Goal: Information Seeking & Learning: Find specific fact

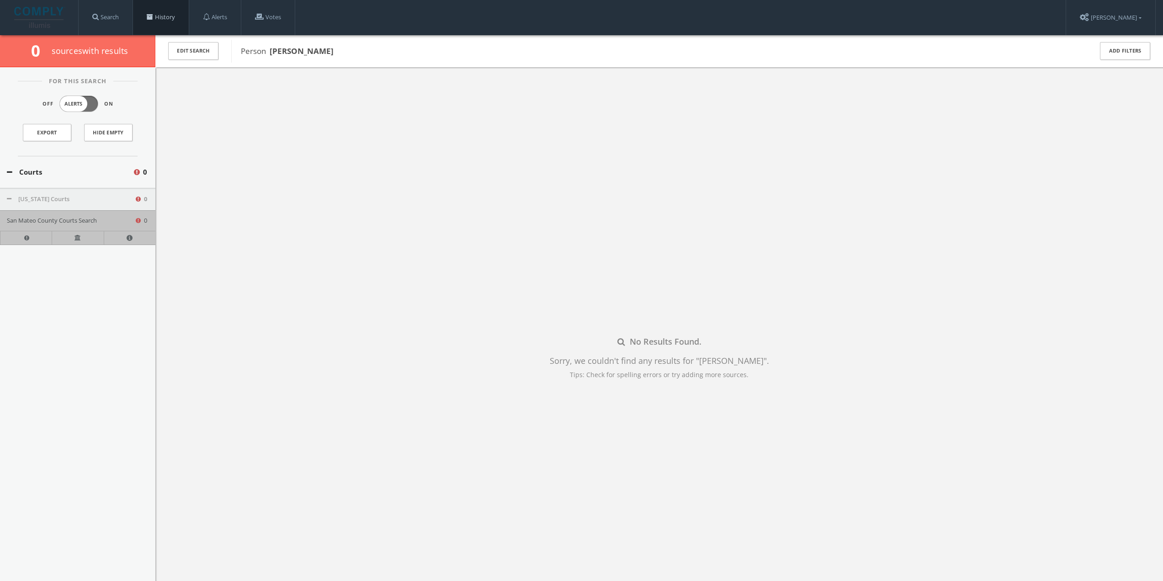
click at [180, 14] on link "History" at bounding box center [161, 17] width 56 height 35
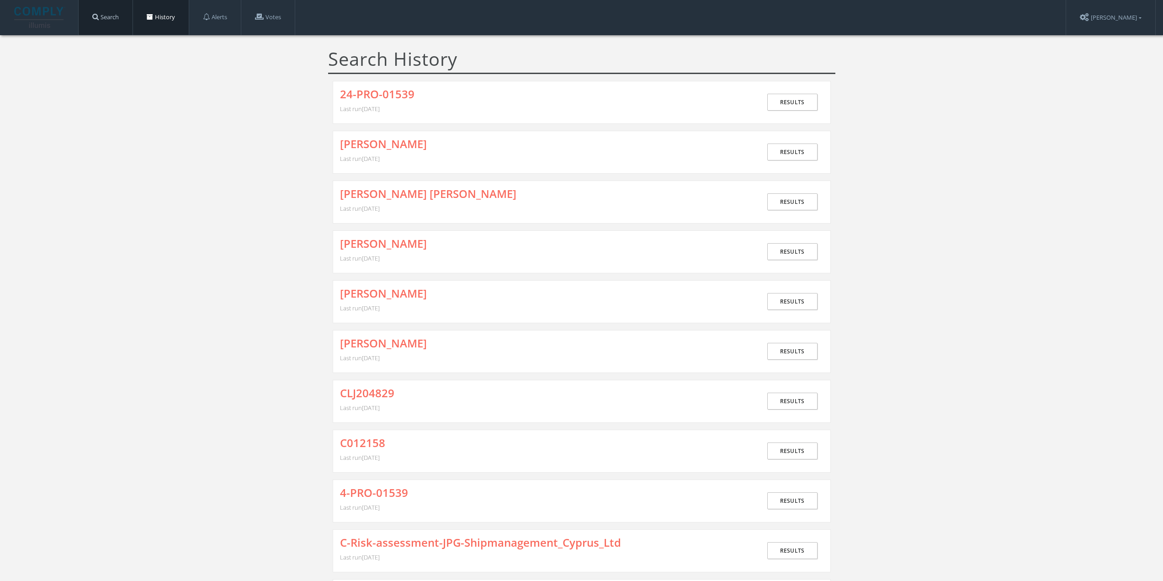
click at [106, 19] on link "Search" at bounding box center [106, 17] width 54 height 35
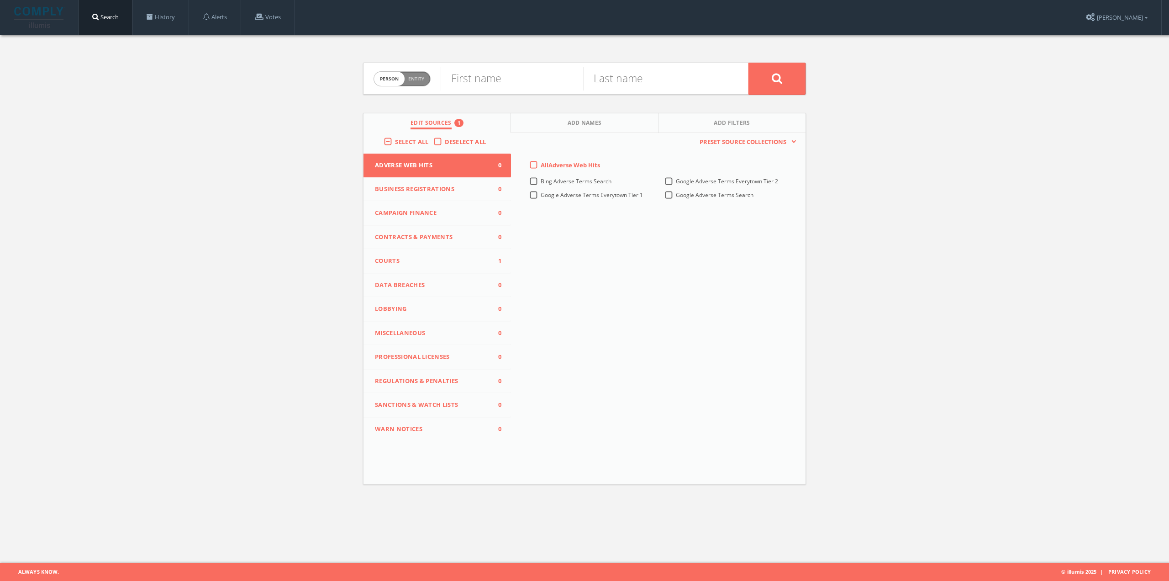
click at [434, 261] on span "Courts" at bounding box center [431, 260] width 113 height 9
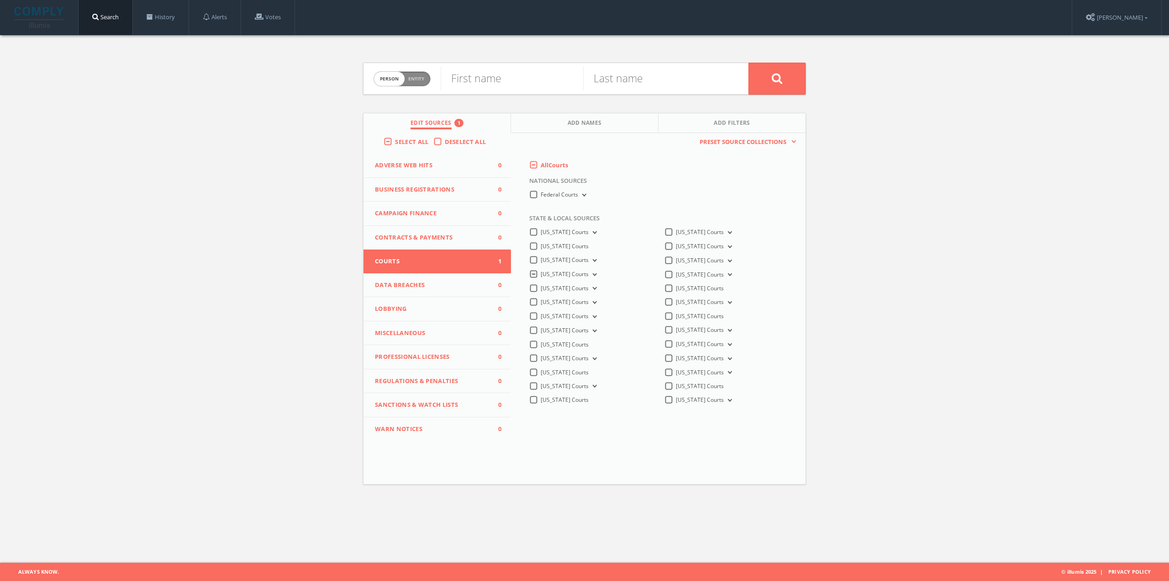
click at [563, 276] on span "[US_STATE] Courts" at bounding box center [565, 274] width 48 height 8
click at [0, 0] on Courts-all "[US_STATE] Courts" at bounding box center [0, 0] width 0 height 0
click at [589, 273] on button "[US_STATE] Courts" at bounding box center [594, 274] width 10 height 8
click at [587, 310] on span "Connecticut Courts" at bounding box center [565, 314] width 48 height 8
click at [0, 0] on Courts-all "Connecticut Courts" at bounding box center [0, 0] width 0 height 0
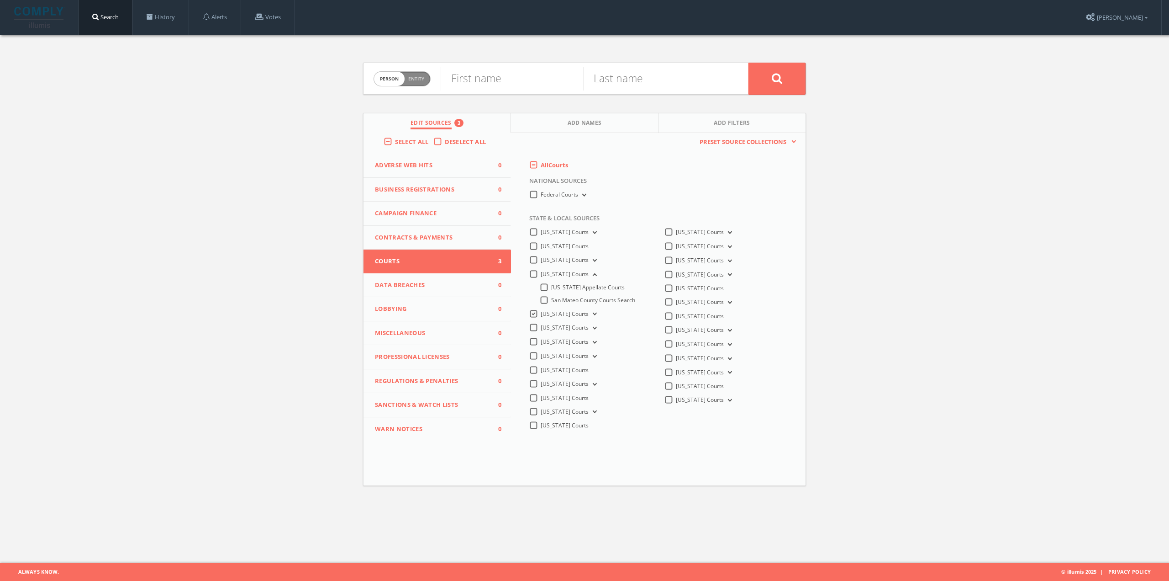
click at [594, 314] on icon at bounding box center [594, 313] width 4 height 3
click at [580, 311] on span "Connecticut Courts" at bounding box center [565, 314] width 48 height 8
click at [0, 0] on Courts-all "Connecticut Courts" at bounding box center [0, 0] width 0 height 0
click at [586, 326] on span "Connecticut Civil Courts" at bounding box center [581, 327] width 60 height 8
click at [0, 0] on input "Connecticut Civil Courts" at bounding box center [0, 0] width 0 height 0
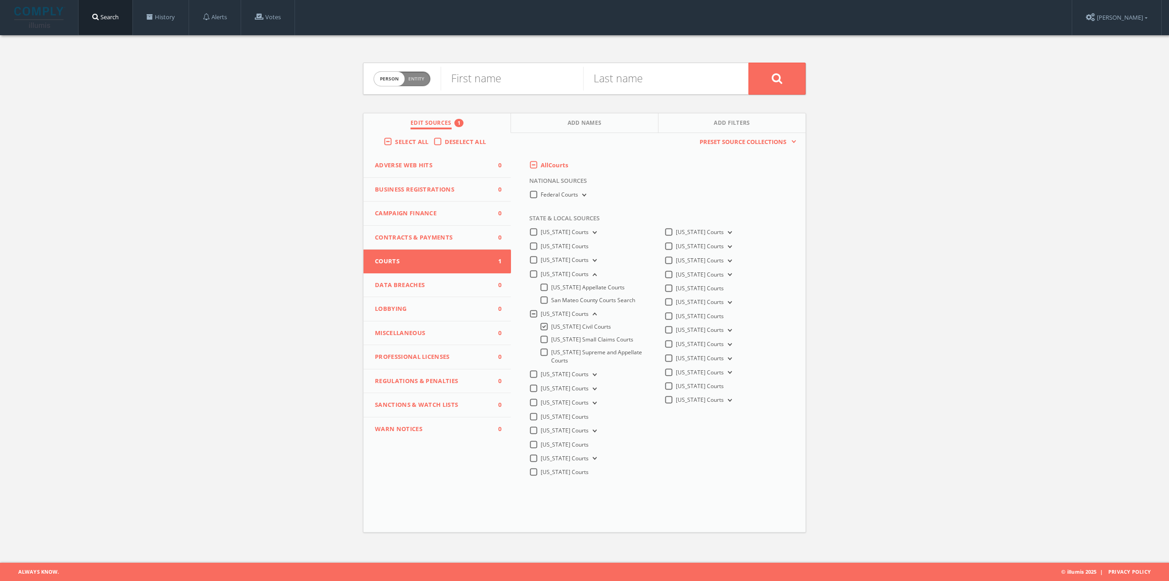
click at [431, 81] on form "Person Entity person First name Last name" at bounding box center [584, 79] width 443 height 32
click at [423, 78] on span "Entity" at bounding box center [416, 78] width 16 height 7
checkbox input "true"
click at [476, 85] on input "text" at bounding box center [595, 79] width 308 height 24
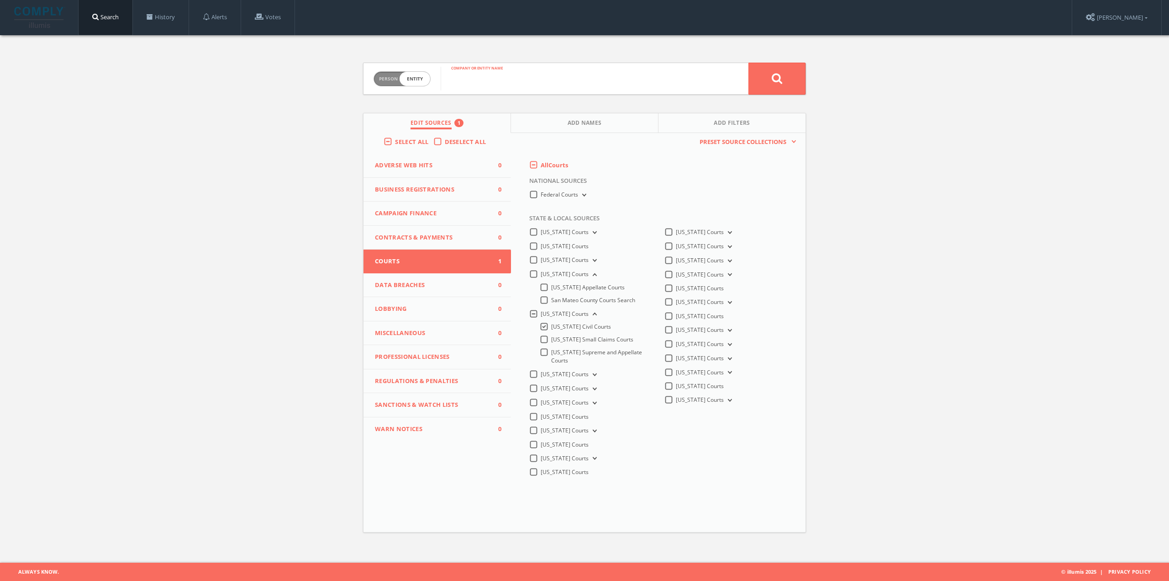
paste input "ALPTEKIN PROPERTIES LLC v. [PERSON_NAME] Et Al"
type input "ALPTEKIN PROPERTIES LLC v. [PERSON_NAME] Et Al"
click at [772, 79] on icon at bounding box center [777, 78] width 11 height 11
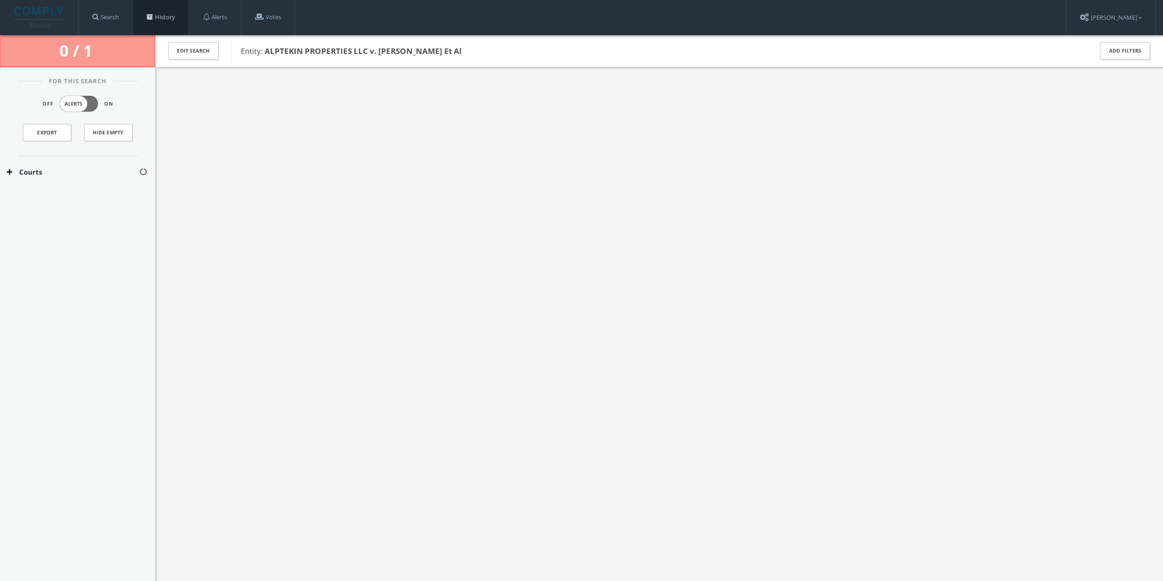
click at [180, 16] on link "History" at bounding box center [161, 17] width 56 height 35
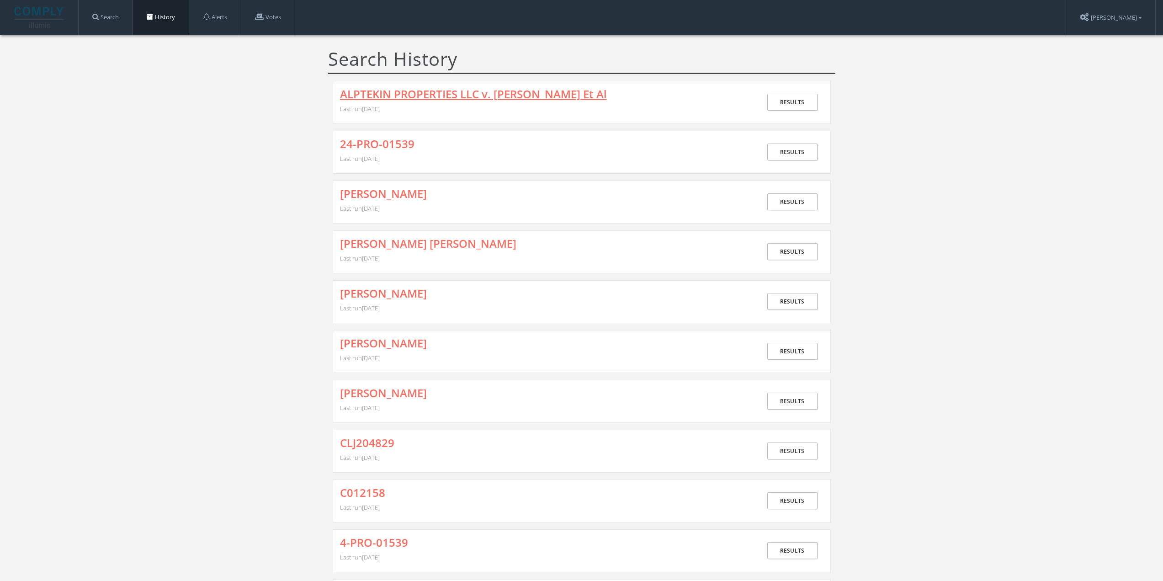
click at [404, 94] on link "ALPTEKIN PROPERTIES LLC v. [PERSON_NAME] Et Al" at bounding box center [473, 94] width 267 height 12
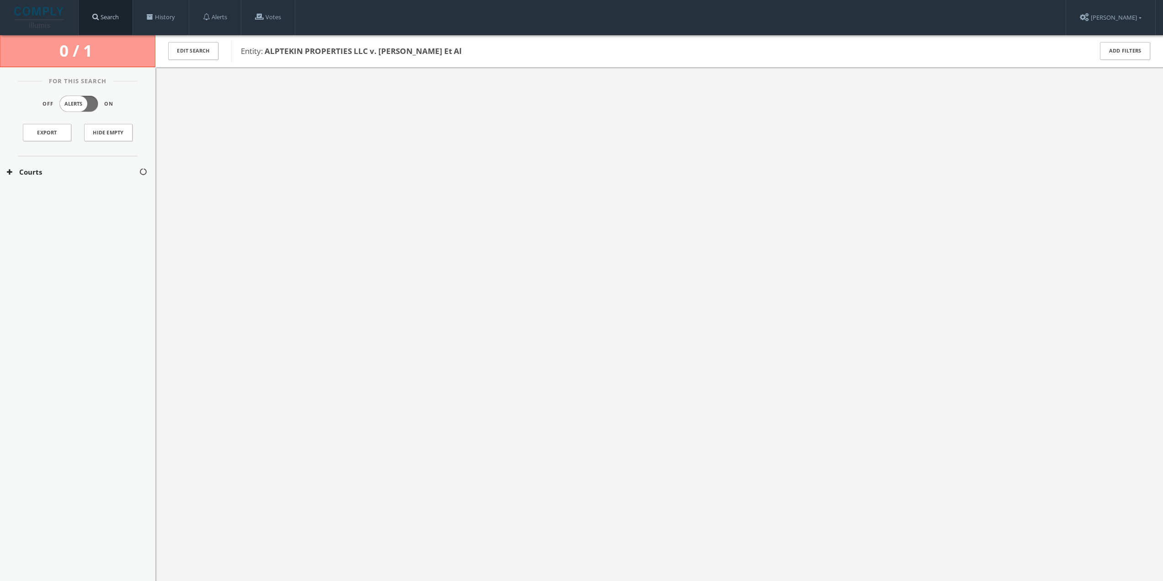
click at [95, 19] on span at bounding box center [95, 16] width 6 height 7
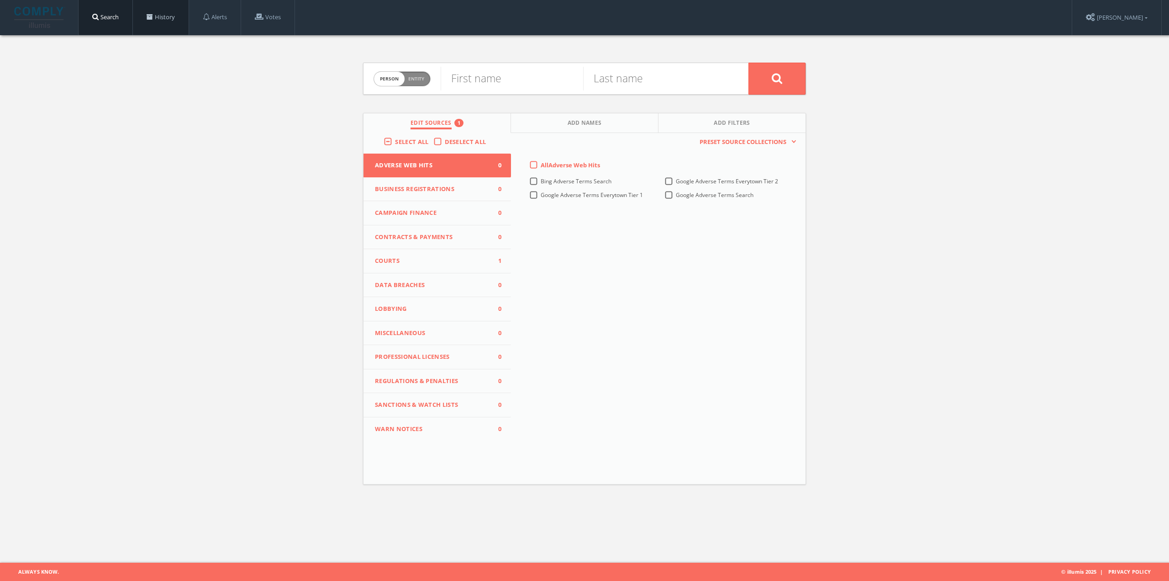
click at [161, 11] on link "History" at bounding box center [161, 17] width 56 height 35
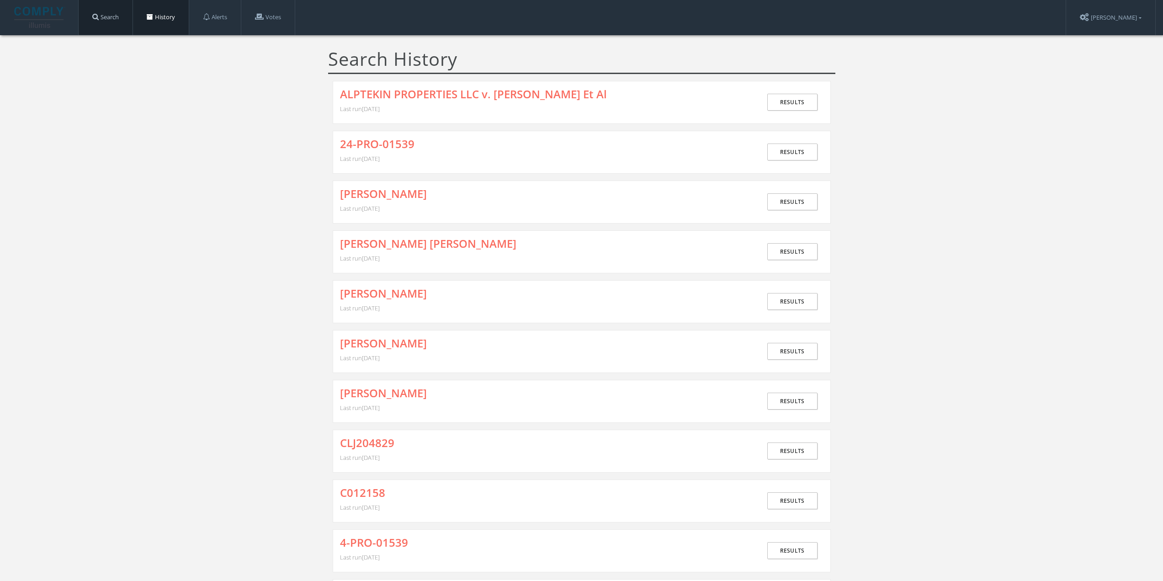
click at [95, 17] on span at bounding box center [95, 16] width 6 height 7
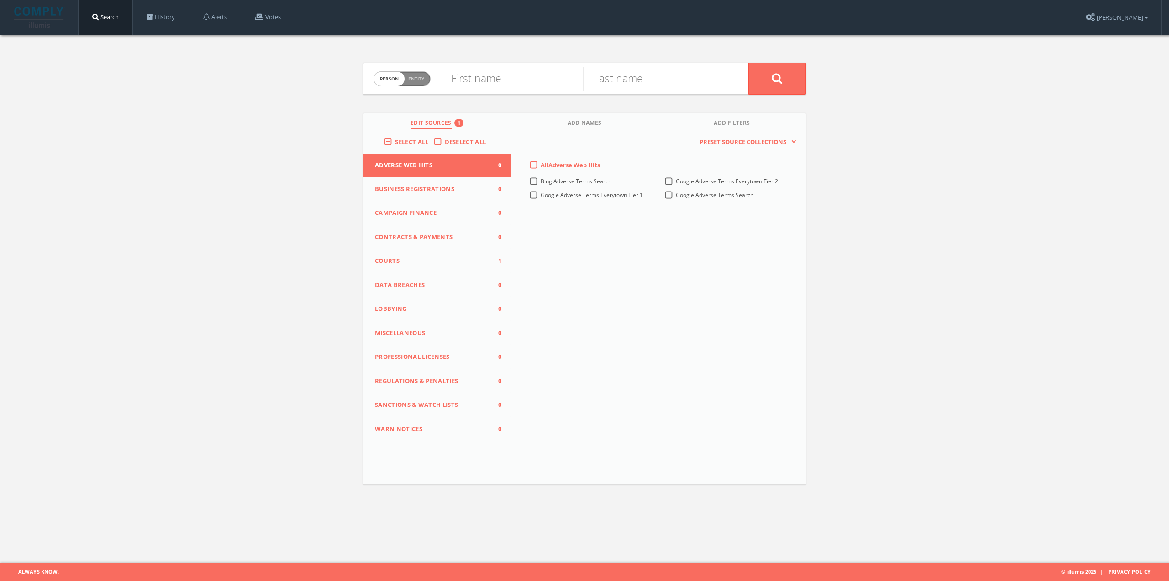
click at [428, 263] on span "Courts" at bounding box center [431, 260] width 113 height 9
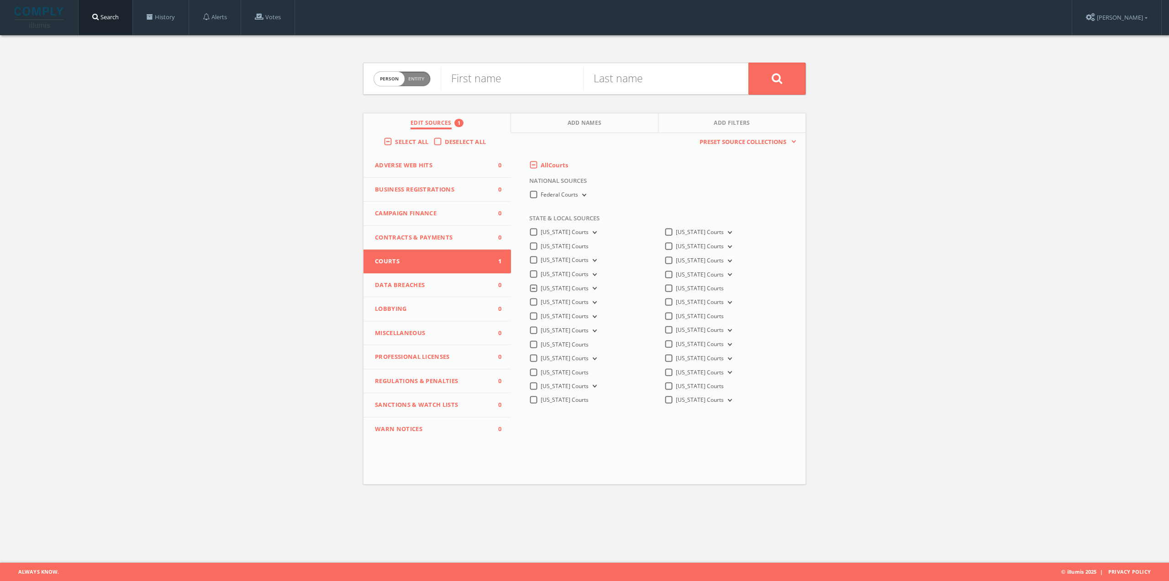
click at [408, 73] on span "Person Entity" at bounding box center [402, 79] width 56 height 14
checkbox input "true"
click at [504, 87] on input "text" at bounding box center [595, 79] width 308 height 24
paste input "NEW HAVEN [MEDICAL_DATA] ASSOCIATES, PC DBA [PERSON_NAME] [PERSON_NAME], [PERSO…"
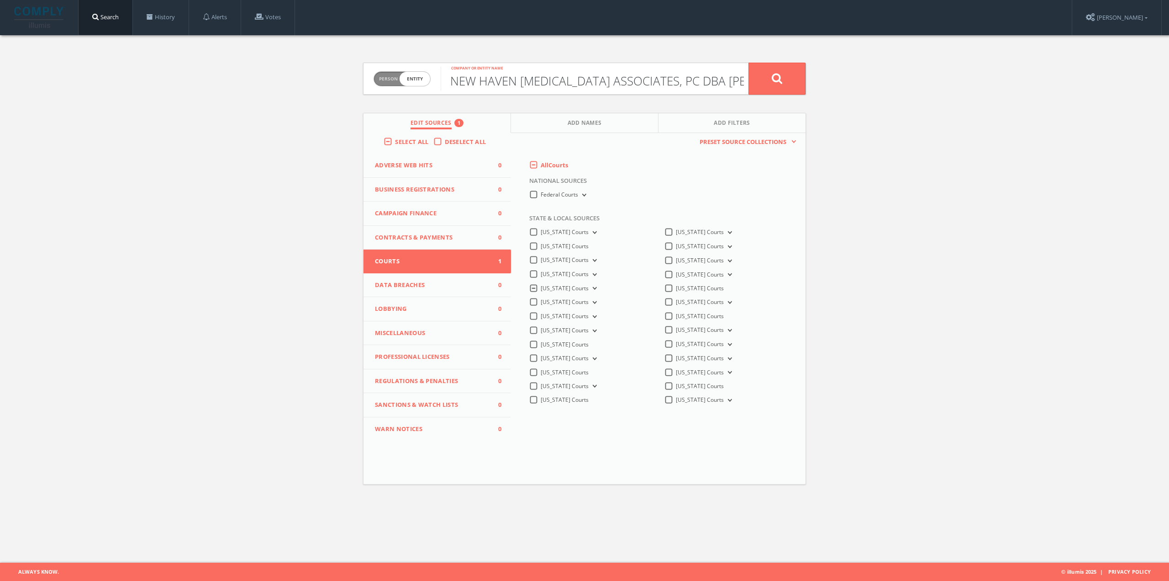
scroll to position [0, 140]
type input "NEW HAVEN [MEDICAL_DATA] ASSOCIATES, PC DBA [PERSON_NAME] [PERSON_NAME], [PERSO…"
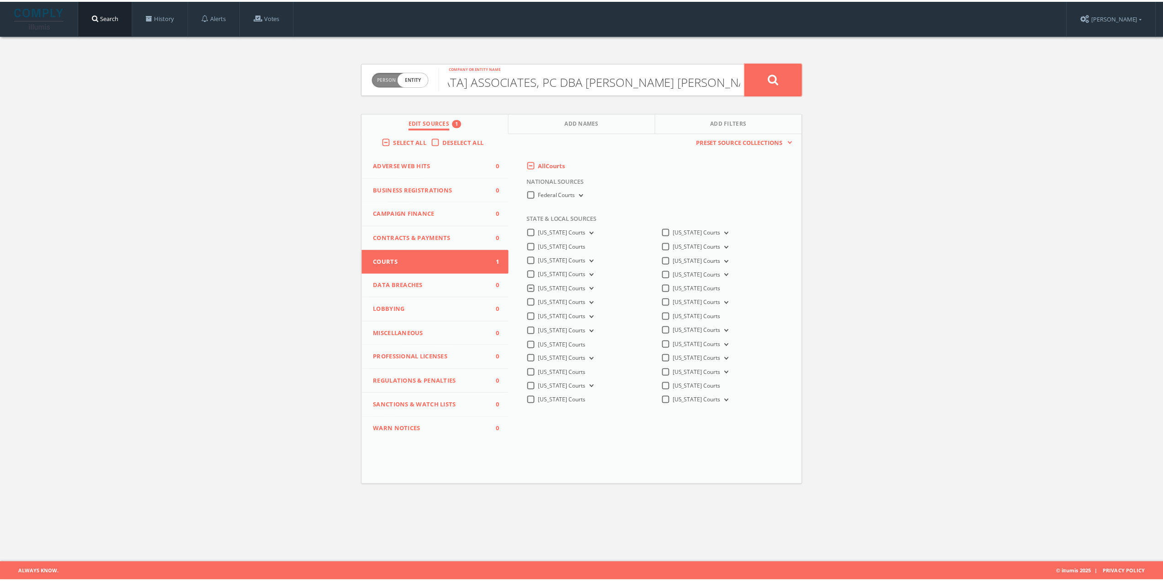
scroll to position [0, 0]
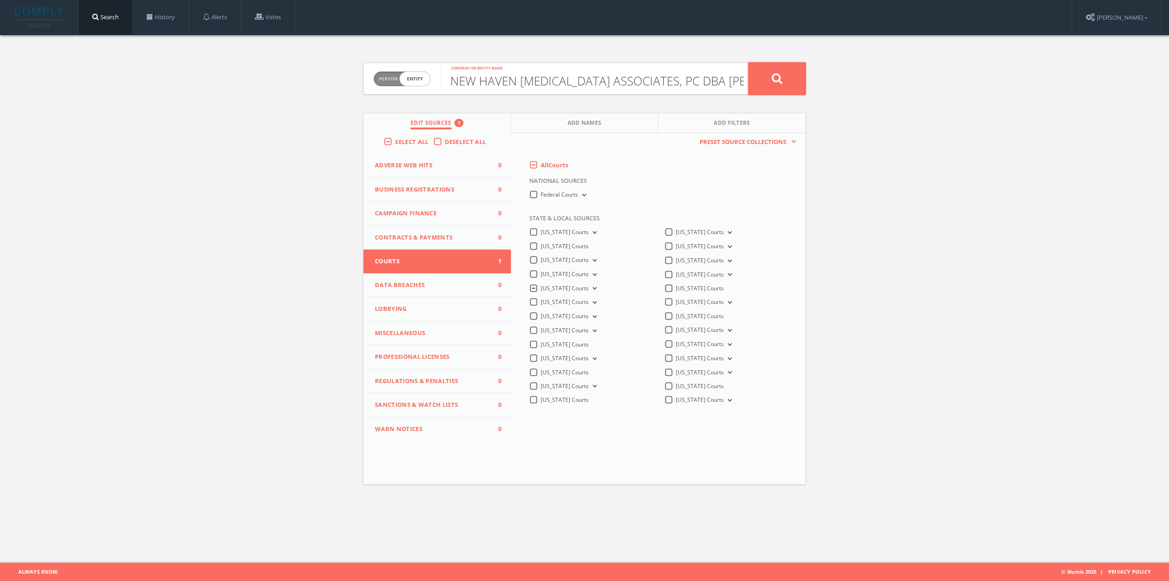
click at [761, 80] on button at bounding box center [777, 79] width 57 height 32
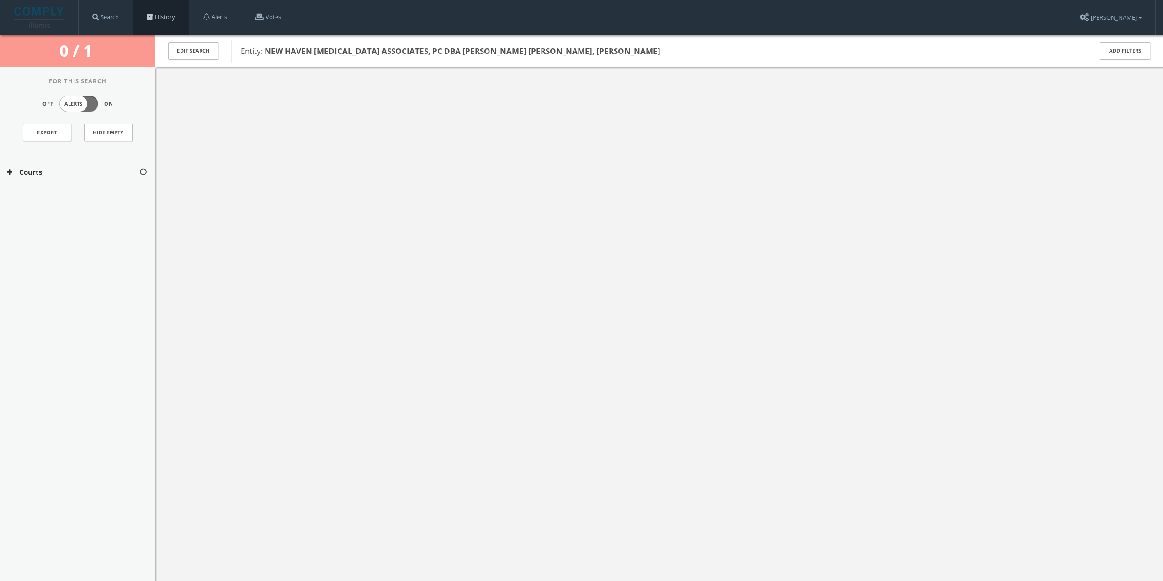
click at [165, 16] on link "History" at bounding box center [161, 17] width 56 height 35
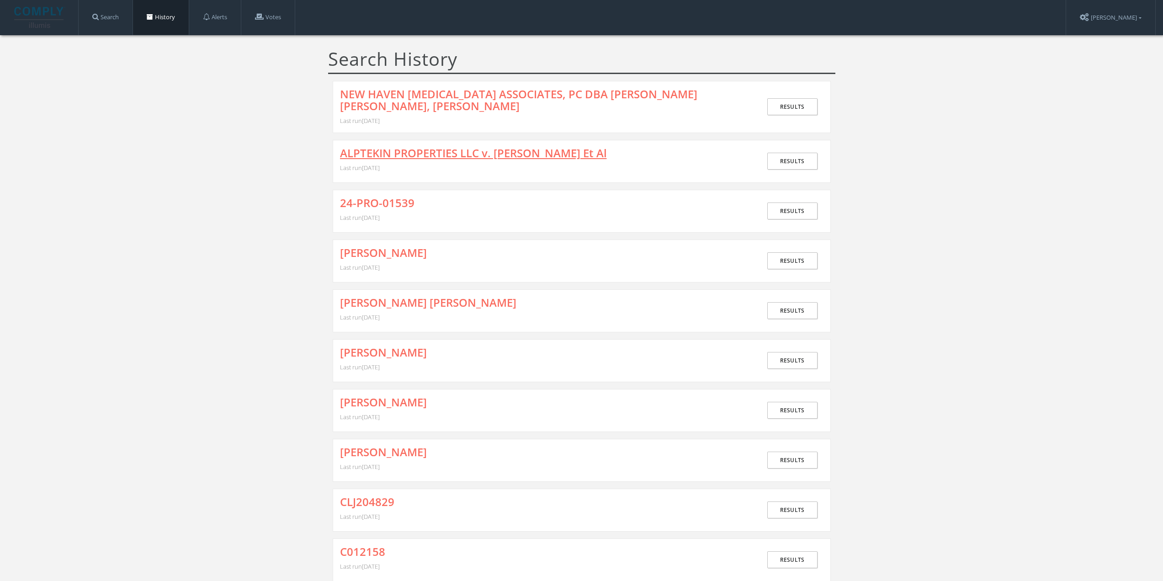
click at [428, 152] on link "ALPTEKIN PROPERTIES LLC v. [PERSON_NAME] Et Al" at bounding box center [473, 153] width 267 height 12
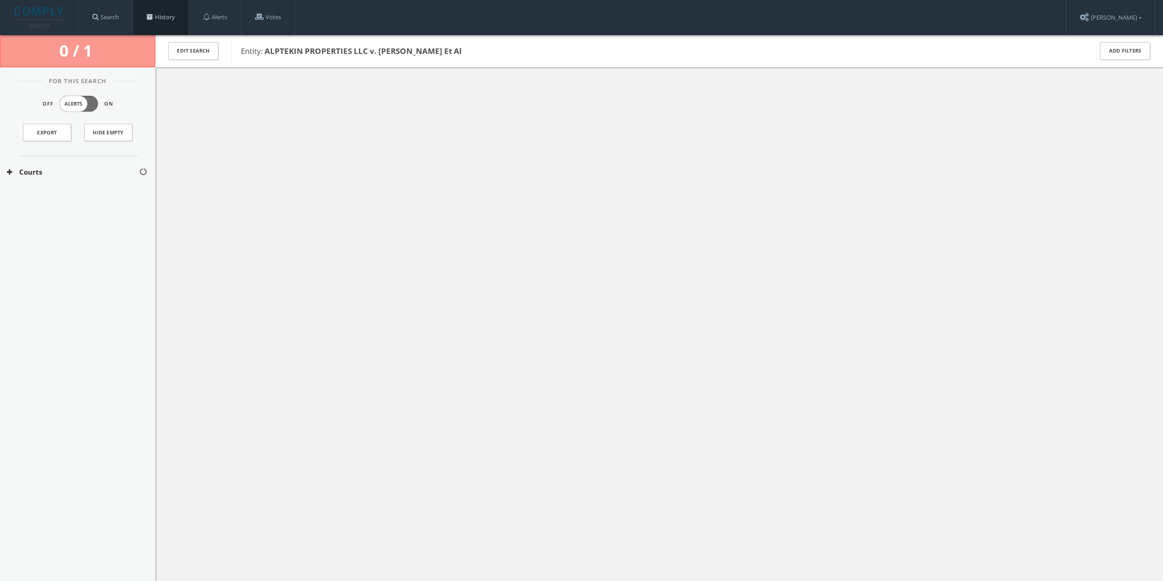
click at [164, 19] on link "History" at bounding box center [161, 17] width 56 height 35
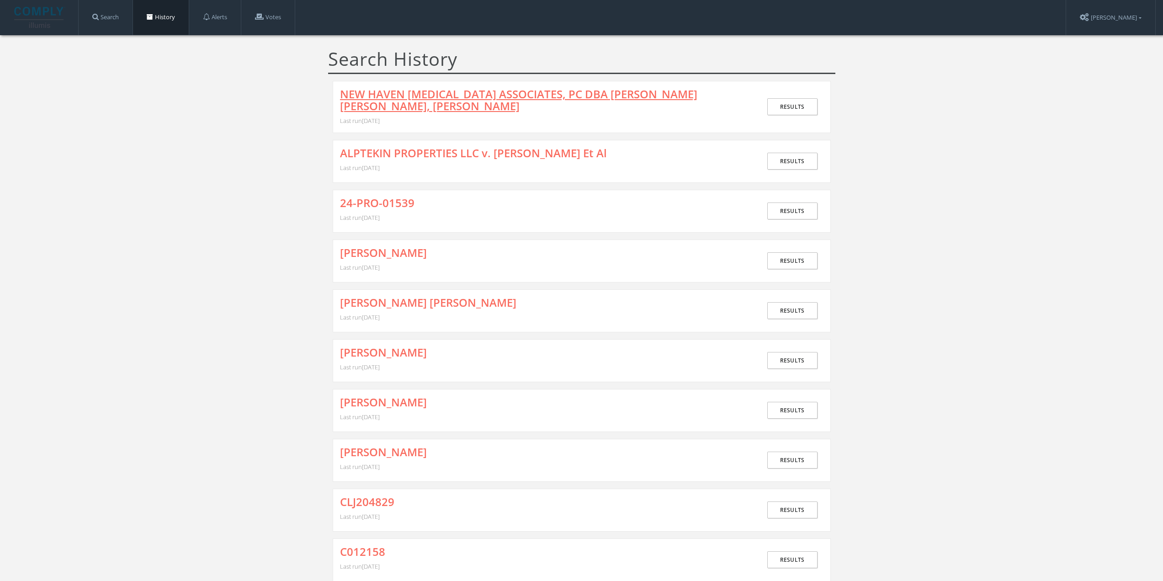
click at [429, 95] on link "NEW HAVEN [MEDICAL_DATA] ASSOCIATES, PC DBA [PERSON_NAME] [PERSON_NAME], [PERSO…" at bounding box center [544, 100] width 408 height 24
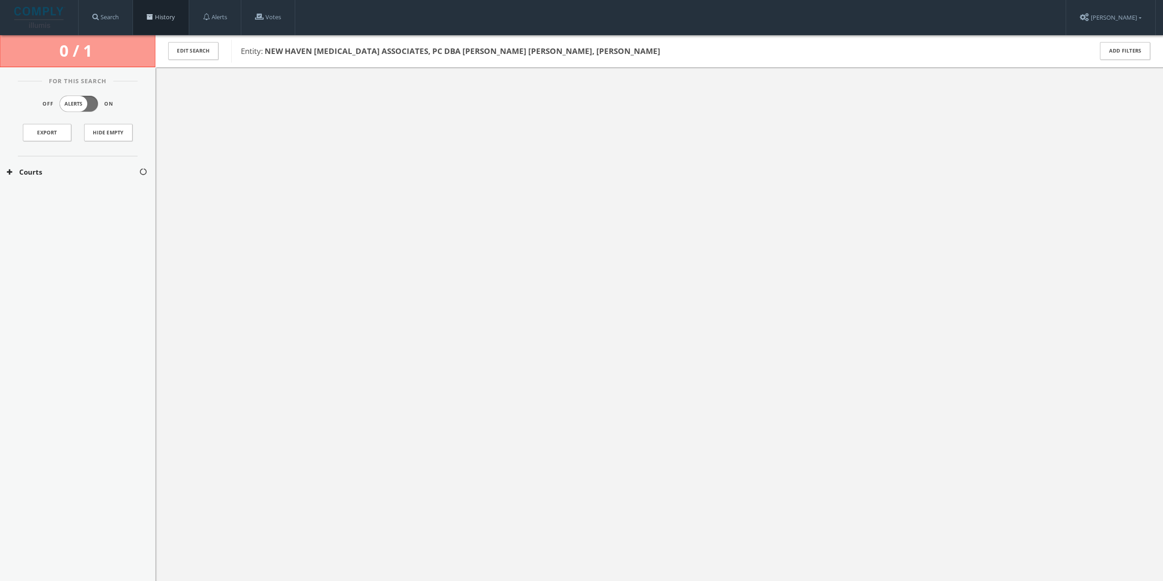
click at [158, 16] on link "History" at bounding box center [161, 17] width 56 height 35
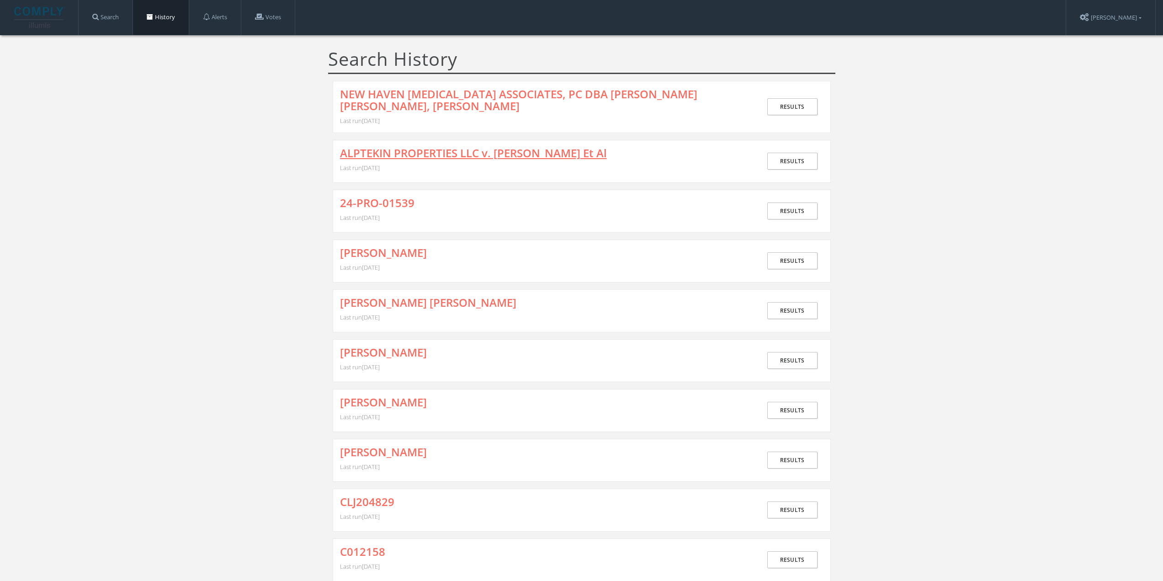
click at [389, 149] on link "ALPTEKIN PROPERTIES LLC v. [PERSON_NAME] Et Al" at bounding box center [473, 153] width 267 height 12
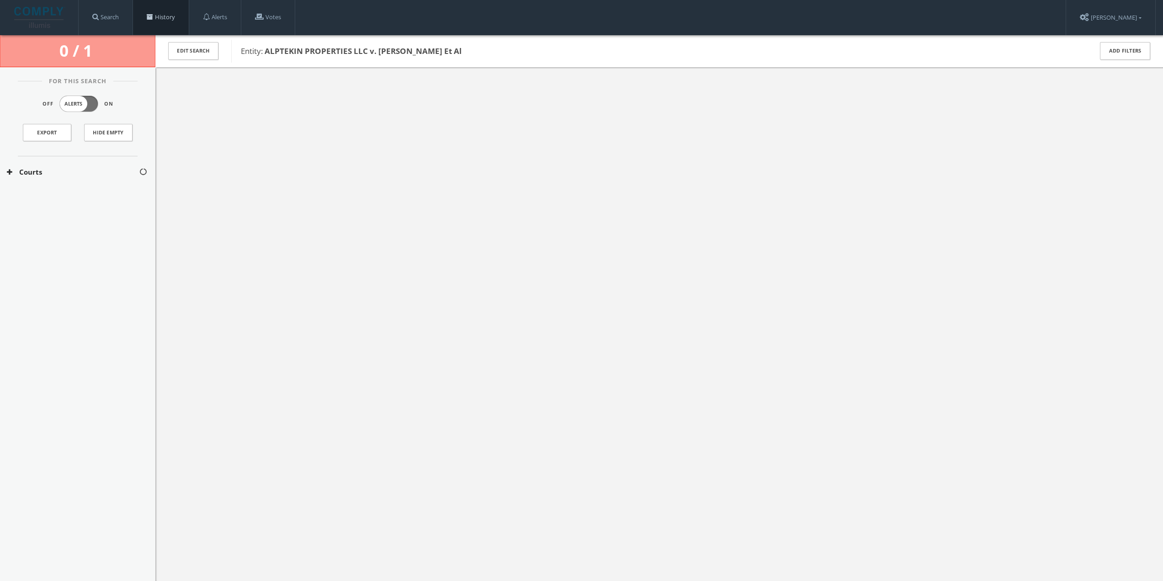
click at [160, 12] on link "History" at bounding box center [161, 17] width 56 height 35
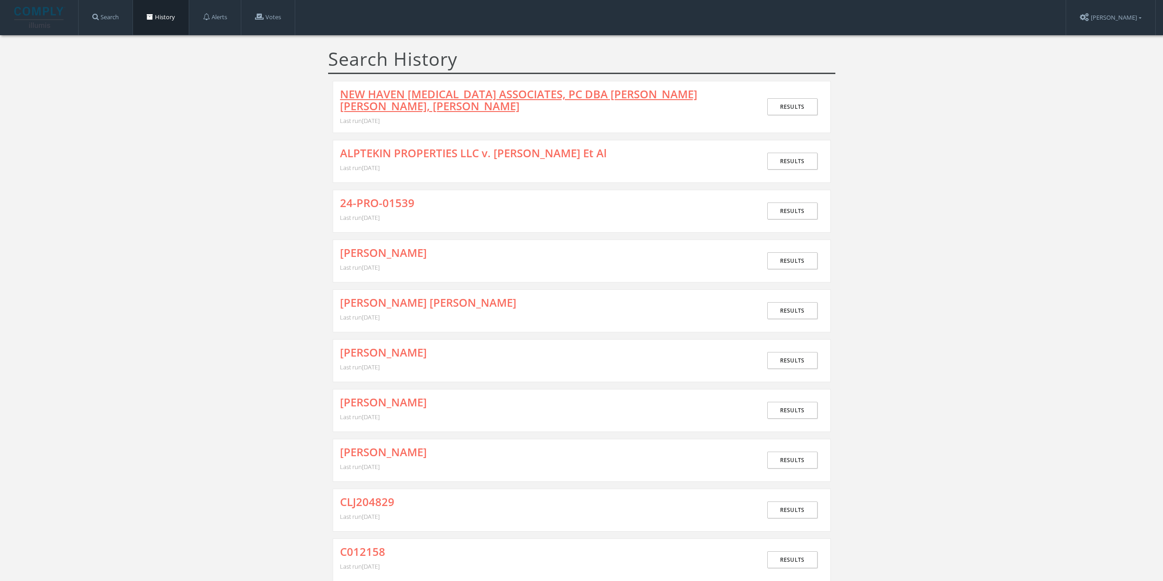
click at [442, 93] on link "NEW HAVEN [MEDICAL_DATA] ASSOCIATES, PC DBA [PERSON_NAME] [PERSON_NAME], [PERSO…" at bounding box center [544, 100] width 408 height 24
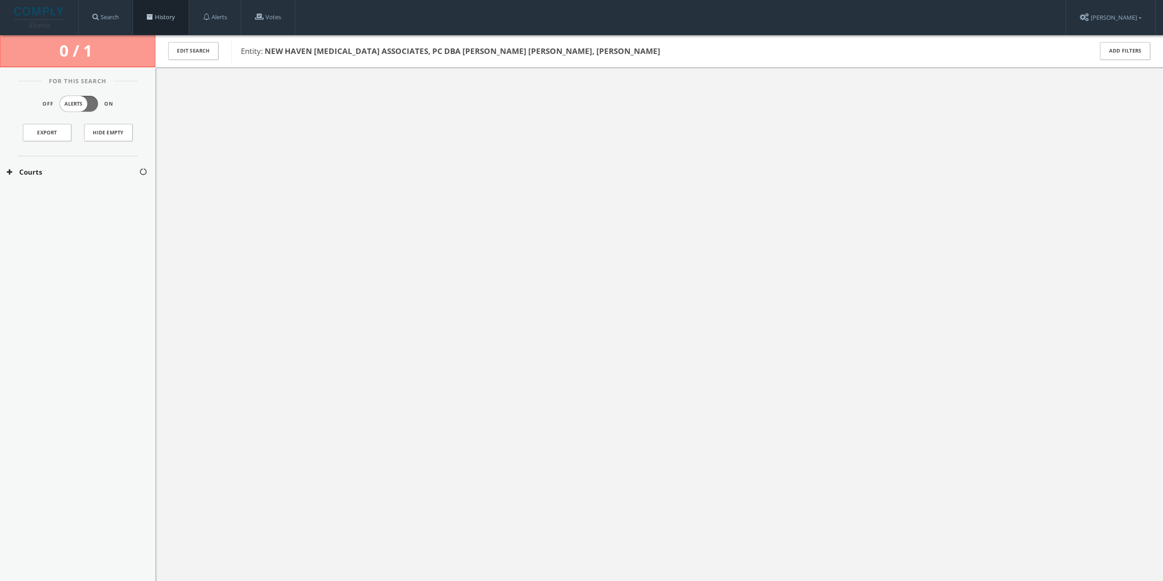
click at [148, 18] on link "History" at bounding box center [161, 17] width 56 height 35
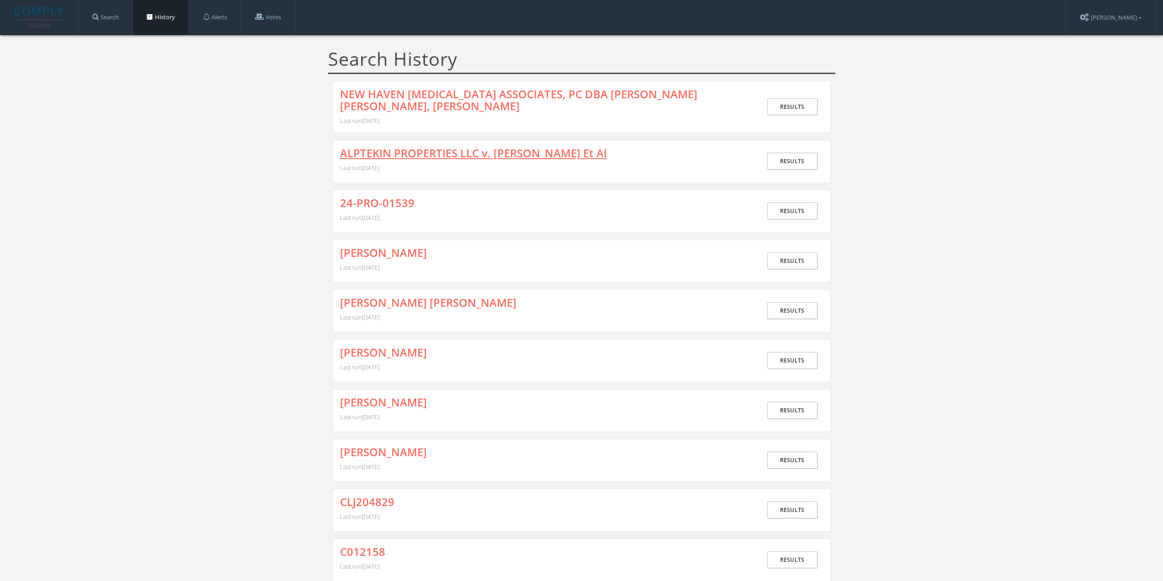
click at [343, 157] on link "ALPTEKIN PROPERTIES LLC v. [PERSON_NAME] Et Al" at bounding box center [473, 153] width 267 height 12
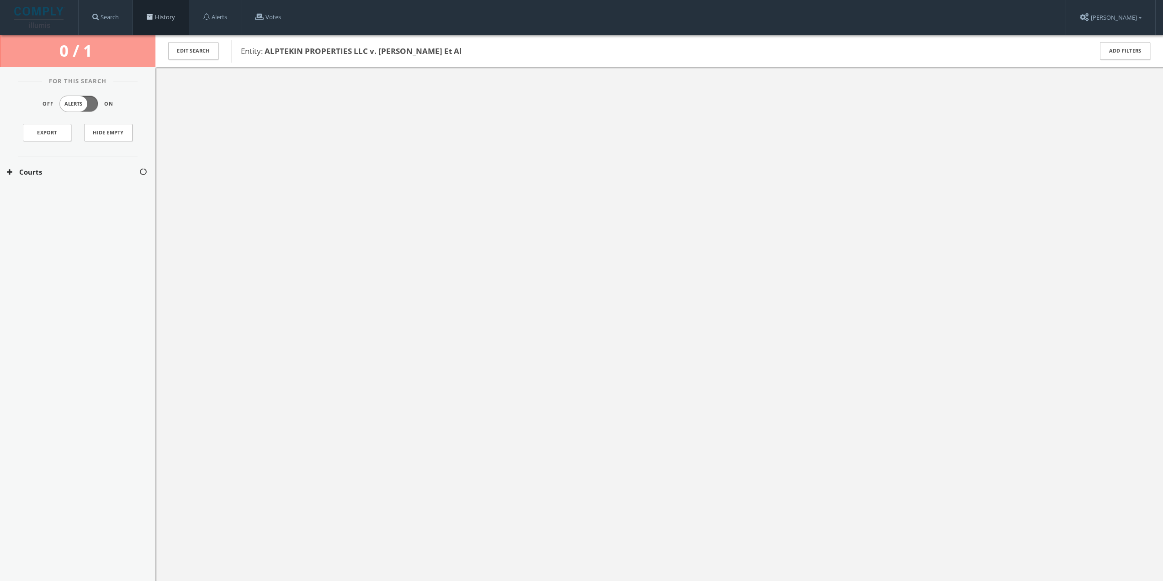
click at [154, 24] on link "History" at bounding box center [161, 17] width 56 height 35
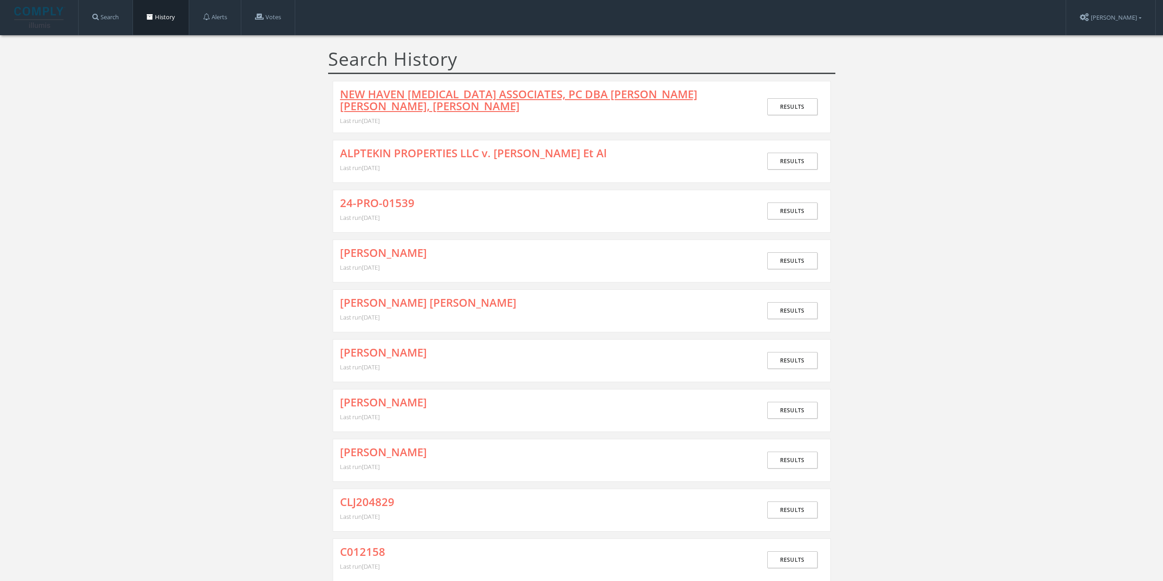
click at [391, 93] on link "NEW HAVEN [MEDICAL_DATA] ASSOCIATES, PC DBA [PERSON_NAME] [PERSON_NAME], [PERSO…" at bounding box center [544, 100] width 408 height 24
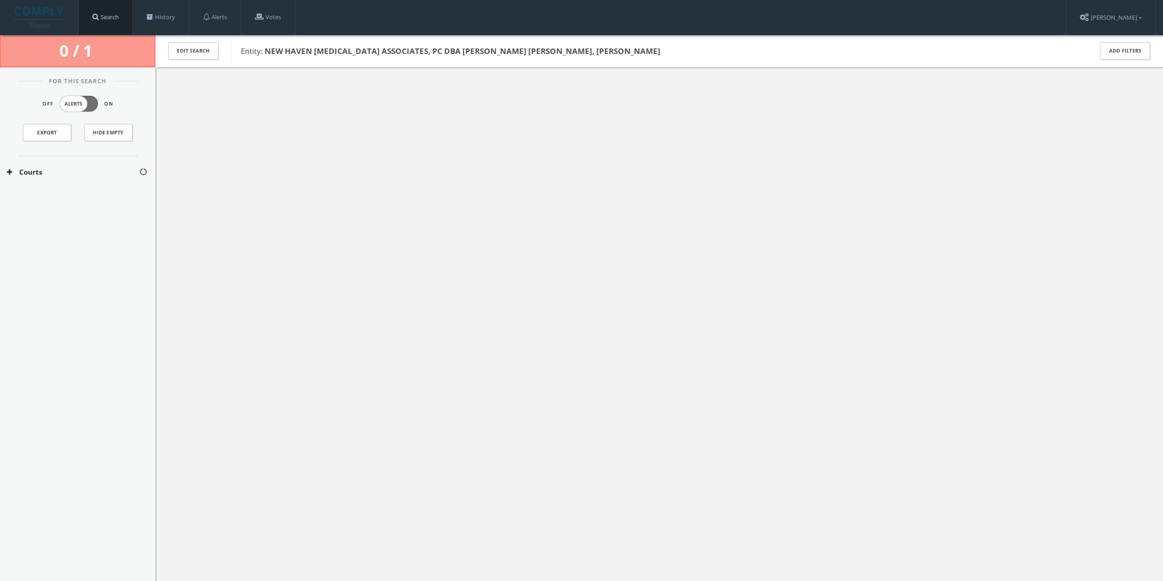
click at [123, 23] on link "Search" at bounding box center [106, 17] width 54 height 35
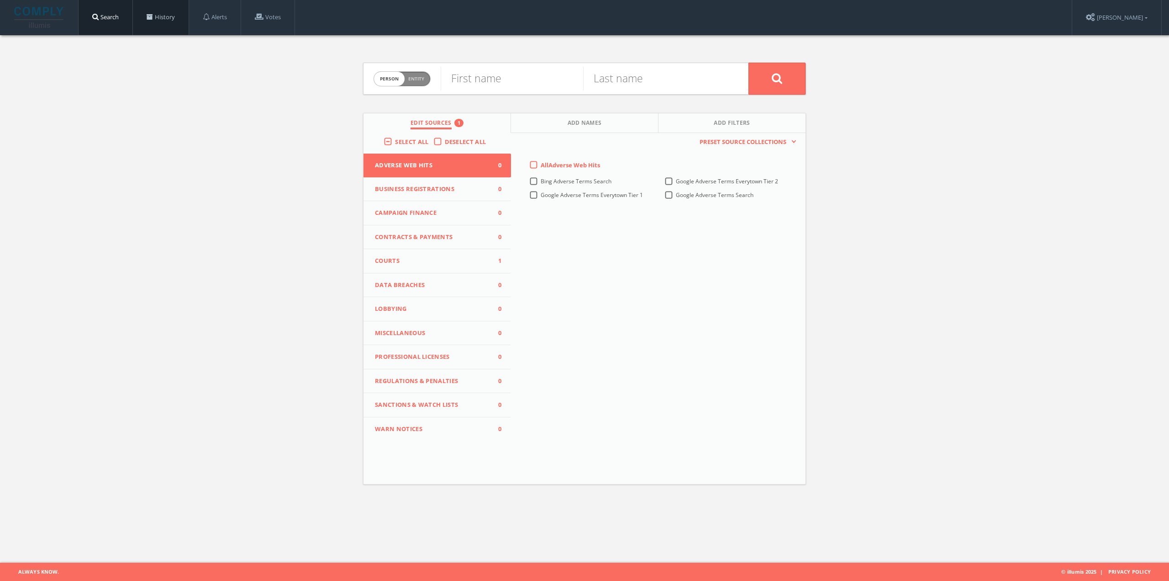
click at [143, 23] on link "History" at bounding box center [161, 17] width 56 height 35
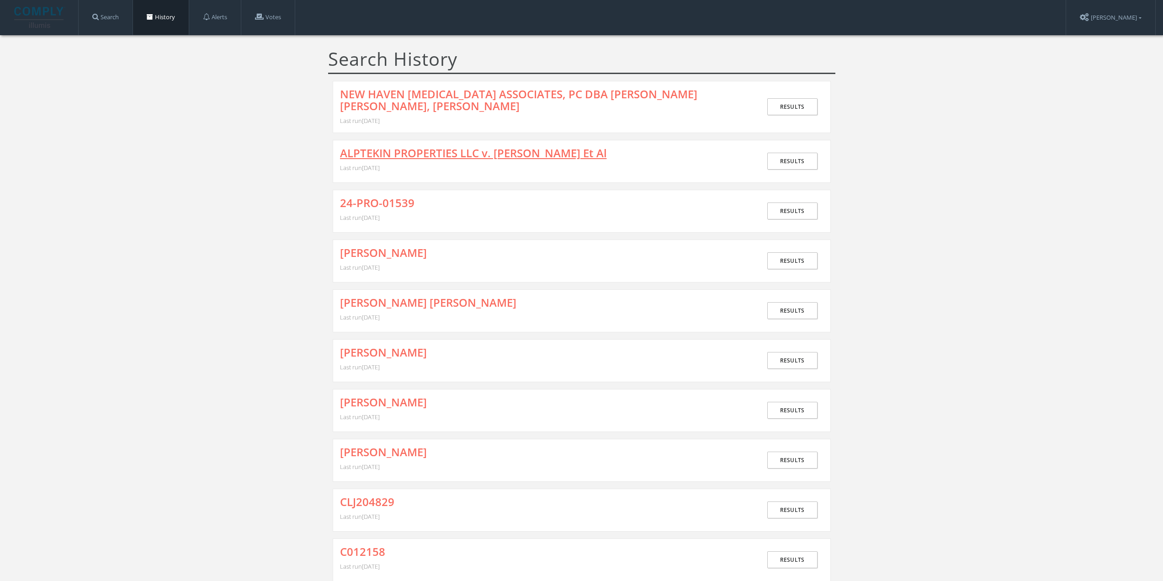
click at [449, 153] on link "ALPTEKIN PROPERTIES LLC v. [PERSON_NAME] Et Al" at bounding box center [473, 153] width 267 height 12
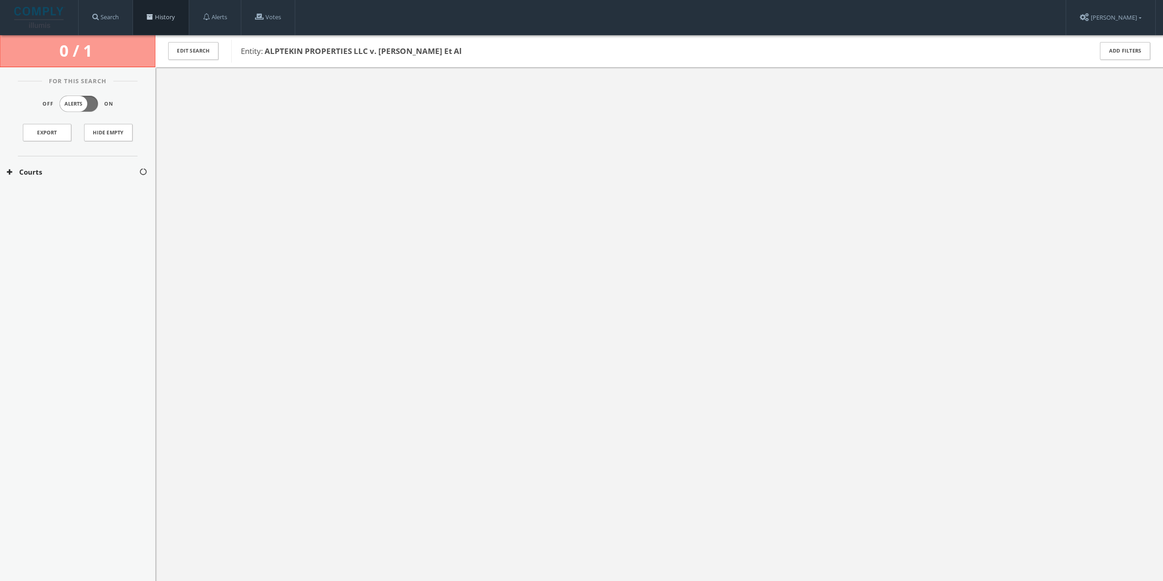
click at [172, 23] on link "History" at bounding box center [161, 17] width 56 height 35
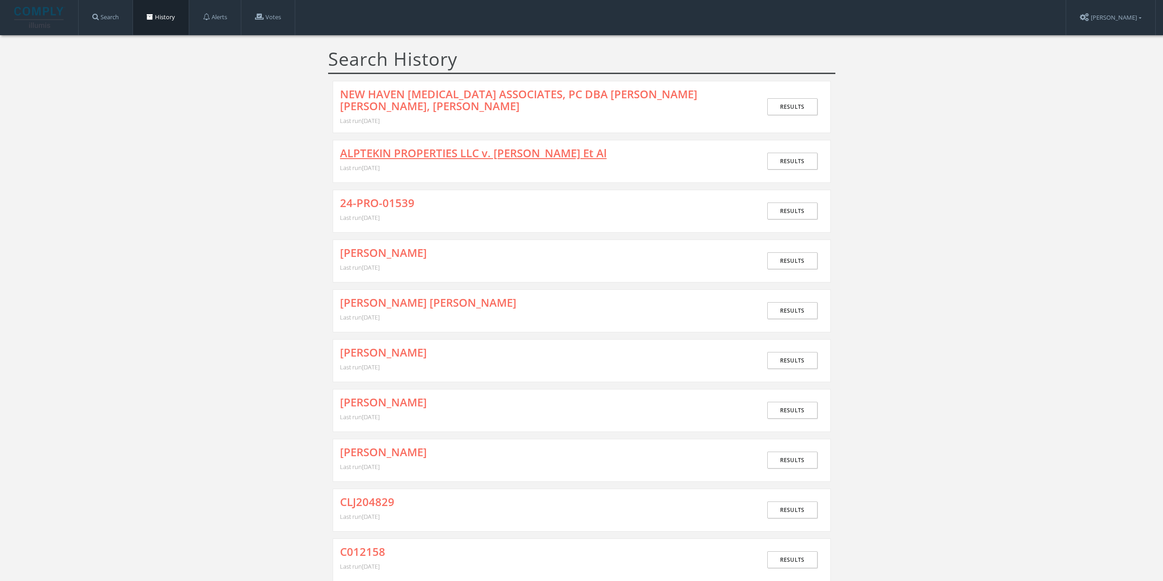
click at [416, 153] on link "ALPTEKIN PROPERTIES LLC v. [PERSON_NAME] Et Al" at bounding box center [473, 153] width 267 height 12
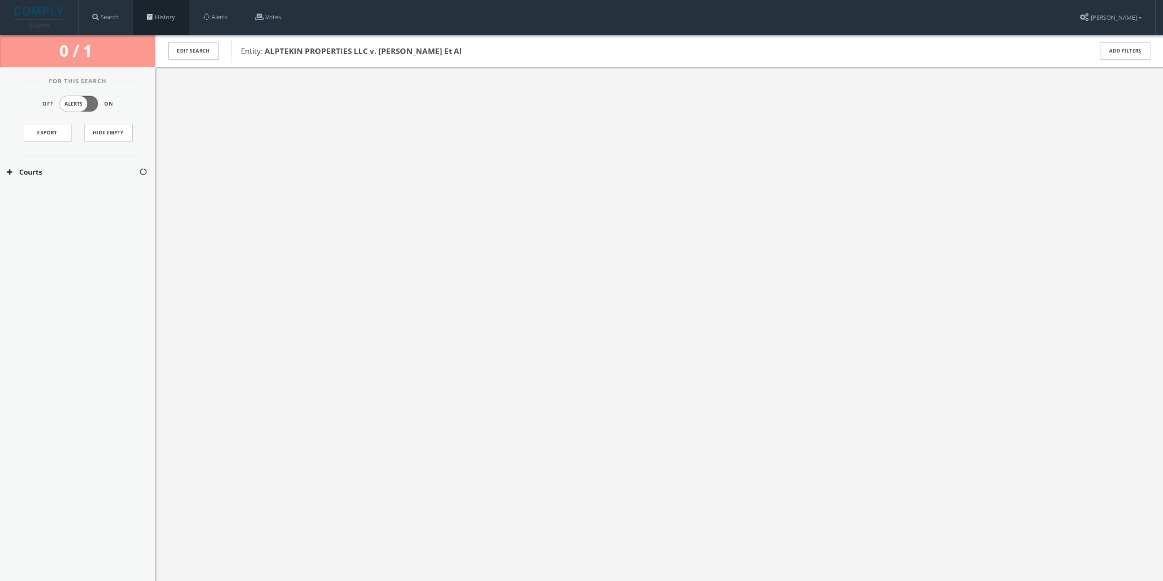
click at [150, 13] on link "History" at bounding box center [161, 17] width 56 height 35
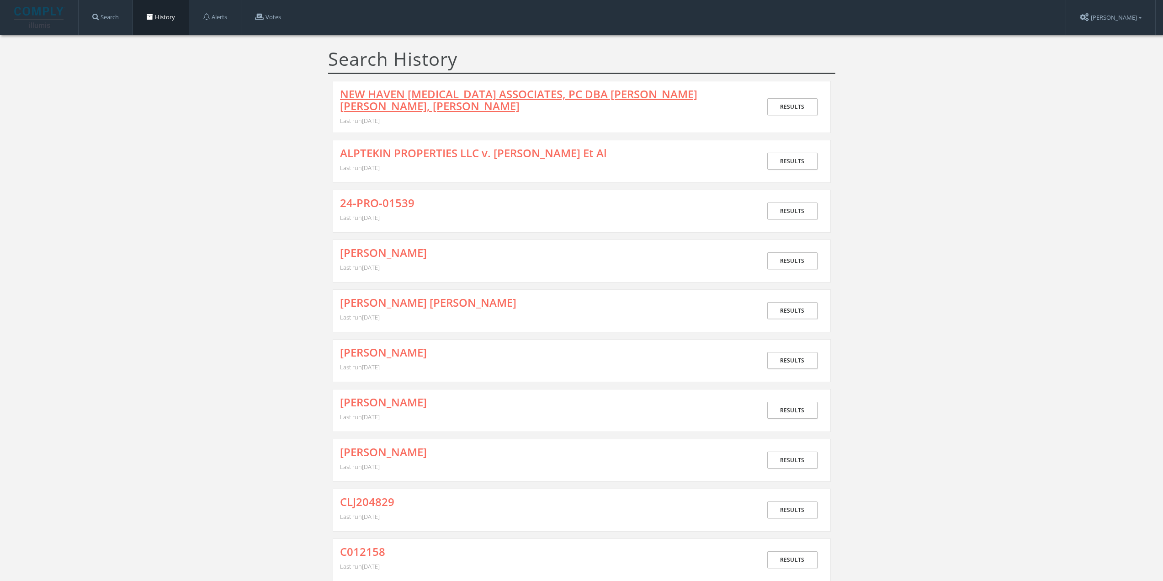
click at [489, 98] on link "NEW HAVEN [MEDICAL_DATA] ASSOCIATES, PC DBA [PERSON_NAME] [PERSON_NAME], [PERSO…" at bounding box center [544, 100] width 408 height 24
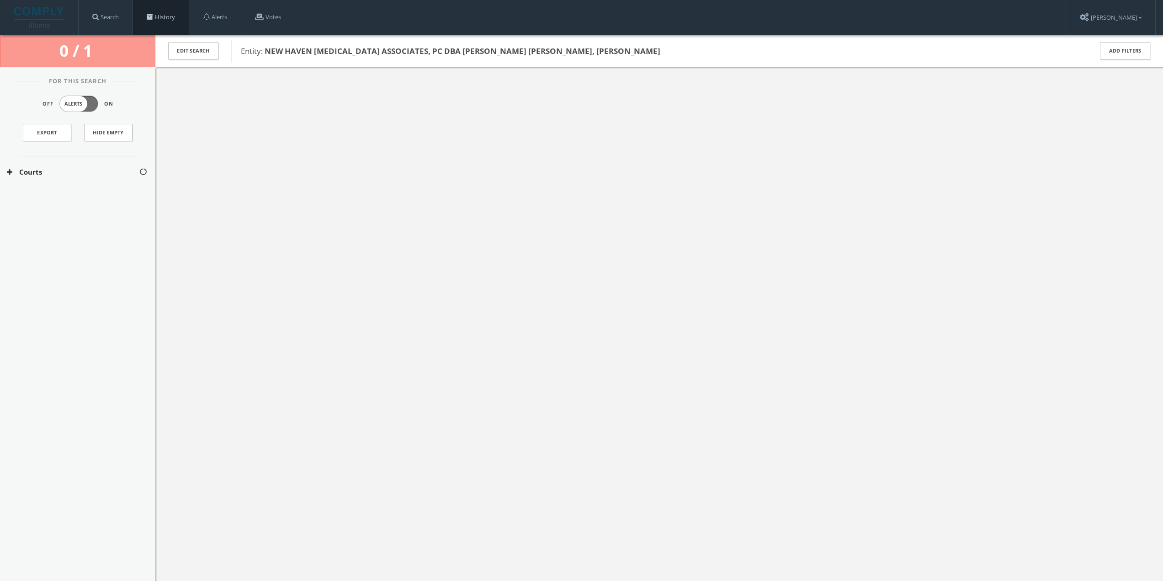
click at [170, 21] on link "History" at bounding box center [161, 17] width 56 height 35
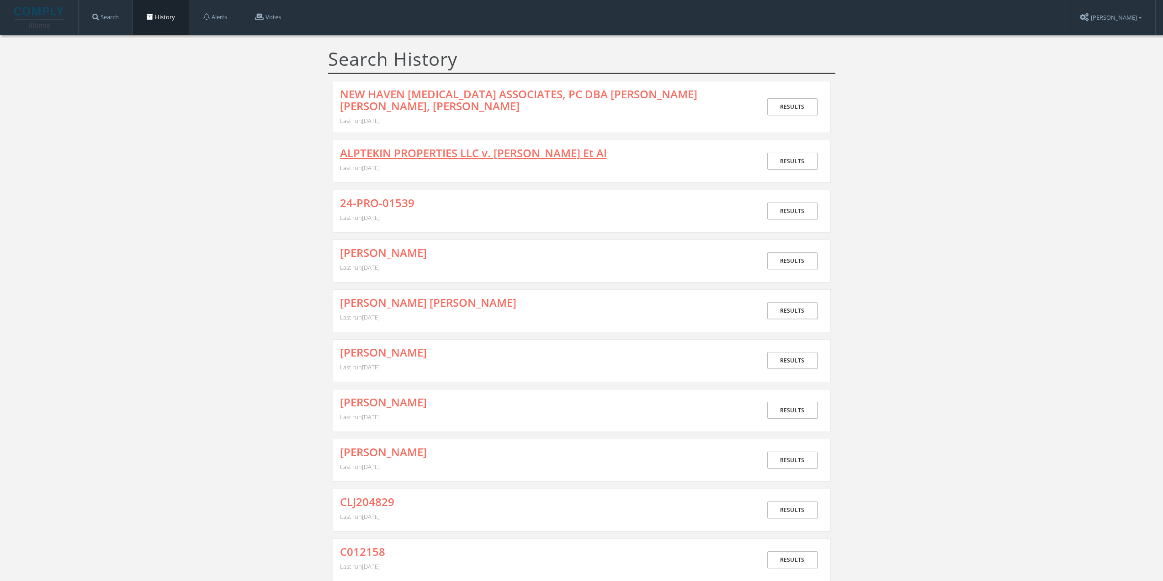
click at [389, 150] on link "ALPTEKIN PROPERTIES LLC v. [PERSON_NAME] Et Al" at bounding box center [473, 153] width 267 height 12
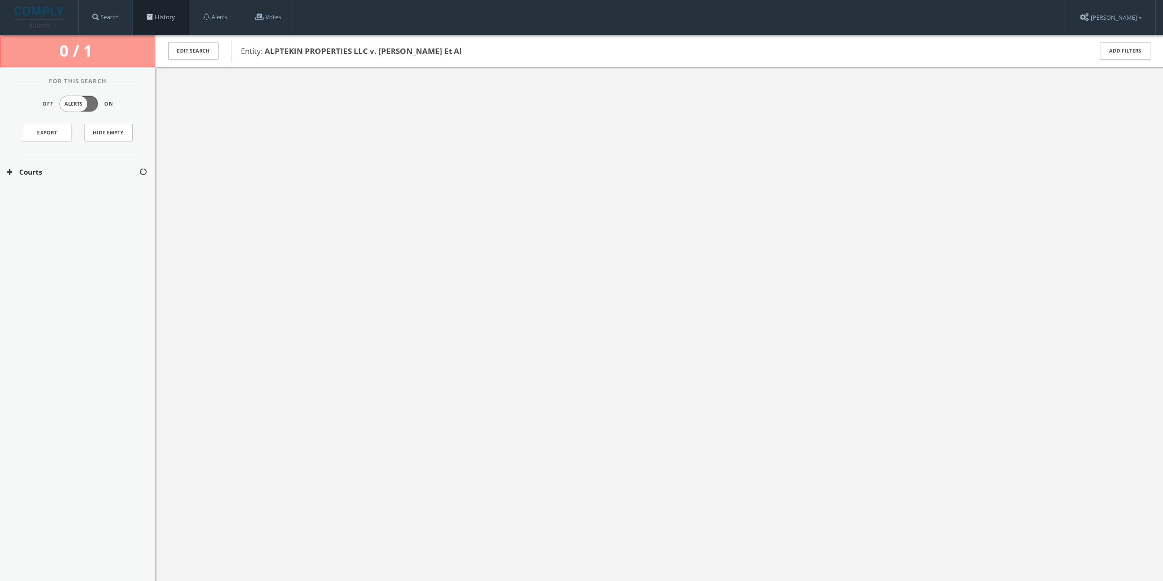
click at [166, 16] on link "History" at bounding box center [161, 17] width 56 height 35
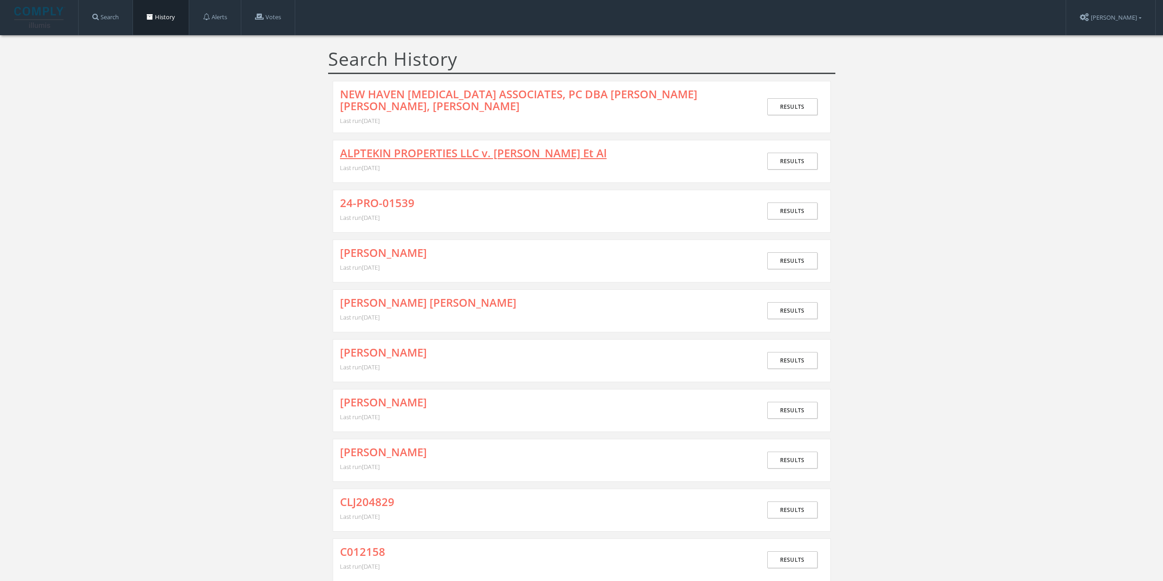
click at [504, 159] on link "ALPTEKIN PROPERTIES LLC v. [PERSON_NAME] Et Al" at bounding box center [473, 153] width 267 height 12
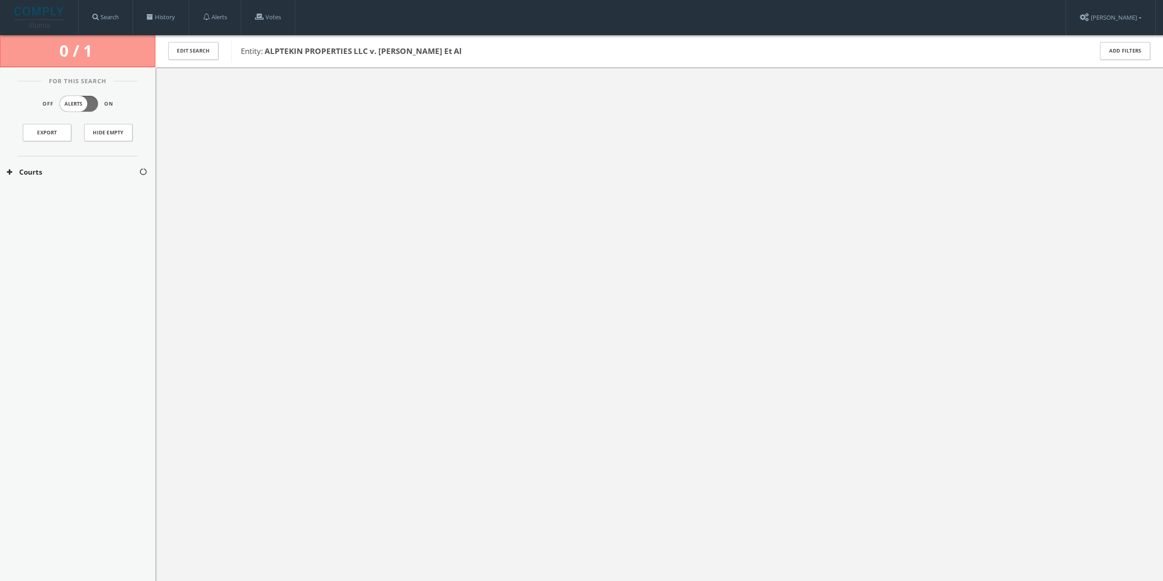
click at [51, 166] on div "Courts" at bounding box center [77, 172] width 155 height 32
click at [39, 172] on button "Courts" at bounding box center [73, 172] width 132 height 11
click at [27, 165] on div "Courts" at bounding box center [77, 172] width 155 height 32
click at [40, 199] on button "[US_STATE] Courts" at bounding box center [73, 199] width 133 height 9
click at [48, 215] on div "[US_STATE] Civil Courts" at bounding box center [77, 220] width 155 height 20
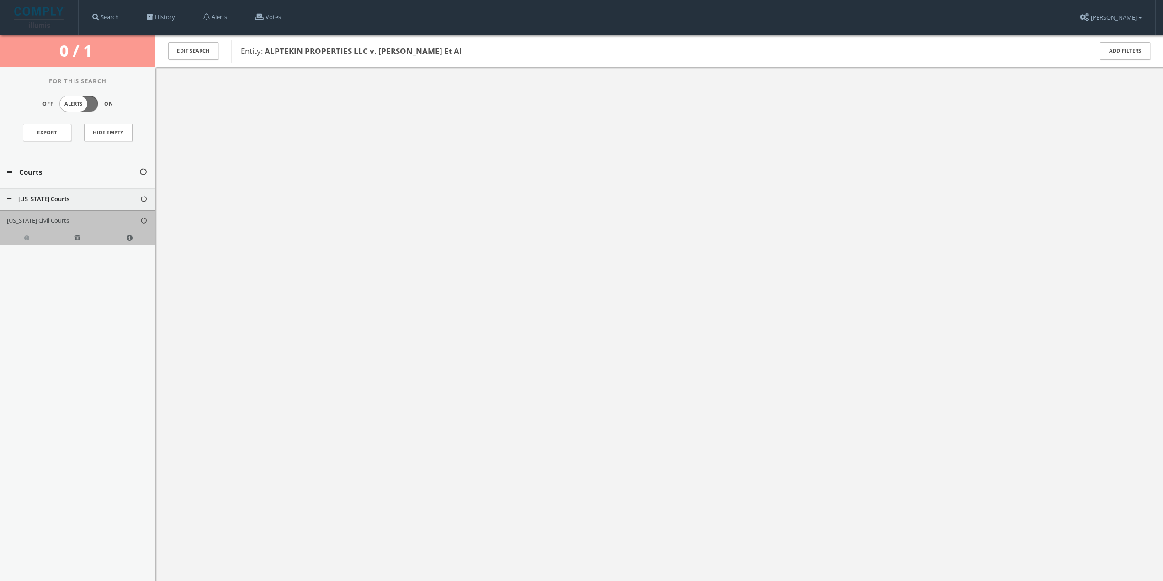
click at [295, 142] on div at bounding box center [658, 357] width 1007 height 581
click at [166, 15] on link "History" at bounding box center [161, 17] width 56 height 35
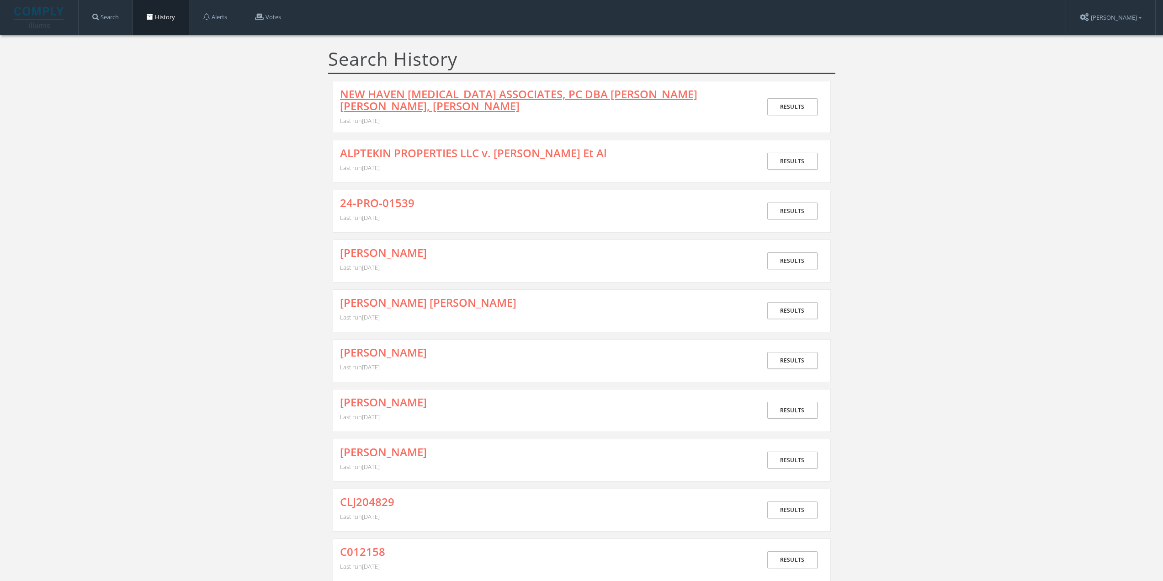
click at [390, 96] on link "NEW HAVEN [MEDICAL_DATA] ASSOCIATES, PC DBA [PERSON_NAME] [PERSON_NAME], [PERSO…" at bounding box center [544, 100] width 408 height 24
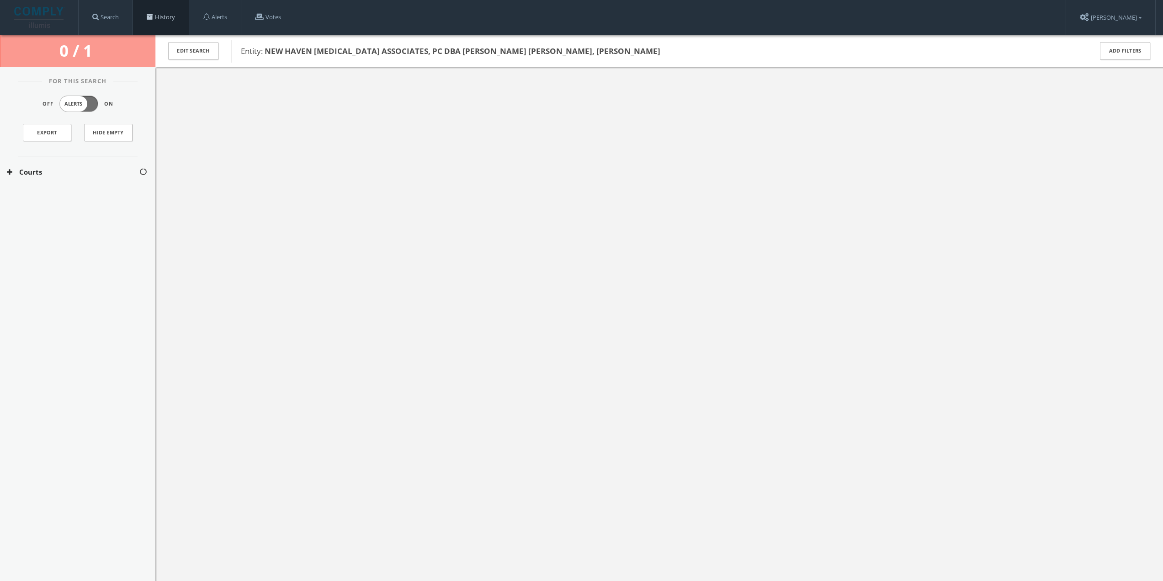
click at [169, 21] on link "History" at bounding box center [161, 17] width 56 height 35
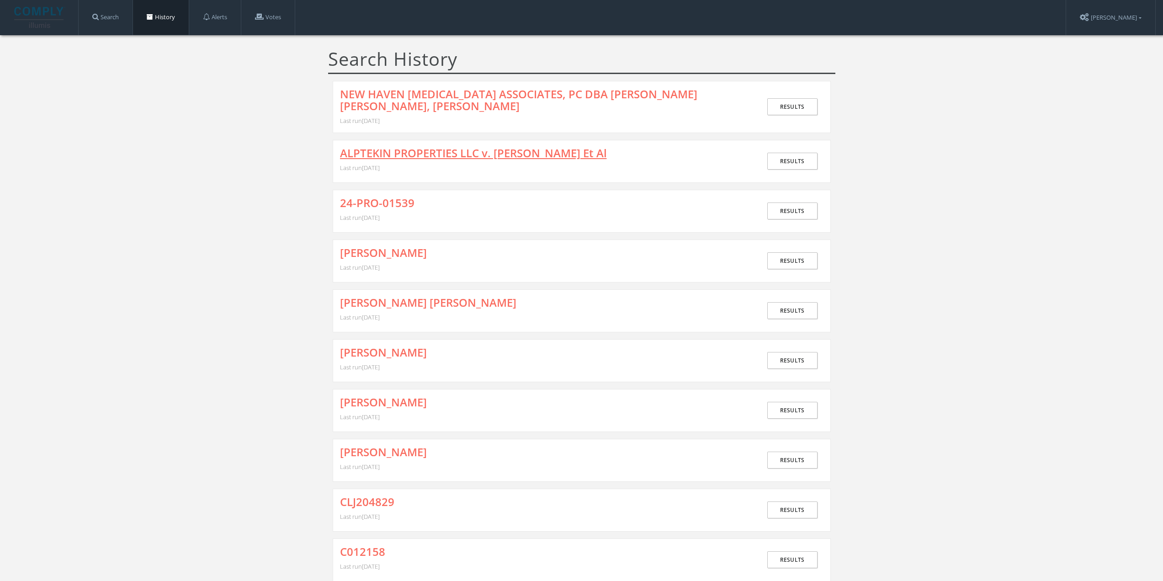
click at [403, 159] on link "ALPTEKIN PROPERTIES LLC v. [PERSON_NAME] Et Al" at bounding box center [473, 153] width 267 height 12
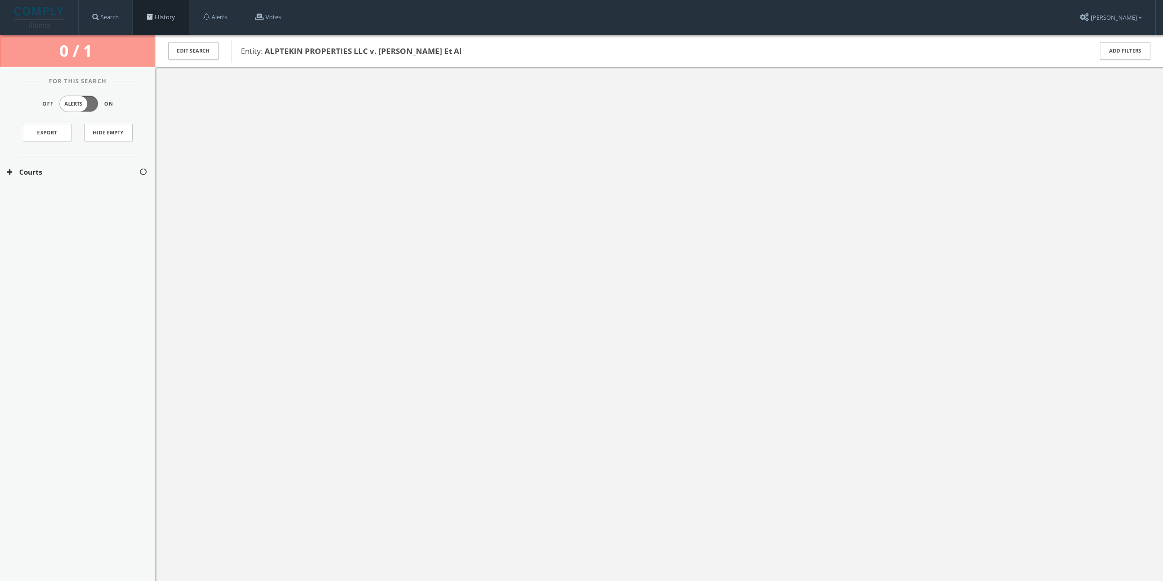
click at [166, 25] on link "History" at bounding box center [161, 17] width 56 height 35
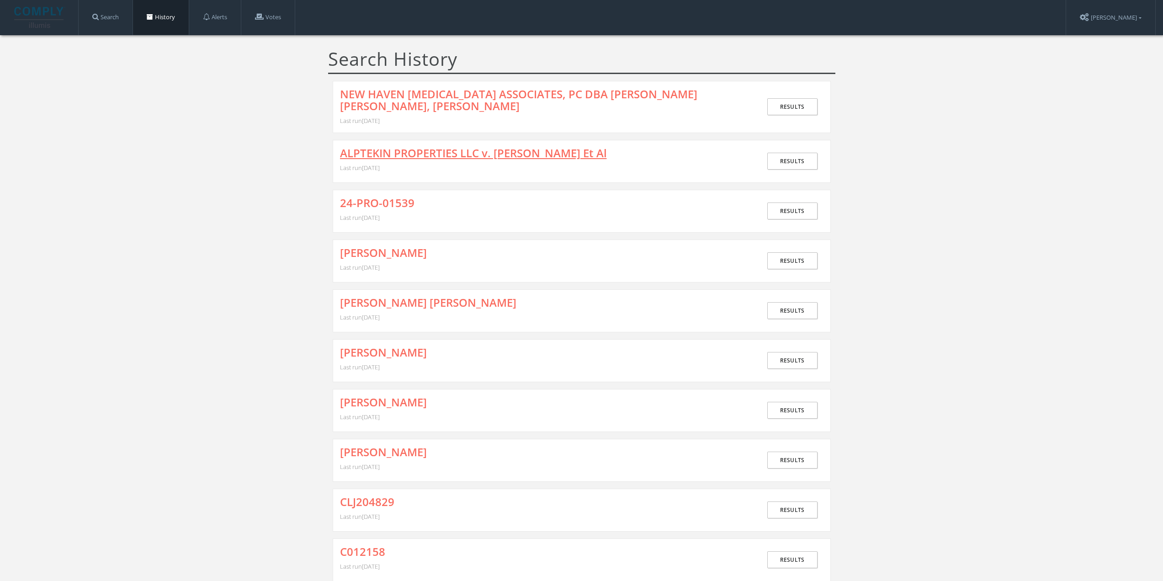
click at [448, 148] on link "ALPTEKIN PROPERTIES LLC v. [PERSON_NAME] Et Al" at bounding box center [473, 153] width 267 height 12
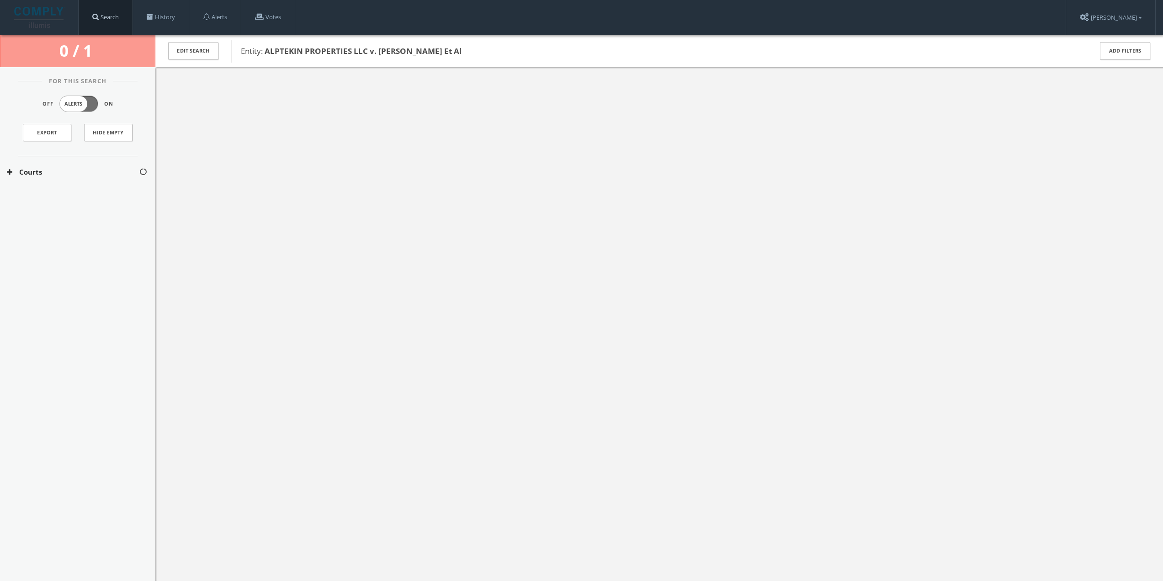
click at [129, 19] on link "Search" at bounding box center [106, 17] width 54 height 35
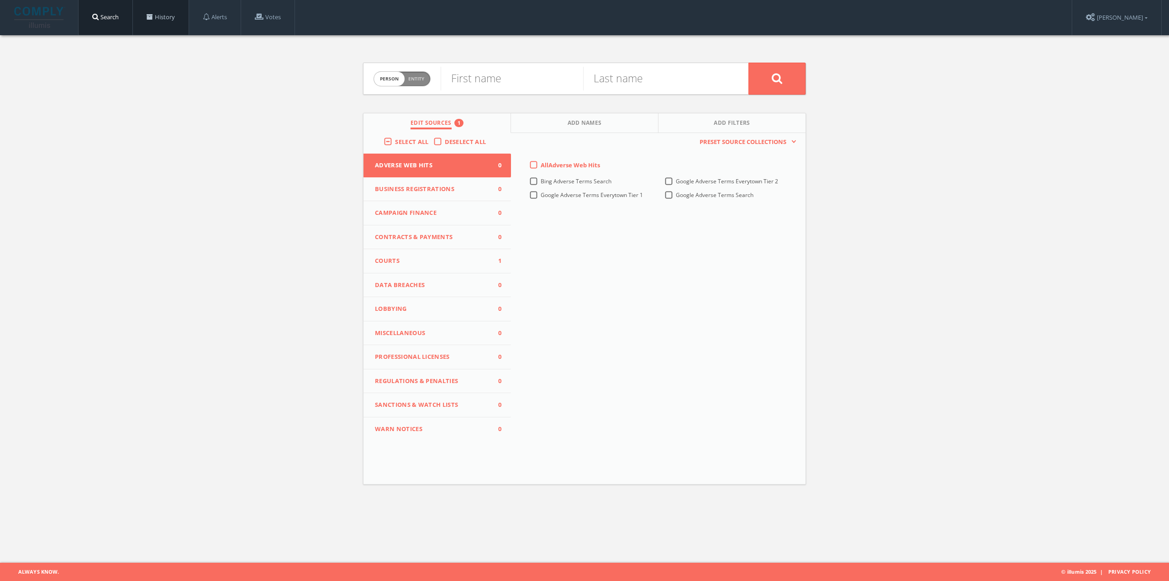
click at [176, 26] on link "History" at bounding box center [161, 17] width 56 height 35
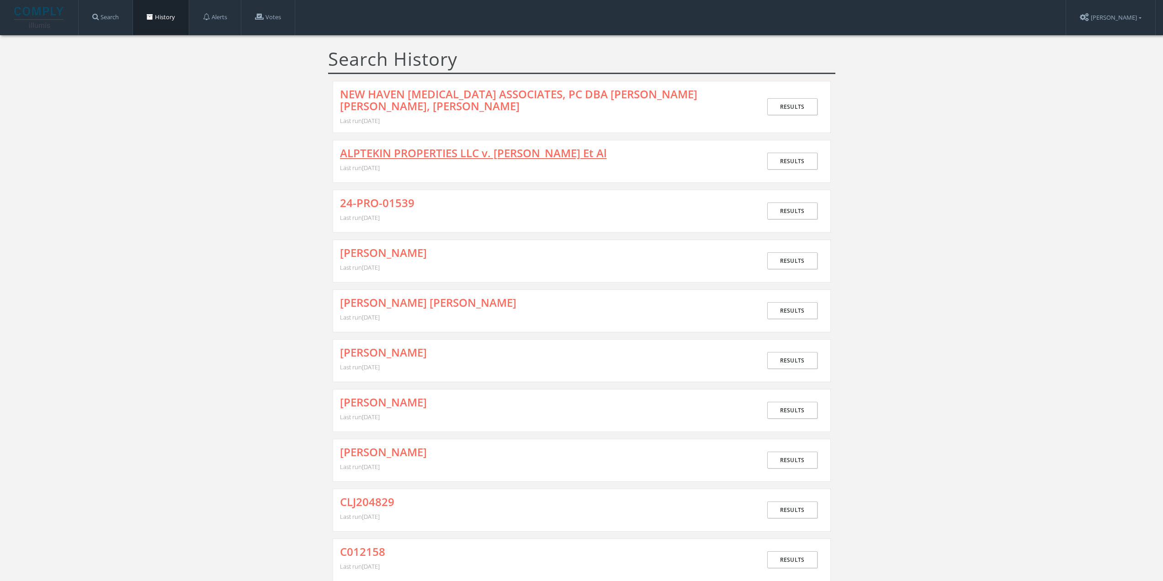
click at [413, 150] on link "ALPTEKIN PROPERTIES LLC v. [PERSON_NAME] Et Al" at bounding box center [473, 153] width 267 height 12
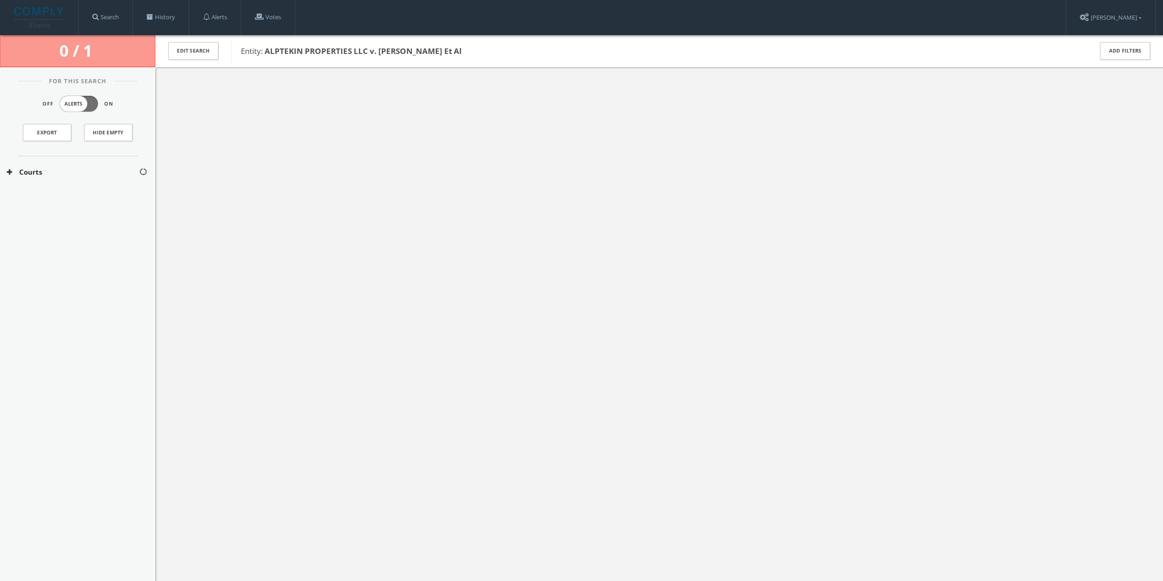
click at [76, 170] on button "Courts" at bounding box center [73, 172] width 132 height 11
click at [54, 196] on button "[US_STATE] Courts" at bounding box center [73, 199] width 133 height 9
click at [53, 221] on button "[US_STATE] Civil Courts" at bounding box center [73, 220] width 133 height 9
click at [47, 240] on div at bounding box center [26, 238] width 52 height 14
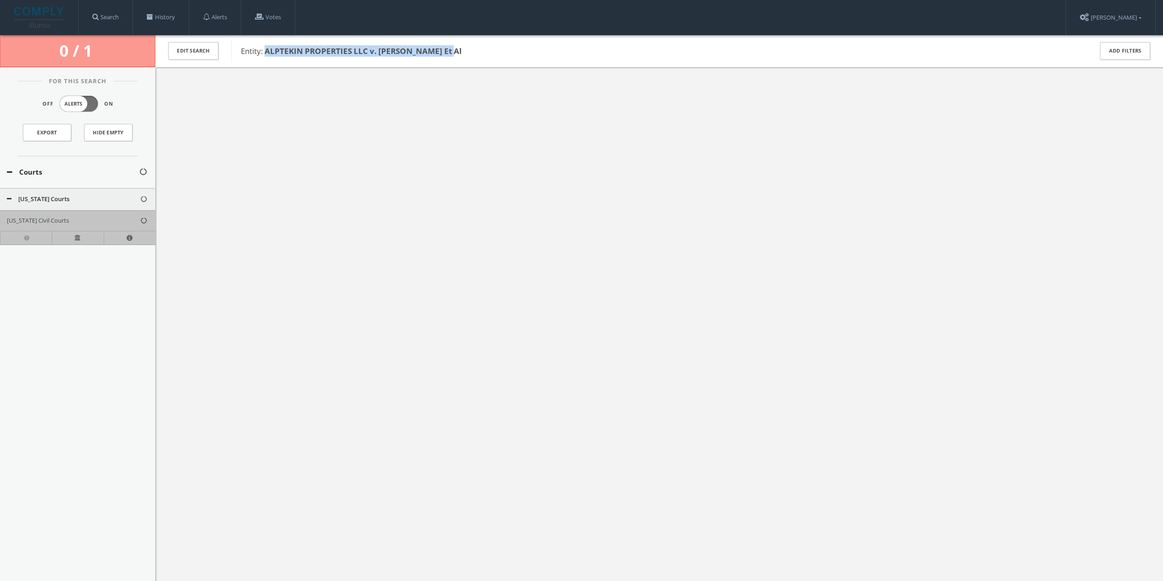
drag, startPoint x: 267, startPoint y: 51, endPoint x: 501, endPoint y: 48, distance: 233.4
click at [501, 48] on span "Entity: ALPTEKIN PROPERTIES LLC v. [PERSON_NAME] Et Al" at bounding box center [660, 51] width 839 height 12
click at [475, 90] on div at bounding box center [658, 357] width 1007 height 581
click at [156, 18] on link "History" at bounding box center [161, 17] width 56 height 35
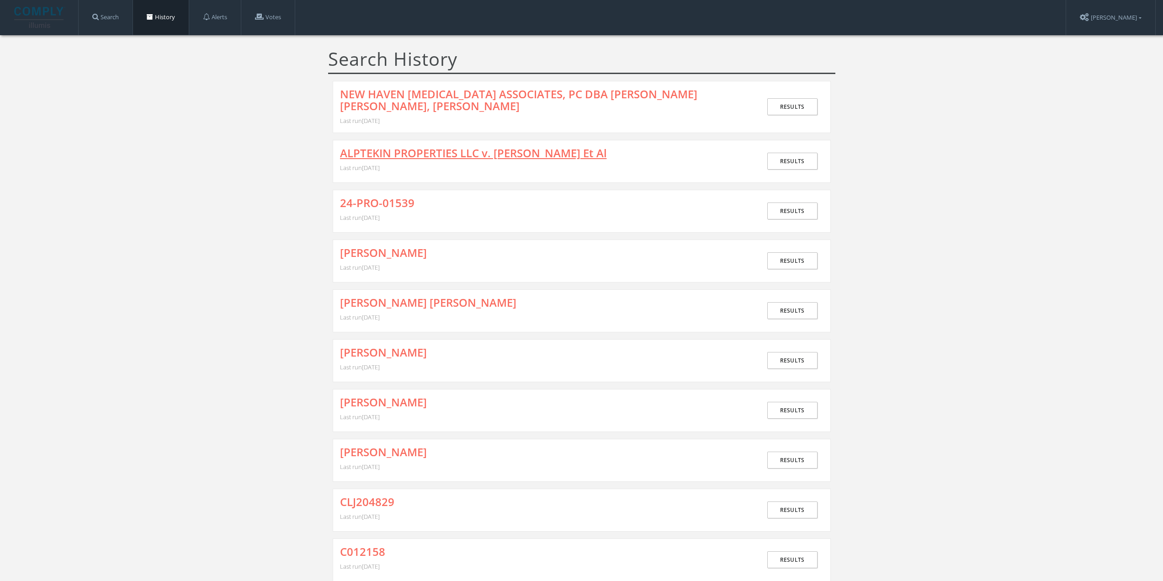
click at [357, 150] on link "ALPTEKIN PROPERTIES LLC v. [PERSON_NAME] Et Al" at bounding box center [473, 153] width 267 height 12
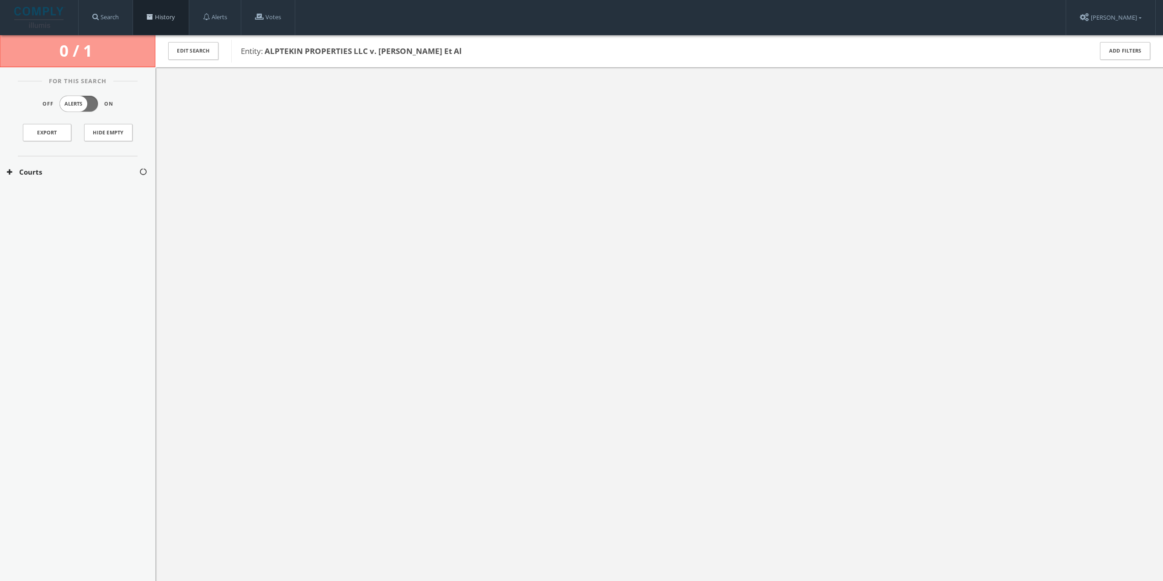
click at [153, 16] on span at bounding box center [150, 17] width 6 height 6
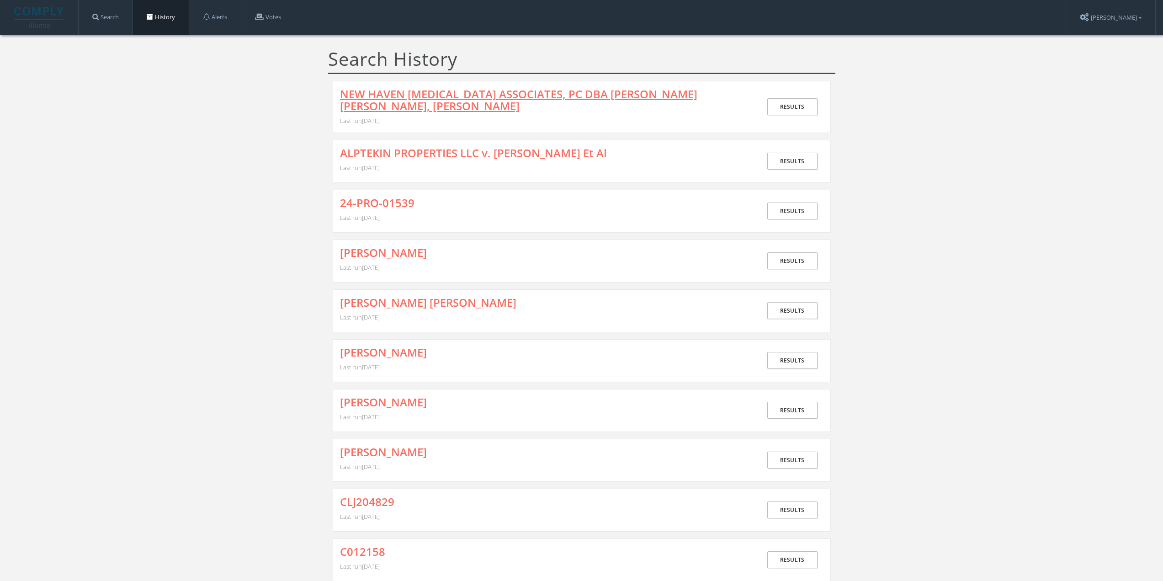
click at [395, 100] on link "NEW HAVEN [MEDICAL_DATA] ASSOCIATES, PC DBA [PERSON_NAME] [PERSON_NAME], [PERSO…" at bounding box center [544, 100] width 408 height 24
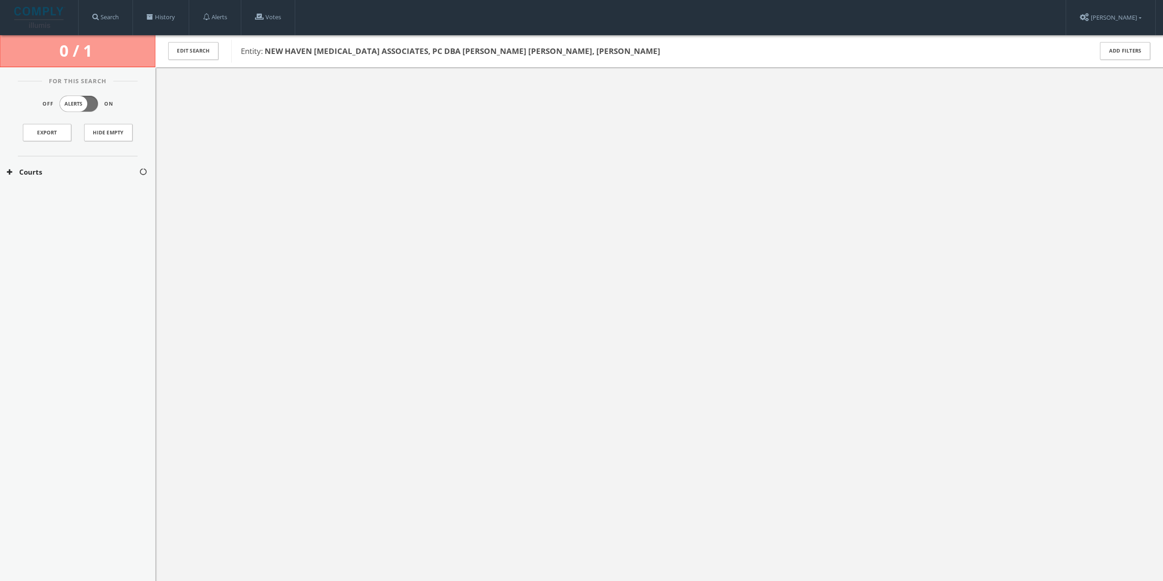
click at [544, 57] on span "Entity: NEW HAVEN [MEDICAL_DATA] ASSOCIATES, PC [PERSON_NAME] [PERSON_NAME], [P…" at bounding box center [660, 51] width 839 height 12
click at [152, 16] on span at bounding box center [150, 17] width 6 height 6
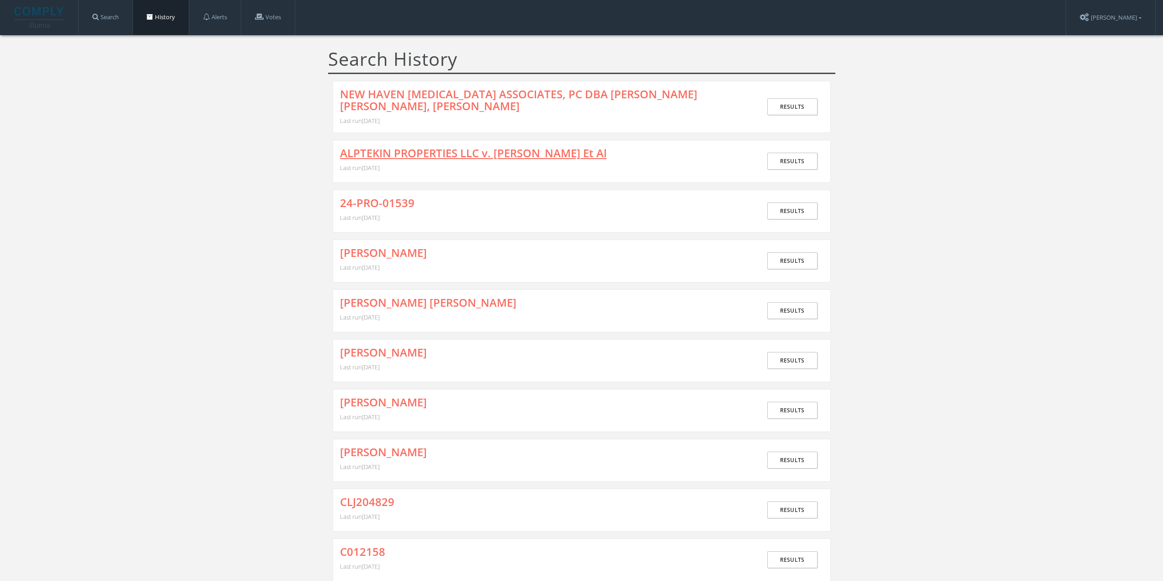
click at [374, 156] on link "ALPTEKIN PROPERTIES LLC v. [PERSON_NAME] Et Al" at bounding box center [473, 153] width 267 height 12
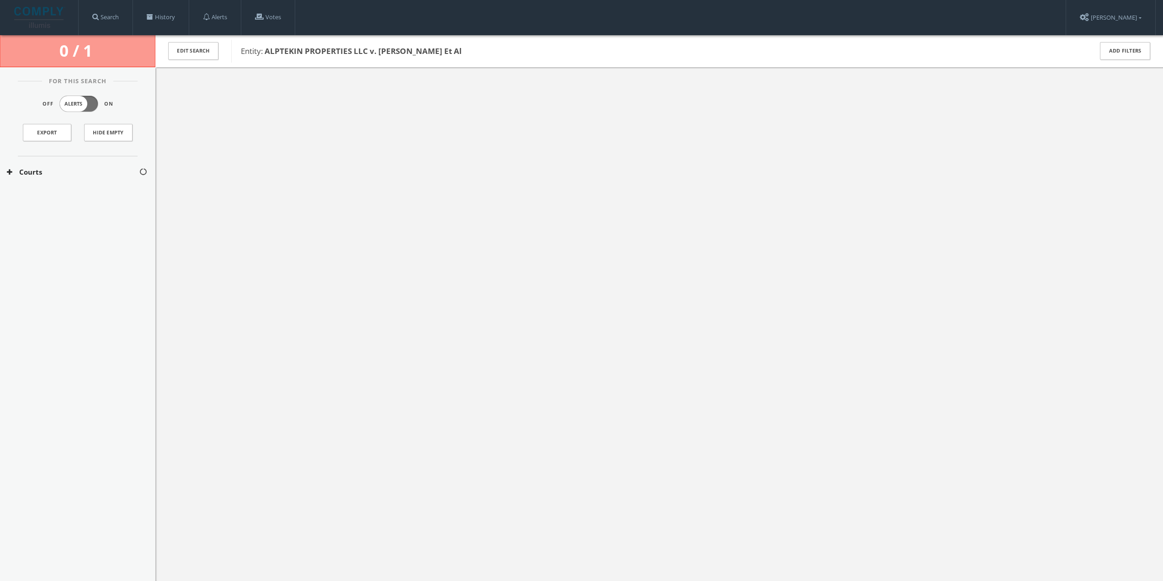
click at [75, 175] on button "Courts" at bounding box center [73, 172] width 132 height 11
click at [46, 196] on button "[US_STATE] Courts" at bounding box center [73, 199] width 133 height 9
click at [47, 221] on button "[US_STATE] Civil Courts" at bounding box center [73, 220] width 133 height 9
drag, startPoint x: 275, startPoint y: 222, endPoint x: 268, endPoint y: 218, distance: 8.6
click at [272, 221] on div at bounding box center [658, 357] width 1007 height 581
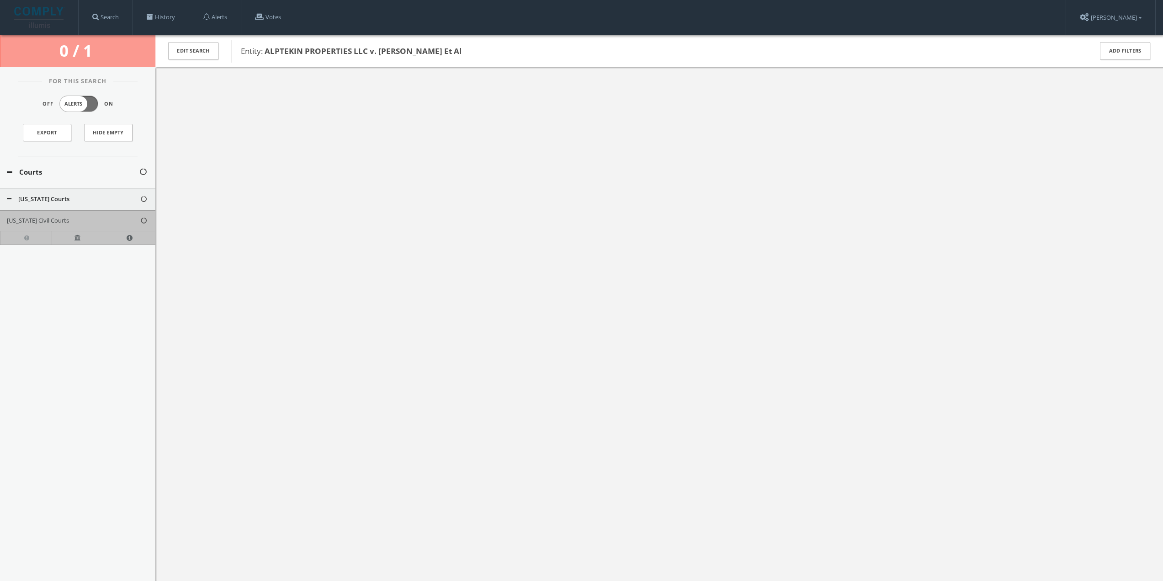
click at [277, 55] on b "ALPTEKIN PROPERTIES LLC v. [PERSON_NAME] Et Al" at bounding box center [362, 51] width 197 height 11
click at [155, 21] on link "History" at bounding box center [161, 17] width 56 height 35
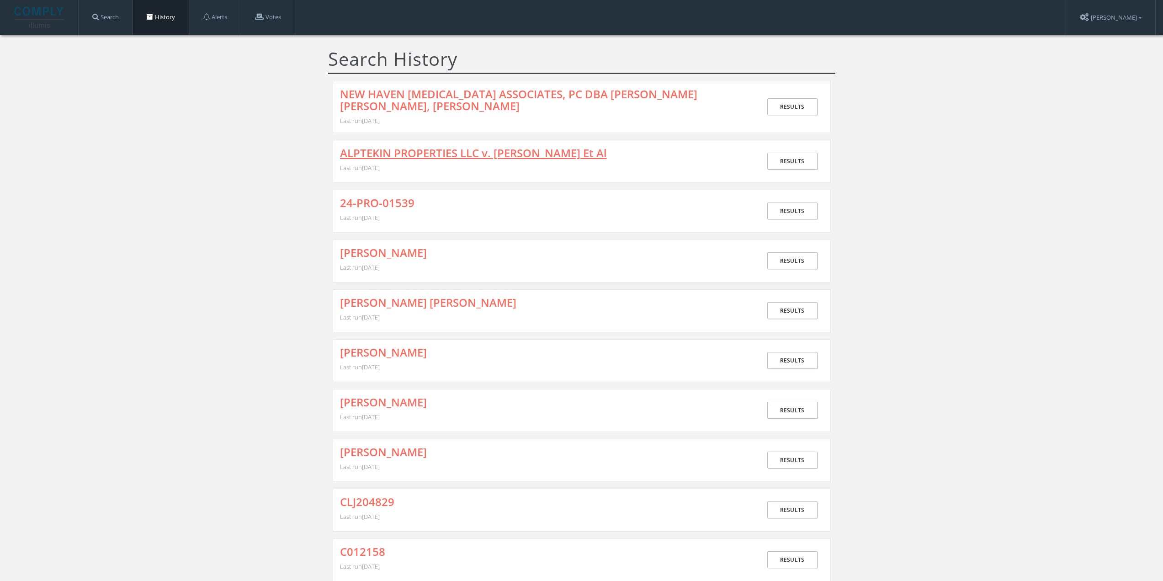
click at [550, 156] on link "ALPTEKIN PROPERTIES LLC v. [PERSON_NAME] Et Al" at bounding box center [473, 153] width 267 height 12
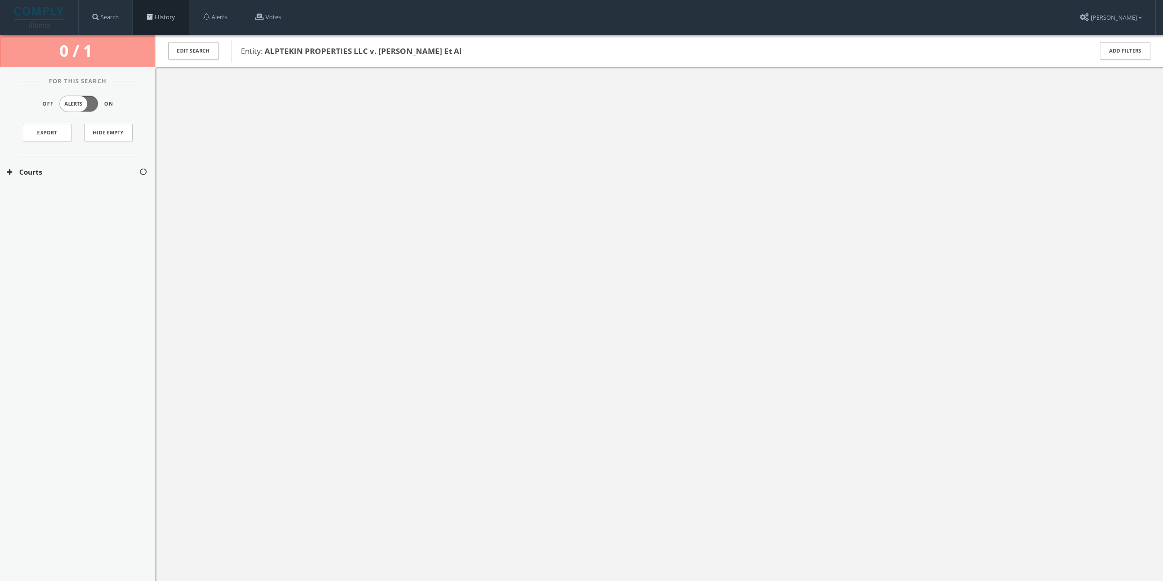
click at [153, 18] on span at bounding box center [150, 17] width 6 height 6
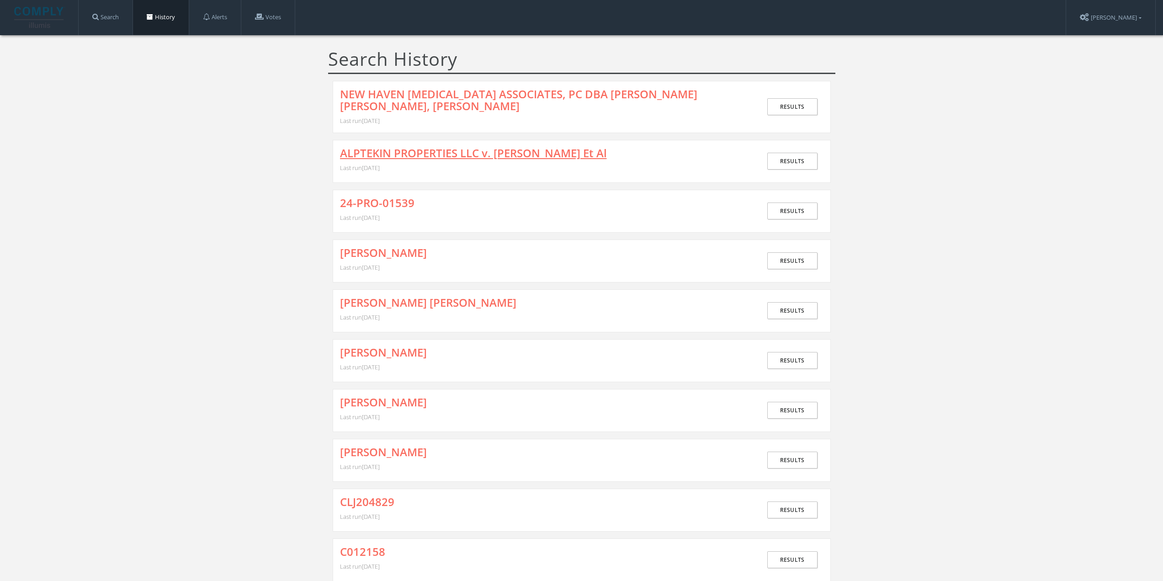
click at [419, 151] on link "ALPTEKIN PROPERTIES LLC v. [PERSON_NAME] Et Al" at bounding box center [473, 153] width 267 height 12
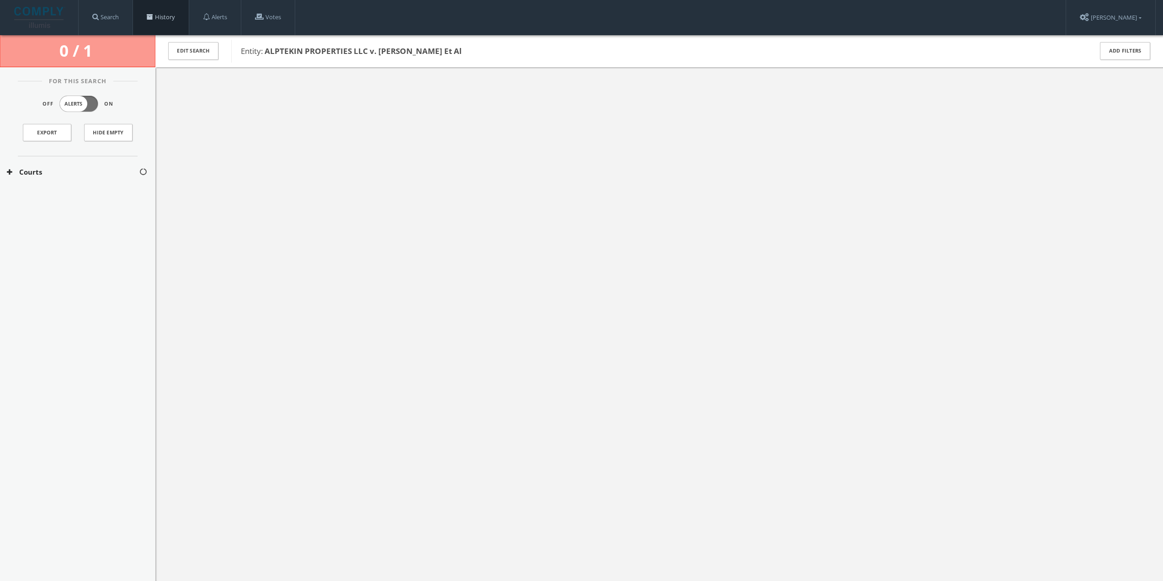
click at [146, 16] on link "History" at bounding box center [161, 17] width 56 height 35
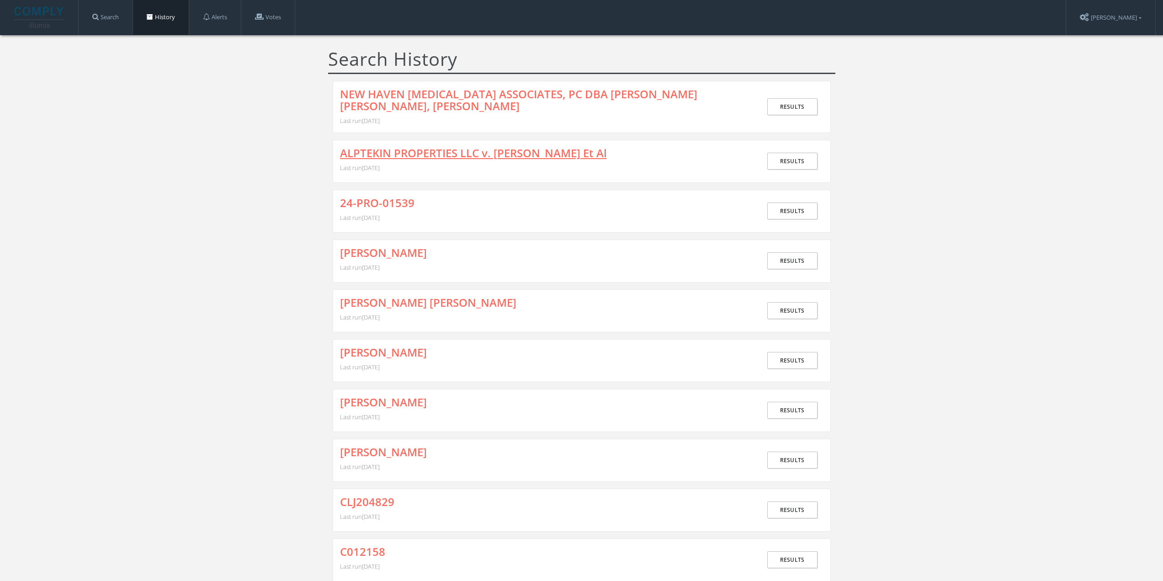
click at [552, 150] on link "ALPTEKIN PROPERTIES LLC v. [PERSON_NAME] Et Al" at bounding box center [473, 153] width 267 height 12
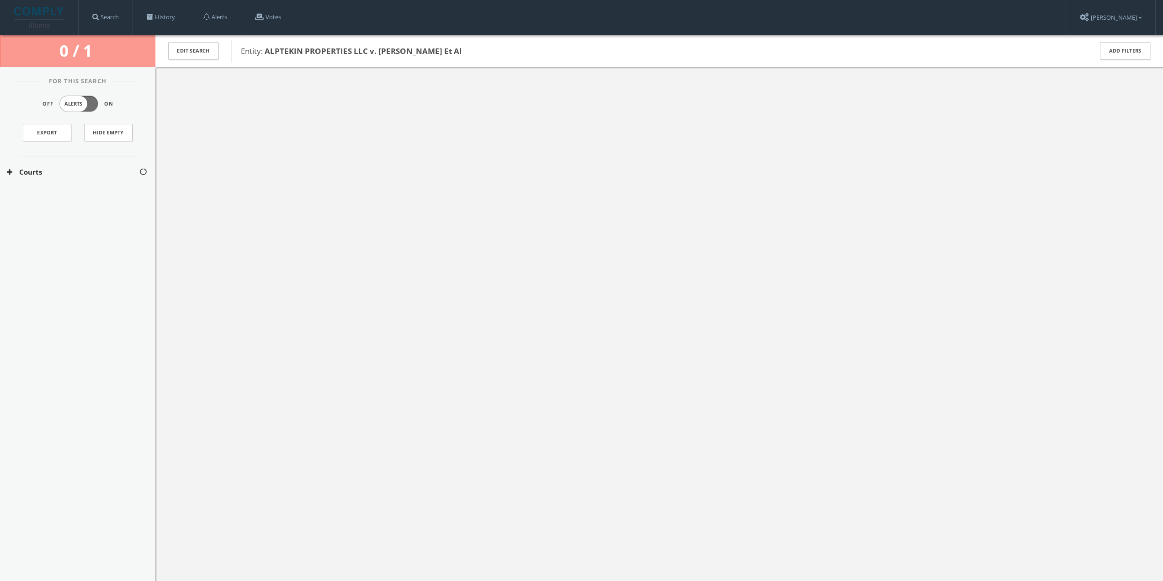
click at [84, 174] on button "Courts" at bounding box center [73, 172] width 132 height 11
click at [80, 200] on button "[US_STATE] Courts" at bounding box center [73, 199] width 133 height 9
click at [453, 106] on div at bounding box center [658, 357] width 1007 height 581
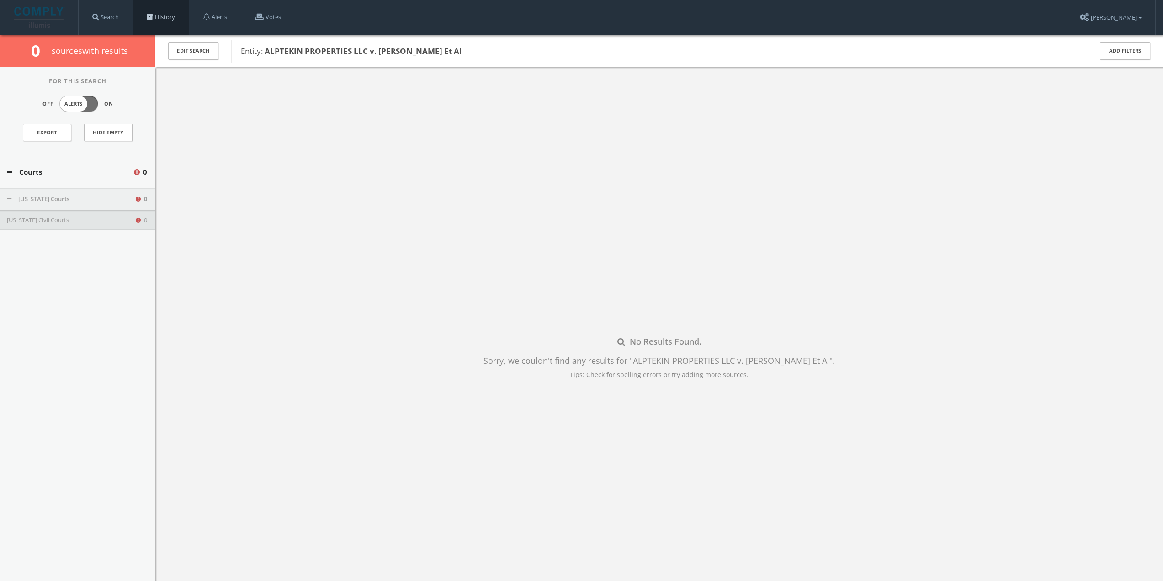
click at [153, 18] on span at bounding box center [150, 17] width 6 height 6
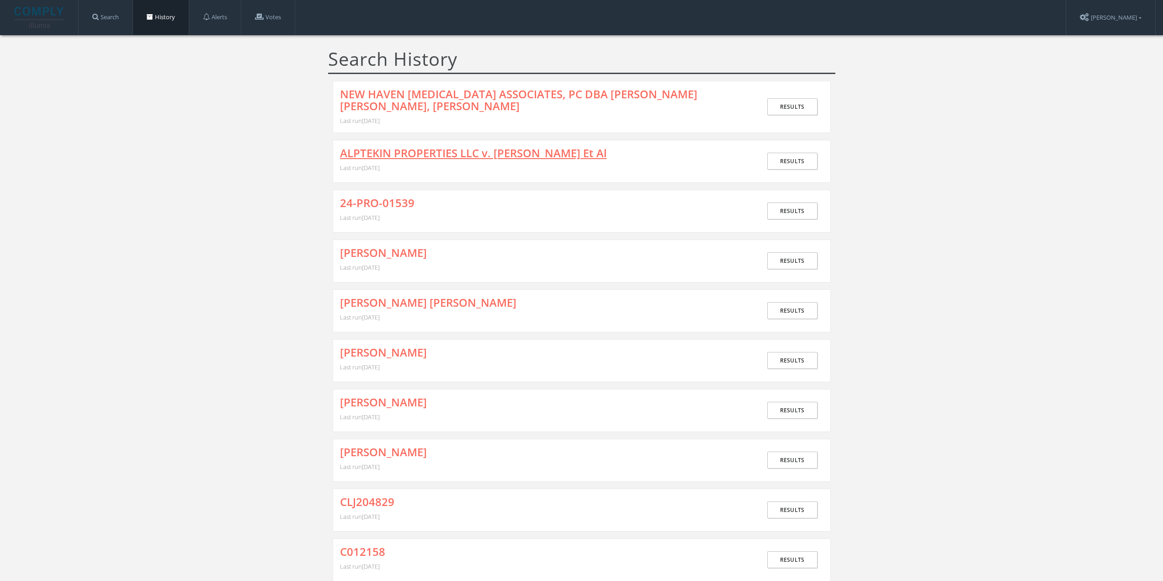
click at [429, 159] on link "ALPTEKIN PROPERTIES LLC v. [PERSON_NAME] Et Al" at bounding box center [473, 153] width 267 height 12
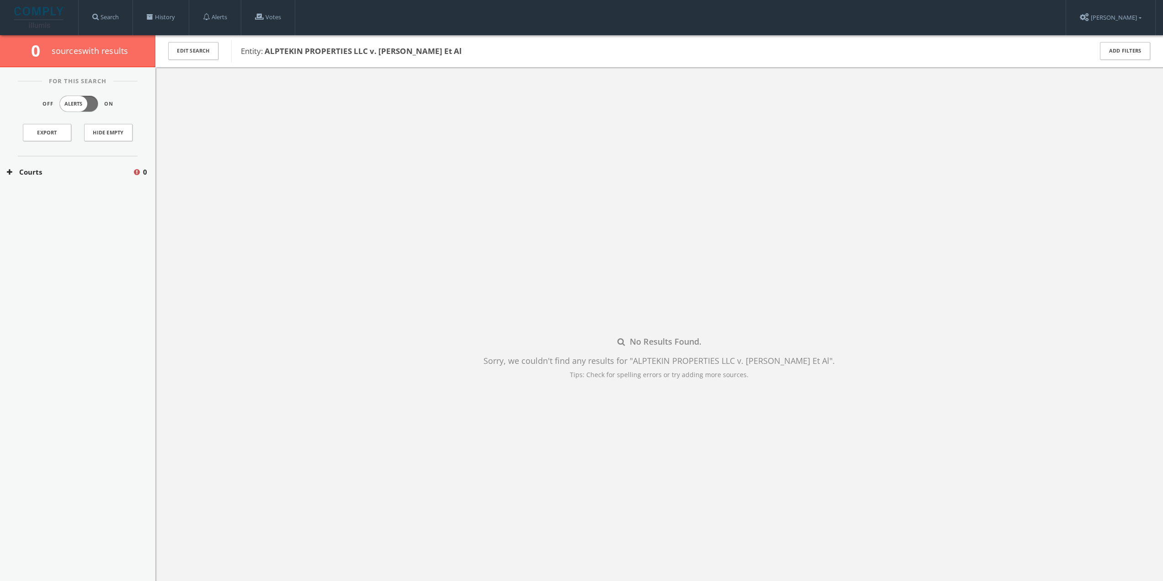
click at [102, 174] on button "Courts" at bounding box center [70, 172] width 126 height 11
click at [100, 197] on button "[US_STATE] Courts" at bounding box center [70, 199] width 127 height 9
click at [164, 17] on link "History" at bounding box center [161, 17] width 56 height 35
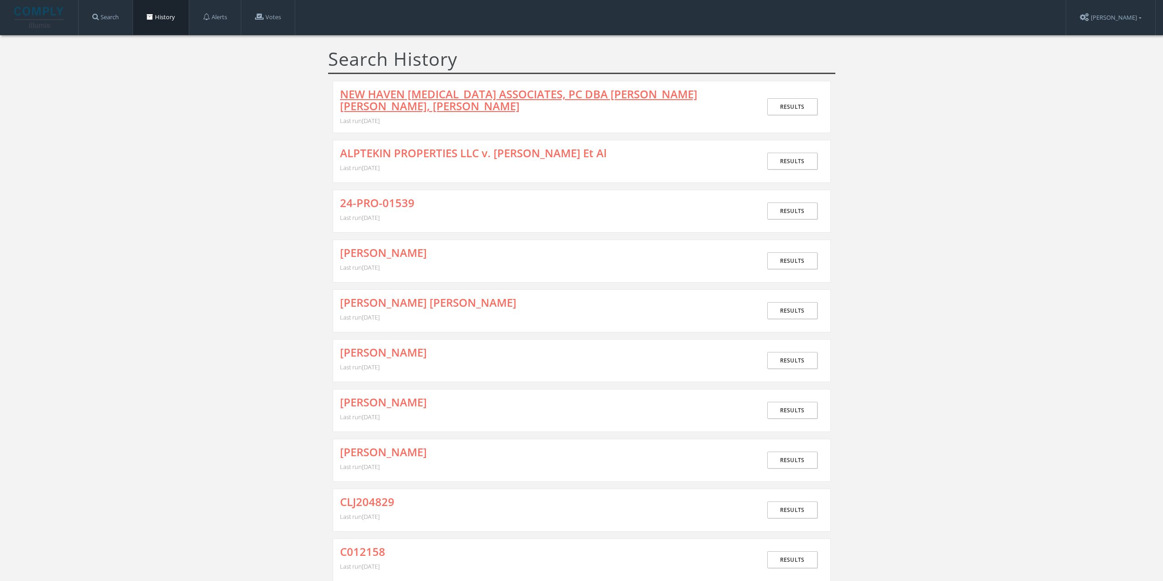
click at [382, 95] on link "NEW HAVEN [MEDICAL_DATA] ASSOCIATES, PC DBA [PERSON_NAME] [PERSON_NAME], [PERSO…" at bounding box center [544, 100] width 408 height 24
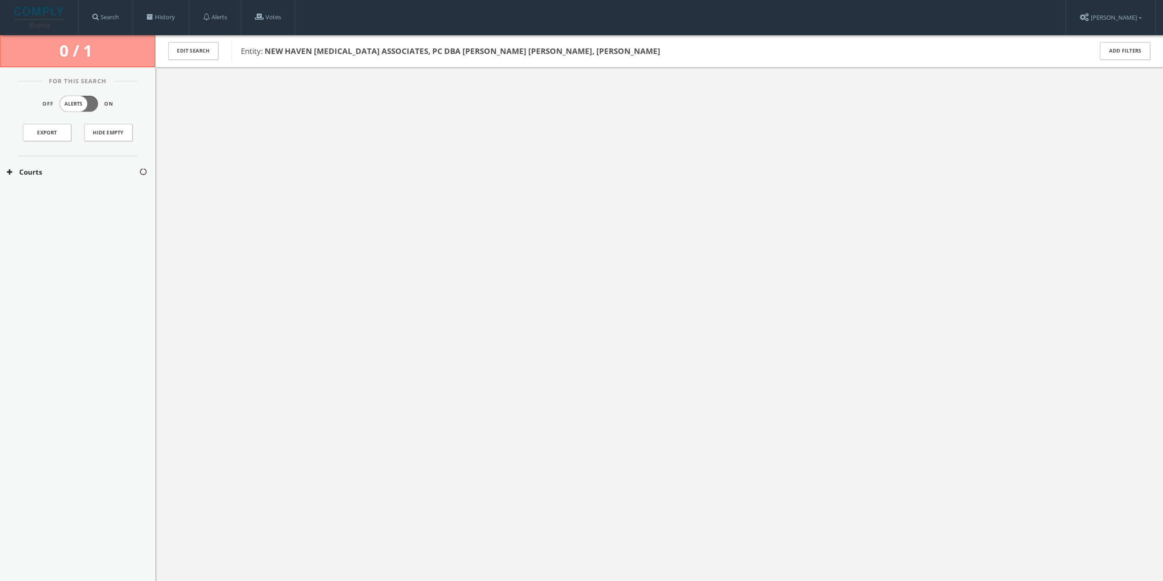
click at [109, 168] on button "Courts" at bounding box center [73, 172] width 132 height 11
click at [95, 190] on div "[US_STATE] Courts" at bounding box center [77, 199] width 155 height 23
click at [163, 21] on link "History" at bounding box center [161, 17] width 56 height 35
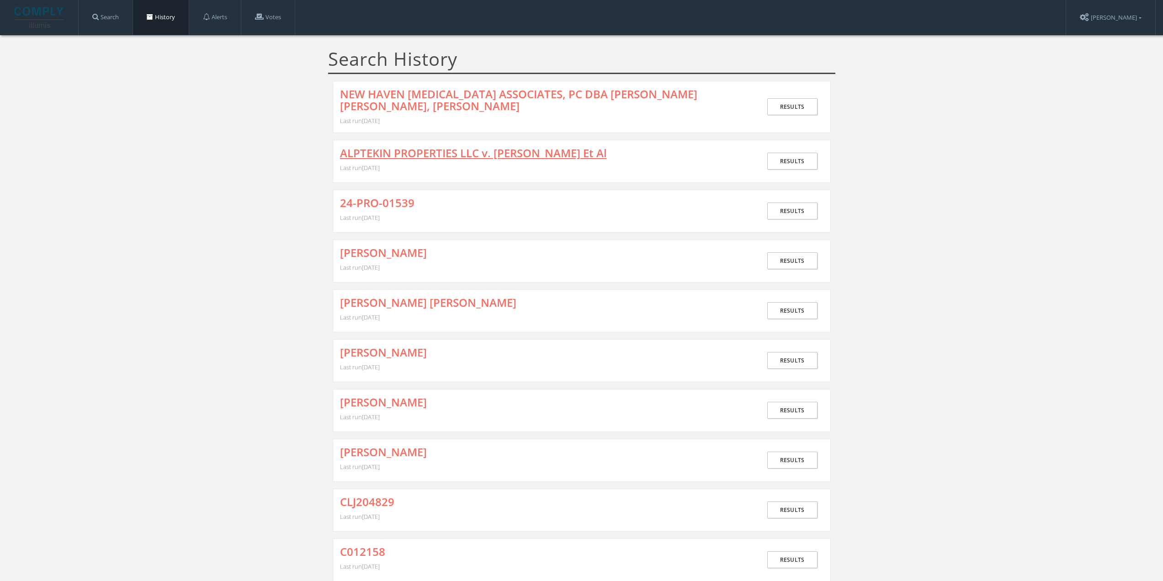
click at [457, 155] on link "ALPTEKIN PROPERTIES LLC v. [PERSON_NAME] Et Al" at bounding box center [473, 153] width 267 height 12
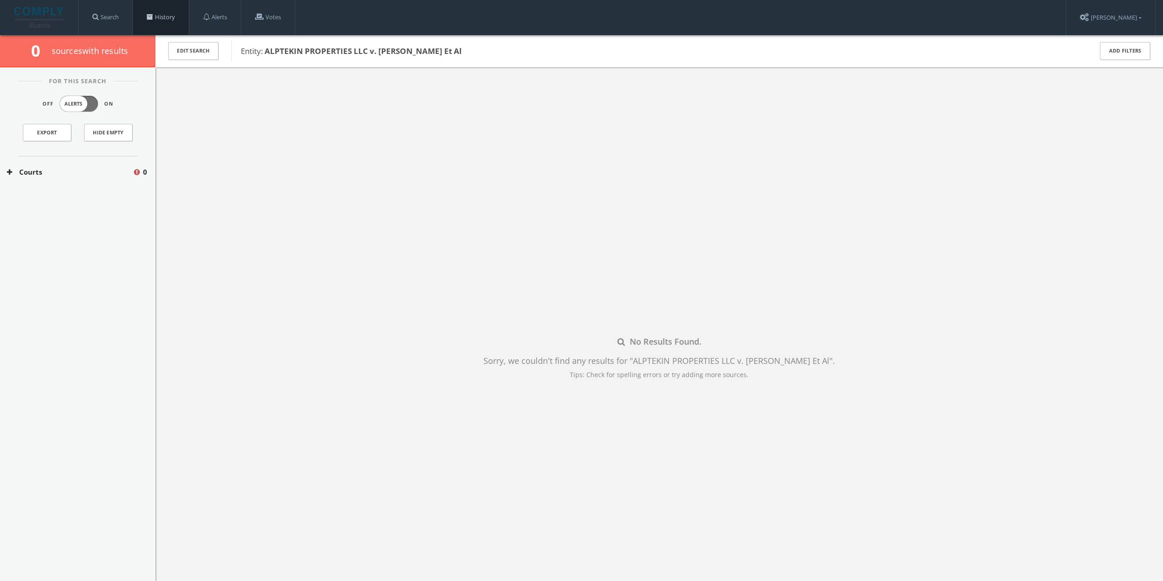
click at [164, 11] on link "History" at bounding box center [161, 17] width 56 height 35
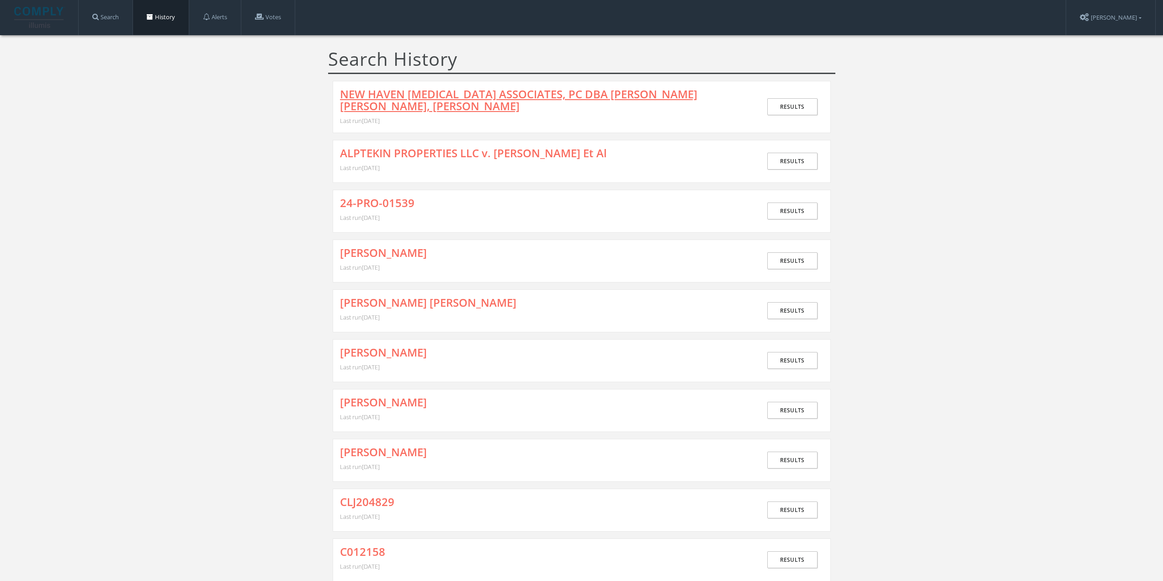
click at [365, 92] on link "NEW HAVEN [MEDICAL_DATA] ASSOCIATES, PC DBA [PERSON_NAME] [PERSON_NAME], [PERSO…" at bounding box center [544, 100] width 408 height 24
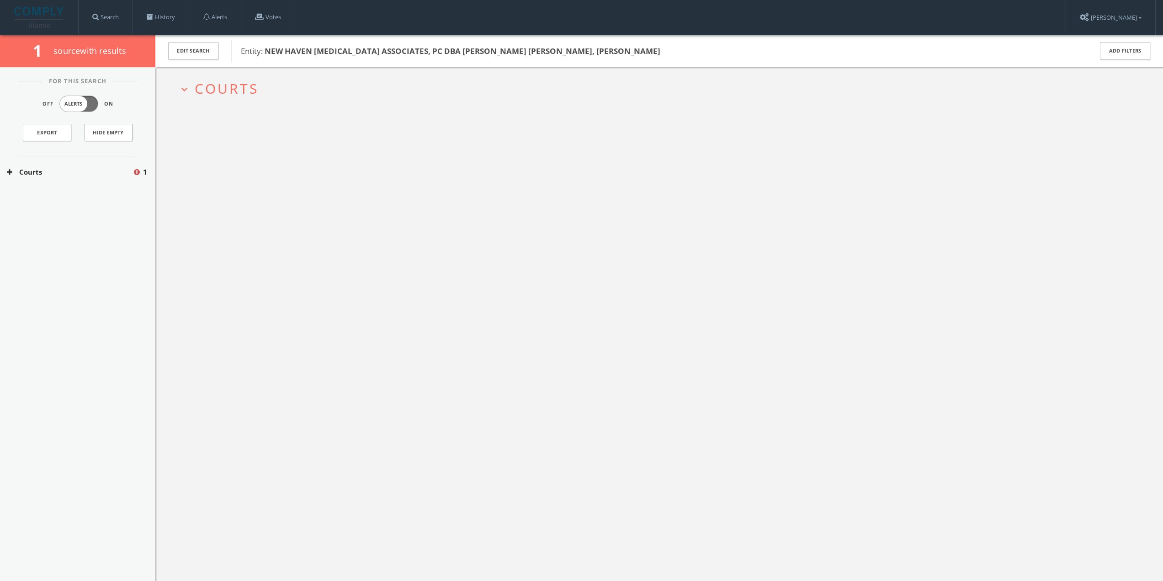
click at [220, 86] on span "Courts" at bounding box center [227, 88] width 64 height 19
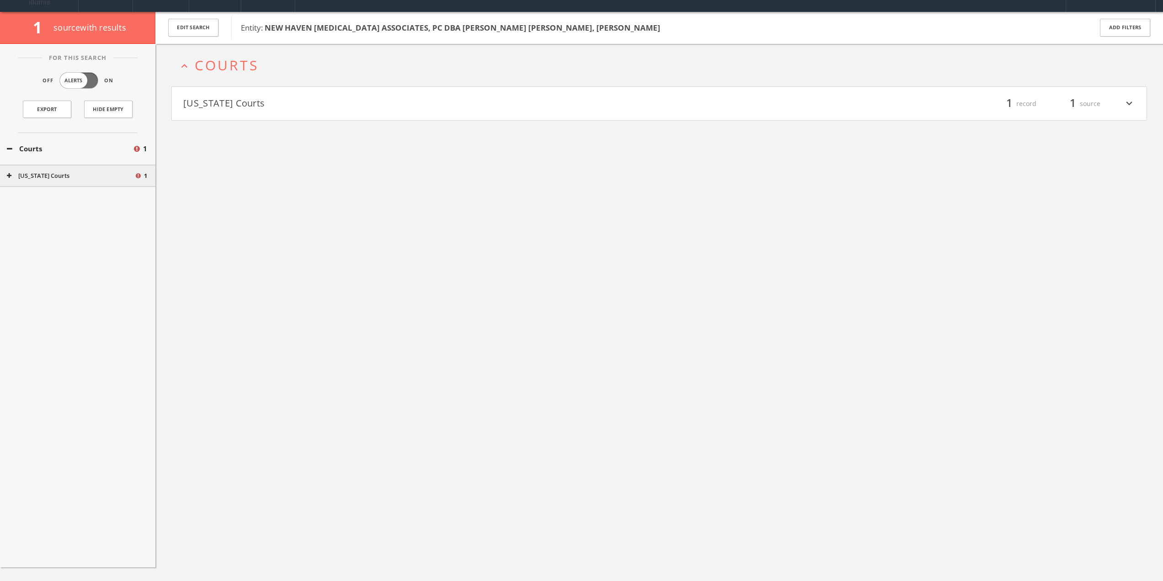
click at [232, 105] on button "[US_STATE] Courts" at bounding box center [421, 104] width 476 height 16
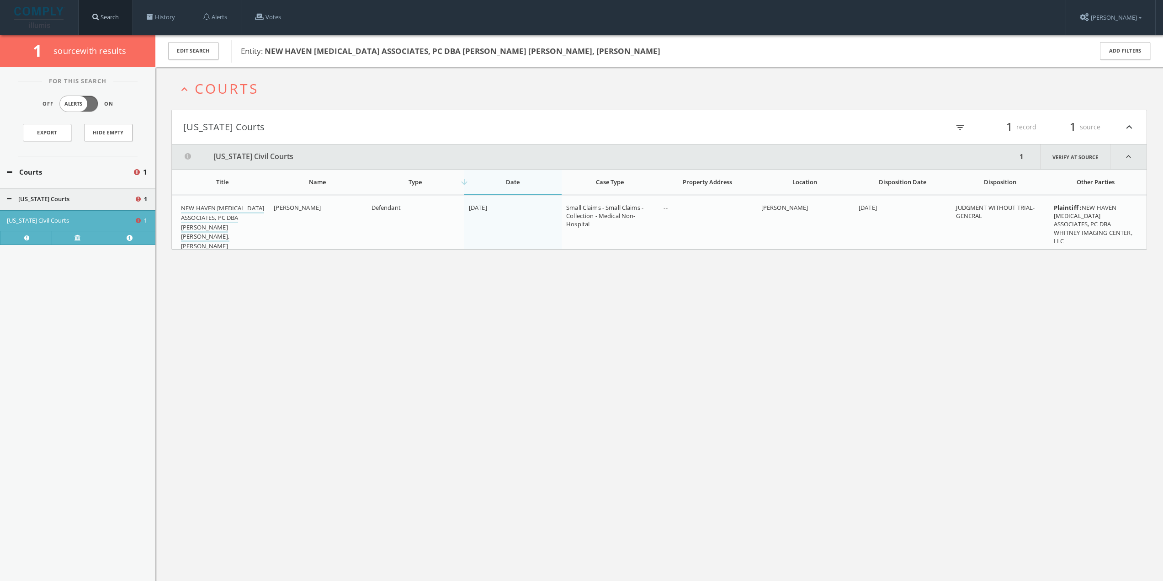
click at [130, 13] on link "Search" at bounding box center [106, 17] width 54 height 35
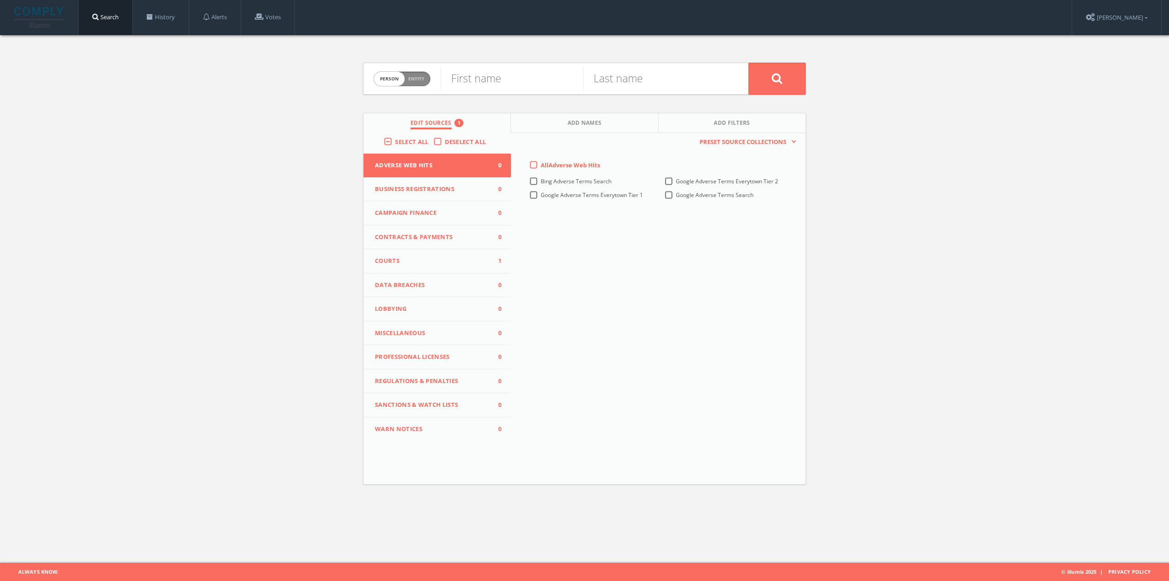
click at [438, 263] on span "Courts" at bounding box center [431, 260] width 113 height 9
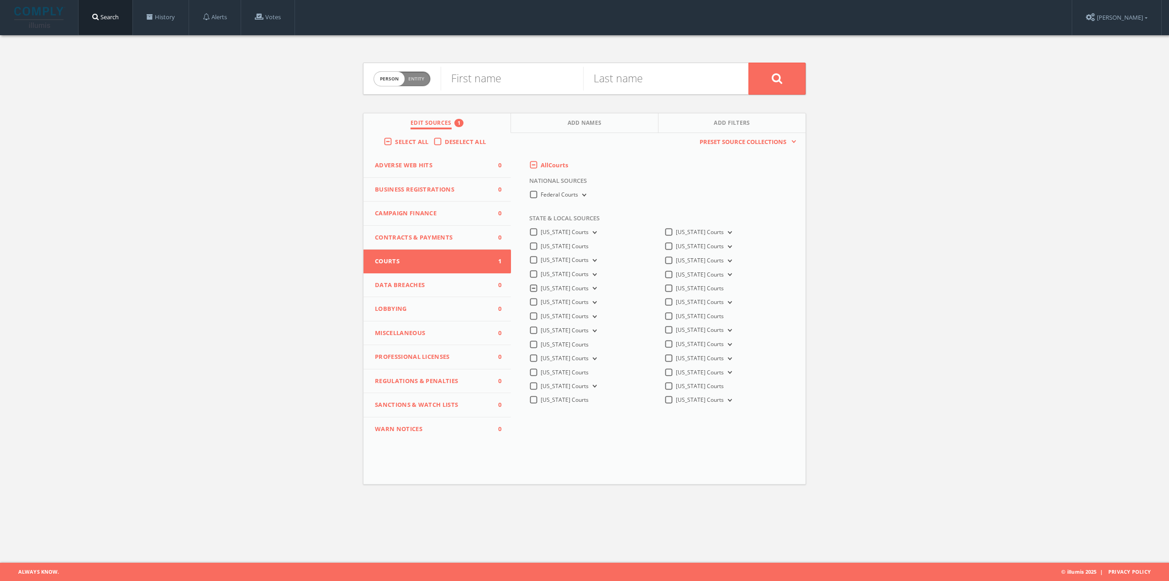
click at [594, 289] on icon at bounding box center [594, 288] width 4 height 3
click at [420, 77] on span "Entity" at bounding box center [416, 78] width 16 height 7
checkbox input "true"
click at [481, 85] on input "text" at bounding box center [595, 79] width 308 height 24
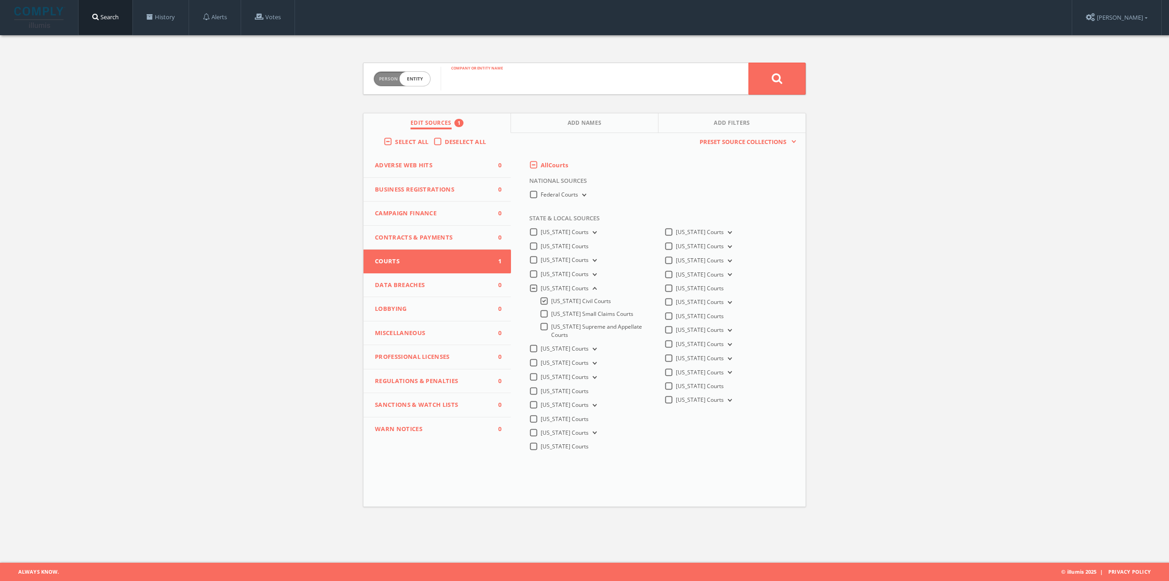
paste input "STAYWELL HEALTH CARE, INC. v. BOROUGH OF [GEOGRAPHIC_DATA]"
type input "STAYWELL HEALTH CARE, INC. v. BOROUGH OF [GEOGRAPHIC_DATA]"
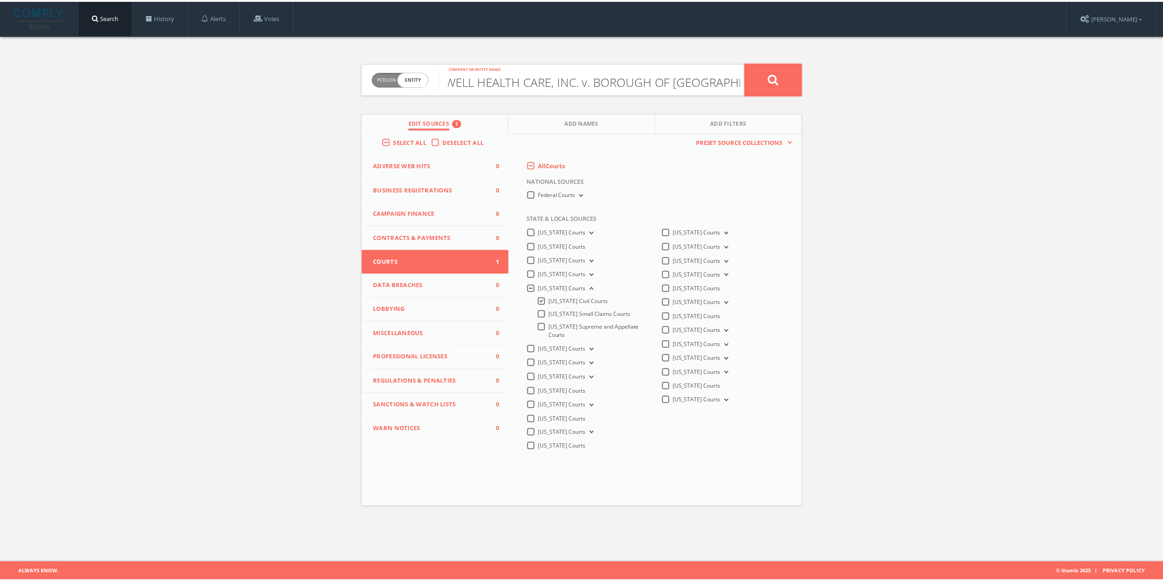
scroll to position [0, 0]
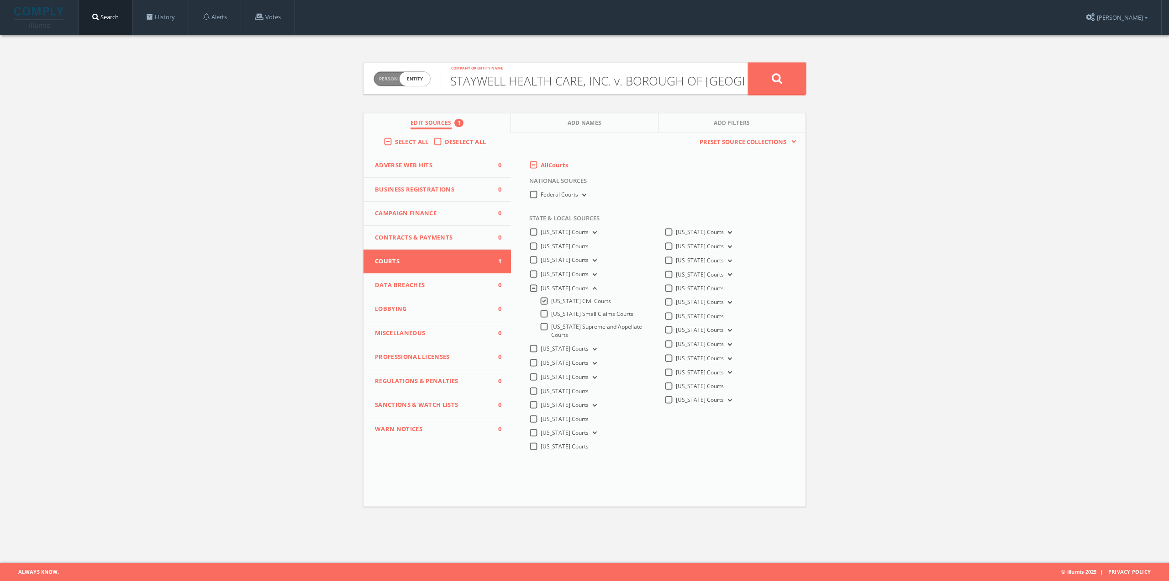
click at [763, 84] on button at bounding box center [777, 79] width 57 height 32
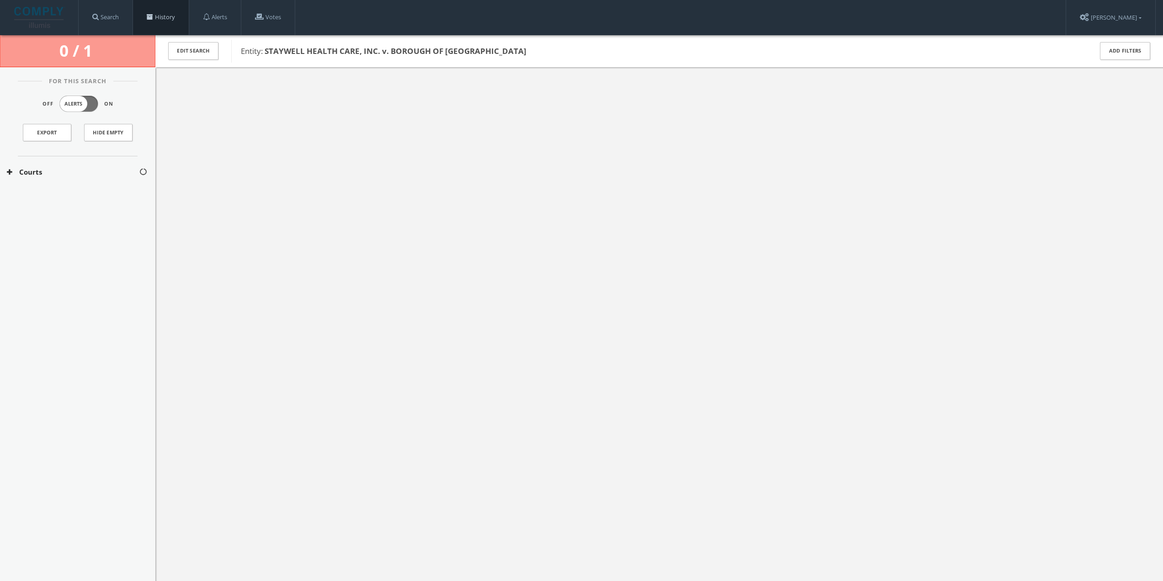
click at [153, 15] on span at bounding box center [150, 17] width 6 height 6
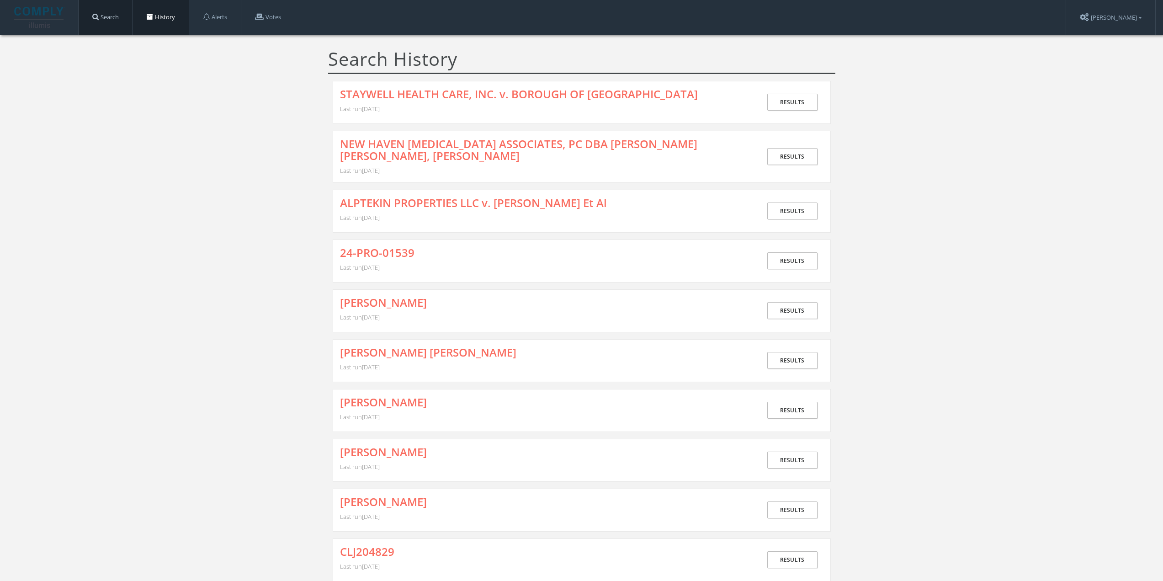
click at [118, 16] on link "Search" at bounding box center [106, 17] width 54 height 35
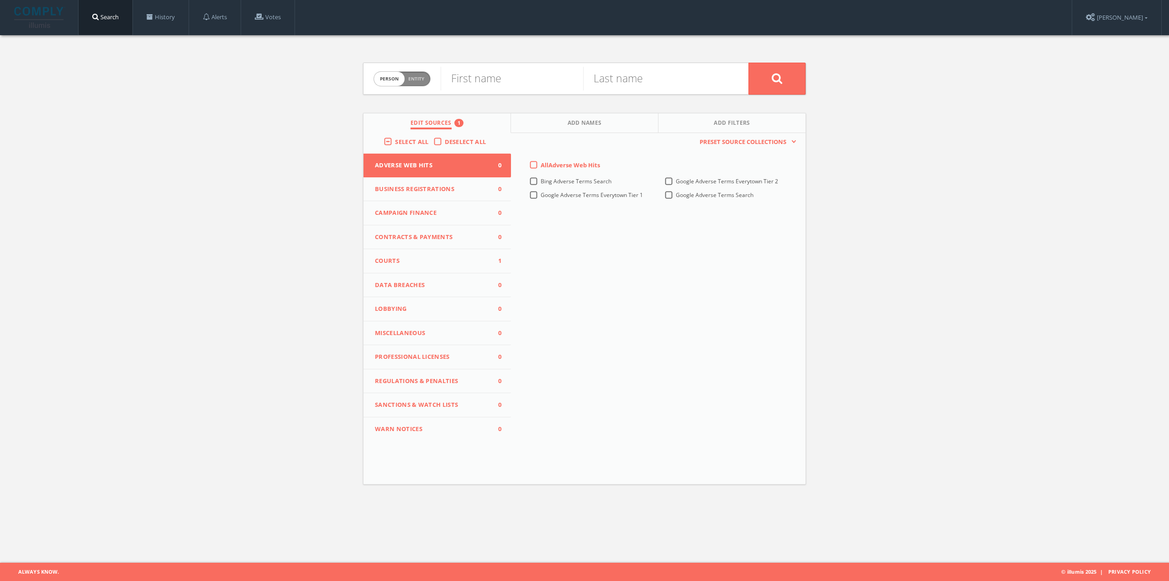
click at [457, 259] on span "Courts" at bounding box center [431, 260] width 113 height 9
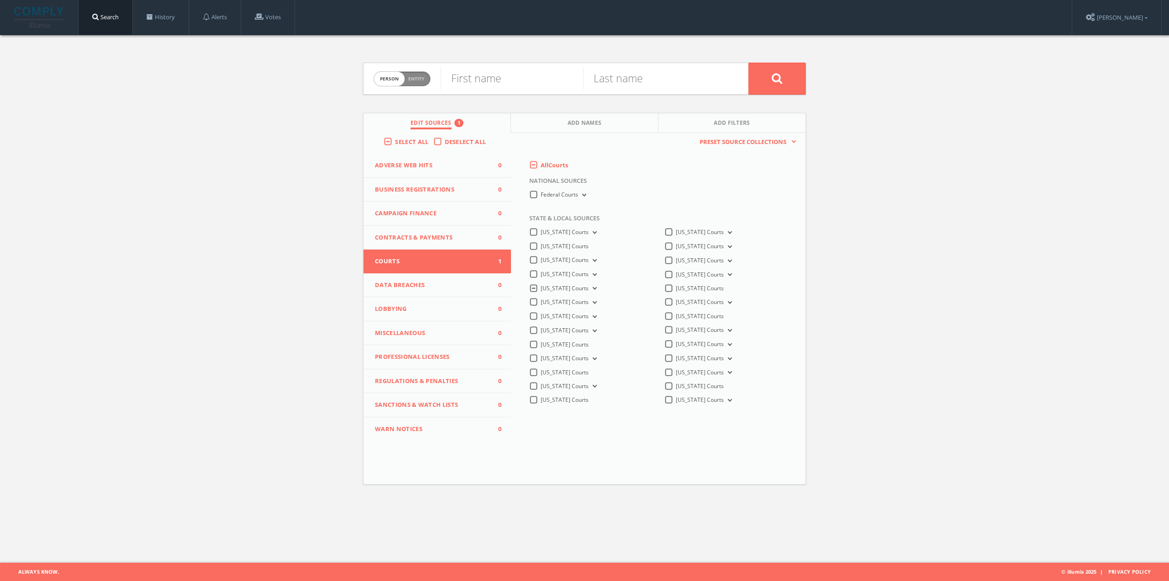
click at [594, 287] on icon at bounding box center [594, 288] width 4 height 3
click at [420, 82] on span "Entity" at bounding box center [416, 78] width 16 height 7
checkbox input "true"
click at [519, 86] on input "text" at bounding box center [595, 79] width 308 height 24
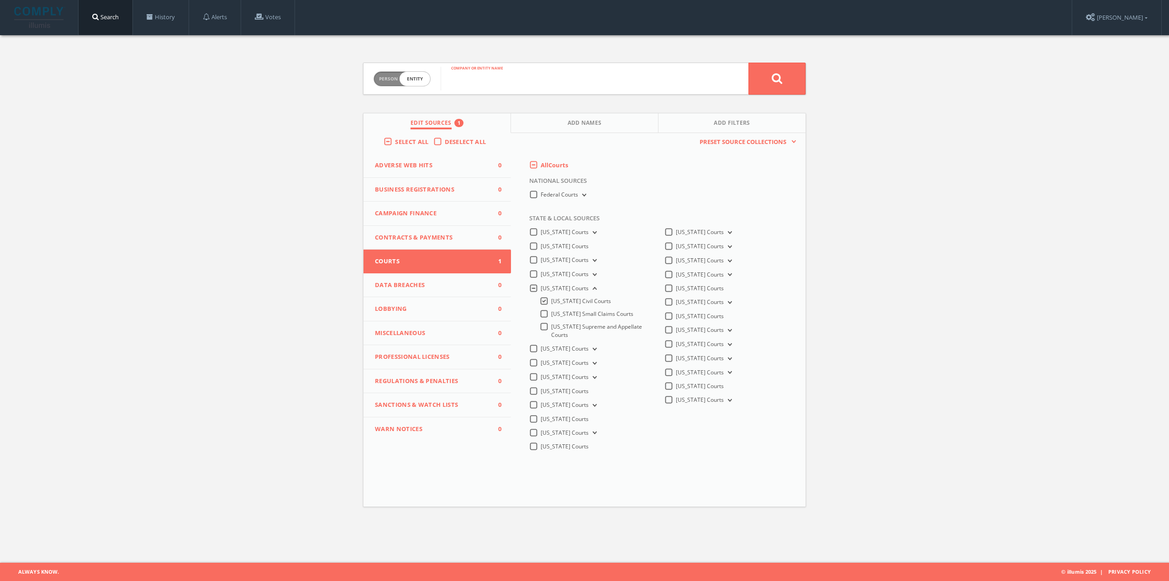
paste input "DISCOVER BANK [PERSON_NAME], [PERSON_NAME]"
drag, startPoint x: 475, startPoint y: 84, endPoint x: 370, endPoint y: 79, distance: 104.7
click at [370, 79] on form "Person Entity entity DISCOVER BANK v. JOHNSON, TERESA Company or entity name" at bounding box center [584, 79] width 443 height 32
click at [678, 79] on input "DISCOVER BANK [PERSON_NAME], [PERSON_NAME]" at bounding box center [595, 79] width 308 height 24
type input "DISCOVER BANK [PERSON_NAME], [PERSON_NAME]"
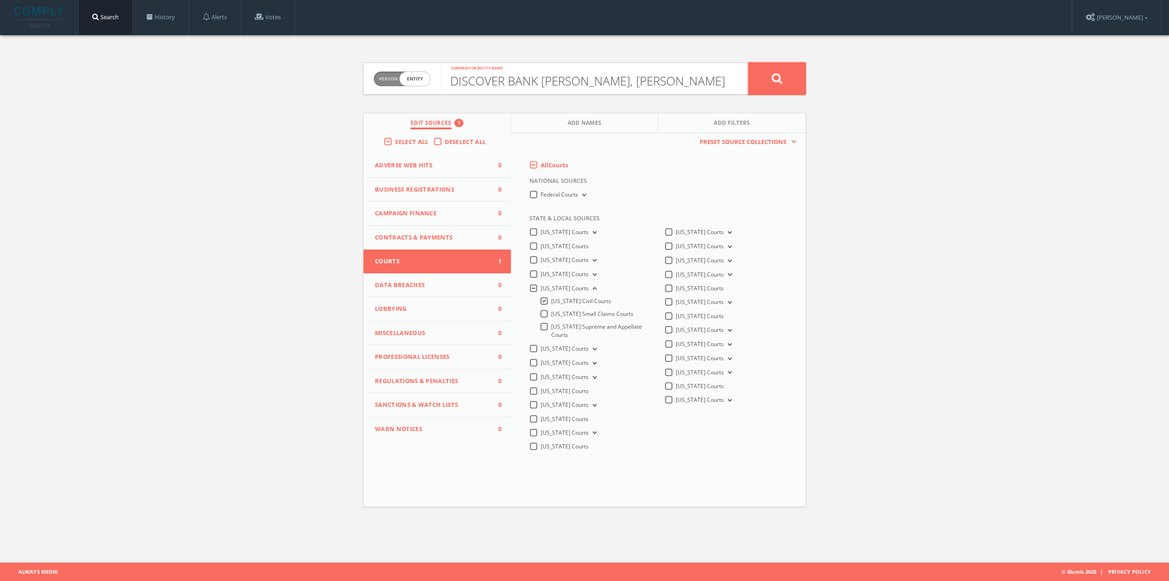
click at [766, 78] on button at bounding box center [777, 79] width 57 height 32
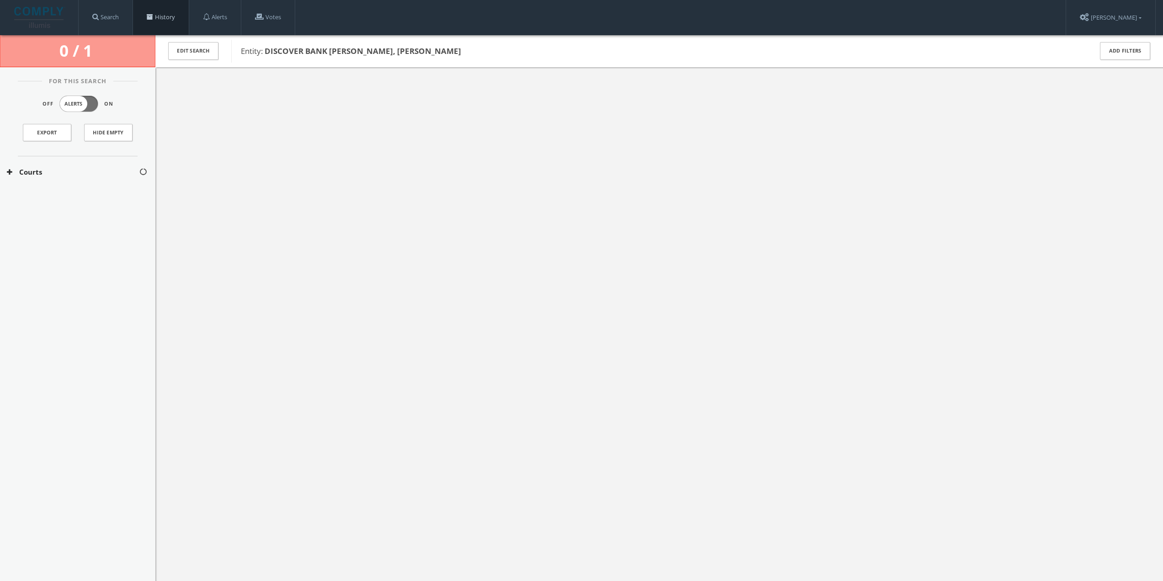
click at [169, 13] on link "History" at bounding box center [161, 17] width 56 height 35
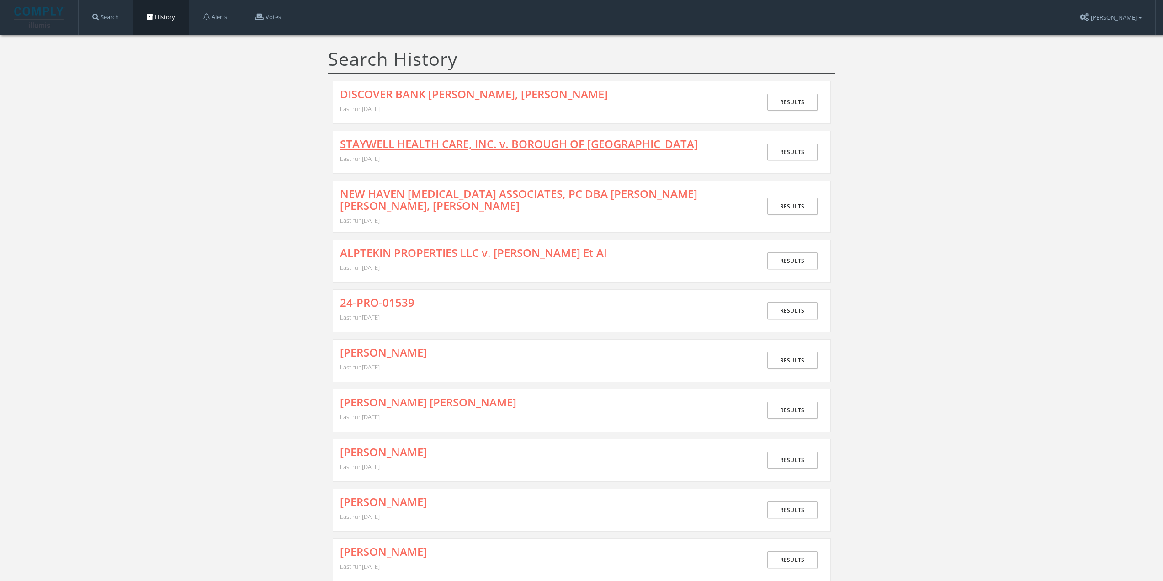
click at [469, 148] on link "STAYWELL HEALTH CARE, INC. v. BOROUGH OF [GEOGRAPHIC_DATA]" at bounding box center [519, 144] width 358 height 12
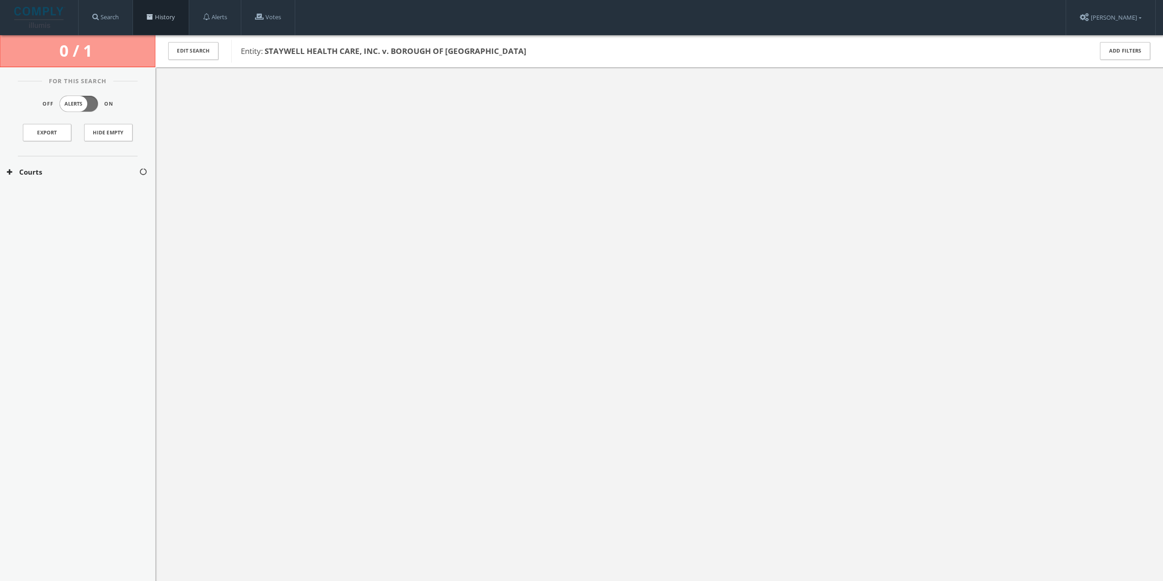
click at [151, 14] on span at bounding box center [150, 17] width 6 height 6
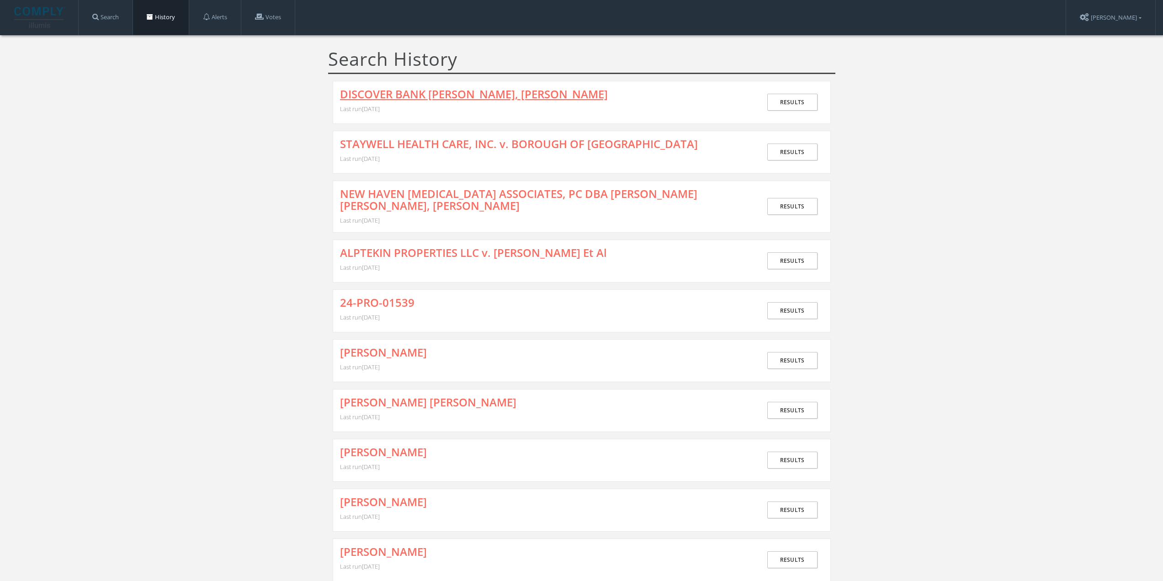
click at [375, 95] on link "DISCOVER BANK [PERSON_NAME], [PERSON_NAME]" at bounding box center [474, 94] width 268 height 12
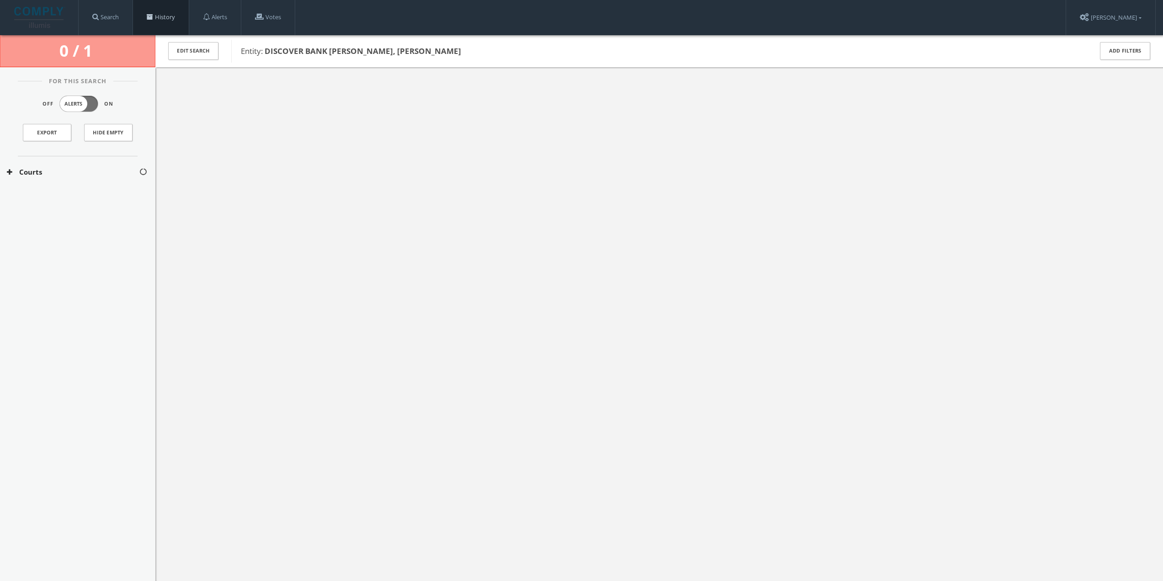
click at [165, 16] on link "History" at bounding box center [161, 17] width 56 height 35
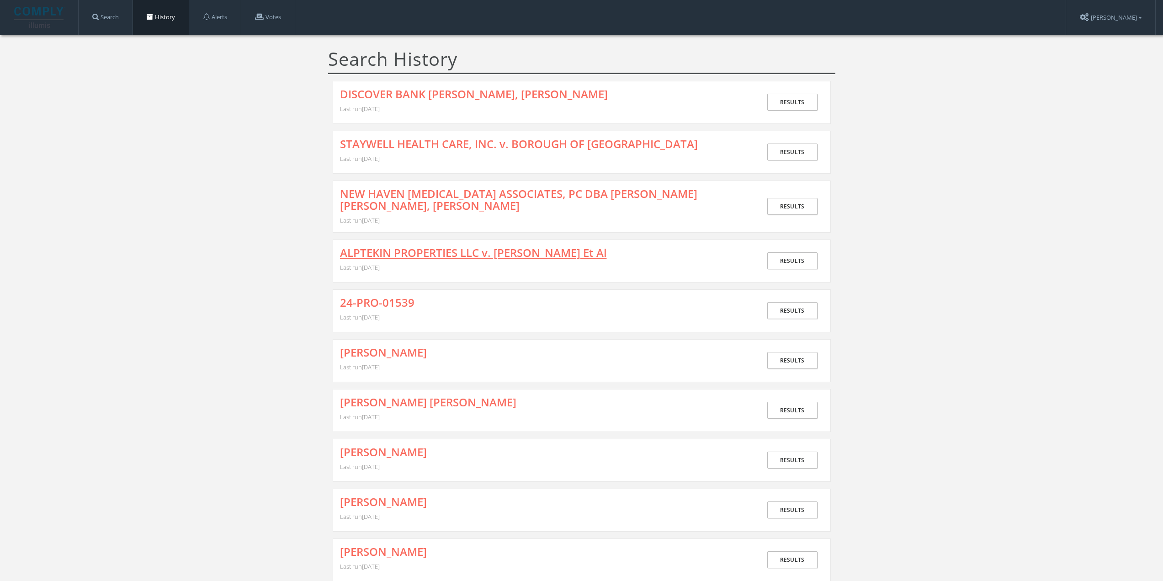
click at [439, 256] on link "ALPTEKIN PROPERTIES LLC v. [PERSON_NAME] Et Al" at bounding box center [473, 253] width 267 height 12
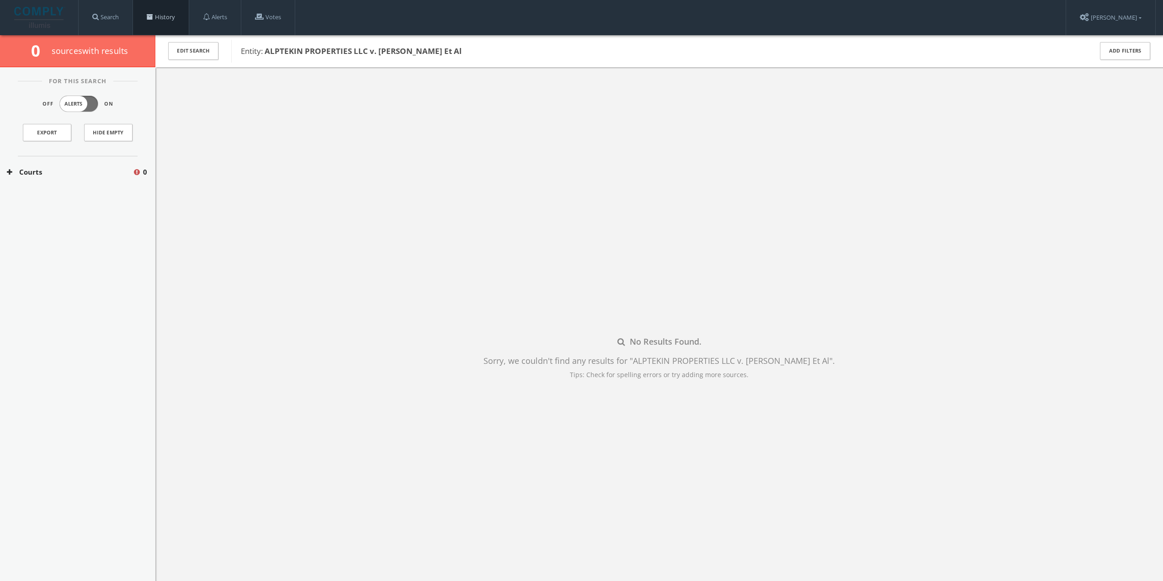
click at [161, 25] on link "History" at bounding box center [161, 17] width 56 height 35
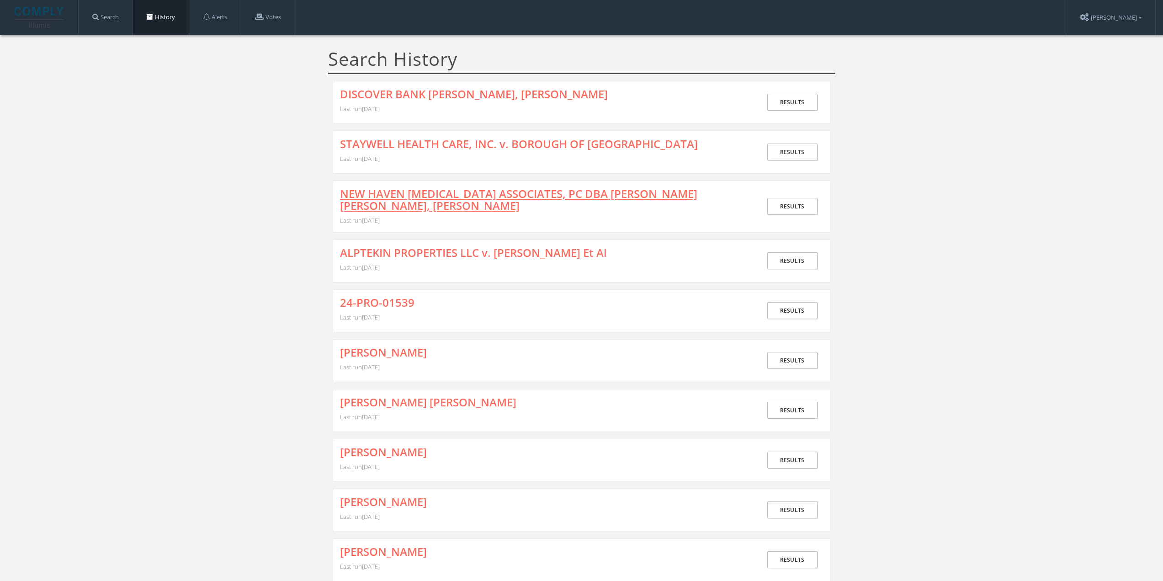
click at [402, 190] on link "NEW HAVEN [MEDICAL_DATA] ASSOCIATES, PC DBA [PERSON_NAME] [PERSON_NAME], [PERSO…" at bounding box center [544, 200] width 408 height 24
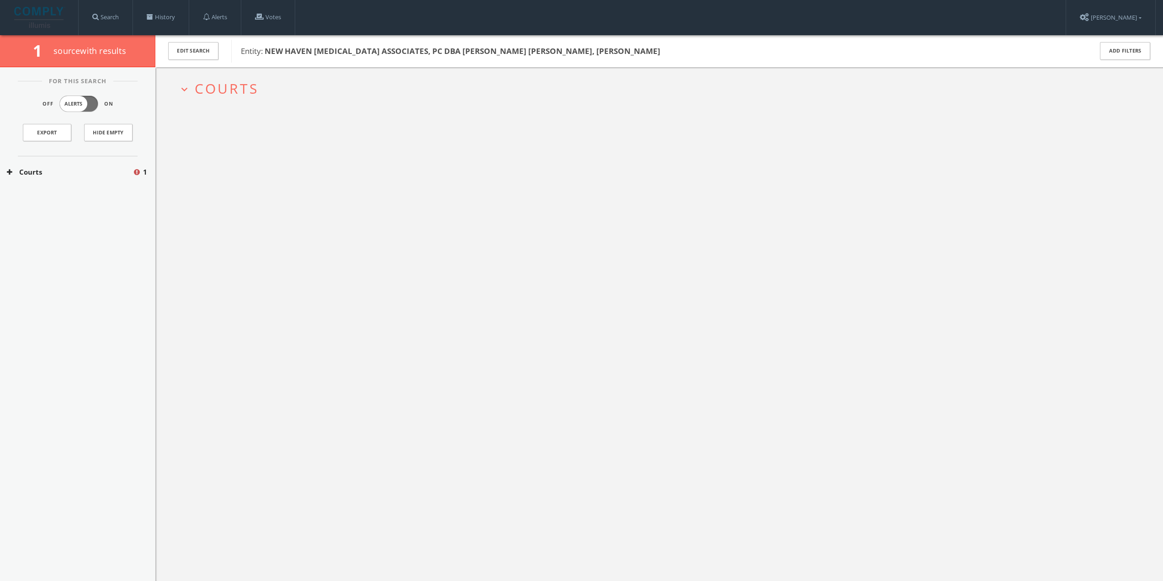
click at [230, 92] on span "Courts" at bounding box center [227, 88] width 64 height 19
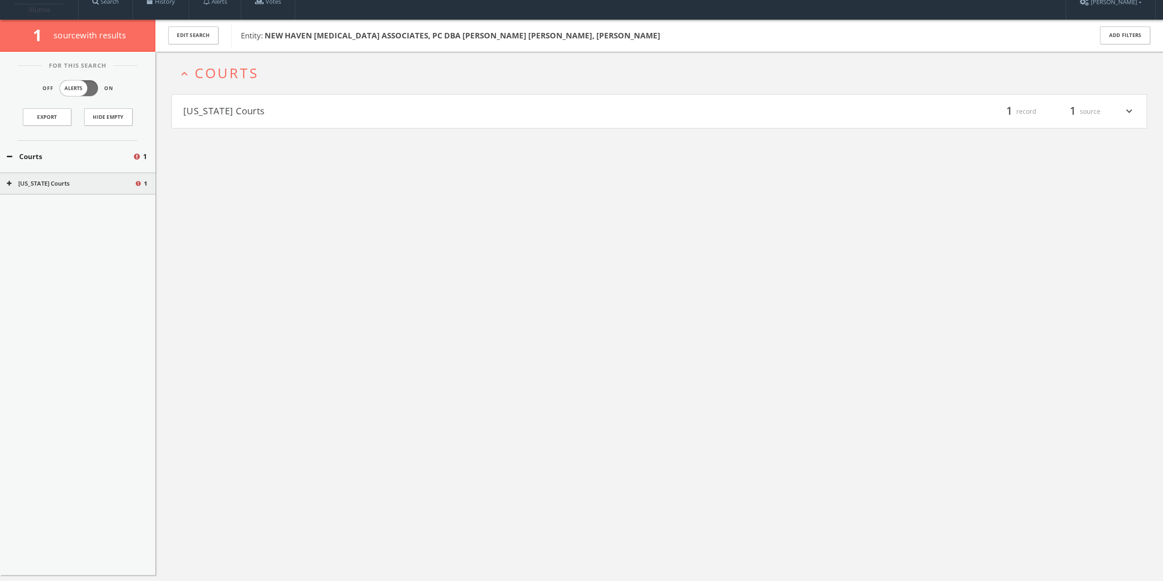
click at [242, 128] on div "expand_less Courts Connecticut Courts filter_list 1 record 1 source expand_more" at bounding box center [658, 342] width 1007 height 581
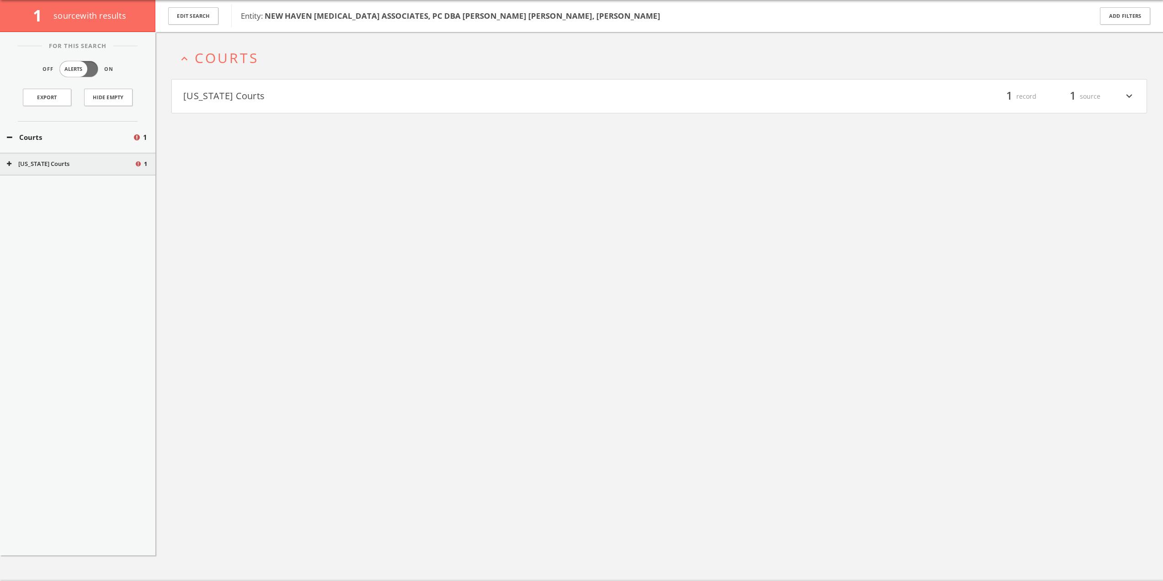
click at [241, 100] on button "[US_STATE] Courts" at bounding box center [421, 97] width 476 height 16
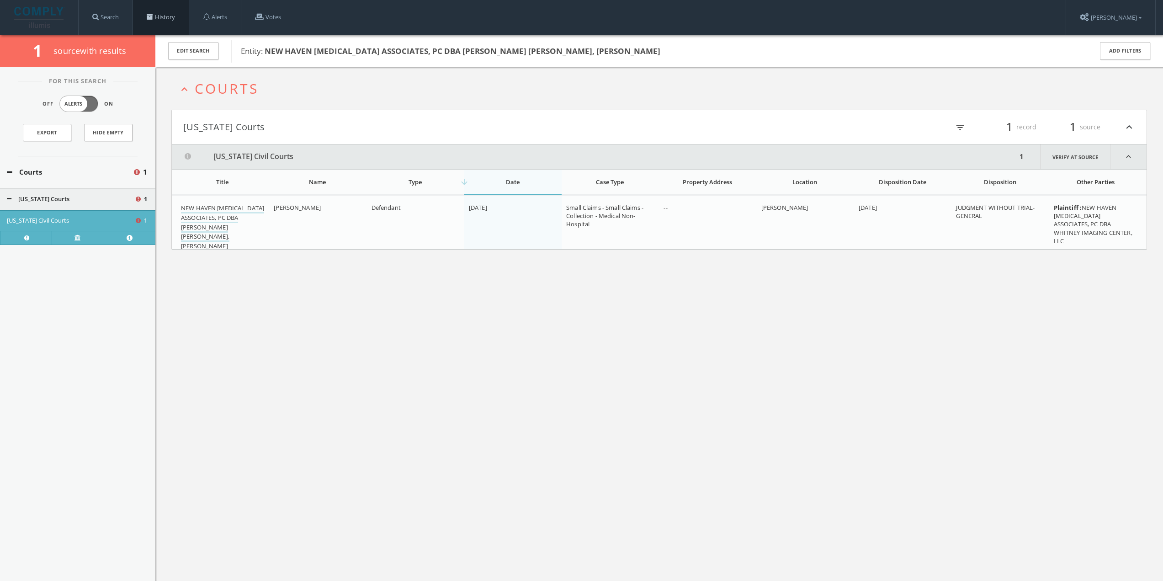
click at [159, 11] on link "History" at bounding box center [161, 17] width 56 height 35
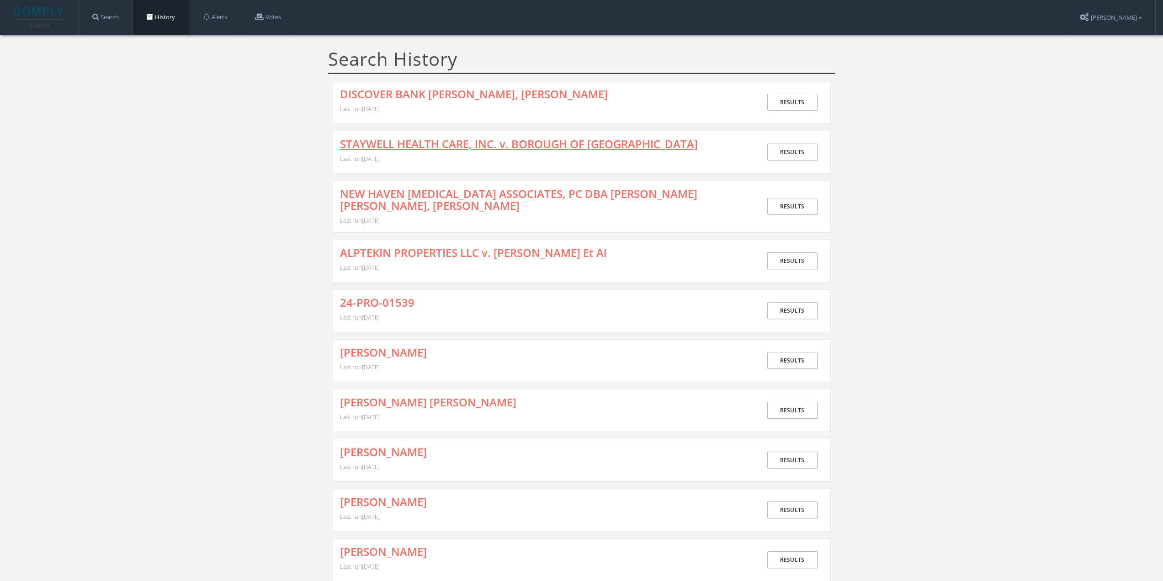
click at [416, 148] on link "STAYWELL HEALTH CARE, INC. v. BOROUGH OF [GEOGRAPHIC_DATA]" at bounding box center [519, 144] width 358 height 12
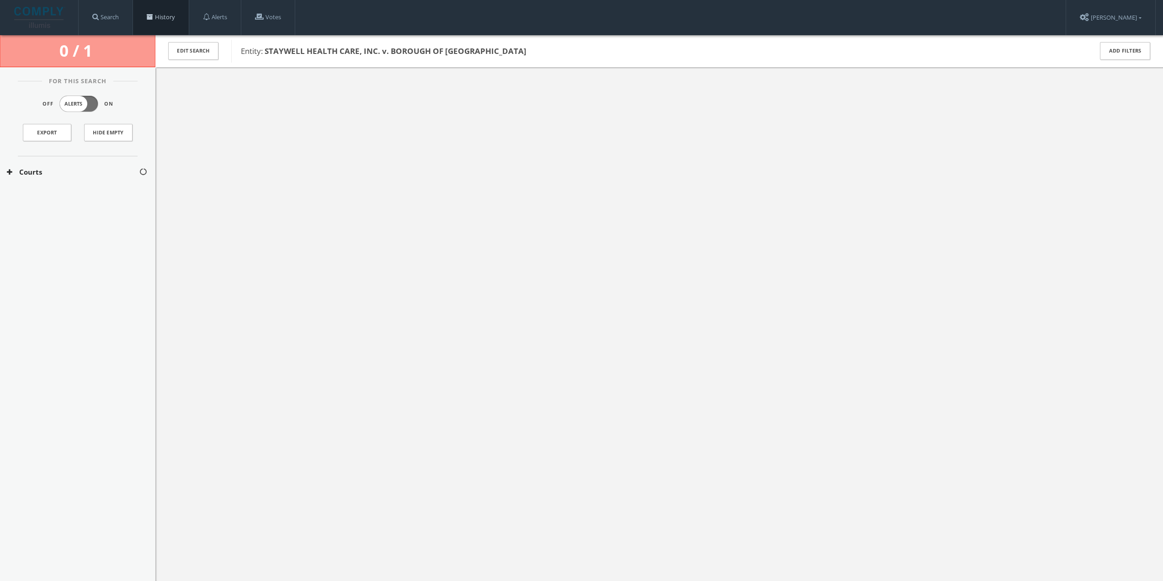
click at [156, 18] on link "History" at bounding box center [161, 17] width 56 height 35
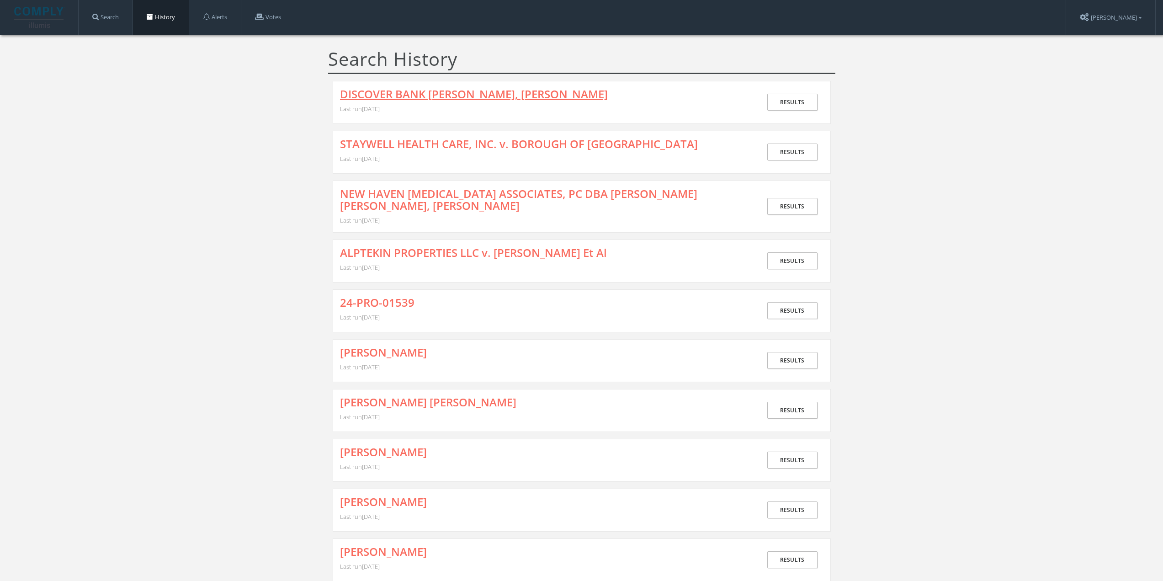
click at [388, 95] on link "DISCOVER BANK [PERSON_NAME], [PERSON_NAME]" at bounding box center [474, 94] width 268 height 12
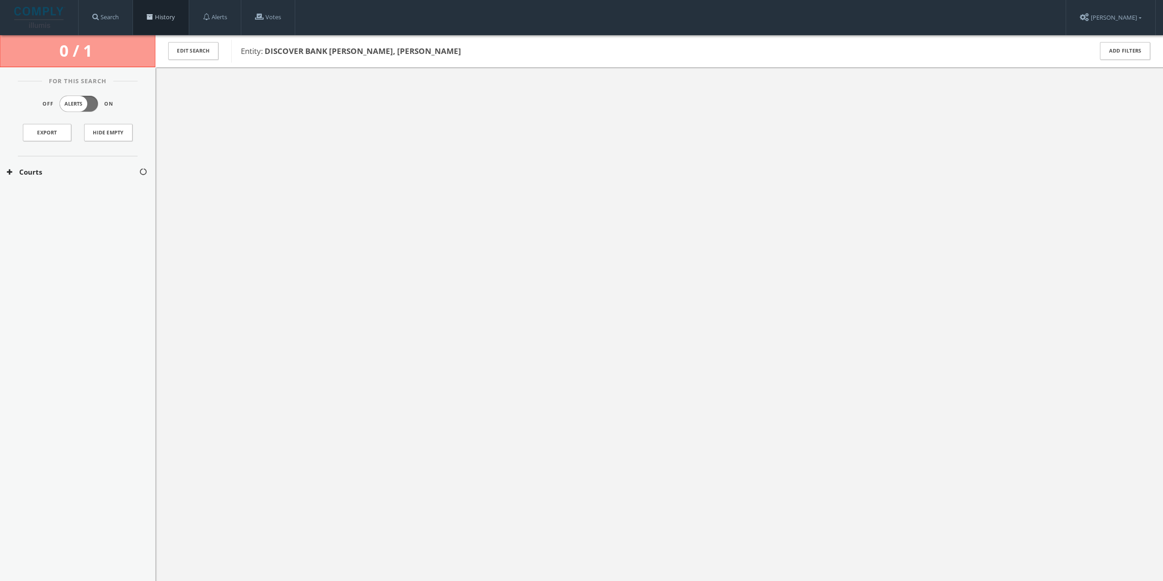
click at [153, 21] on link "History" at bounding box center [161, 17] width 56 height 35
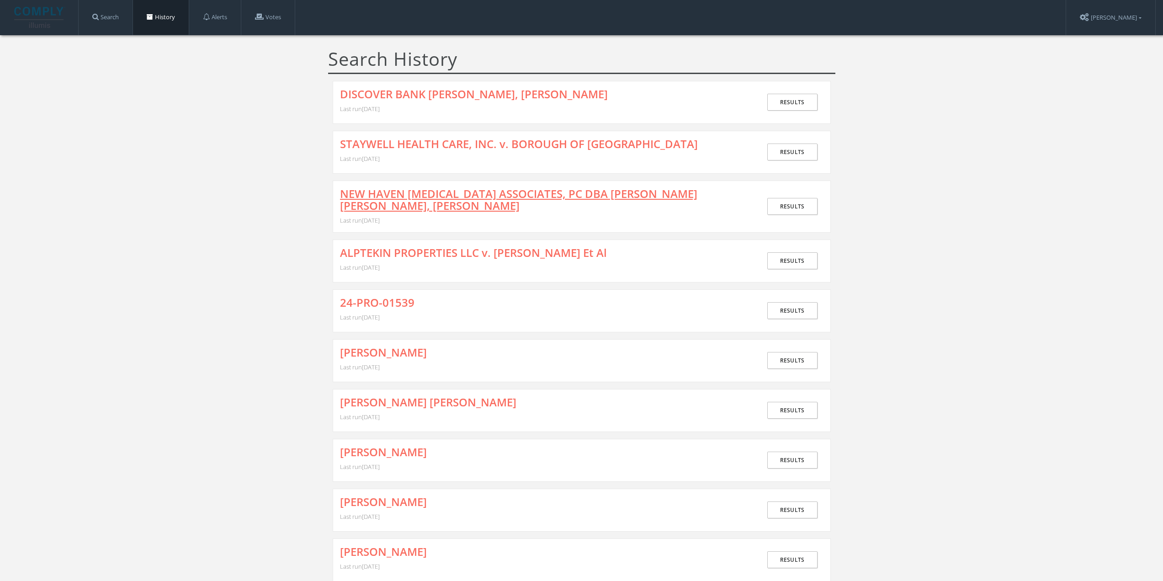
click at [393, 190] on link "NEW HAVEN [MEDICAL_DATA] ASSOCIATES, PC DBA [PERSON_NAME] [PERSON_NAME], [PERSO…" at bounding box center [544, 200] width 408 height 24
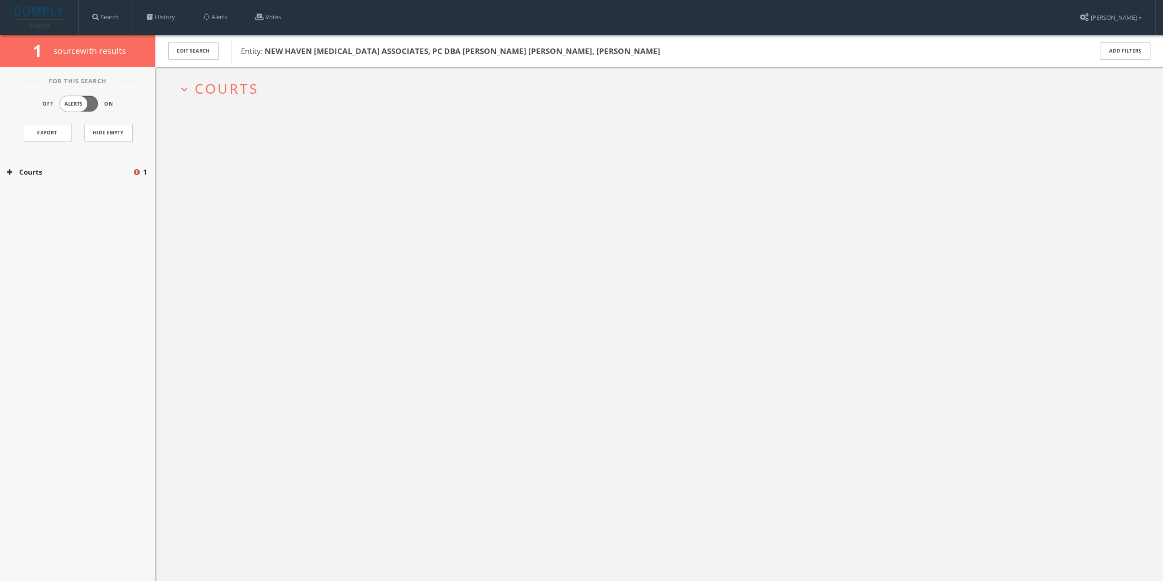
click at [198, 83] on span "Courts" at bounding box center [227, 88] width 64 height 19
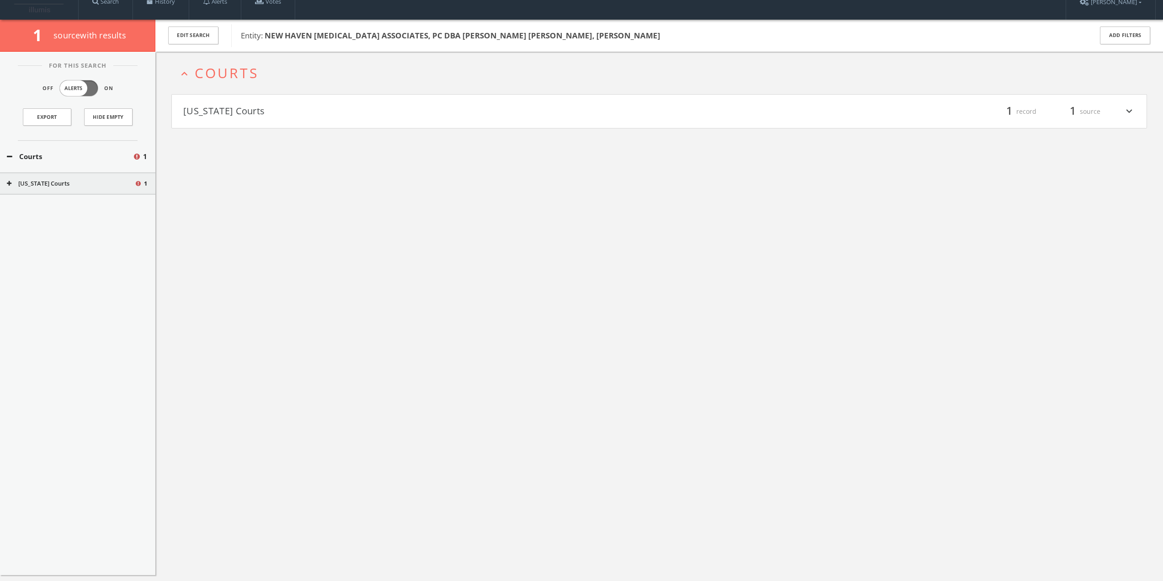
click at [225, 102] on h4 "[US_STATE] Courts filter_list 1 record 1 source expand_more" at bounding box center [659, 112] width 974 height 34
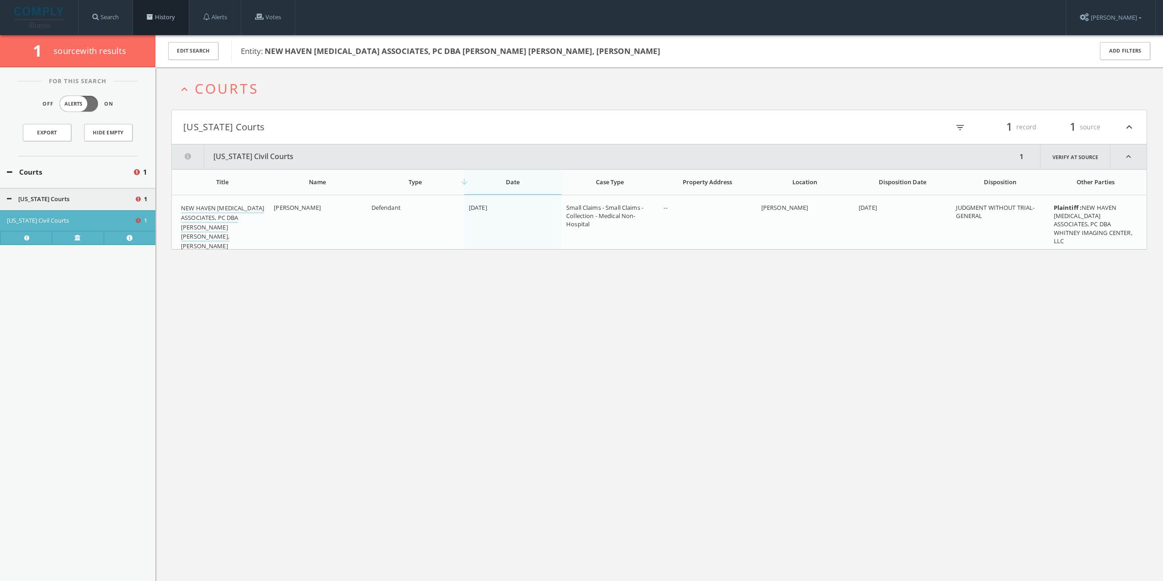
click at [168, 11] on link "History" at bounding box center [161, 17] width 56 height 35
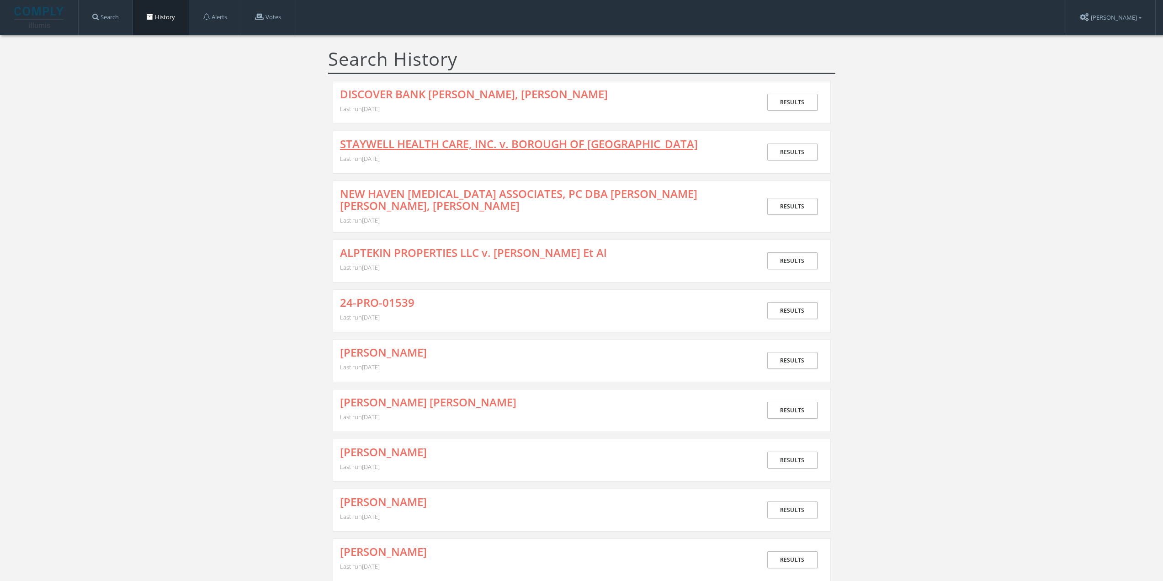
click at [376, 143] on link "STAYWELL HEALTH CARE, INC. v. BOROUGH OF [GEOGRAPHIC_DATA]" at bounding box center [519, 144] width 358 height 12
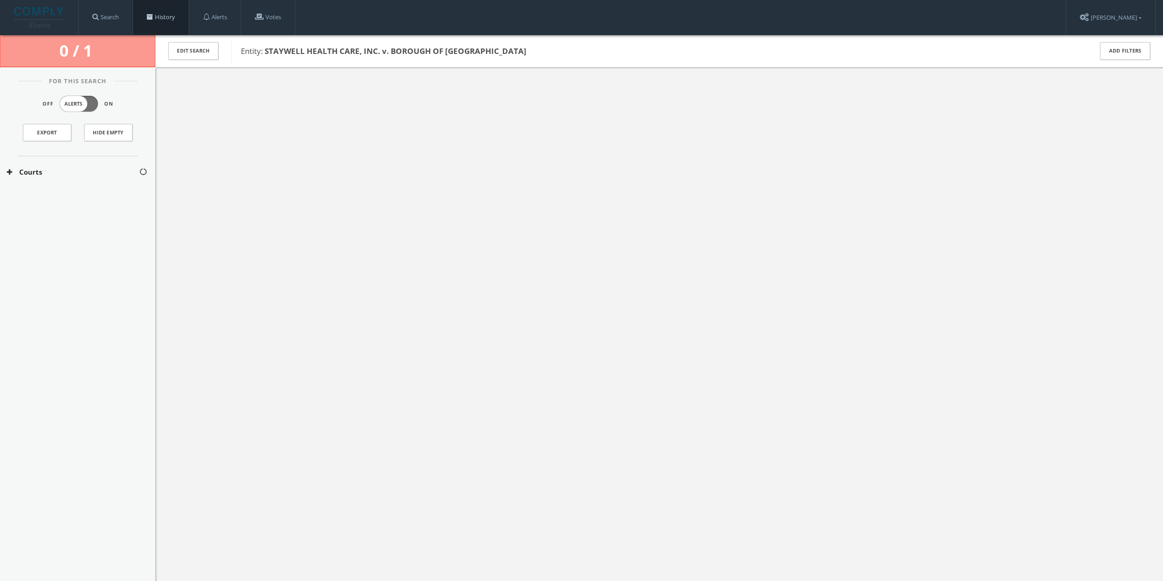
click at [175, 23] on link "History" at bounding box center [161, 17] width 56 height 35
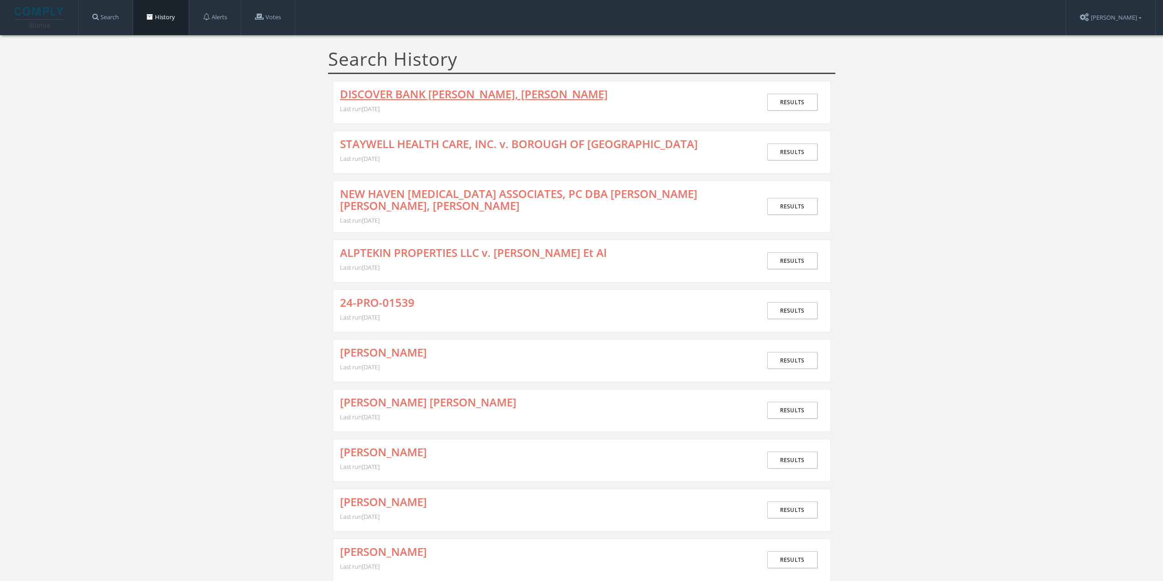
click at [376, 94] on link "DISCOVER BANK [PERSON_NAME], [PERSON_NAME]" at bounding box center [474, 94] width 268 height 12
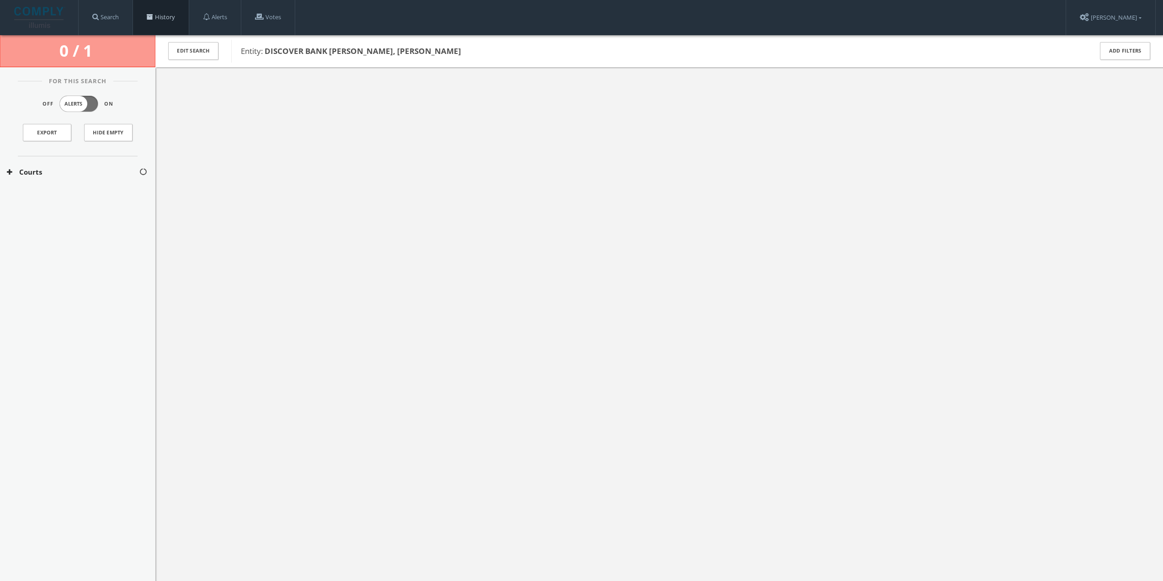
click at [163, 18] on link "History" at bounding box center [161, 17] width 56 height 35
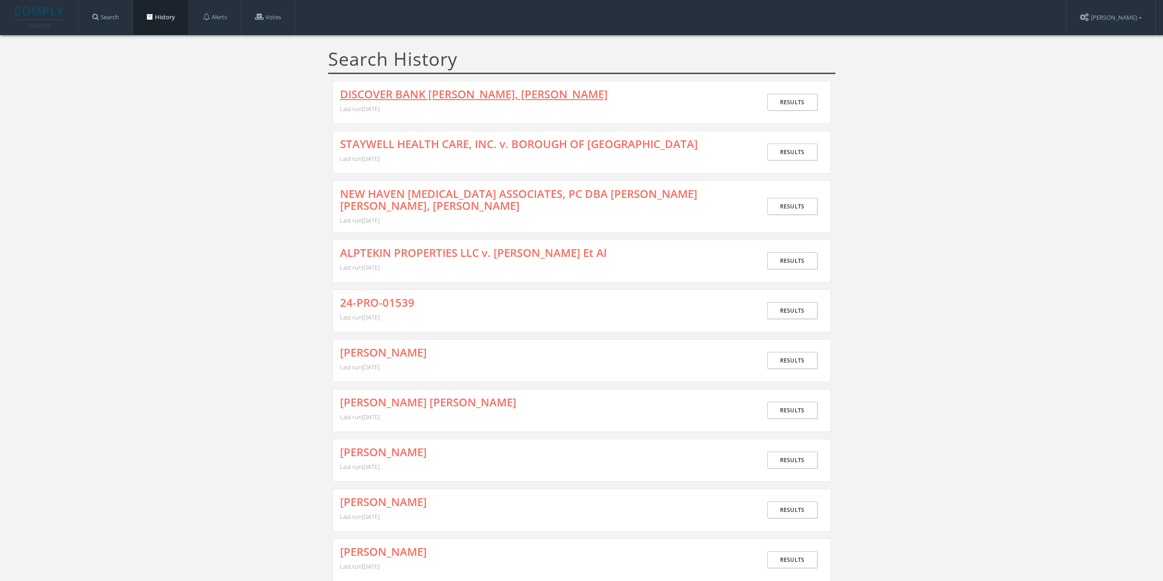
click at [423, 98] on link "DISCOVER BANK [PERSON_NAME], [PERSON_NAME]" at bounding box center [474, 94] width 268 height 12
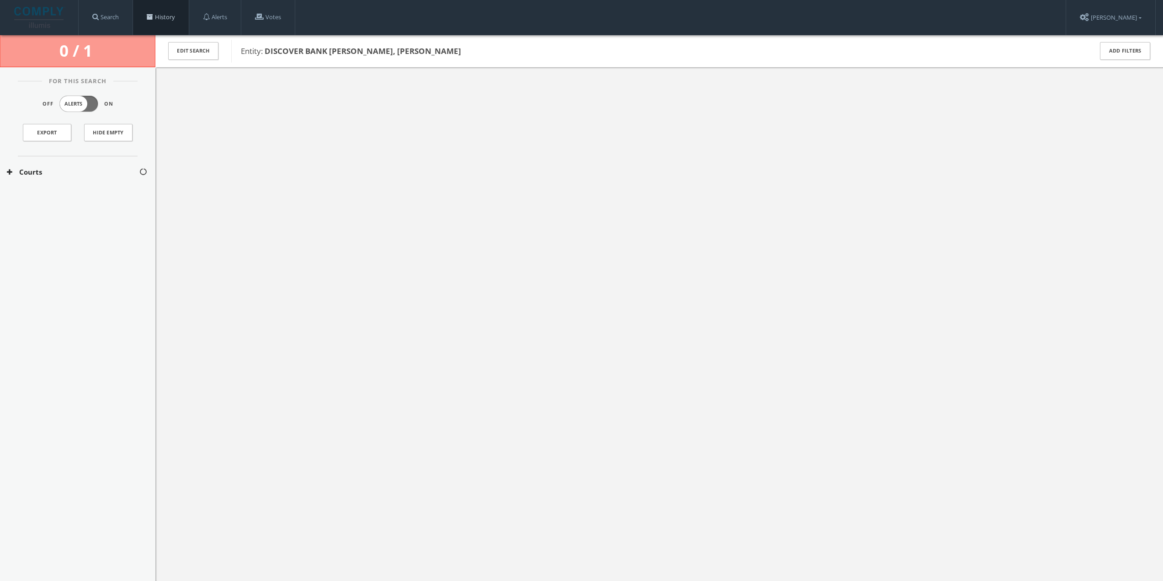
click at [163, 13] on link "History" at bounding box center [161, 17] width 56 height 35
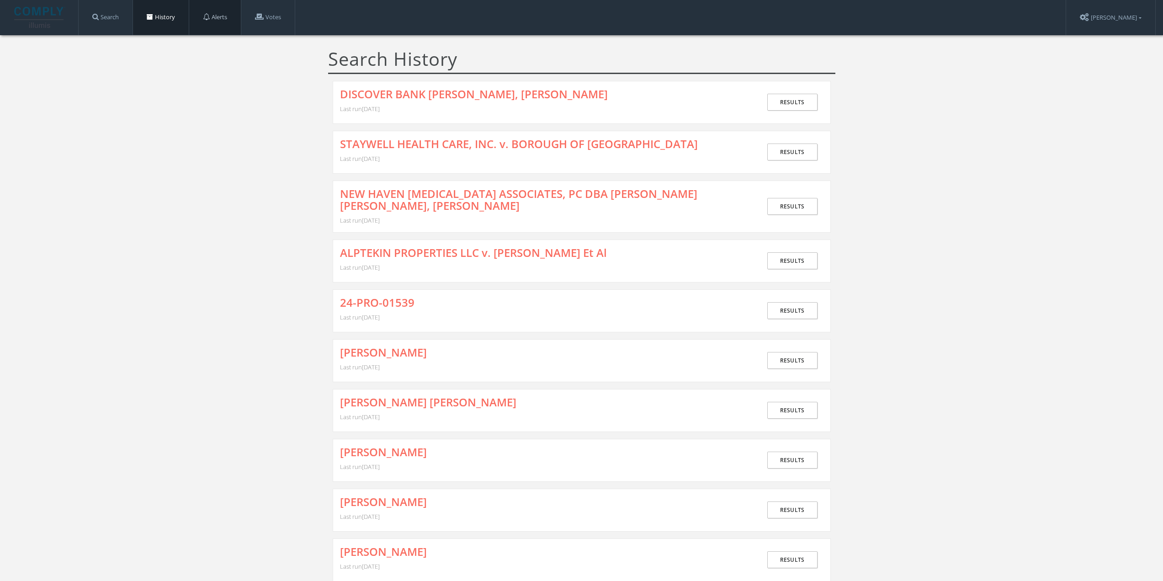
click at [219, 18] on link "Alerts" at bounding box center [215, 17] width 52 height 35
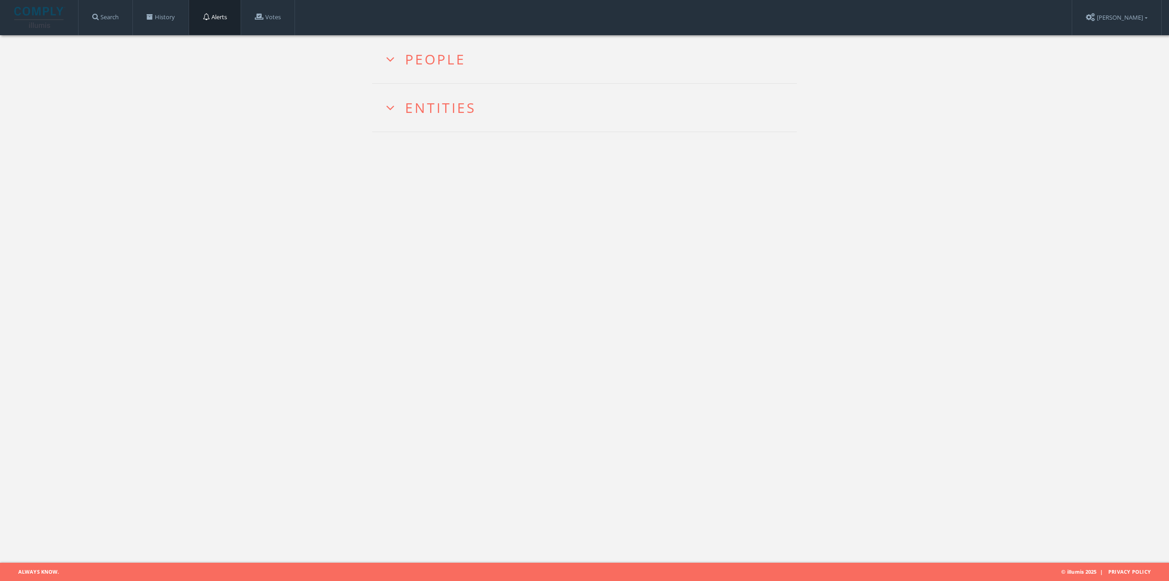
click at [406, 57] on button "People" at bounding box center [426, 59] width 94 height 48
click at [423, 115] on button "Entities" at bounding box center [431, 108] width 104 height 48
click at [278, 23] on link "Votes" at bounding box center [267, 17] width 53 height 35
click at [210, 18] on span at bounding box center [206, 16] width 7 height 7
click at [169, 25] on link "History" at bounding box center [161, 17] width 56 height 35
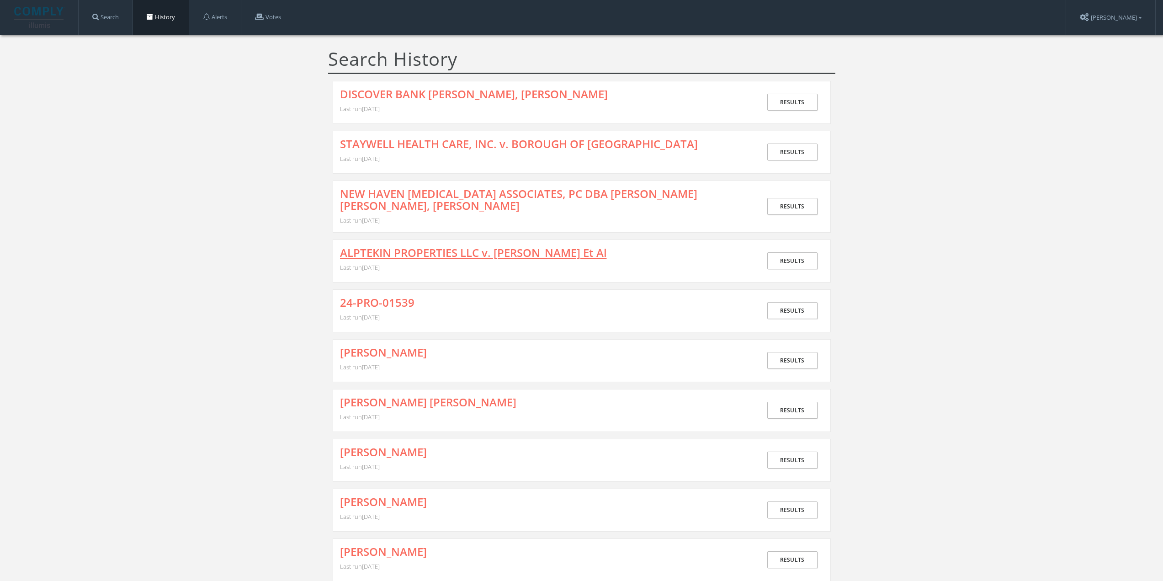
click at [394, 249] on link "ALPTEKIN PROPERTIES LLC v. CARR, SALIM Et Al" at bounding box center [473, 253] width 267 height 12
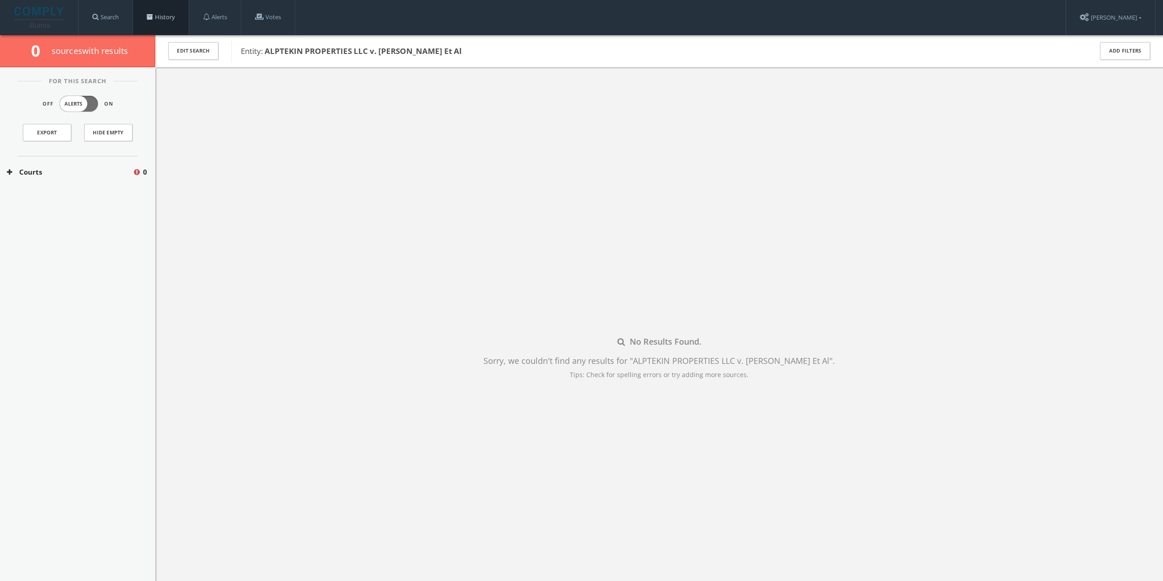
click at [153, 21] on link "History" at bounding box center [161, 17] width 56 height 35
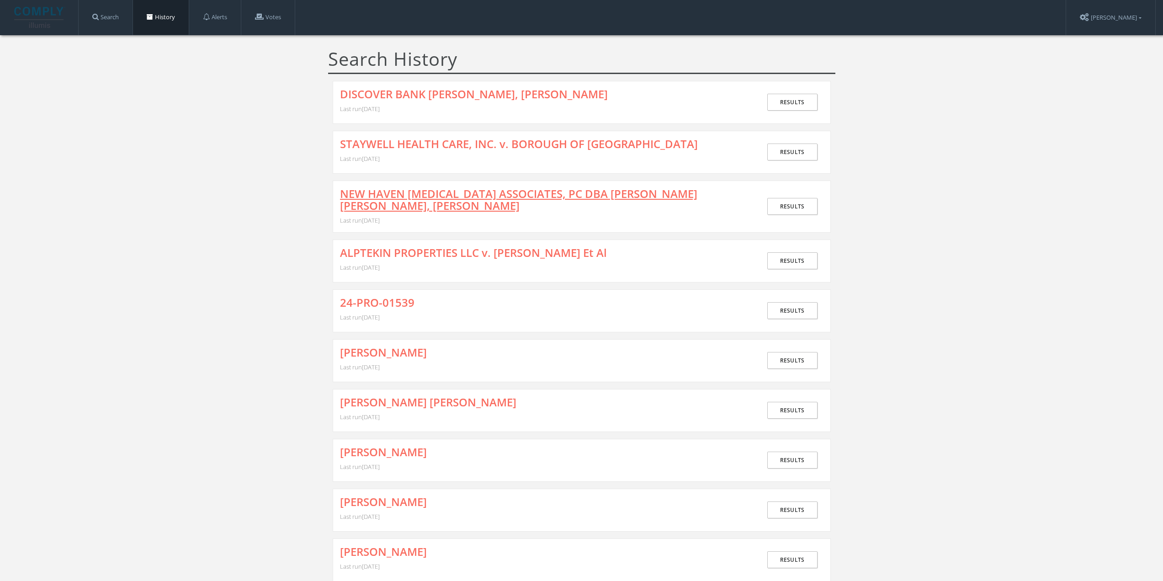
click at [381, 192] on link "NEW HAVEN [MEDICAL_DATA] ASSOCIATES, PC DBA [PERSON_NAME] [PERSON_NAME], [PERSO…" at bounding box center [544, 200] width 408 height 24
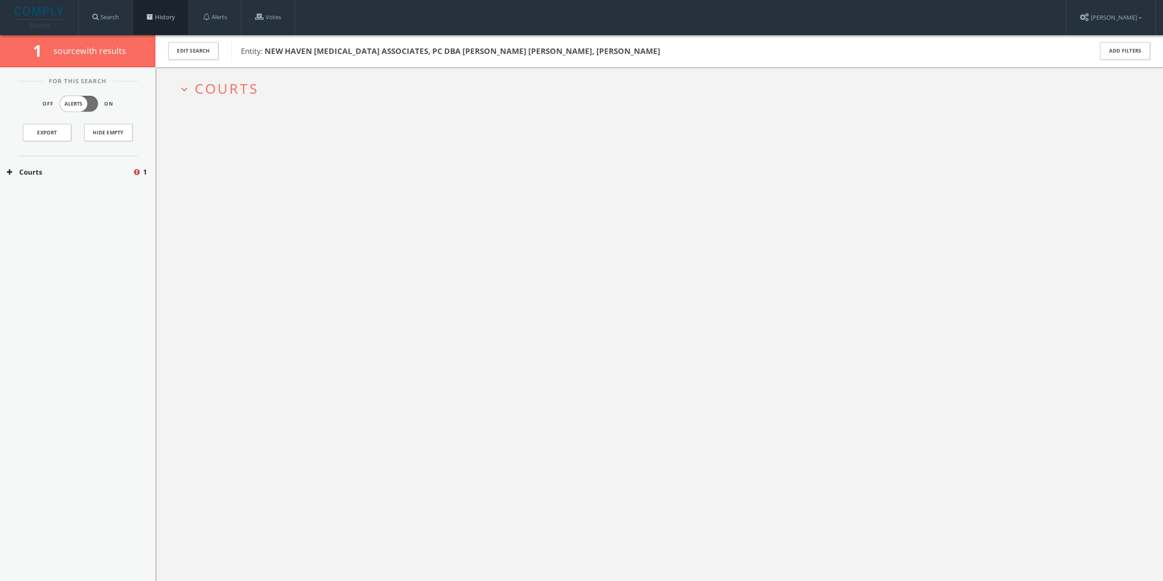
click at [168, 11] on link "History" at bounding box center [161, 17] width 56 height 35
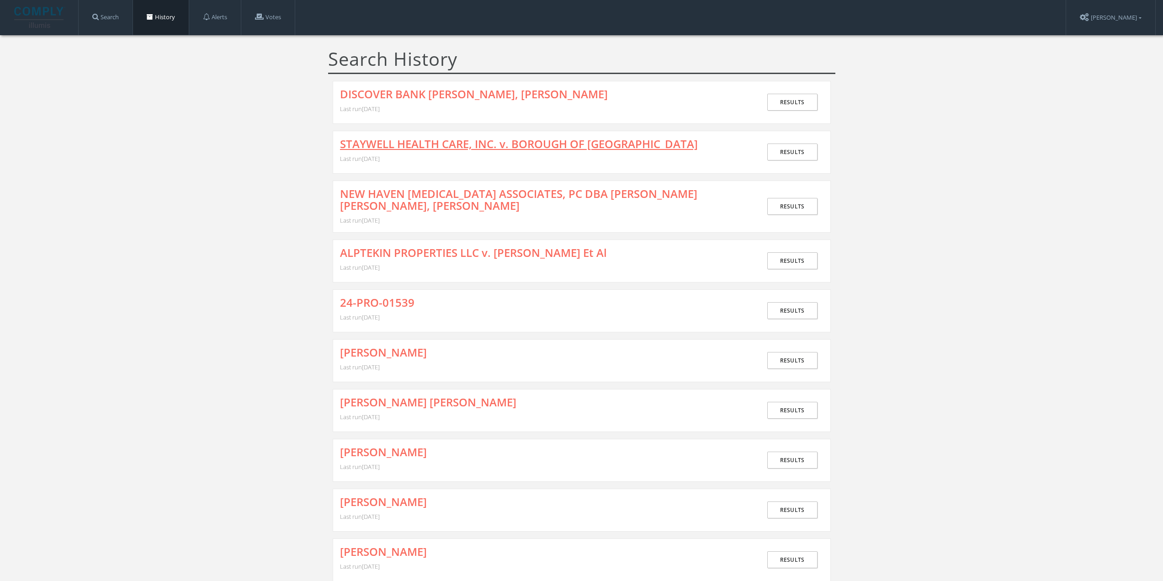
click at [381, 147] on link "STAYWELL HEALTH CARE, INC. v. BOROUGH OF [GEOGRAPHIC_DATA]" at bounding box center [519, 144] width 358 height 12
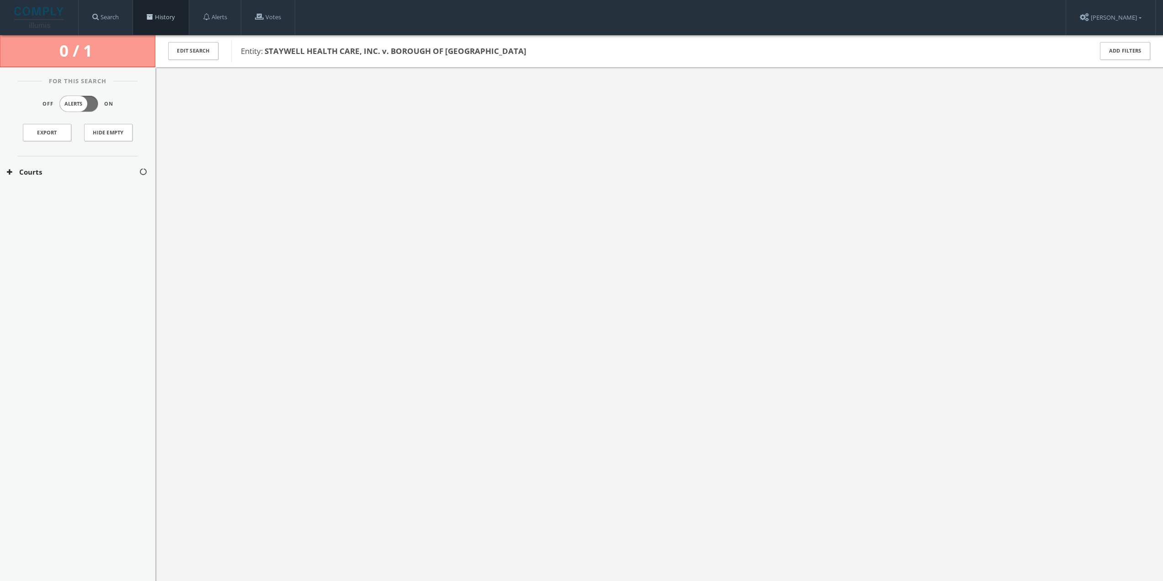
click at [166, 14] on link "History" at bounding box center [161, 17] width 56 height 35
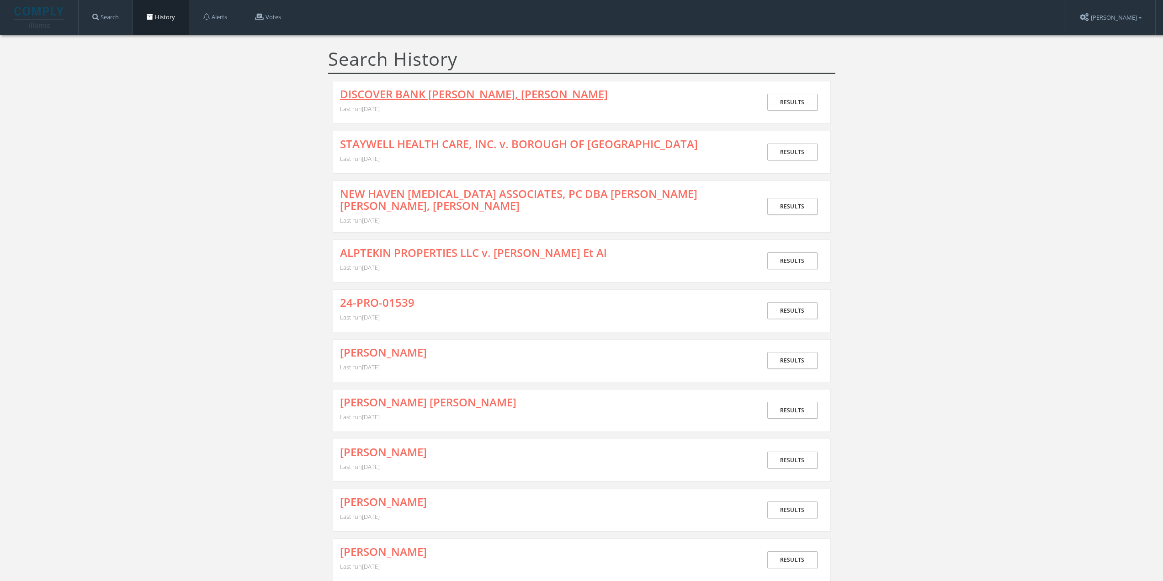
click at [422, 99] on link "DISCOVER BANK [PERSON_NAME], [PERSON_NAME]" at bounding box center [474, 94] width 268 height 12
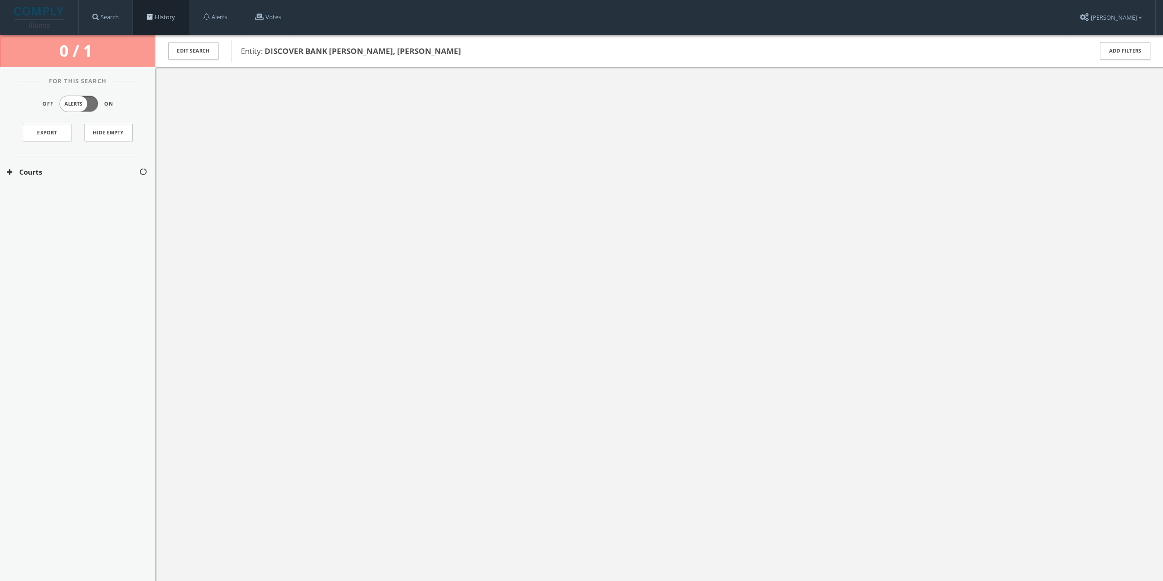
click at [161, 24] on link "History" at bounding box center [161, 17] width 56 height 35
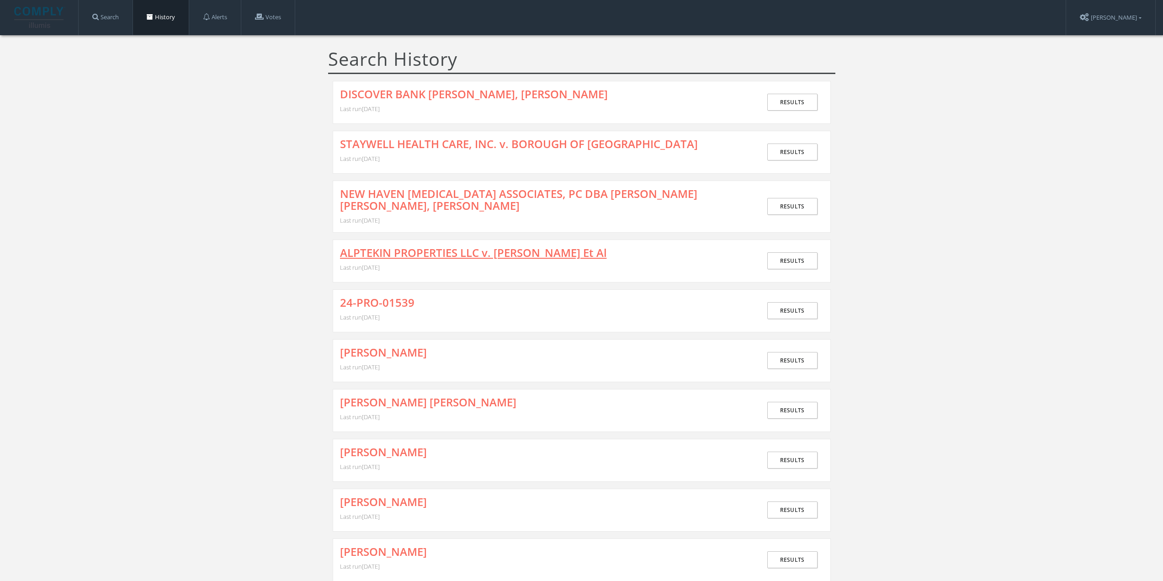
click at [426, 254] on link "ALPTEKIN PROPERTIES LLC v. [PERSON_NAME] Et Al" at bounding box center [473, 253] width 267 height 12
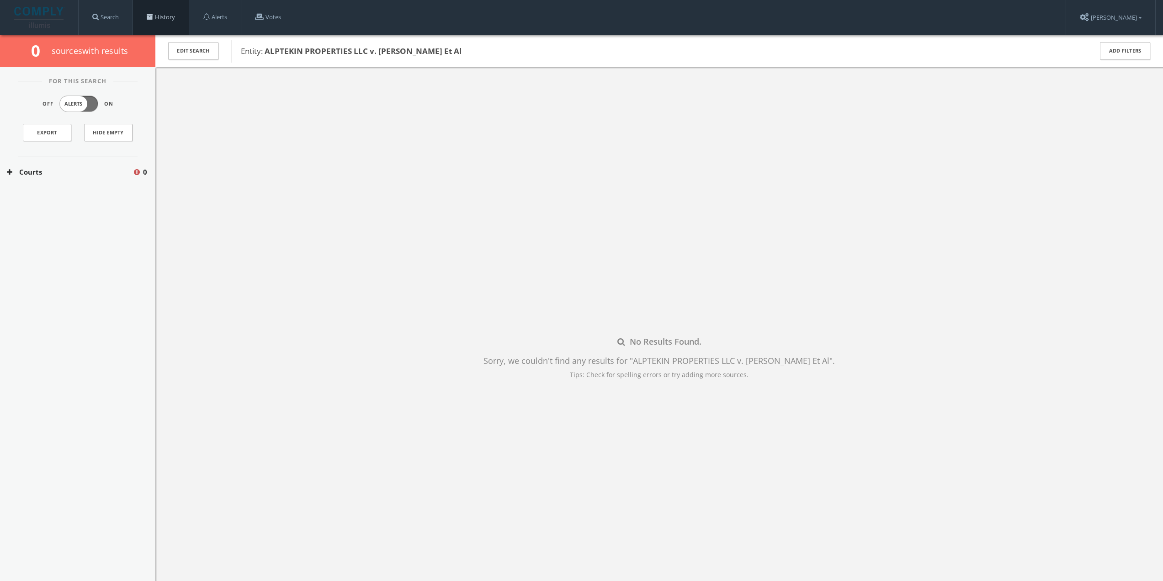
click at [156, 13] on link "History" at bounding box center [161, 17] width 56 height 35
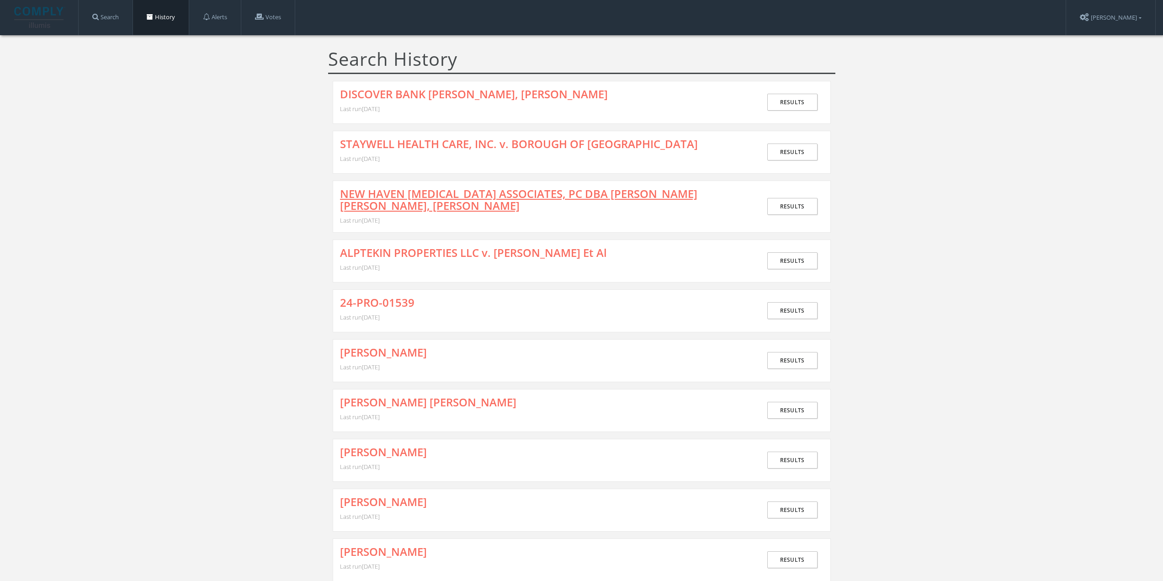
click at [414, 197] on link "NEW HAVEN [MEDICAL_DATA] ASSOCIATES, PC DBA [PERSON_NAME] [PERSON_NAME], [PERSO…" at bounding box center [544, 200] width 408 height 24
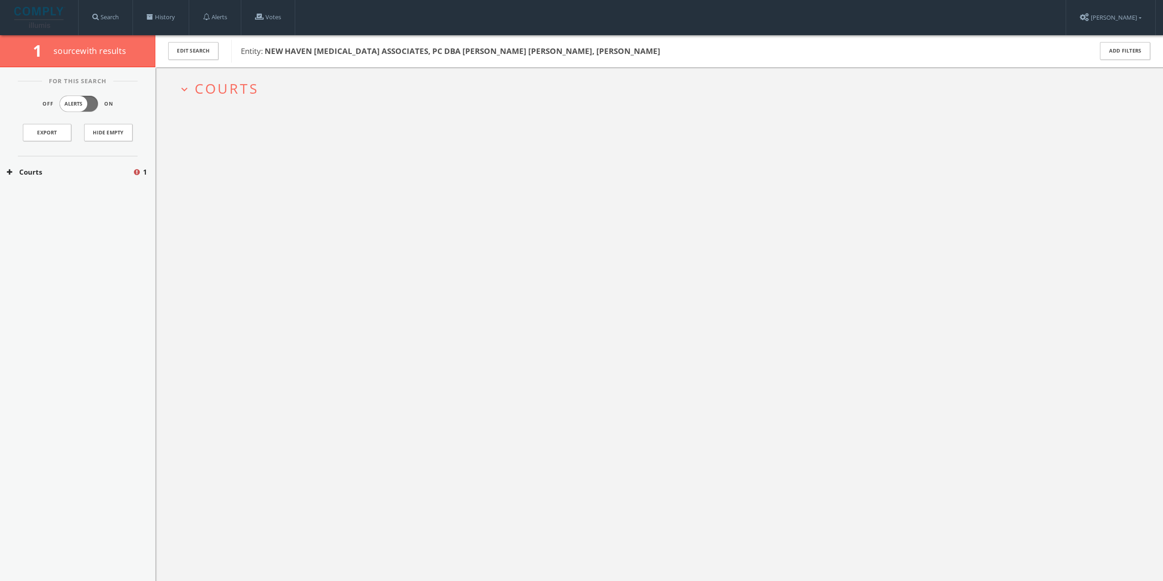
click at [232, 90] on span "Courts" at bounding box center [227, 88] width 64 height 19
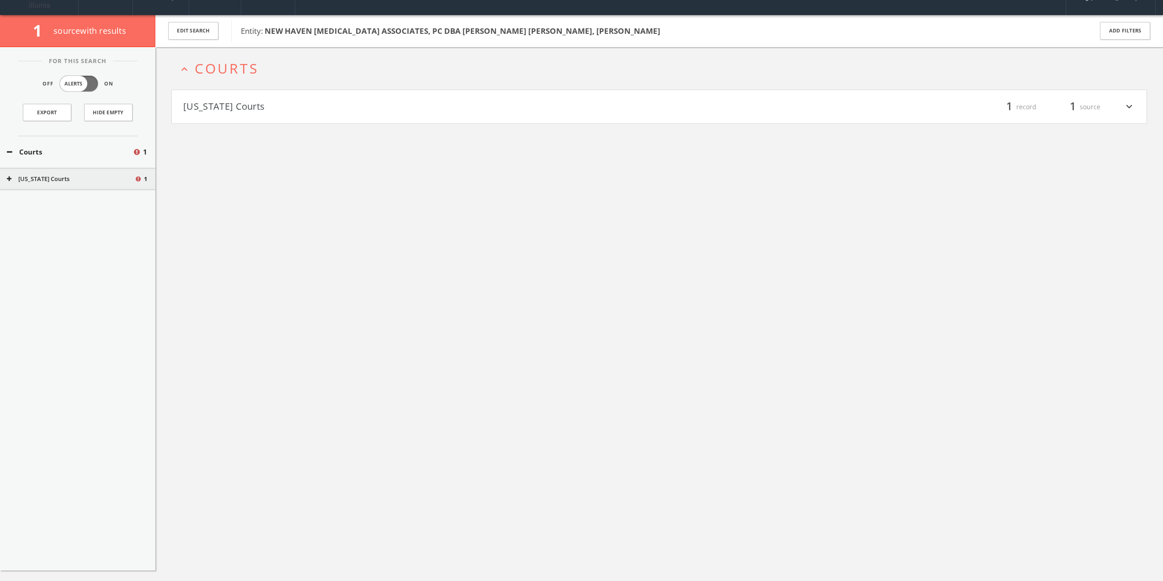
click at [244, 116] on h4 "[US_STATE] Courts filter_list 1 record 1 source expand_more" at bounding box center [659, 107] width 974 height 34
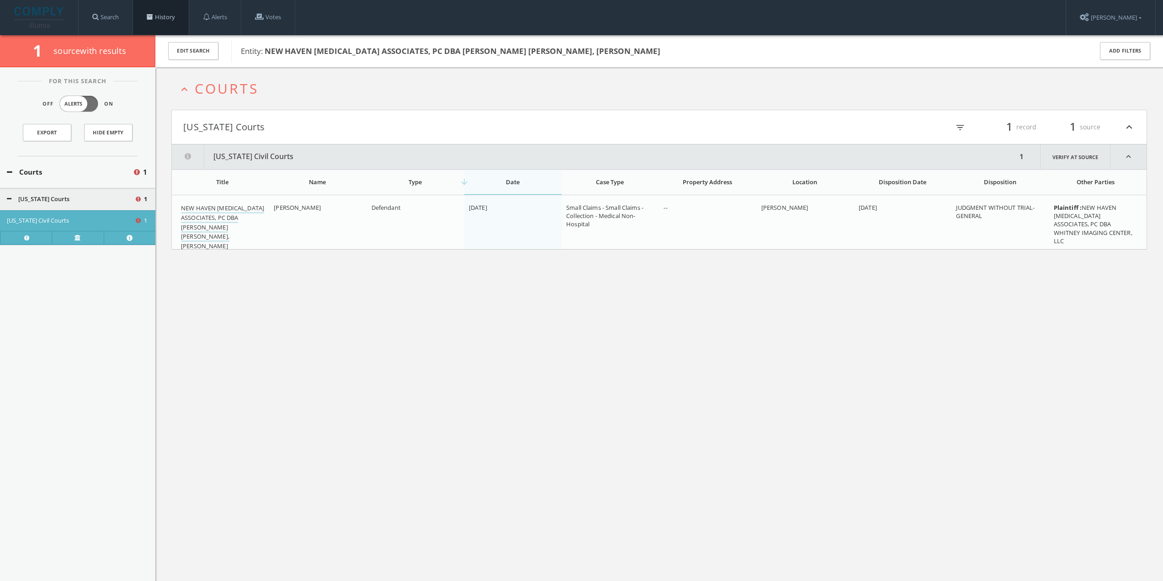
click at [174, 17] on link "History" at bounding box center [161, 17] width 56 height 35
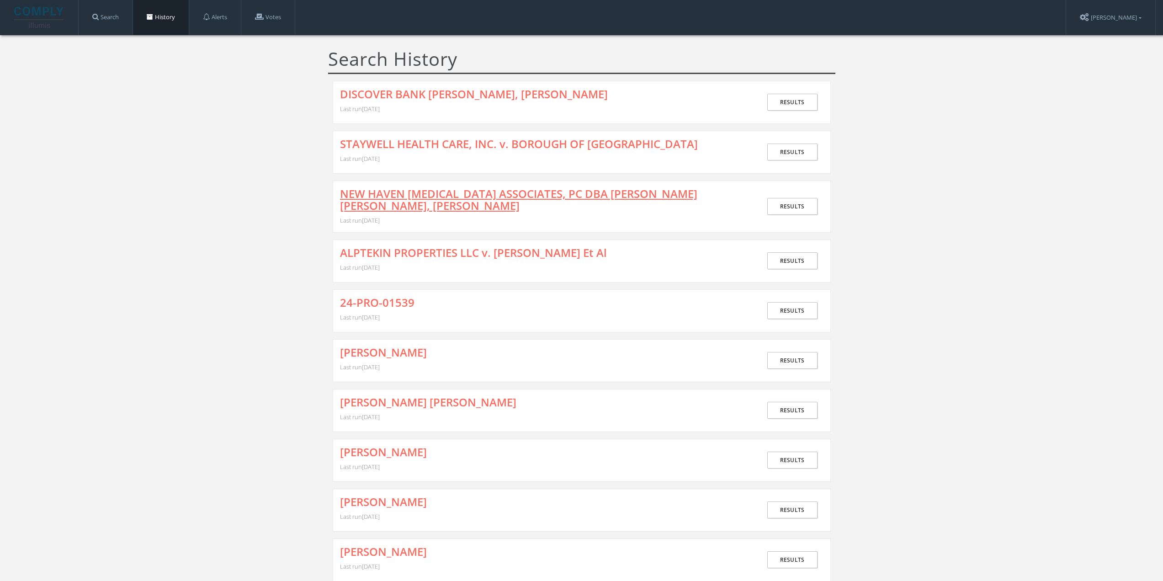
click at [418, 191] on link "NEW HAVEN [MEDICAL_DATA] ASSOCIATES, PC DBA [PERSON_NAME] [PERSON_NAME], [PERSO…" at bounding box center [544, 200] width 408 height 24
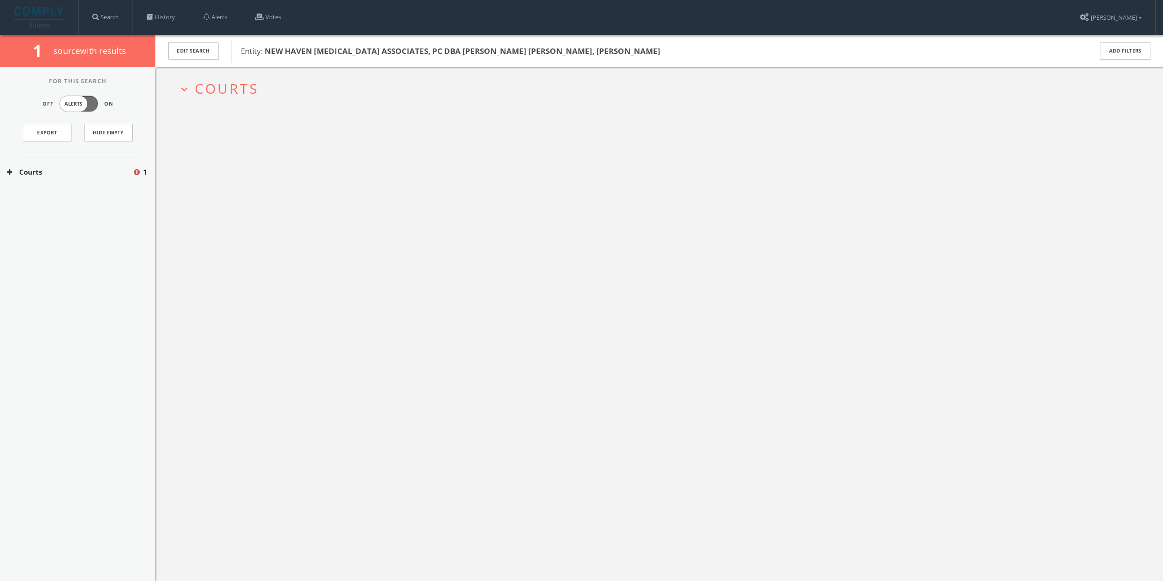
click at [211, 93] on span "Courts" at bounding box center [227, 88] width 64 height 19
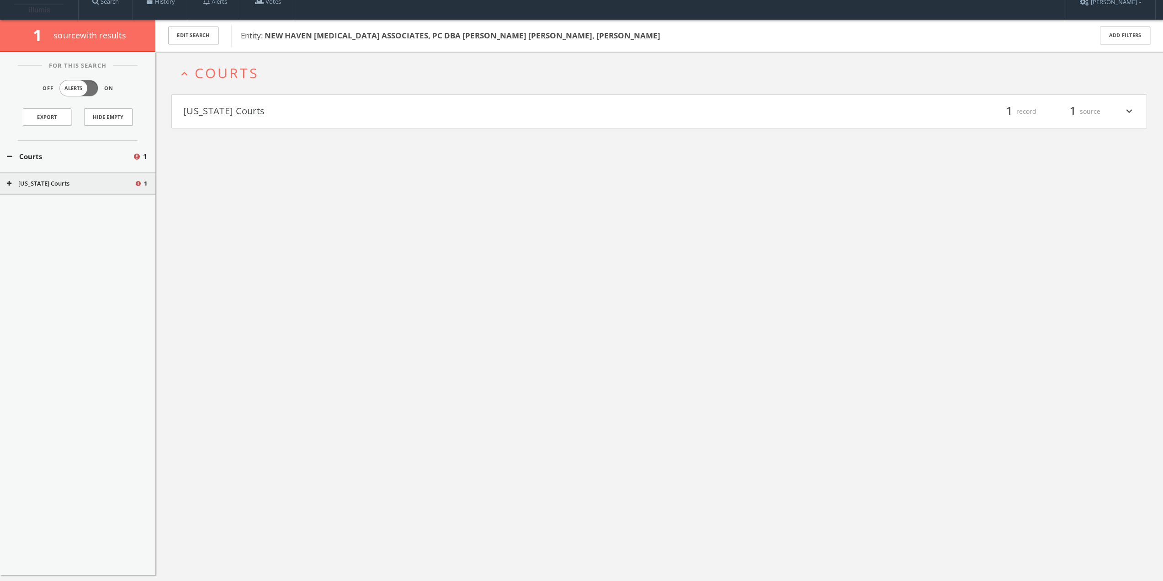
click at [230, 124] on h4 "[US_STATE] Courts filter_list 1 record 1 source expand_more" at bounding box center [659, 112] width 974 height 34
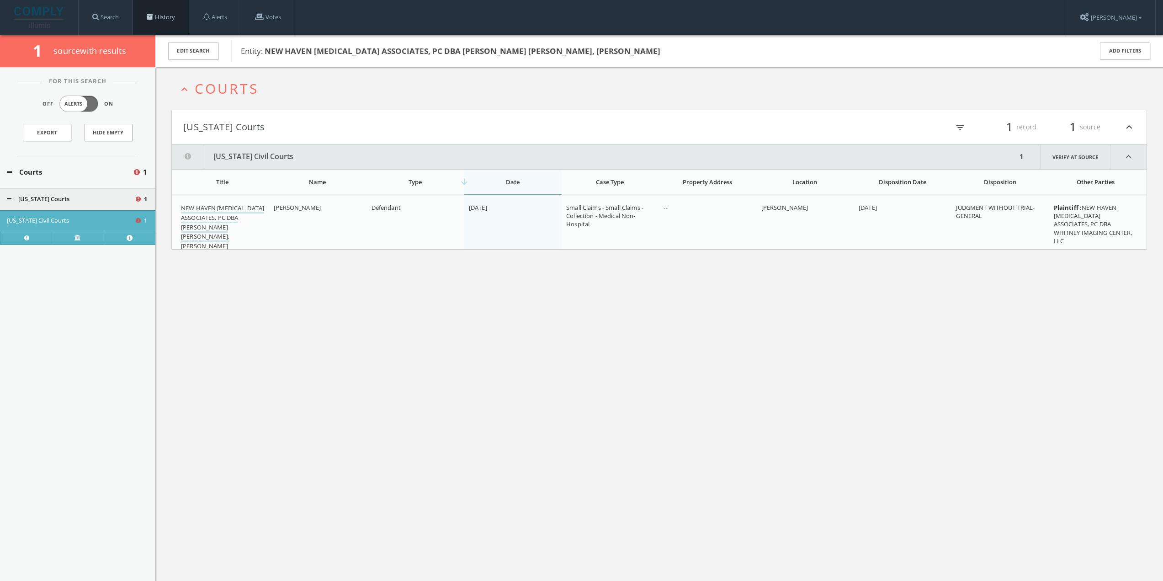
click at [146, 19] on link "History" at bounding box center [161, 17] width 56 height 35
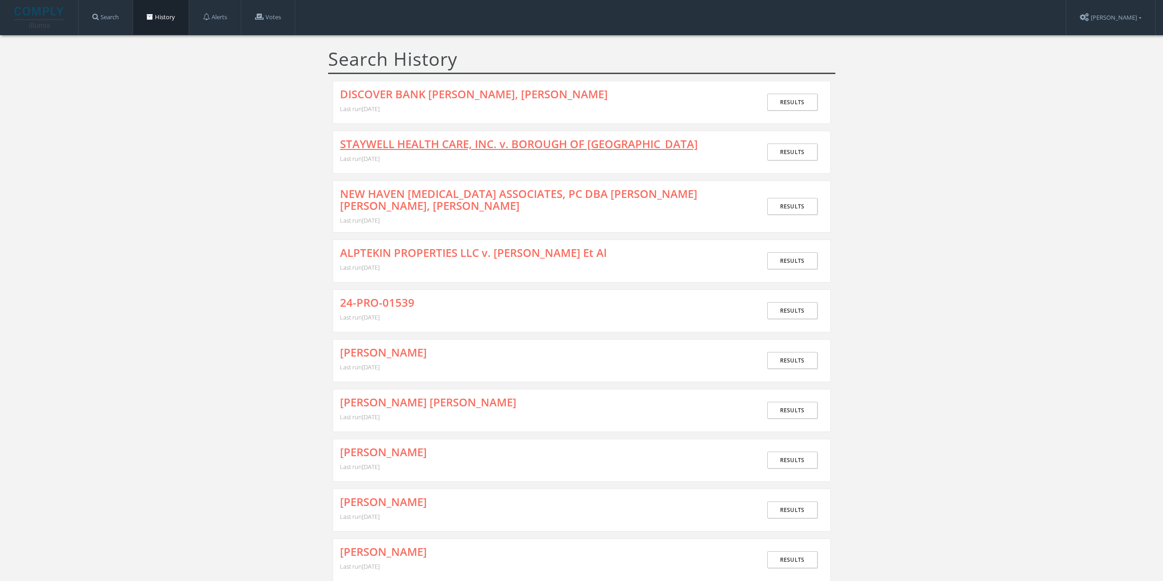
click at [395, 143] on link "STAYWELL HEALTH CARE, INC. v. BOROUGH OF [GEOGRAPHIC_DATA]" at bounding box center [519, 144] width 358 height 12
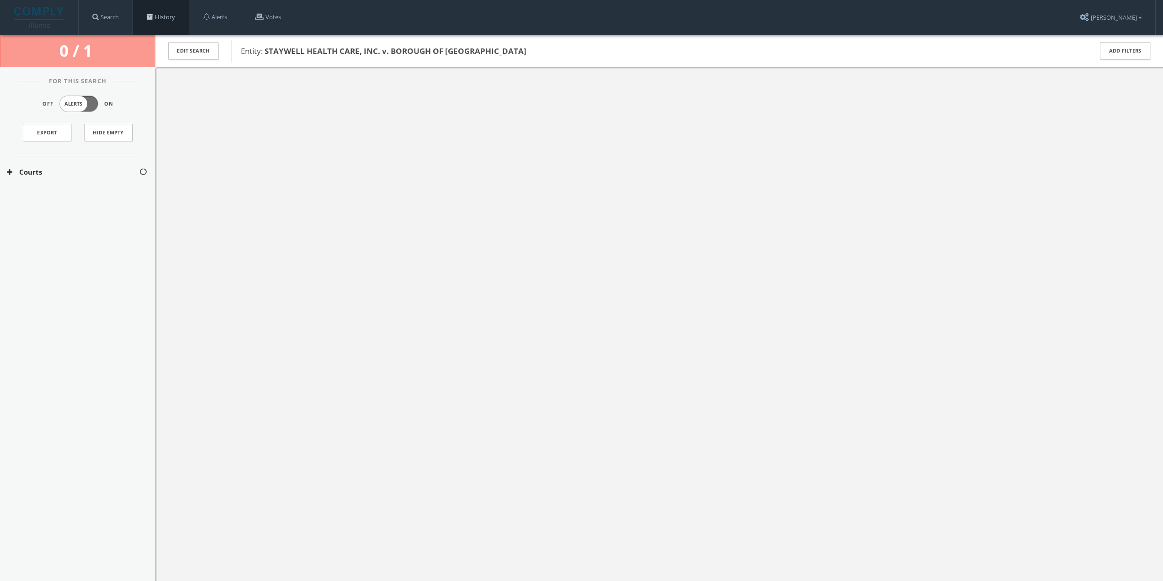
click at [175, 19] on link "History" at bounding box center [161, 17] width 56 height 35
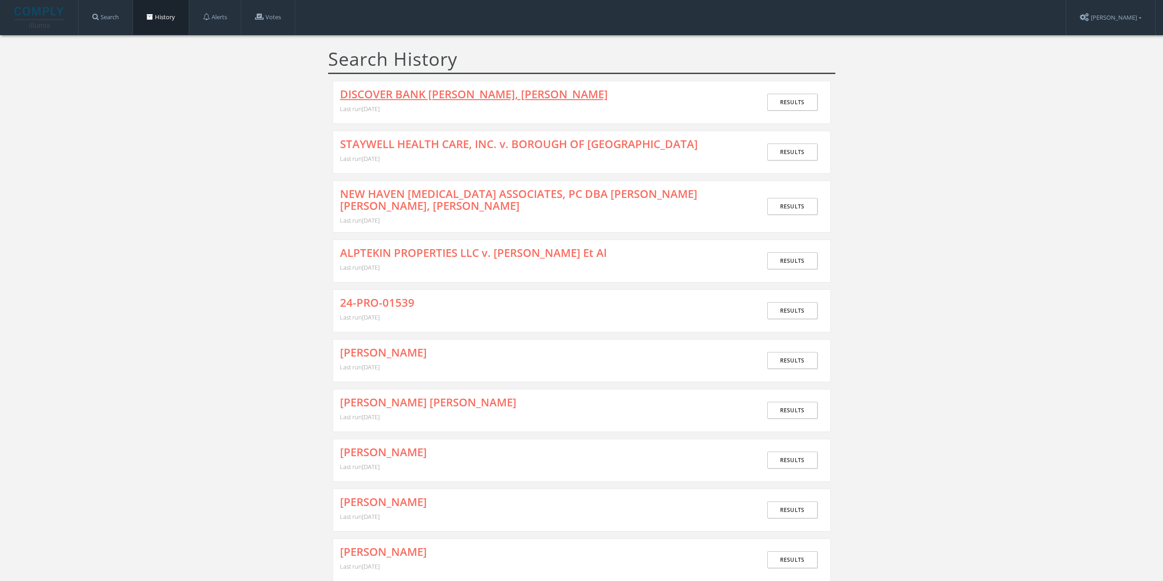
click at [401, 95] on link "DISCOVER BANK [PERSON_NAME], [PERSON_NAME]" at bounding box center [474, 94] width 268 height 12
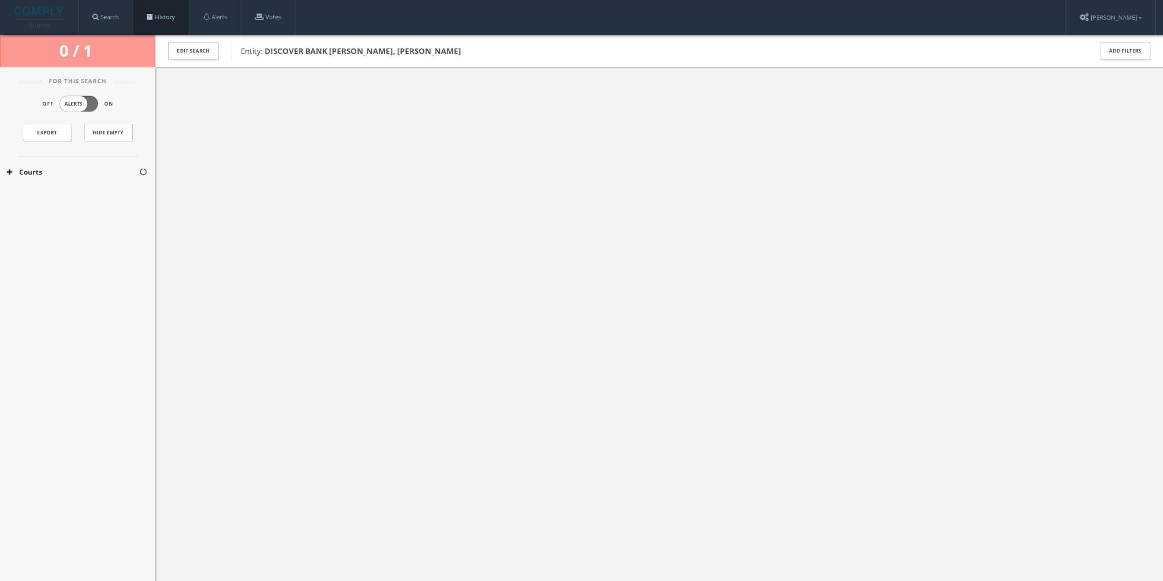
click at [153, 20] on span at bounding box center [150, 17] width 6 height 6
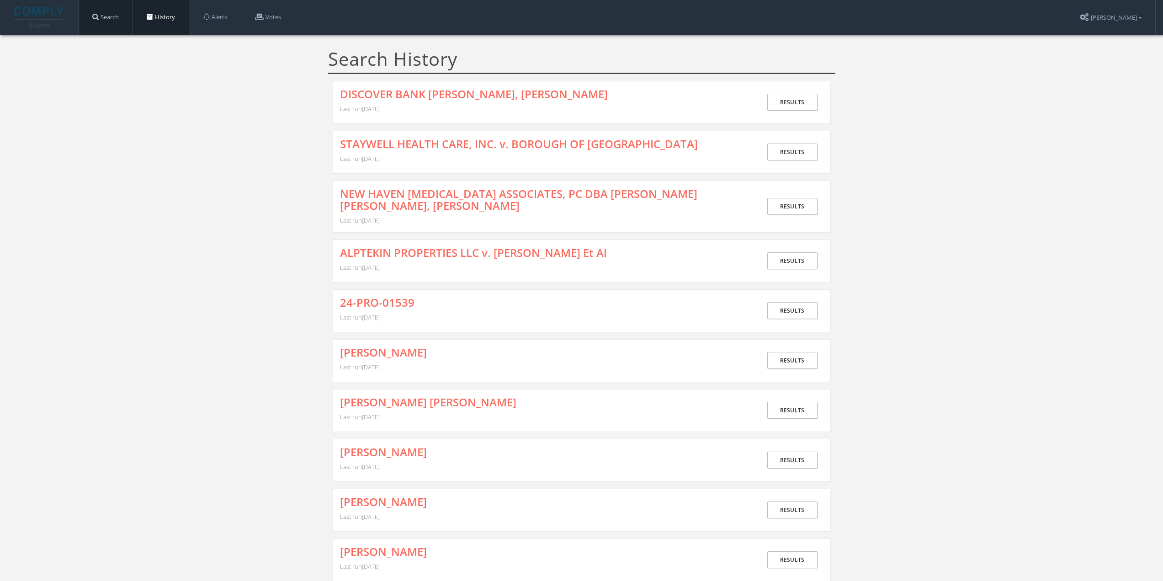
click at [121, 12] on link "Search" at bounding box center [106, 17] width 54 height 35
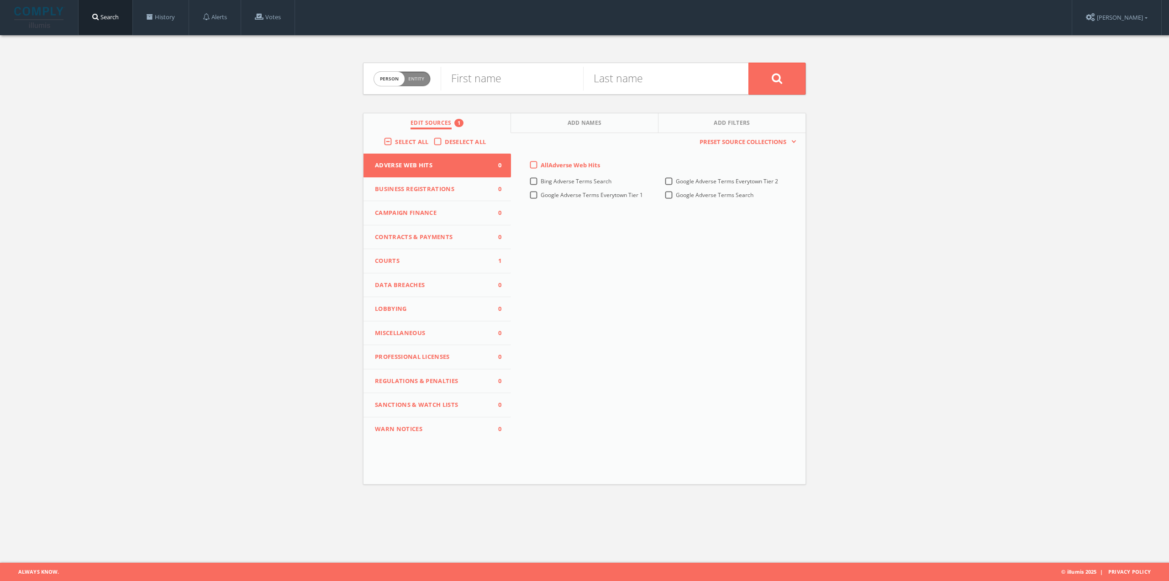
click at [450, 259] on span "Courts" at bounding box center [431, 260] width 113 height 9
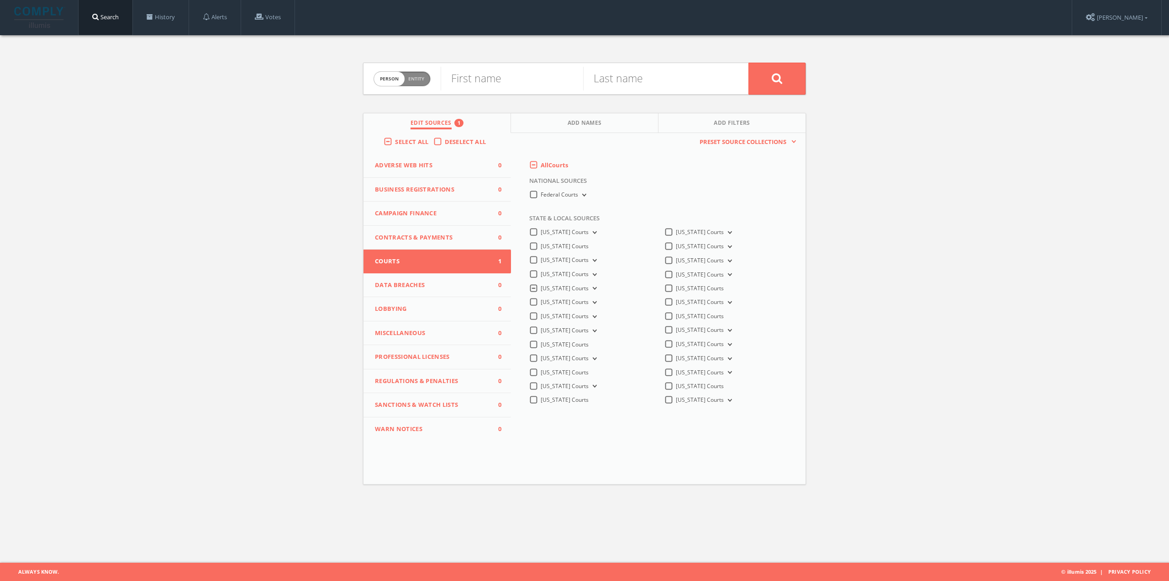
click at [596, 288] on icon at bounding box center [594, 288] width 4 height 3
click at [423, 78] on span "Entity" at bounding box center [416, 78] width 16 height 7
click at [387, 78] on span "Person" at bounding box center [388, 78] width 19 height 7
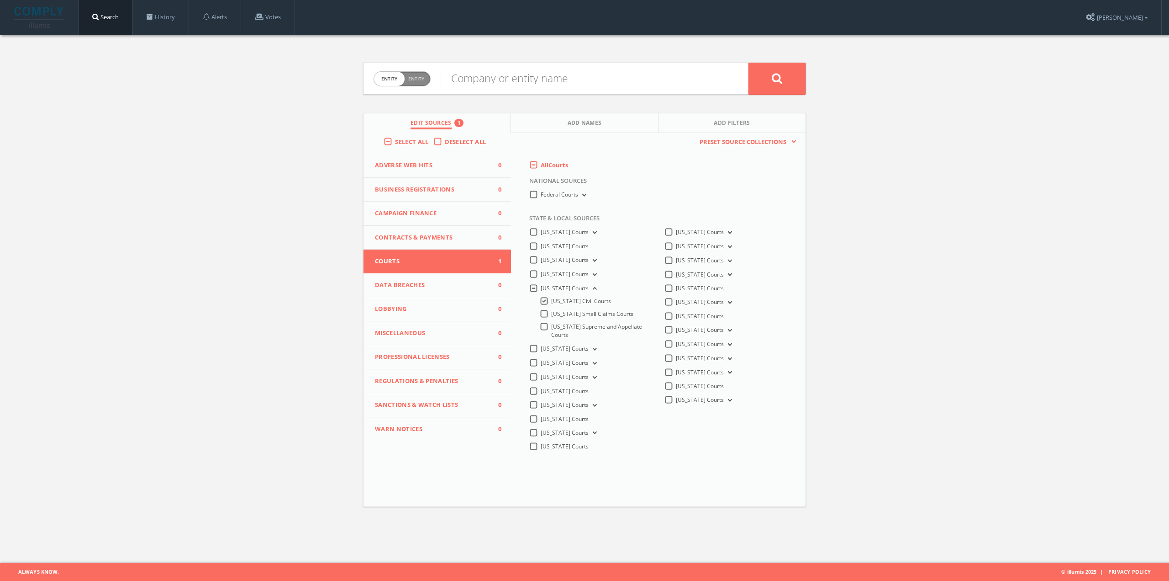
checkbox input "false"
click at [507, 91] on div "First name" at bounding box center [512, 78] width 143 height 31
click at [500, 80] on input "text" at bounding box center [512, 79] width 143 height 24
type input "DISCOVER"
click at [632, 76] on input "text" at bounding box center [654, 79] width 143 height 24
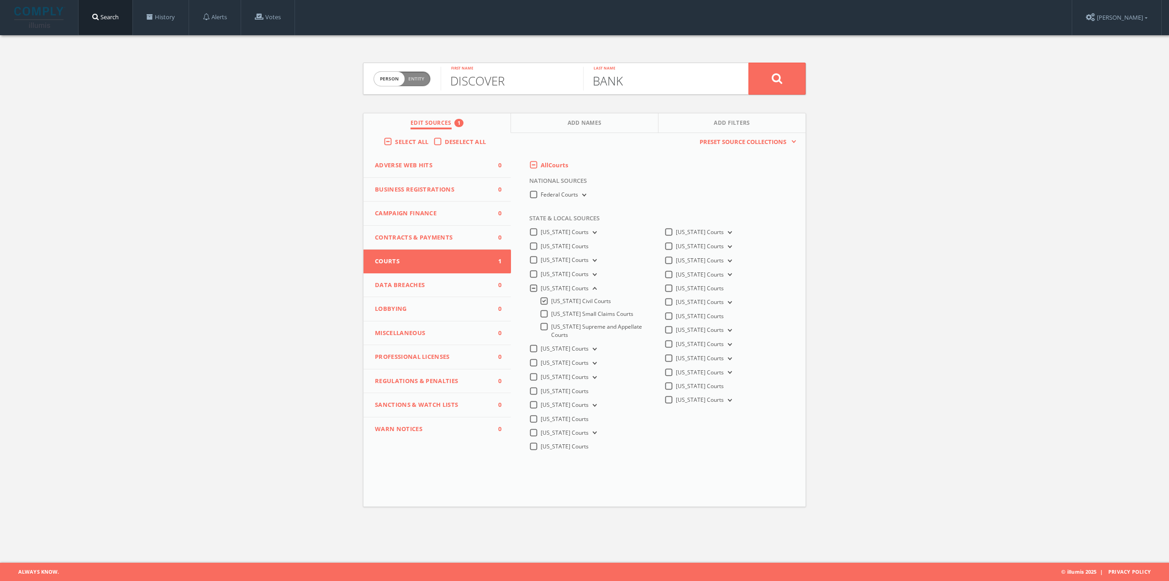
type input "BANK"
click at [749, 63] on button at bounding box center [777, 79] width 57 height 32
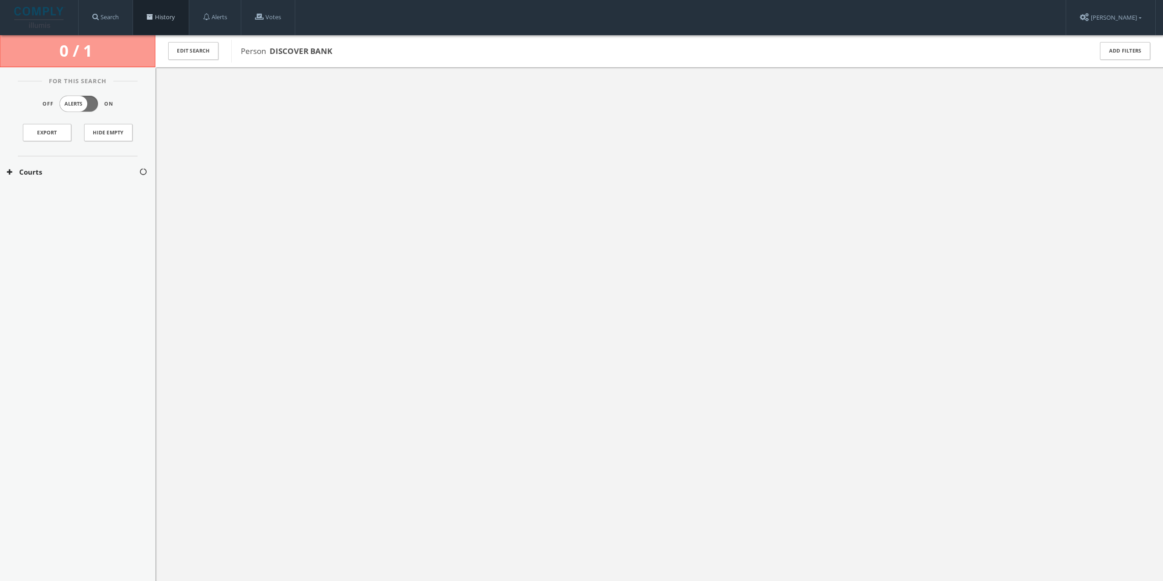
click at [159, 16] on link "History" at bounding box center [161, 17] width 56 height 35
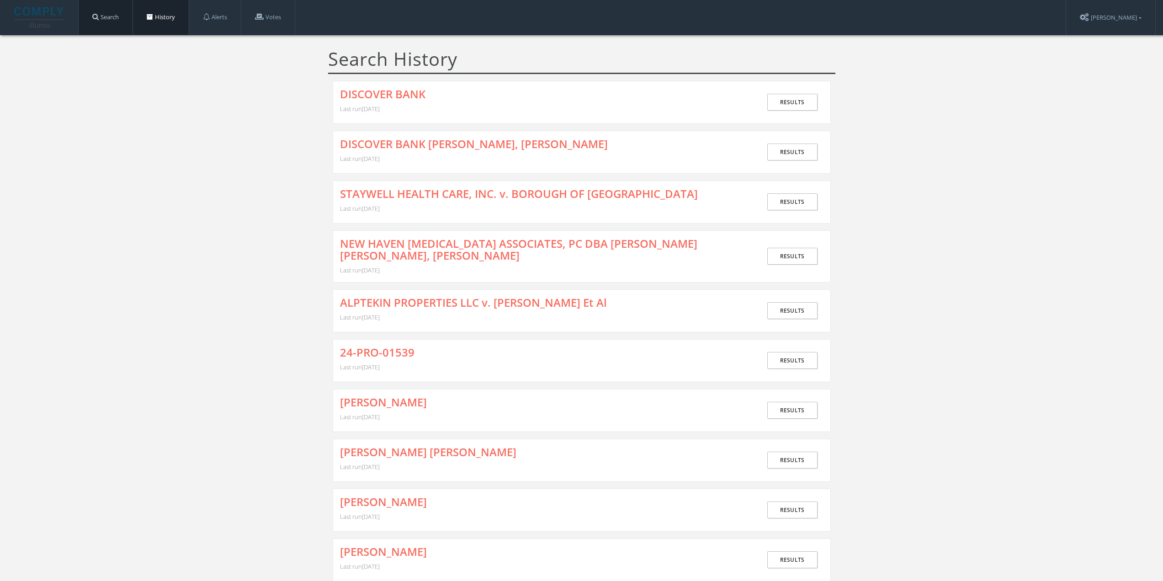
click at [112, 17] on link "Search" at bounding box center [106, 17] width 54 height 35
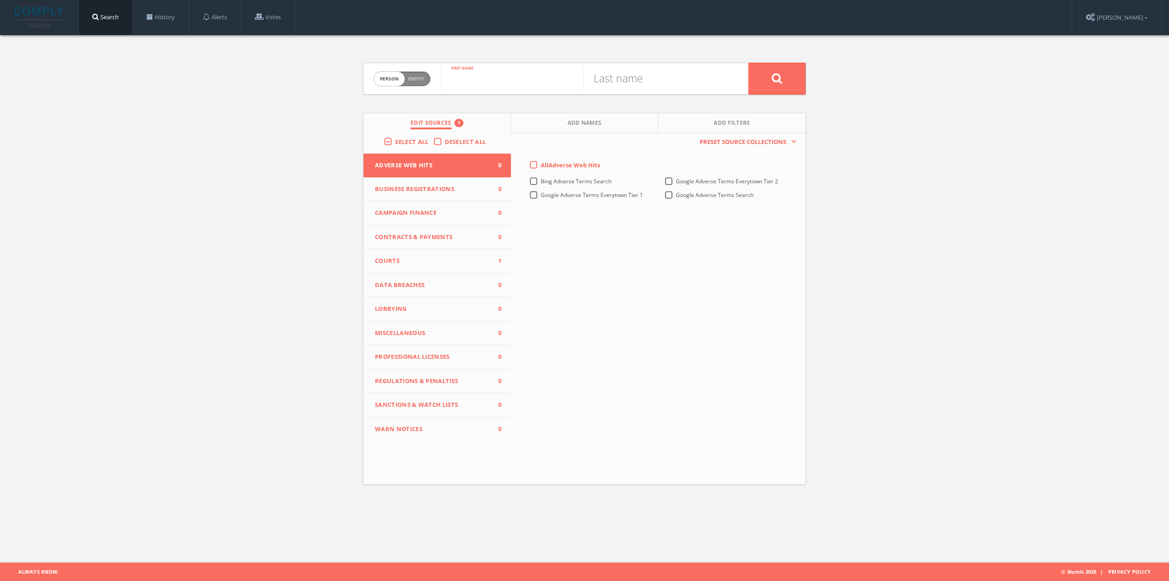
click at [486, 83] on input "text" at bounding box center [512, 79] width 143 height 24
type input "TERESA"
click at [625, 82] on input "text" at bounding box center [654, 79] width 143 height 24
type input "JOHNSON"
click at [749, 63] on button at bounding box center [777, 79] width 57 height 32
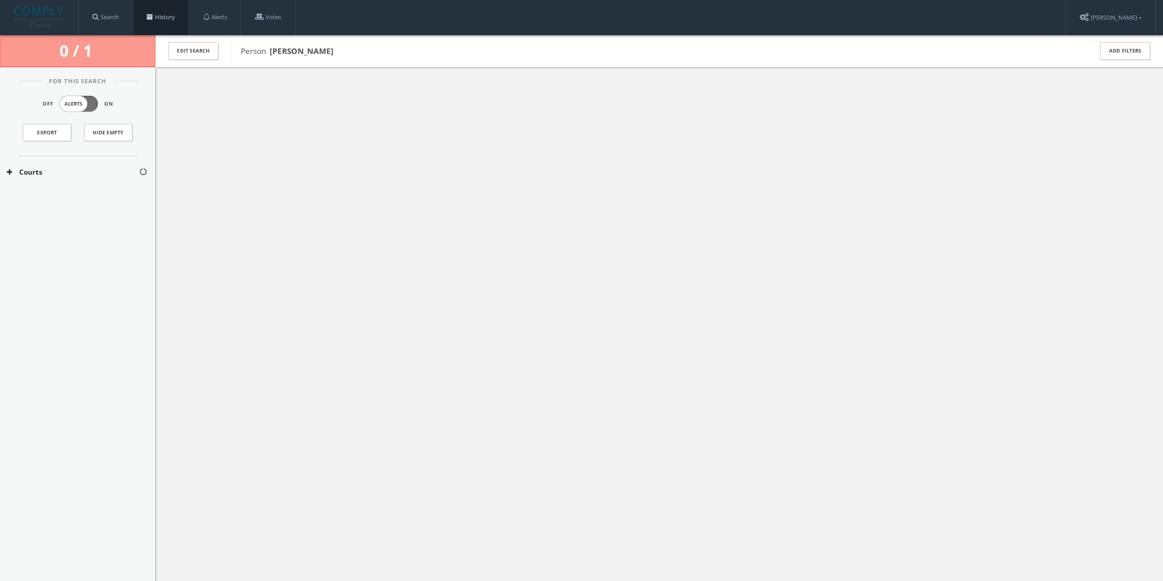
click at [167, 17] on link "History" at bounding box center [161, 17] width 56 height 35
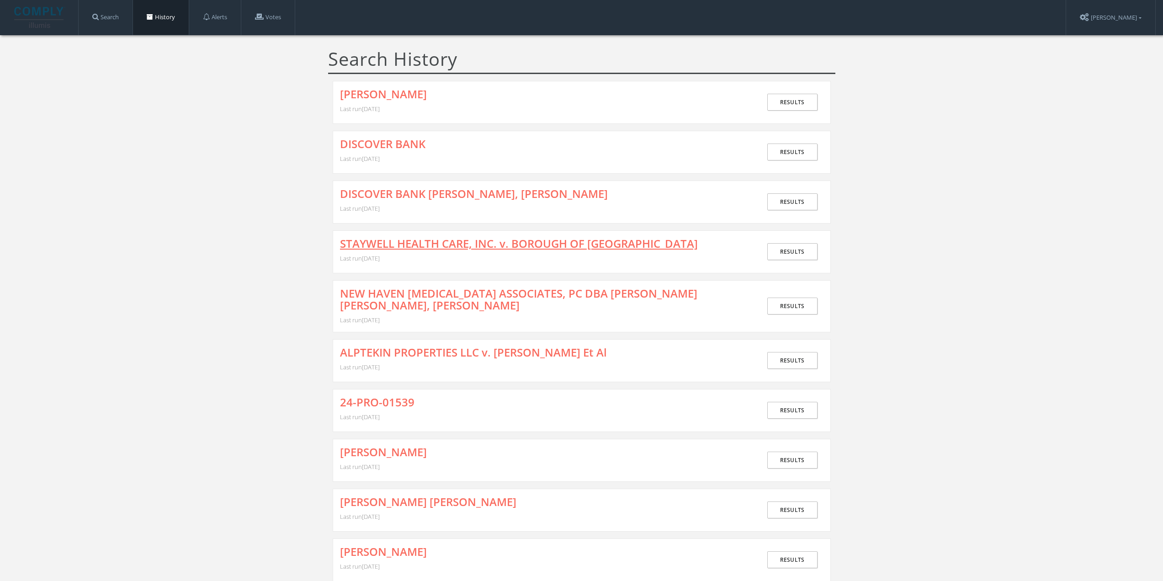
click at [457, 243] on link "STAYWELL HEALTH CARE, INC. v. BOROUGH OF [GEOGRAPHIC_DATA]" at bounding box center [519, 244] width 358 height 12
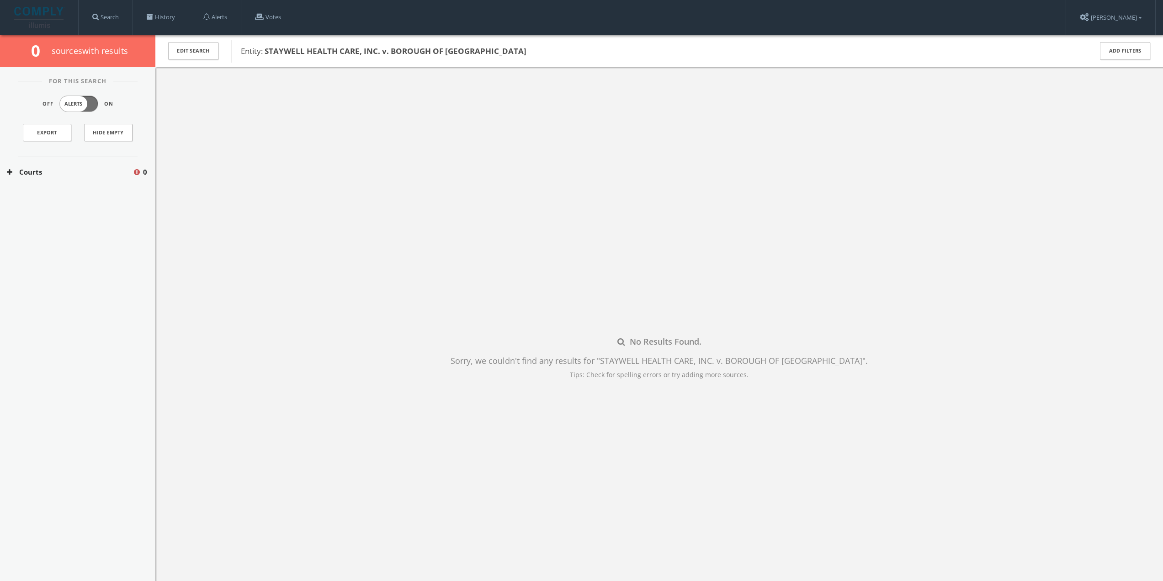
drag, startPoint x: 59, startPoint y: 171, endPoint x: 54, endPoint y: 177, distance: 7.8
click at [59, 172] on button "Courts" at bounding box center [70, 172] width 126 height 11
click at [43, 193] on div "[US_STATE] Courts 0" at bounding box center [77, 199] width 155 height 23
click at [159, 23] on link "History" at bounding box center [161, 17] width 56 height 35
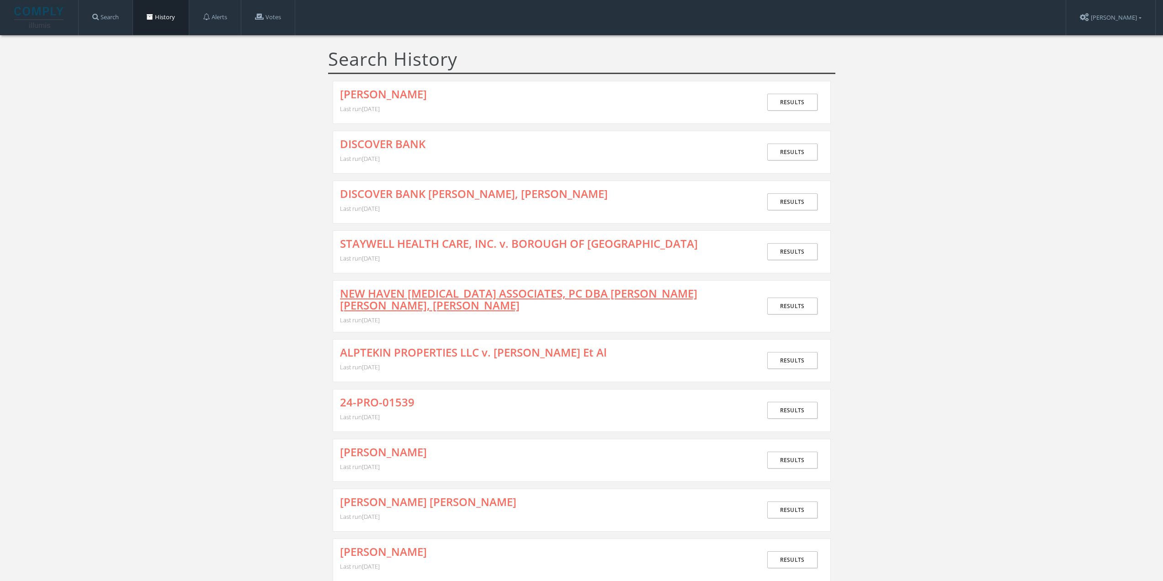
click at [397, 294] on link "NEW HAVEN [MEDICAL_DATA] ASSOCIATES, PC DBA [PERSON_NAME] [PERSON_NAME], [PERSO…" at bounding box center [544, 299] width 408 height 24
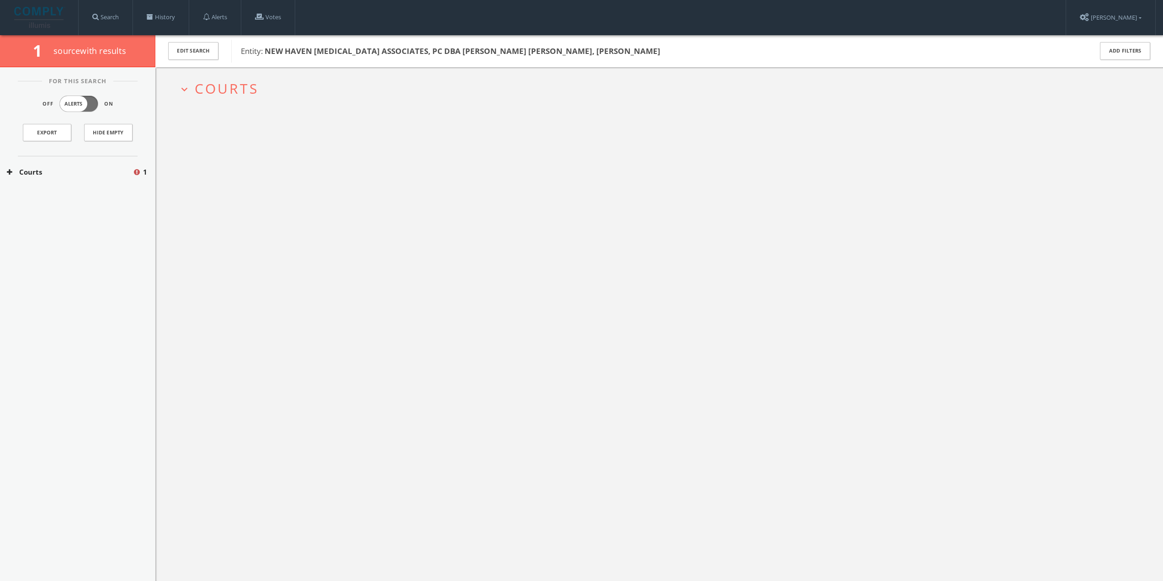
click at [61, 169] on button "Courts" at bounding box center [70, 172] width 126 height 11
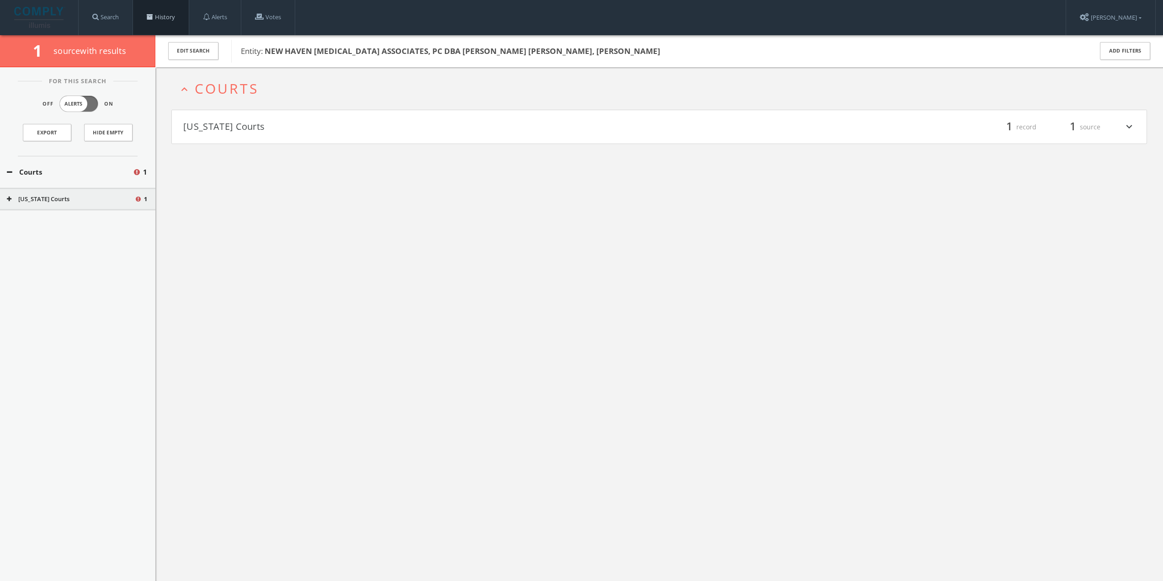
click at [153, 20] on span at bounding box center [150, 17] width 6 height 6
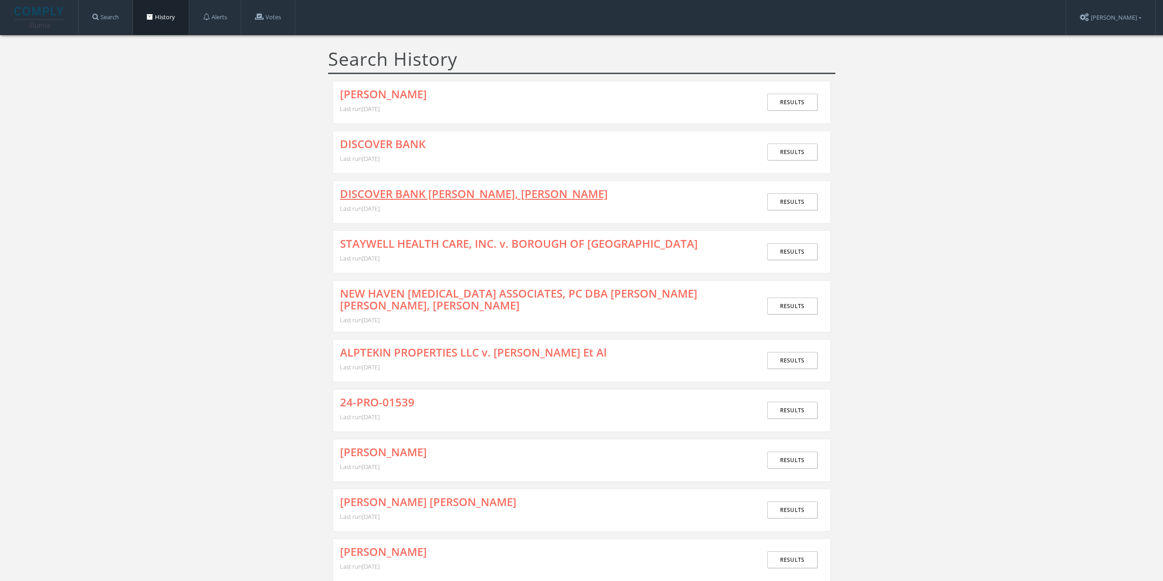
click at [391, 191] on link "DISCOVER BANK [PERSON_NAME], [PERSON_NAME]" at bounding box center [474, 194] width 268 height 12
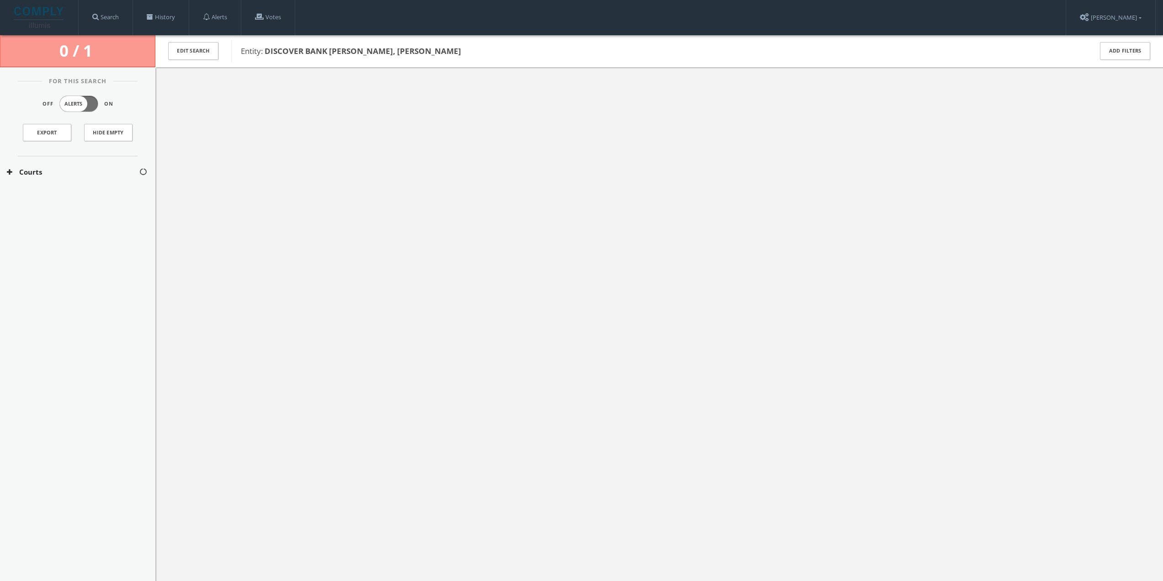
click at [69, 165] on div "Courts" at bounding box center [77, 172] width 155 height 32
click at [62, 171] on button "Courts" at bounding box center [73, 172] width 132 height 11
click at [53, 171] on button "Courts" at bounding box center [73, 172] width 132 height 11
click at [54, 197] on button "[US_STATE] Courts" at bounding box center [73, 199] width 133 height 9
click at [281, 201] on div at bounding box center [658, 357] width 1007 height 581
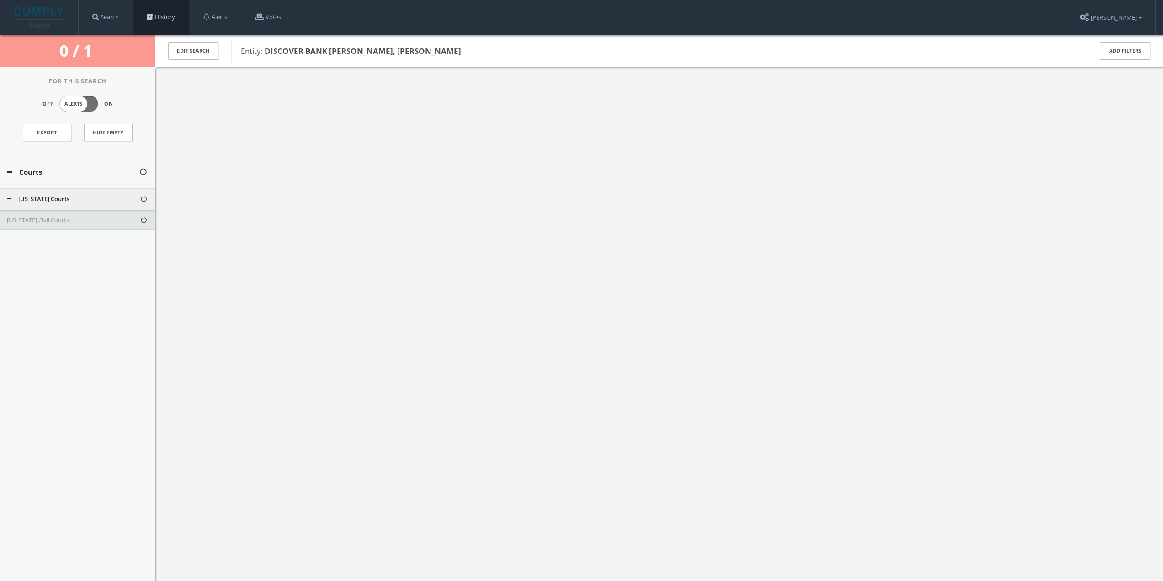
click at [158, 12] on link "History" at bounding box center [161, 17] width 56 height 35
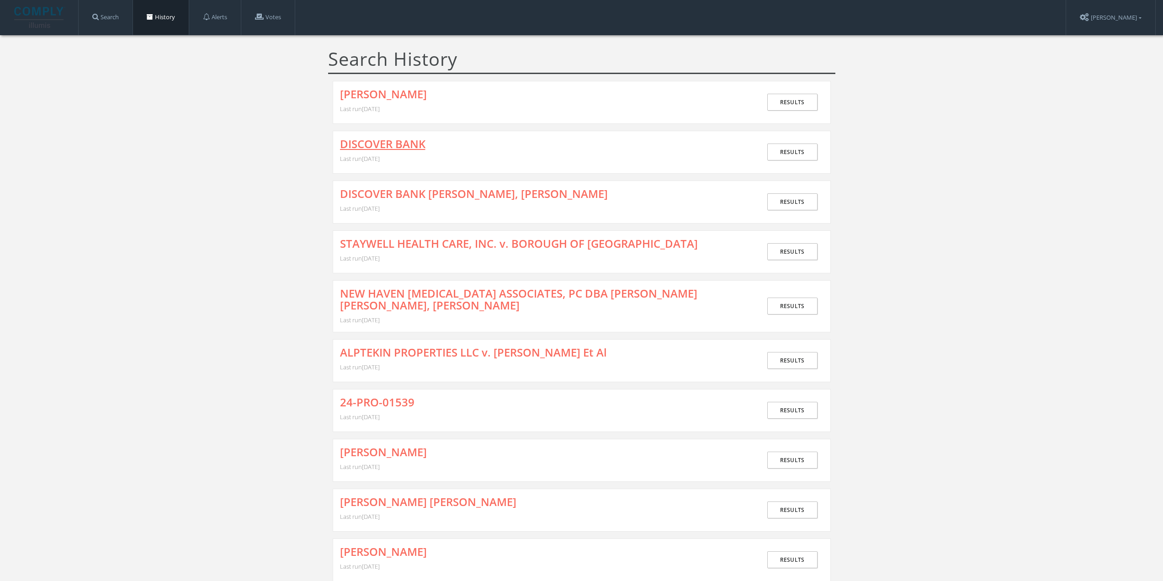
click at [372, 140] on link "DISCOVER BANK" at bounding box center [382, 144] width 85 height 12
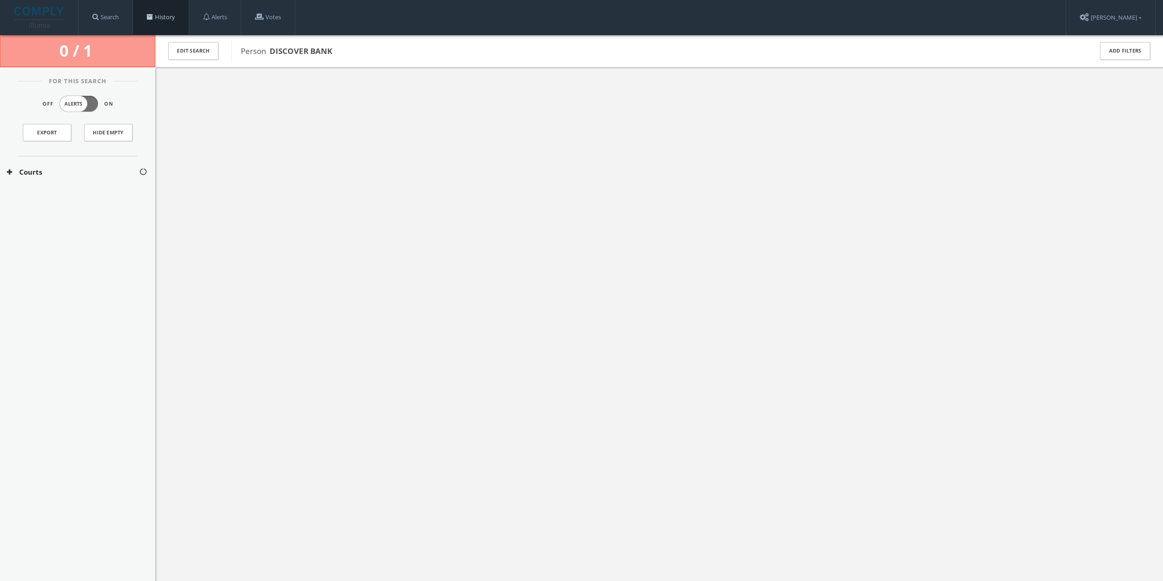
click at [165, 11] on link "History" at bounding box center [161, 17] width 56 height 35
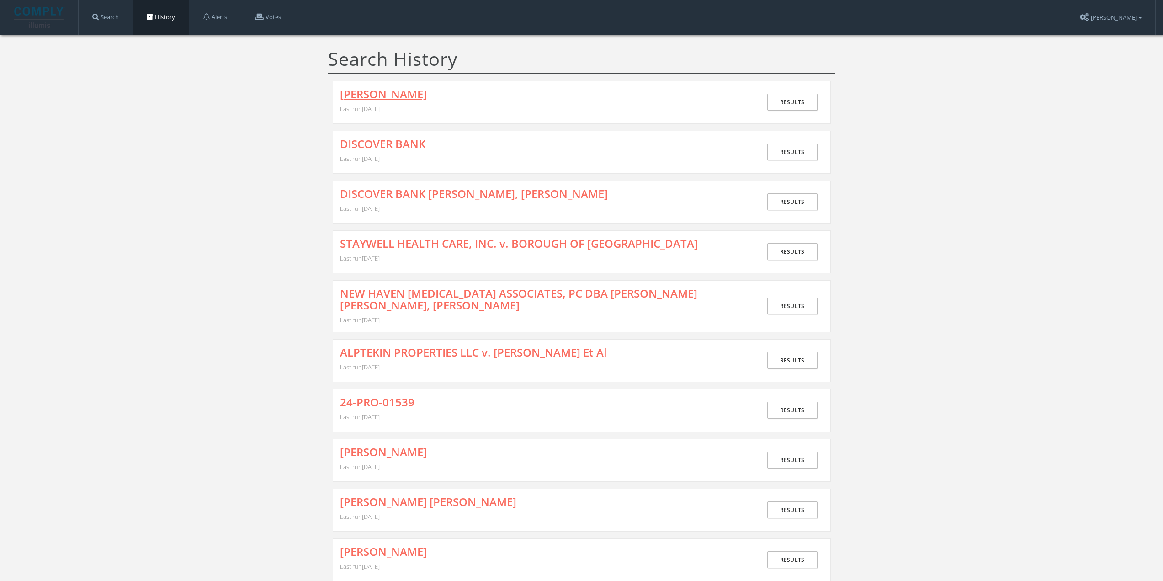
click at [367, 95] on link "[PERSON_NAME]" at bounding box center [383, 94] width 87 height 12
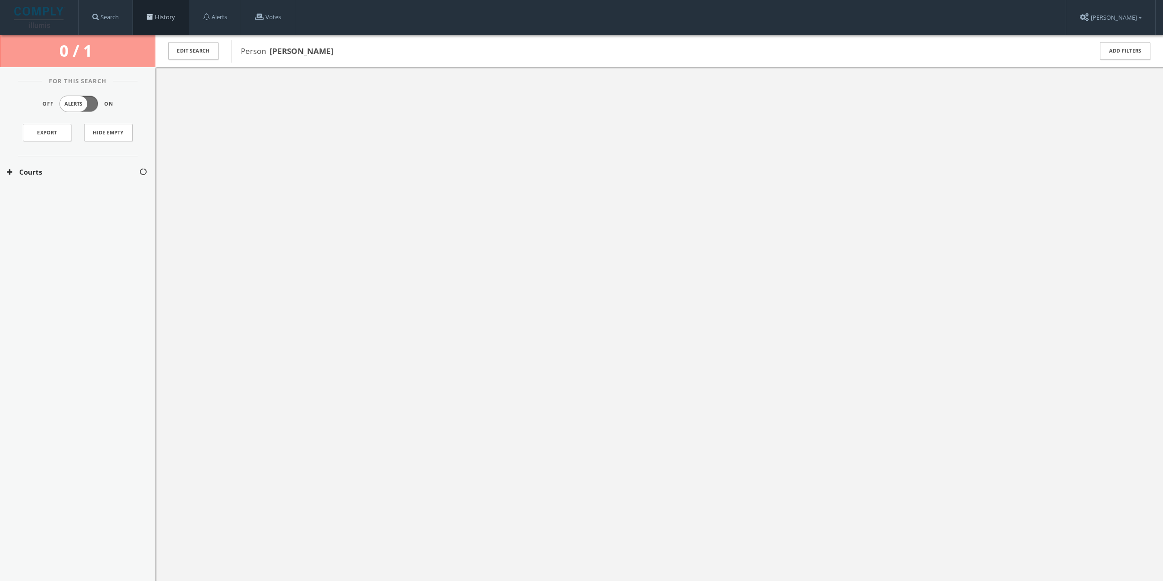
click at [151, 19] on span at bounding box center [150, 17] width 6 height 6
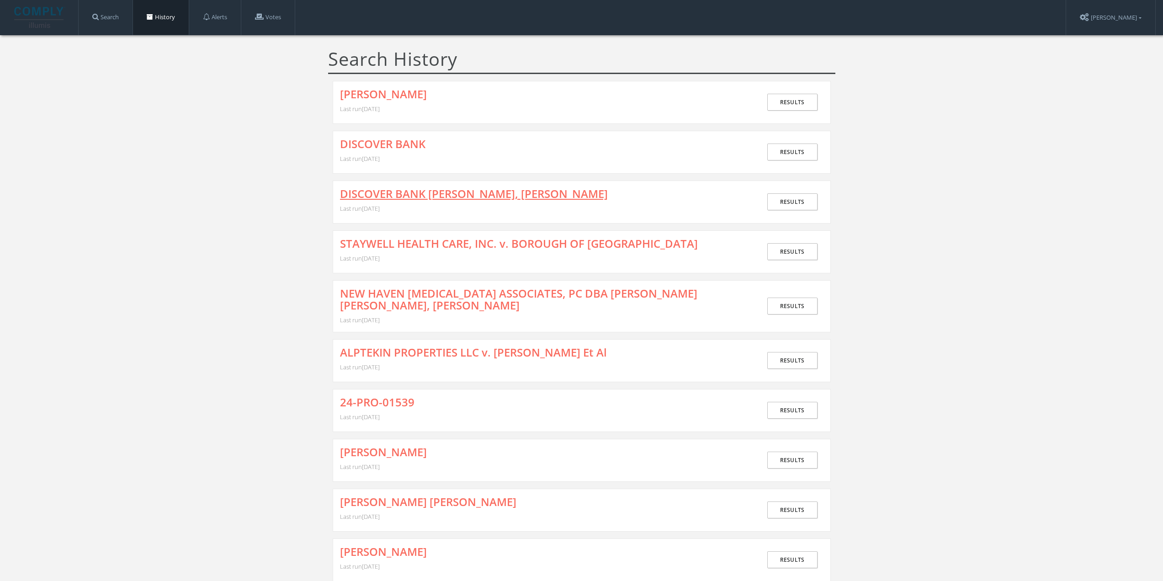
click at [399, 193] on link "DISCOVER BANK [PERSON_NAME], [PERSON_NAME]" at bounding box center [474, 194] width 268 height 12
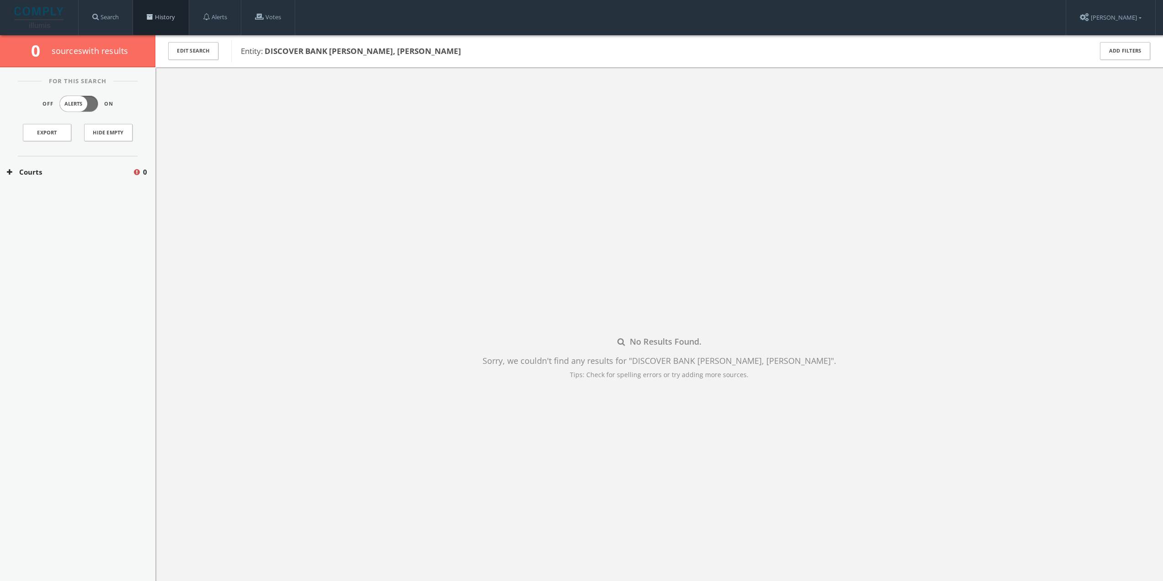
click at [168, 26] on link "History" at bounding box center [161, 17] width 56 height 35
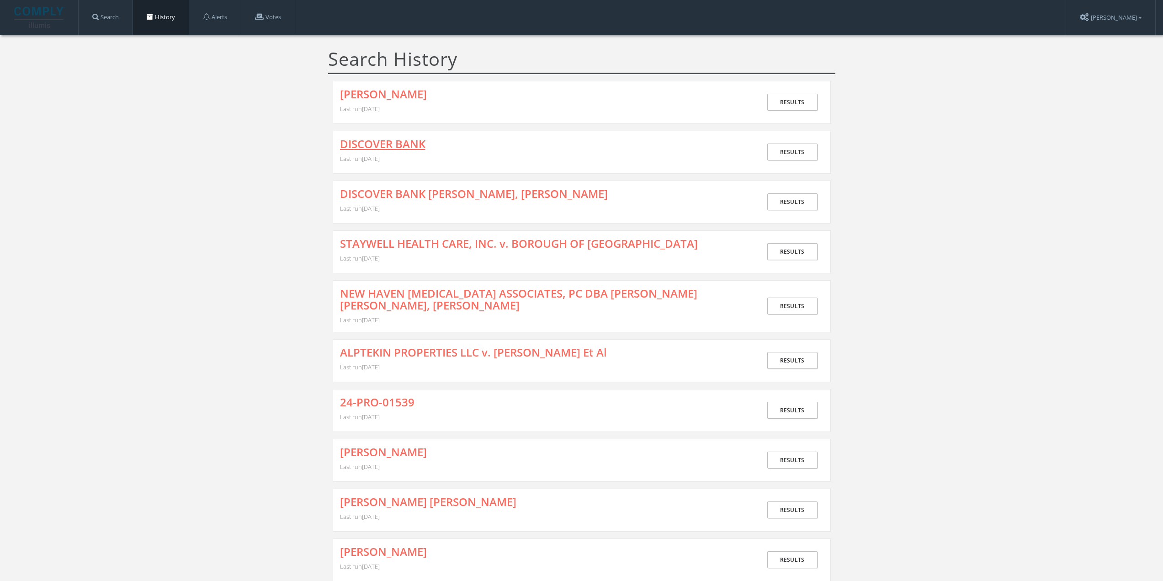
click at [379, 150] on link "DISCOVER BANK" at bounding box center [382, 144] width 85 height 12
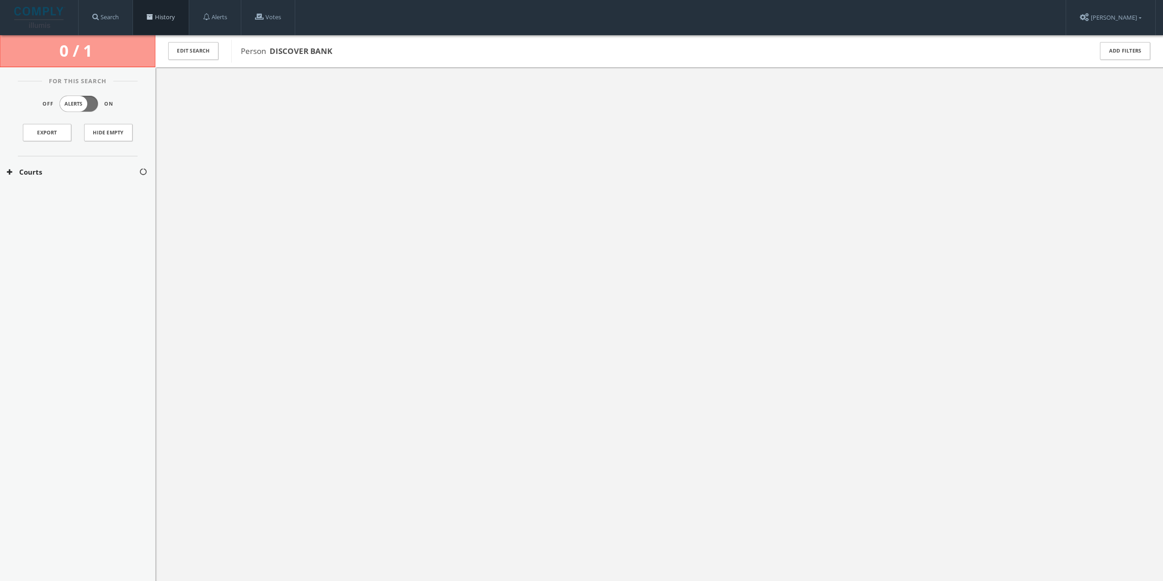
click at [175, 27] on link "History" at bounding box center [161, 17] width 56 height 35
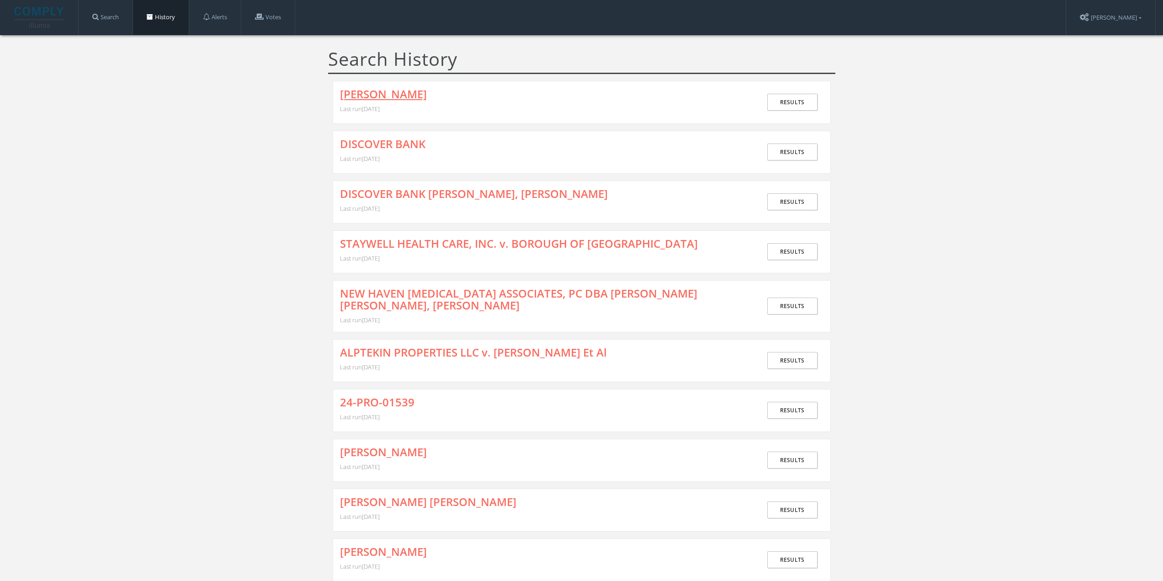
click at [391, 95] on link "[PERSON_NAME]" at bounding box center [383, 94] width 87 height 12
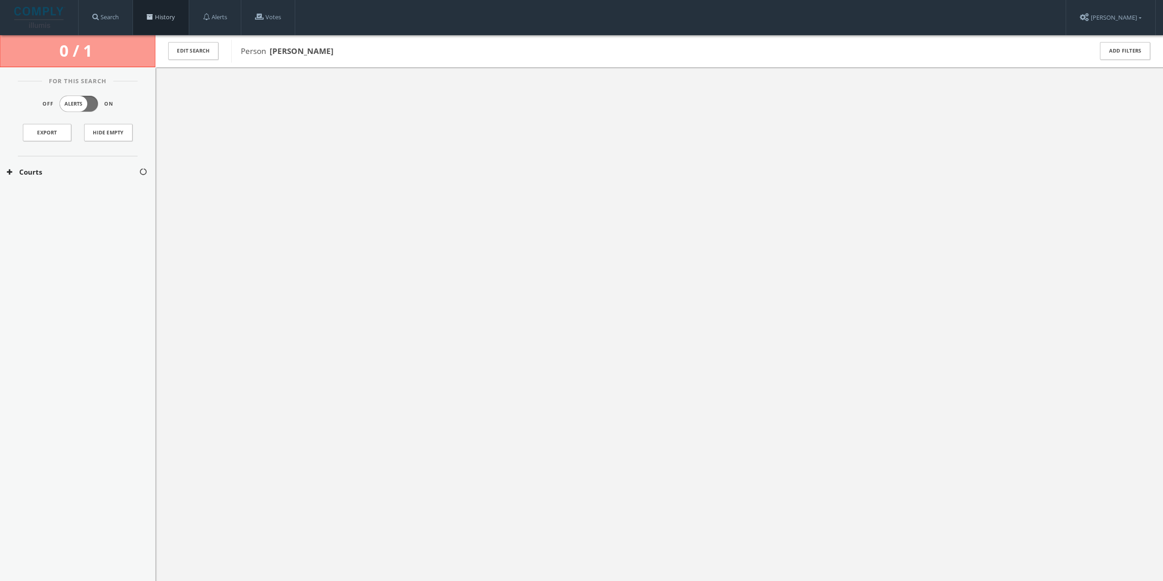
click at [166, 12] on link "History" at bounding box center [161, 17] width 56 height 35
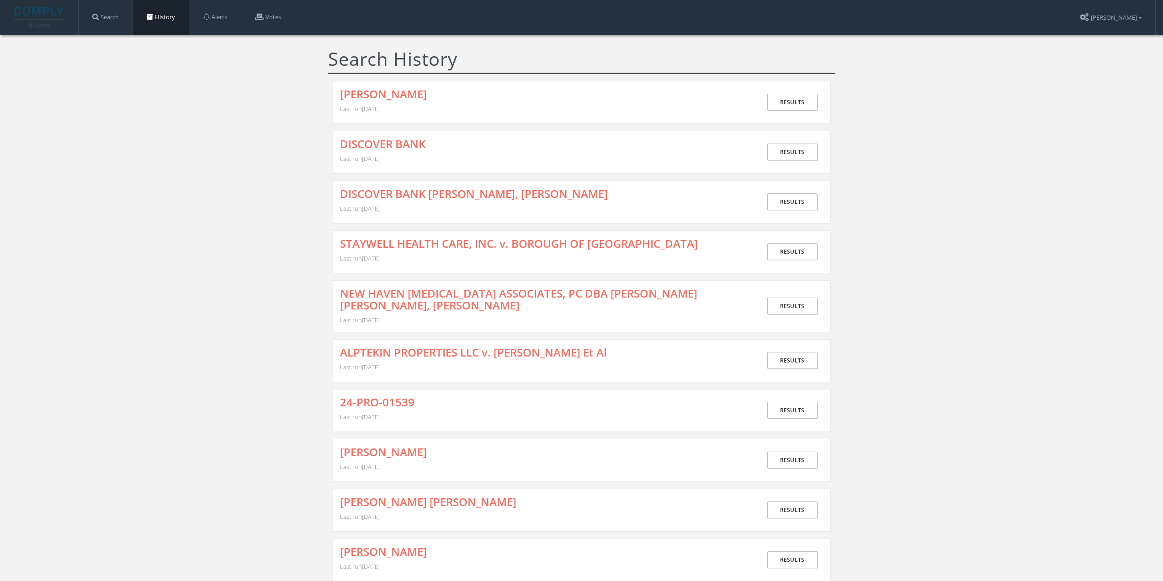
click at [380, 105] on span "Last run [DATE]" at bounding box center [360, 109] width 40 height 8
click at [375, 135] on div "DISCOVER BANK Last run [DATE] Results" at bounding box center [582, 152] width 498 height 43
click at [353, 143] on link "DISCOVER BANK" at bounding box center [382, 144] width 85 height 12
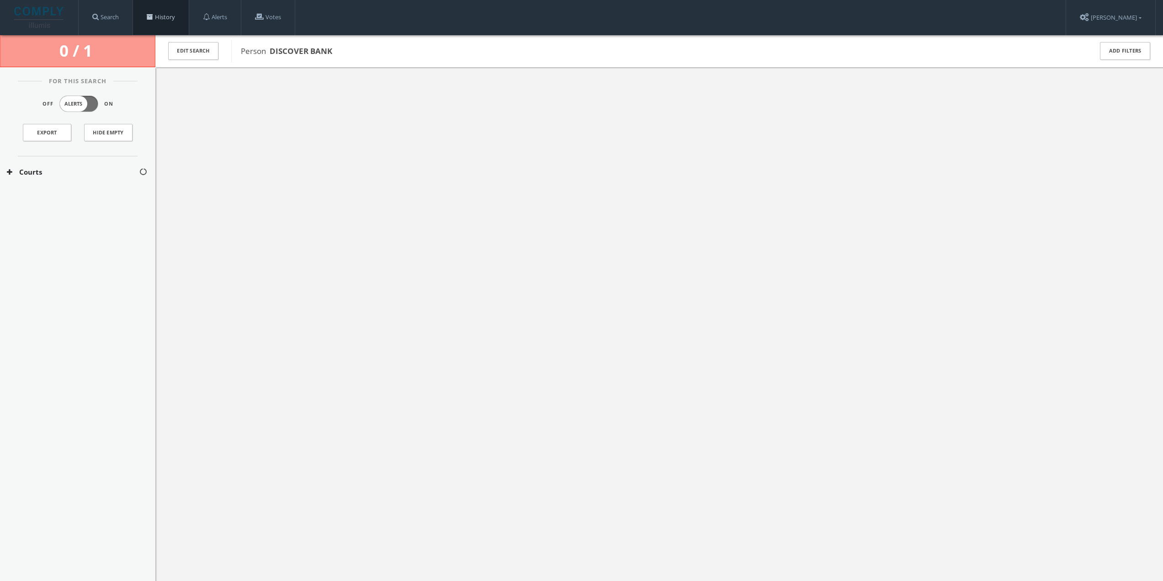
click at [168, 20] on link "History" at bounding box center [161, 17] width 56 height 35
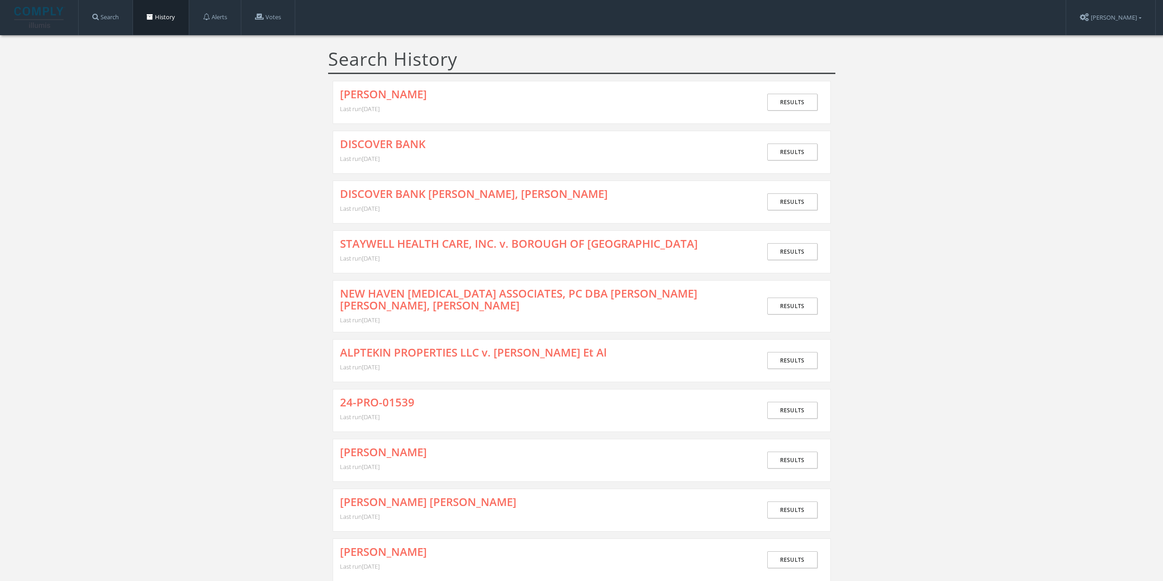
click at [367, 86] on div "[PERSON_NAME] Last run [DATE] Results" at bounding box center [582, 102] width 498 height 43
click at [363, 143] on link "DISCOVER BANK" at bounding box center [382, 144] width 85 height 12
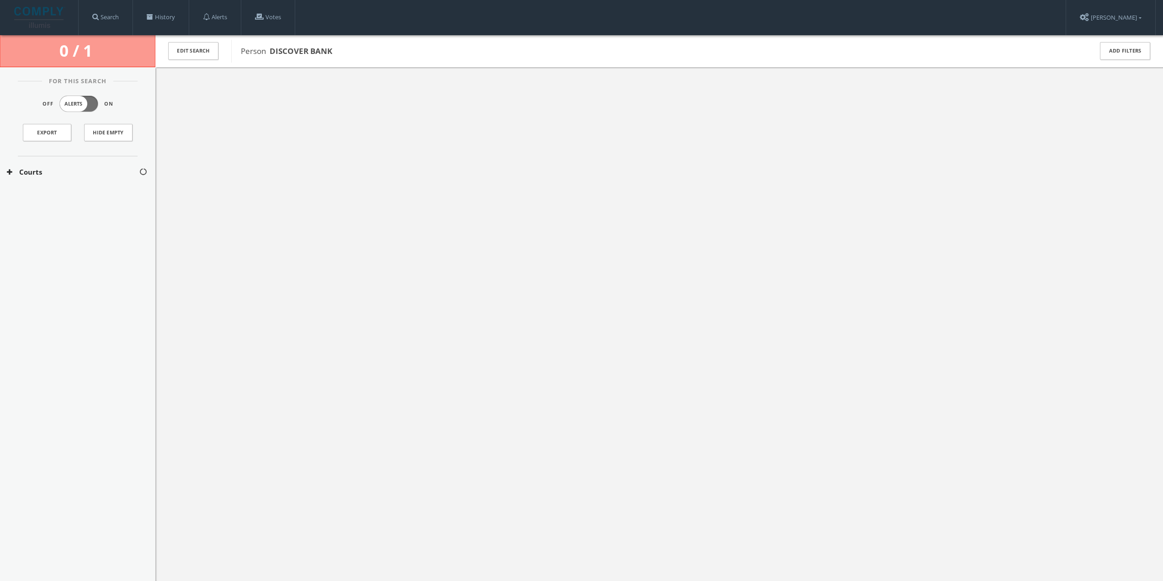
click at [75, 170] on button "Courts" at bounding box center [73, 172] width 132 height 11
click at [71, 190] on div "[US_STATE] Courts" at bounding box center [77, 199] width 155 height 23
click at [153, 17] on span at bounding box center [150, 17] width 6 height 6
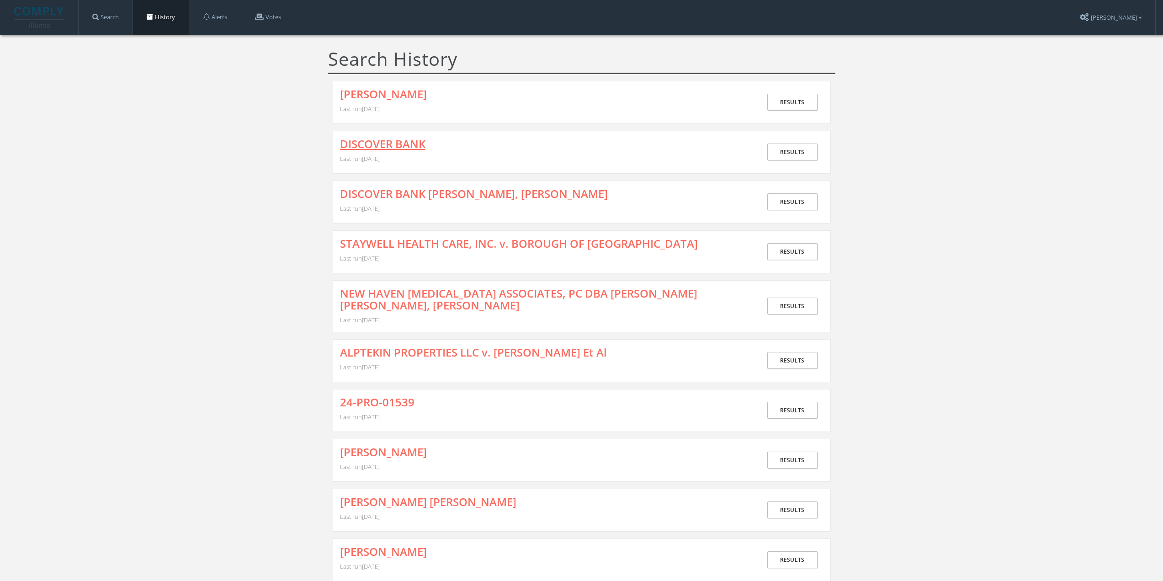
click at [404, 145] on link "DISCOVER BANK" at bounding box center [382, 144] width 85 height 12
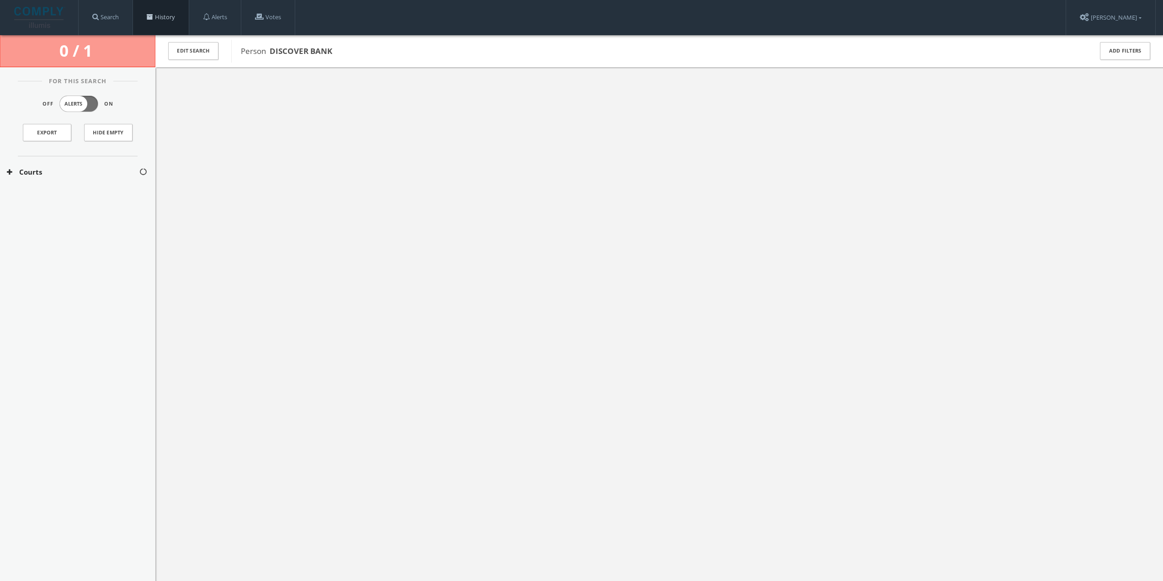
click at [168, 22] on link "History" at bounding box center [161, 17] width 56 height 35
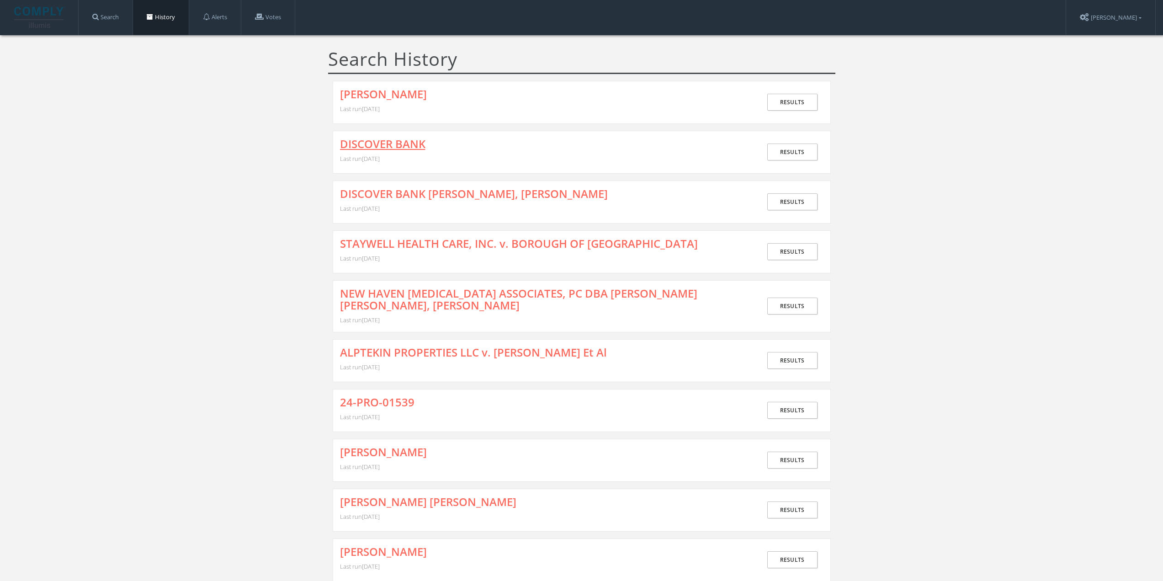
click at [394, 148] on link "DISCOVER BANK" at bounding box center [382, 144] width 85 height 12
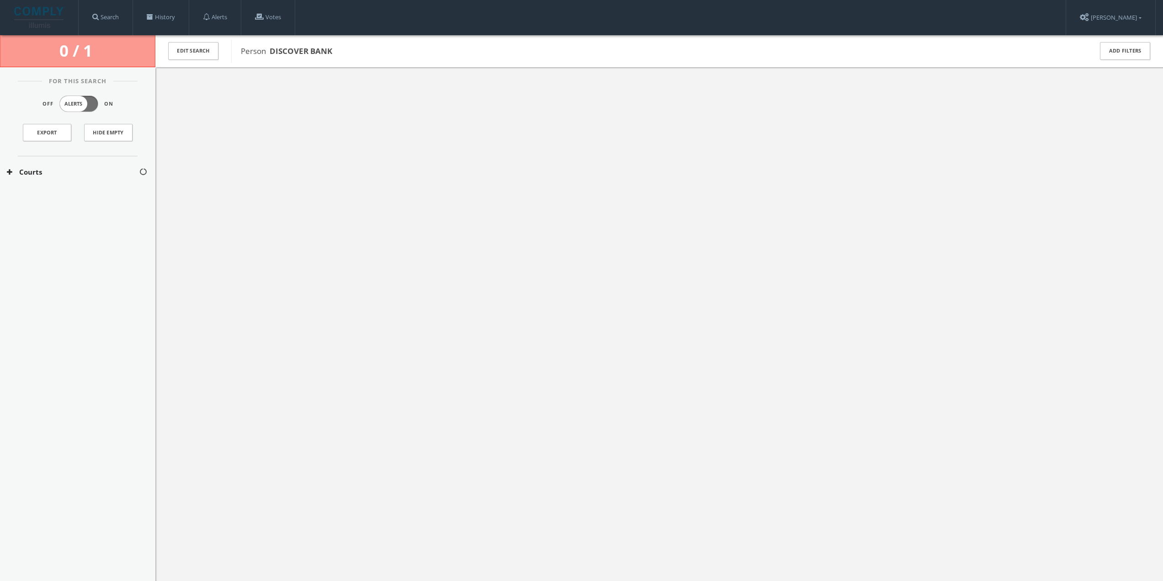
click at [74, 180] on div "Courts" at bounding box center [77, 172] width 155 height 32
click at [65, 195] on button "[US_STATE] Courts" at bounding box center [73, 199] width 133 height 9
click at [159, 14] on link "History" at bounding box center [161, 17] width 56 height 35
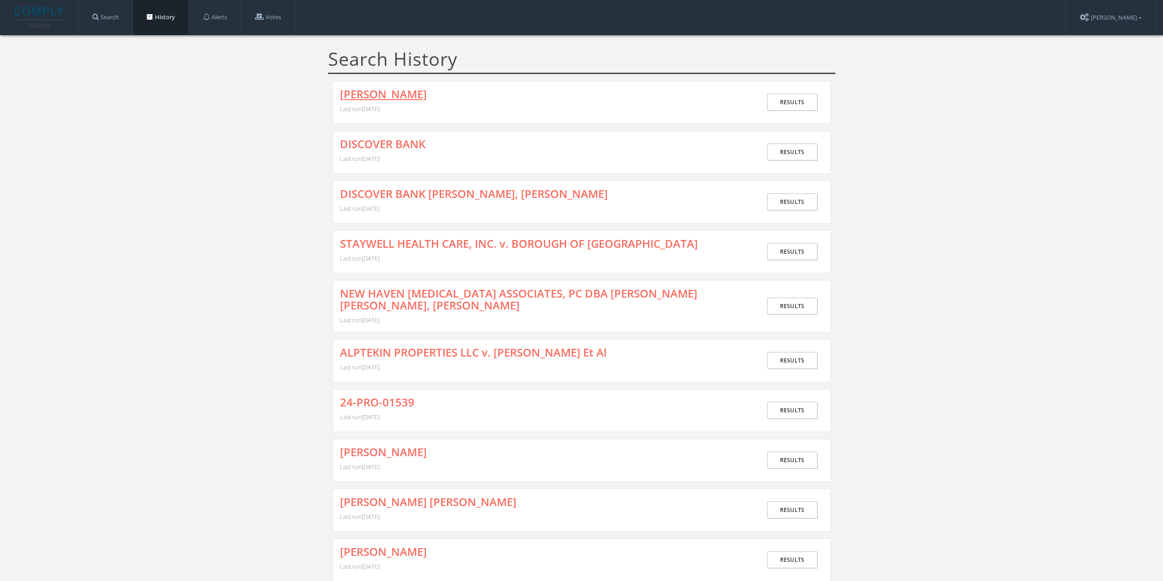
click at [386, 96] on link "[PERSON_NAME]" at bounding box center [383, 94] width 87 height 12
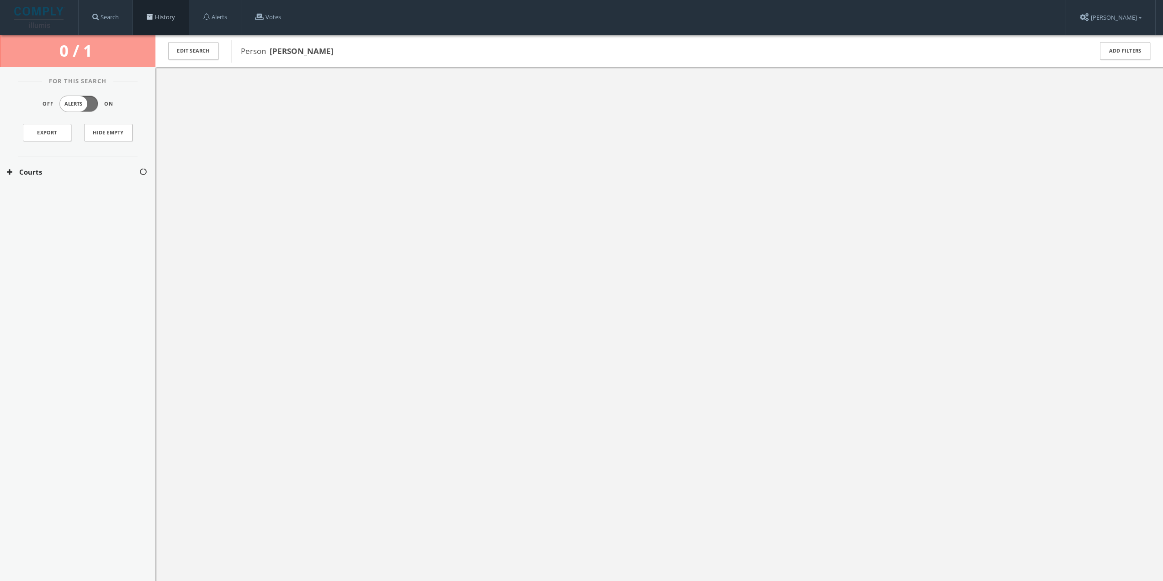
click at [175, 22] on link "History" at bounding box center [161, 17] width 56 height 35
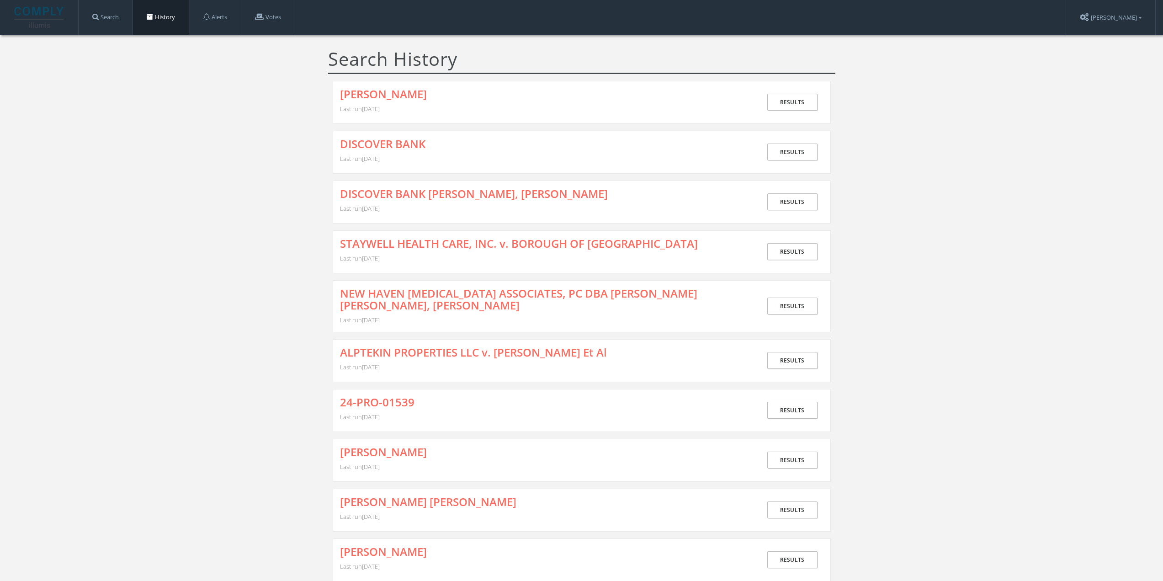
click at [412, 148] on link "DISCOVER BANK" at bounding box center [382, 144] width 85 height 12
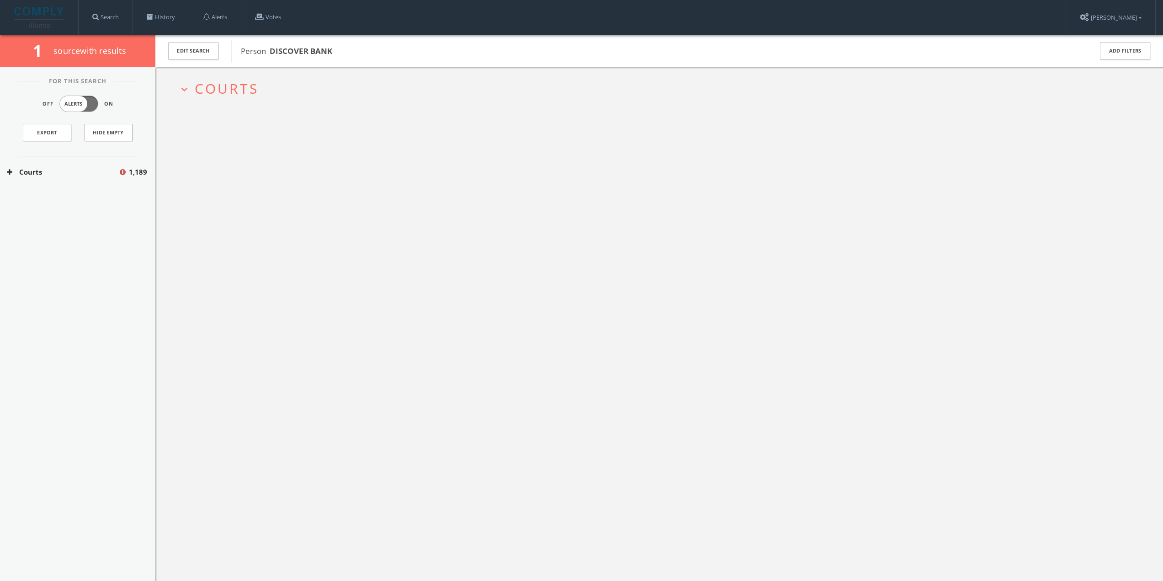
click at [79, 169] on button "Courts" at bounding box center [62, 172] width 111 height 11
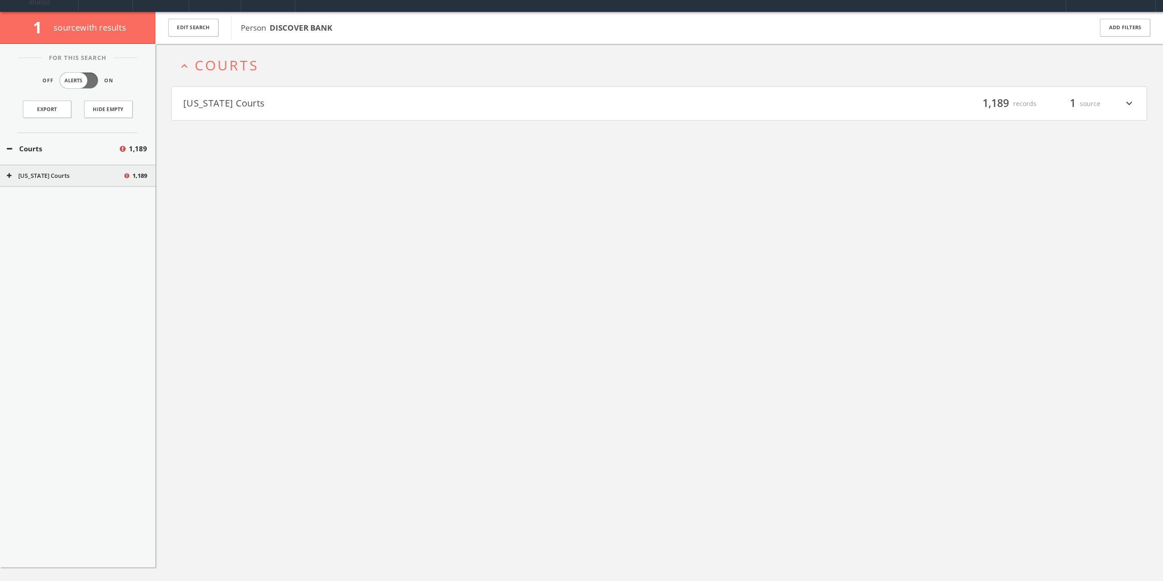
click at [272, 119] on div "expand_less Courts [US_STATE] Courts filter_list 1,189 records 1 source expand_…" at bounding box center [658, 334] width 1007 height 581
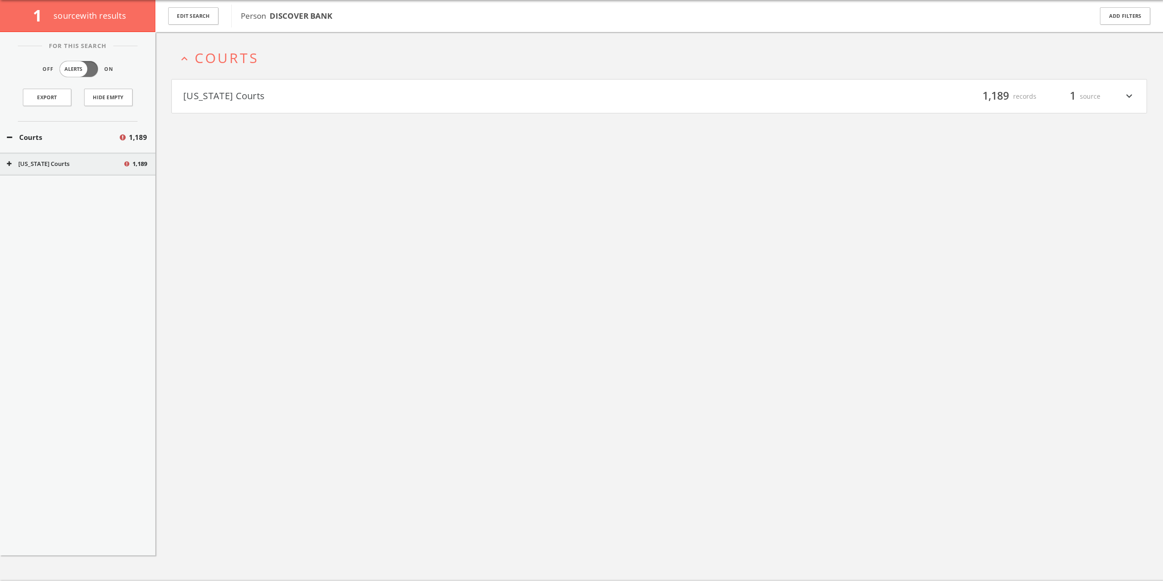
click at [277, 96] on button "[US_STATE] Courts" at bounding box center [421, 97] width 476 height 16
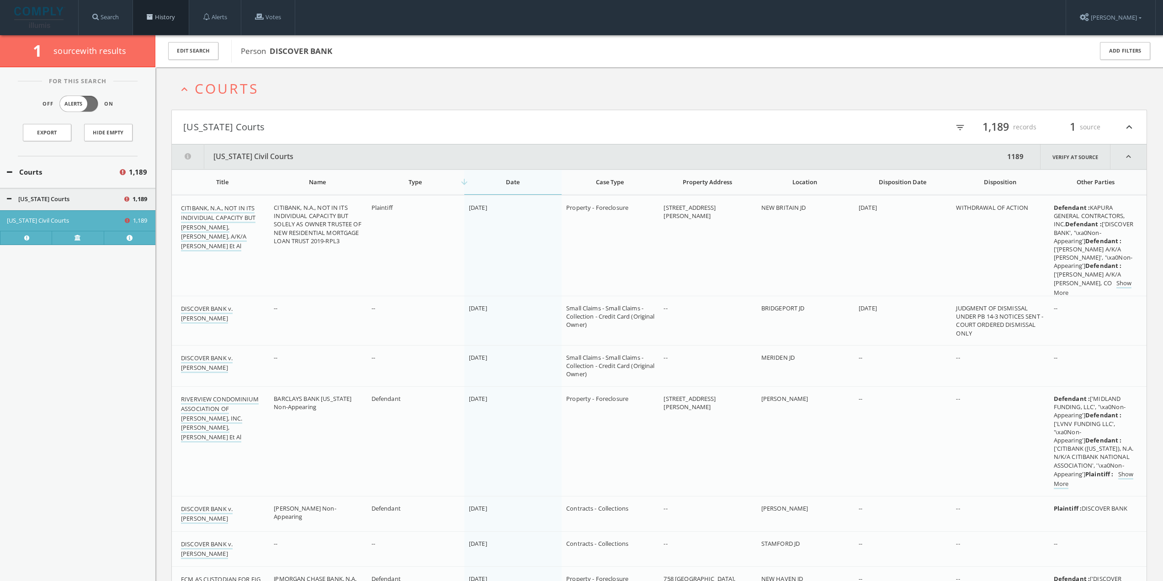
click at [153, 20] on link "History" at bounding box center [161, 17] width 56 height 35
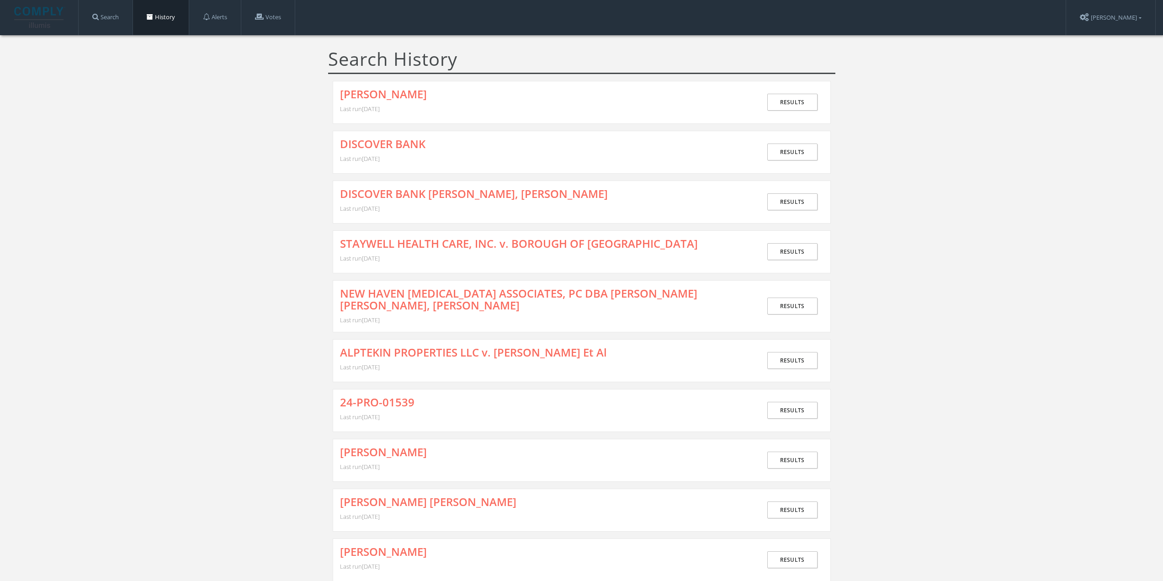
click at [365, 102] on div "[PERSON_NAME] Last run [DATE]" at bounding box center [550, 102] width 421 height 28
click at [369, 97] on link "[PERSON_NAME]" at bounding box center [383, 94] width 87 height 12
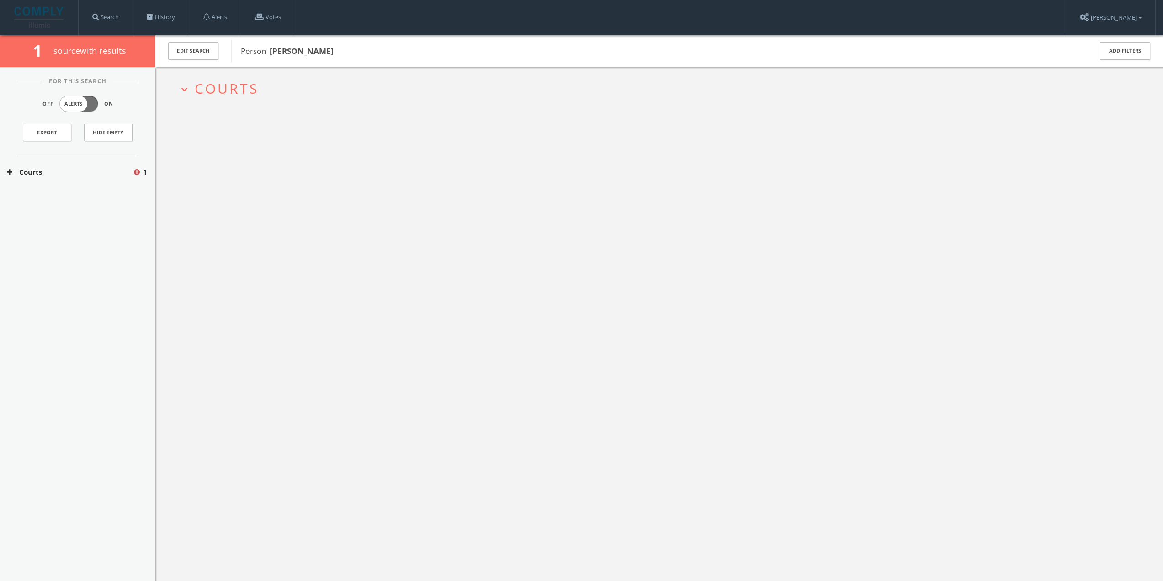
click at [219, 100] on h2 "expand_more Courts" at bounding box center [658, 88] width 975 height 42
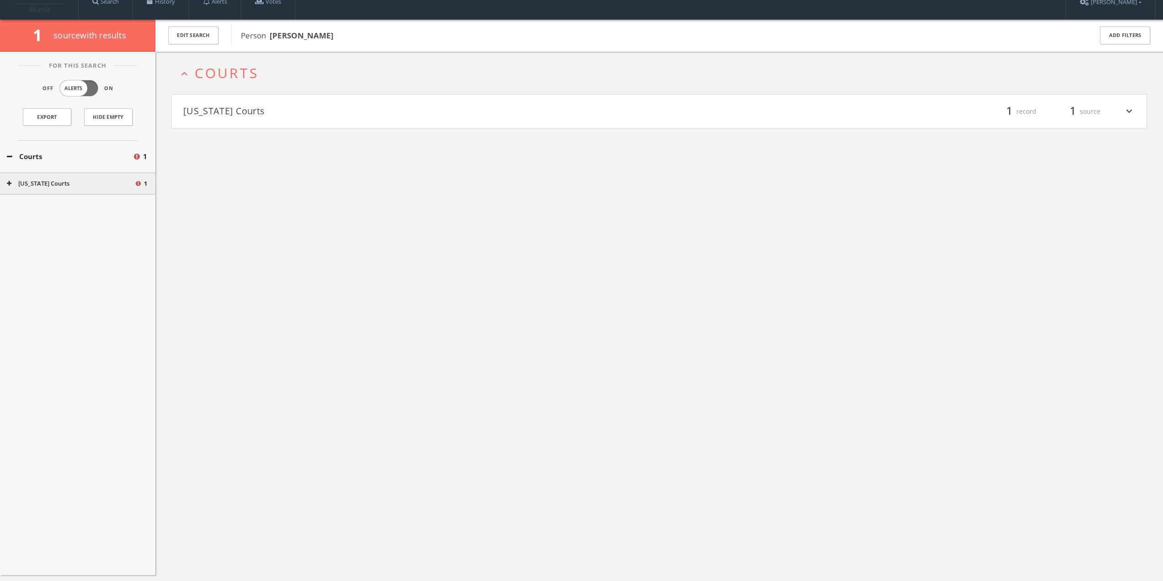
click at [244, 119] on h4 "[US_STATE] Courts filter_list 1 record 1 source expand_more" at bounding box center [659, 112] width 974 height 34
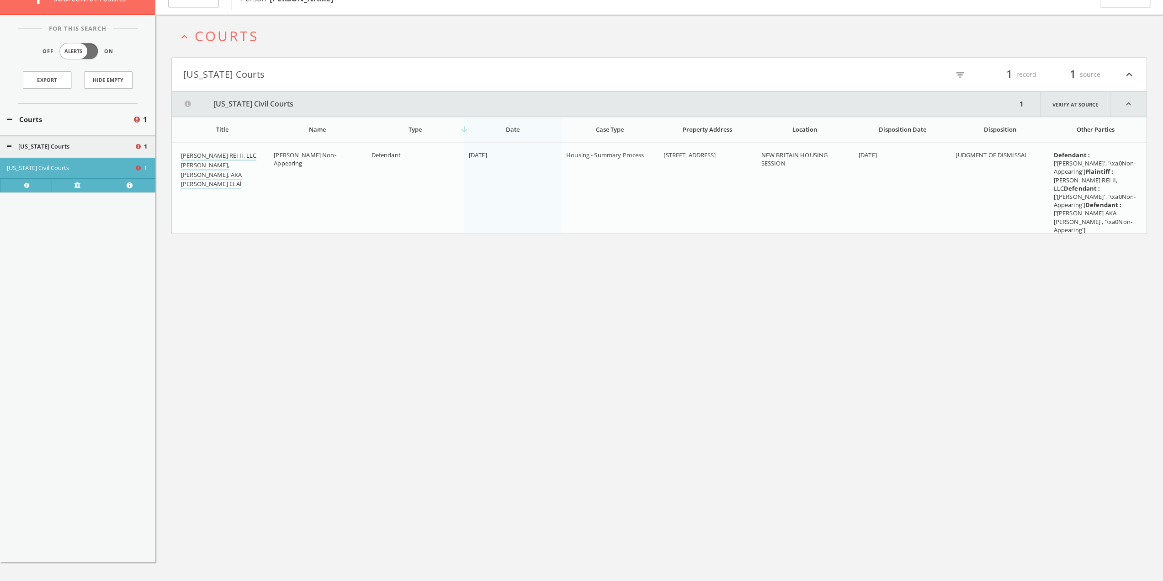
scroll to position [53, 0]
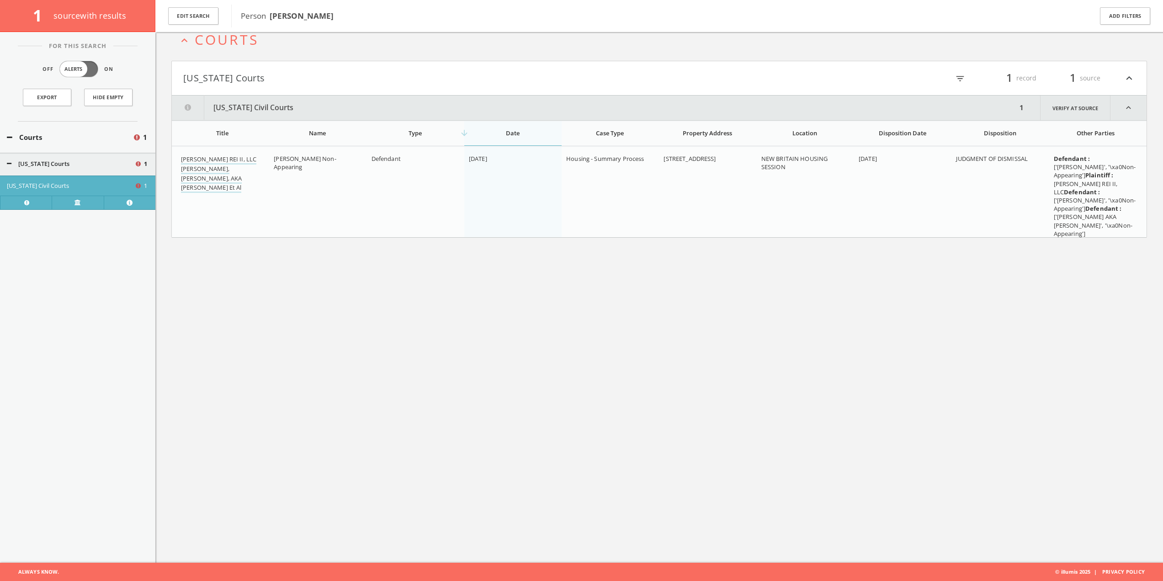
drag, startPoint x: 262, startPoint y: 205, endPoint x: 291, endPoint y: 154, distance: 58.3
click at [262, 205] on td "[PERSON_NAME] REI II, LLC [PERSON_NAME], [PERSON_NAME], AKA [PERSON_NAME] Et Al" at bounding box center [220, 196] width 97 height 99
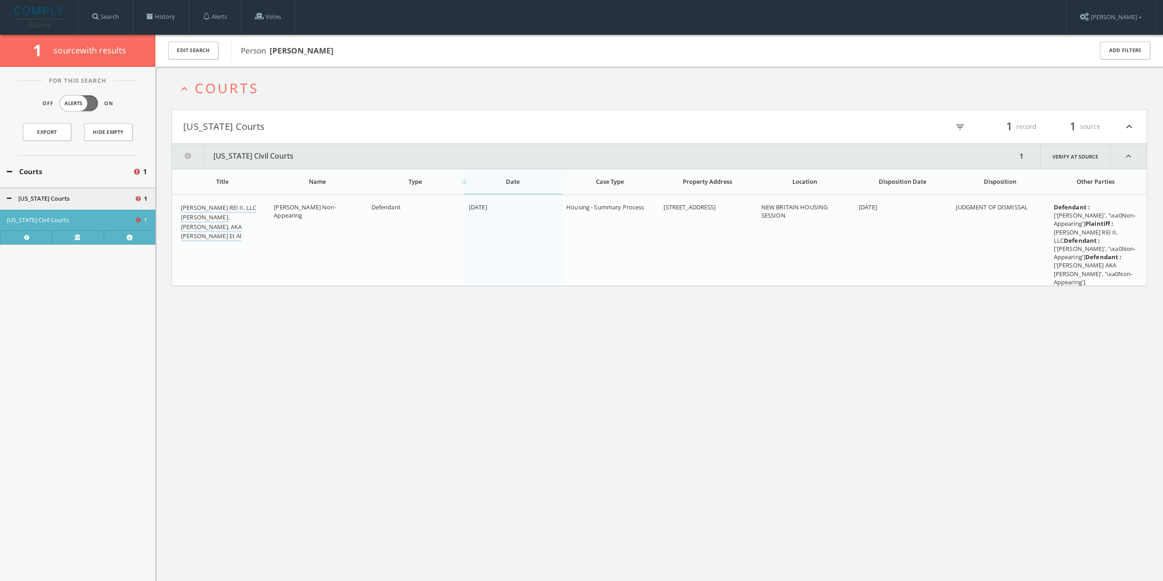
scroll to position [0, 0]
click at [166, 6] on link "History" at bounding box center [161, 17] width 56 height 35
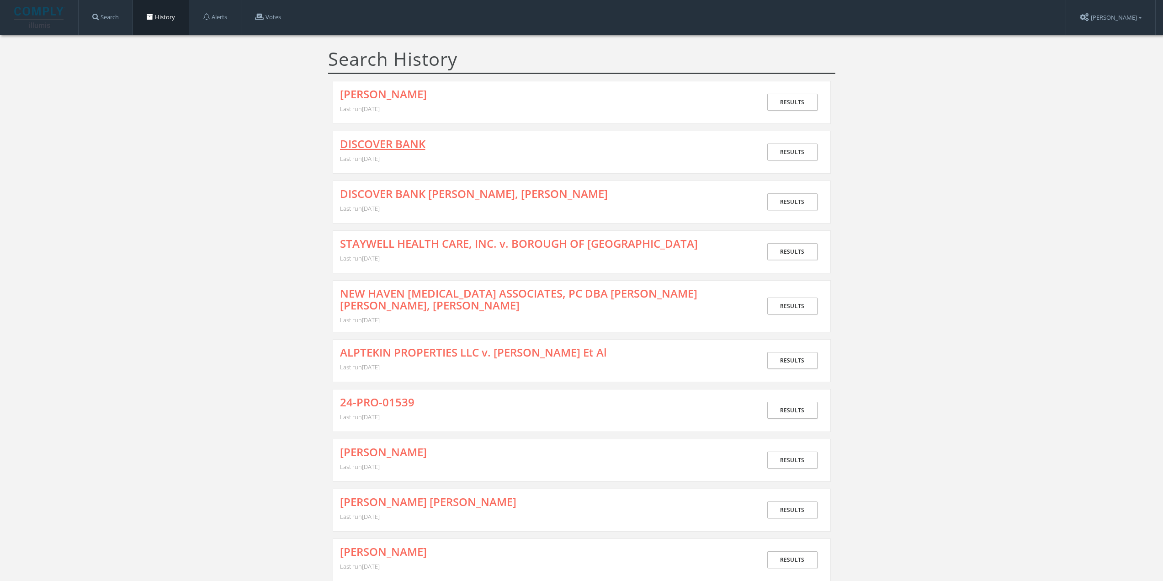
click at [390, 147] on link "DISCOVER BANK" at bounding box center [382, 144] width 85 height 12
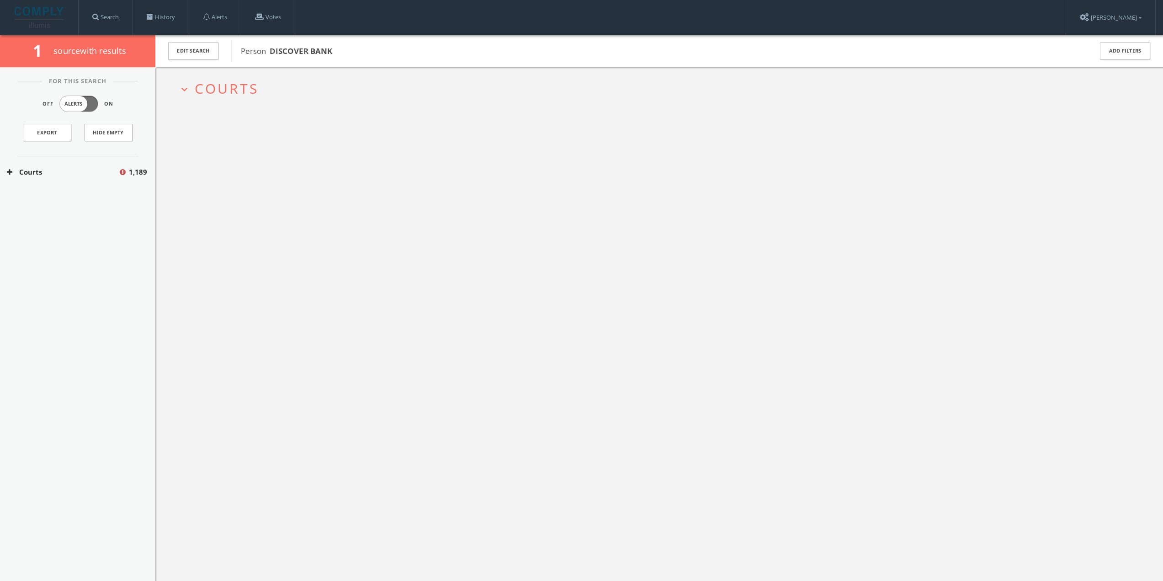
click at [101, 170] on button "Courts" at bounding box center [62, 172] width 111 height 11
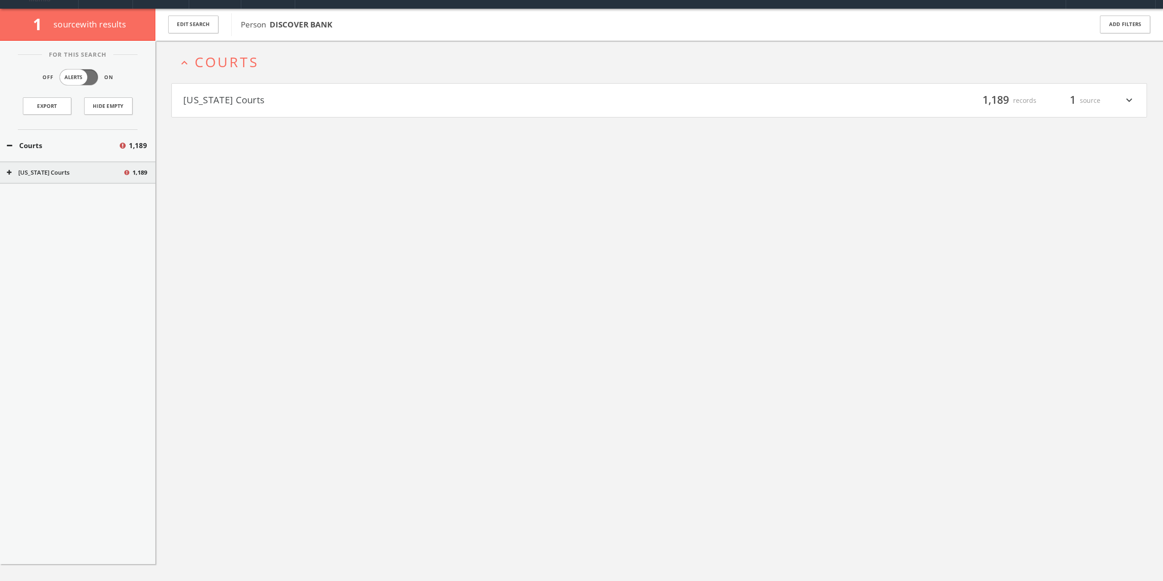
click at [85, 185] on div "For This Search Off Alerts On Export Hide Empty Courts 1,189 [US_STATE] Courts …" at bounding box center [77, 302] width 155 height 523
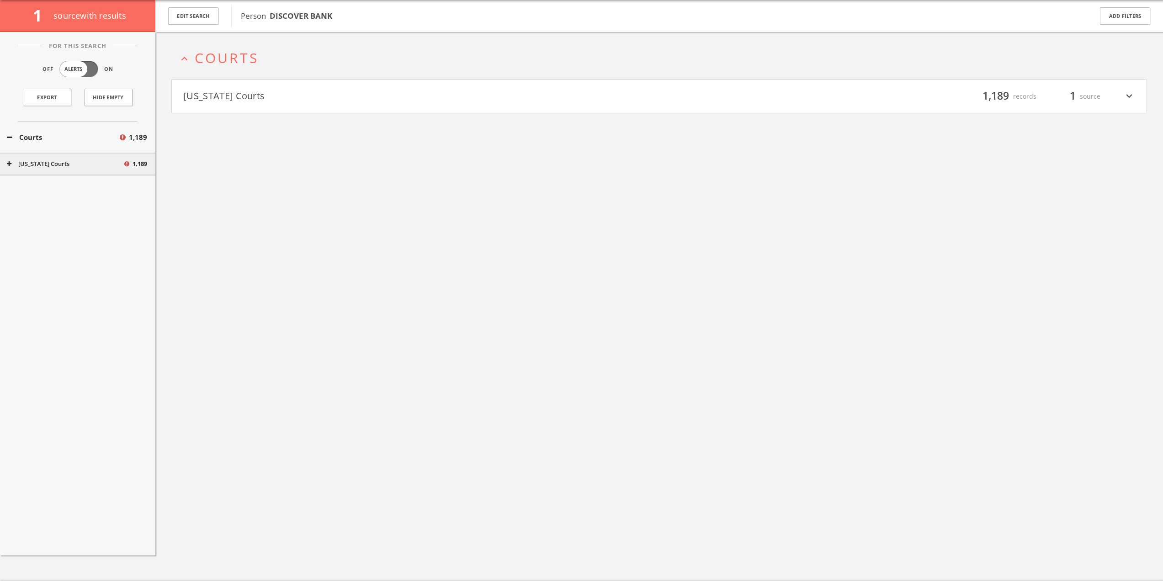
click at [86, 172] on div "[US_STATE] Courts 1,189" at bounding box center [77, 164] width 155 height 23
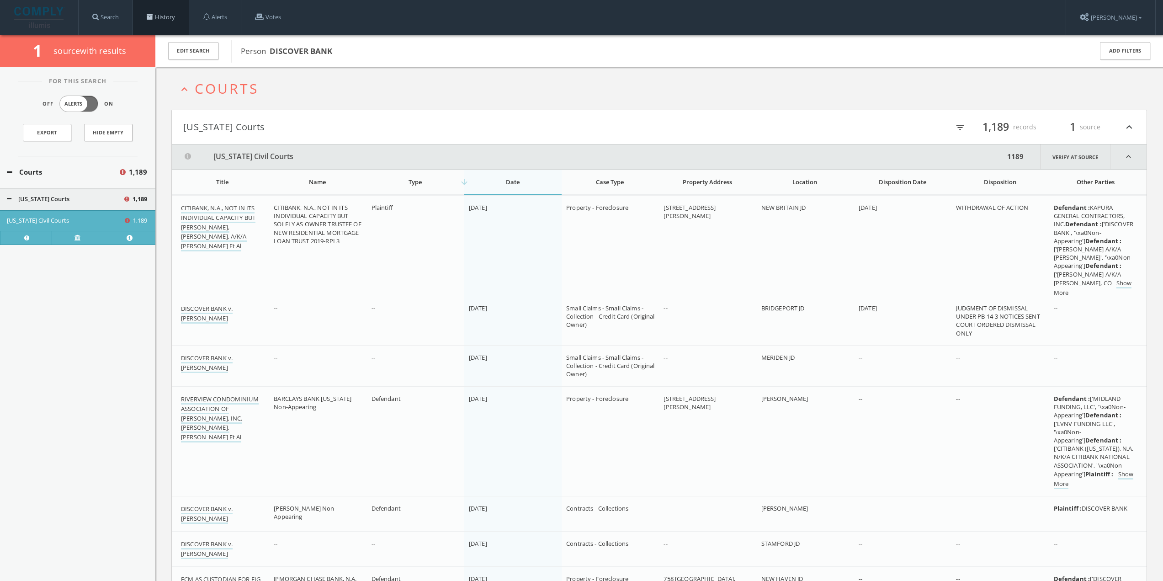
click at [173, 24] on link "History" at bounding box center [161, 17] width 56 height 35
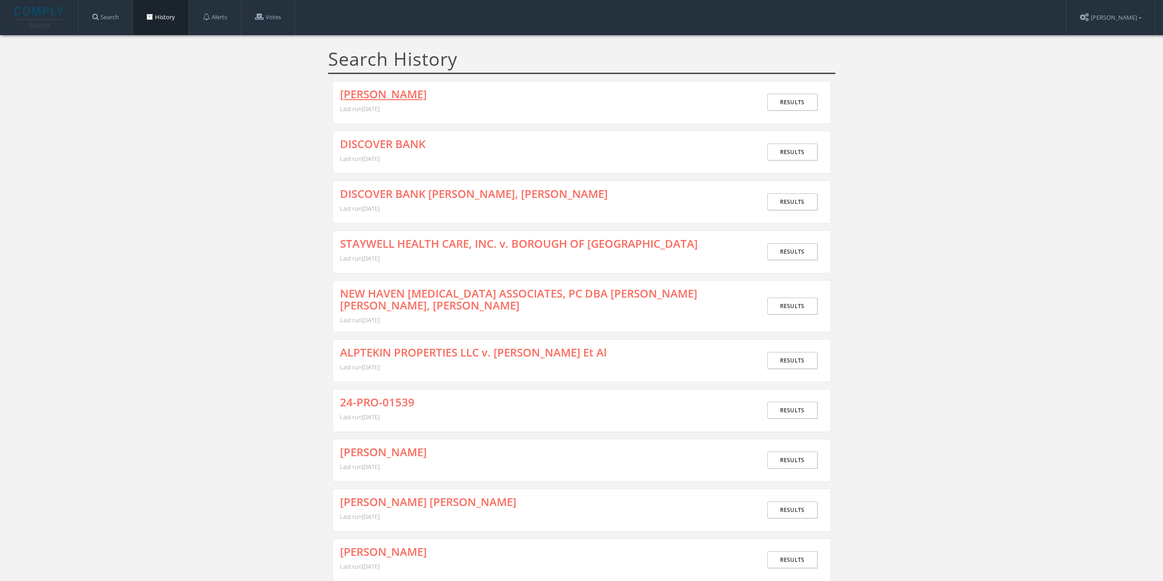
click at [369, 96] on link "[PERSON_NAME]" at bounding box center [383, 94] width 87 height 12
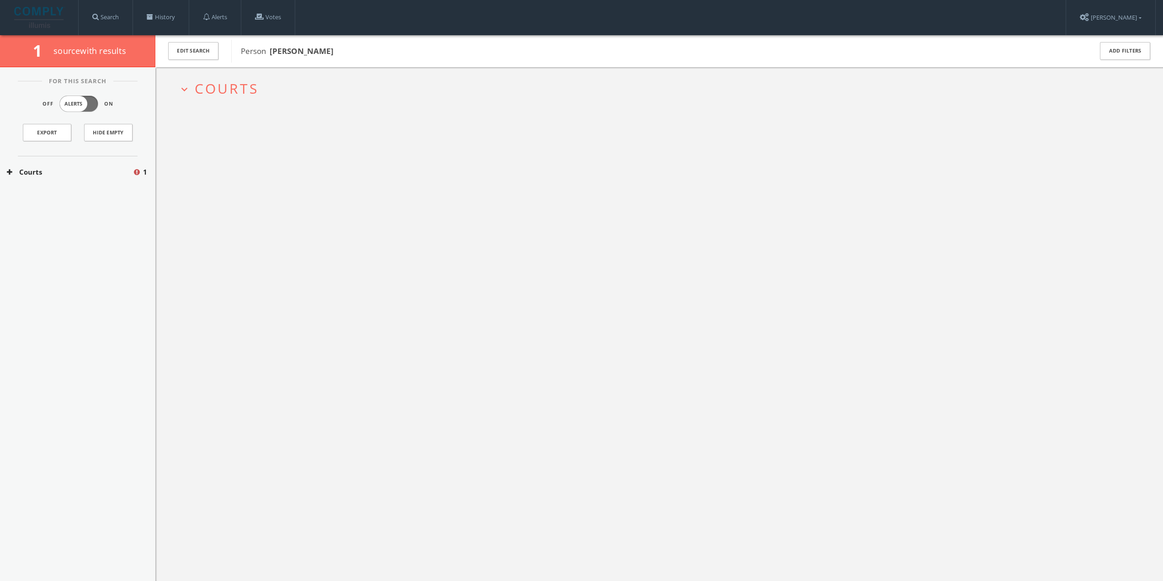
click at [88, 169] on button "Courts" at bounding box center [70, 172] width 126 height 11
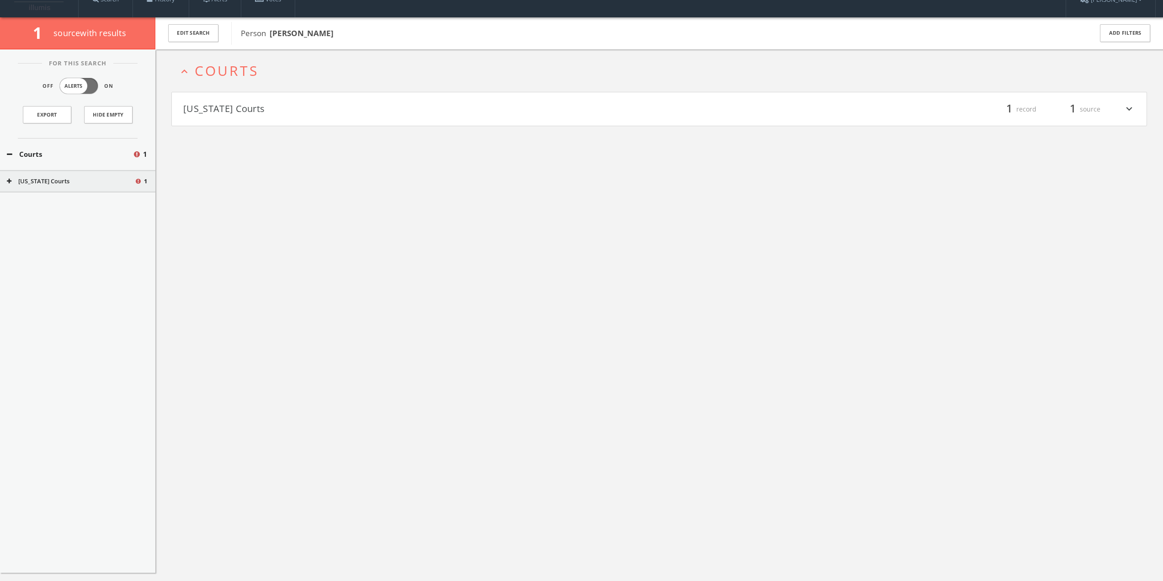
click at [81, 192] on div "For This Search Off Alerts On Export Hide Empty Courts 1 [US_STATE] Courts 1" at bounding box center [77, 310] width 155 height 523
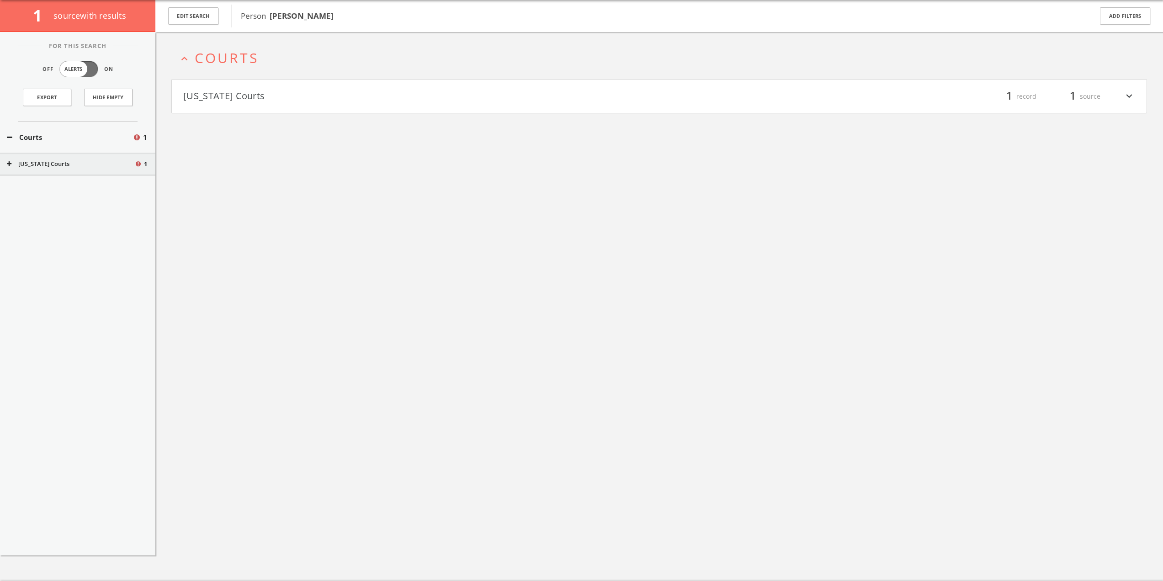
click at [493, 94] on button "[US_STATE] Courts" at bounding box center [421, 97] width 476 height 16
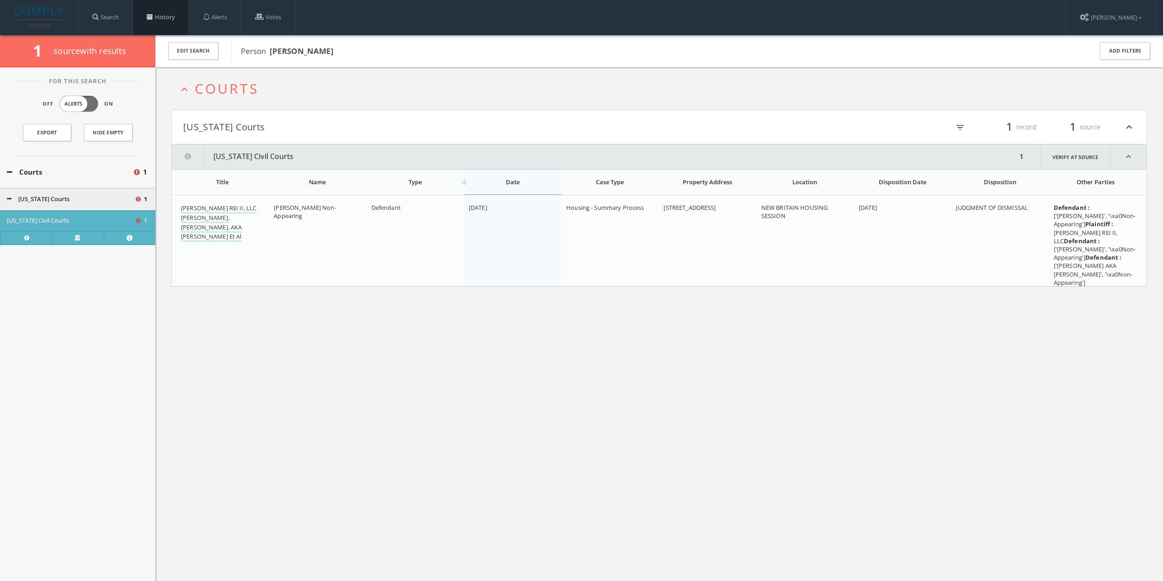
click at [159, 19] on link "History" at bounding box center [161, 17] width 56 height 35
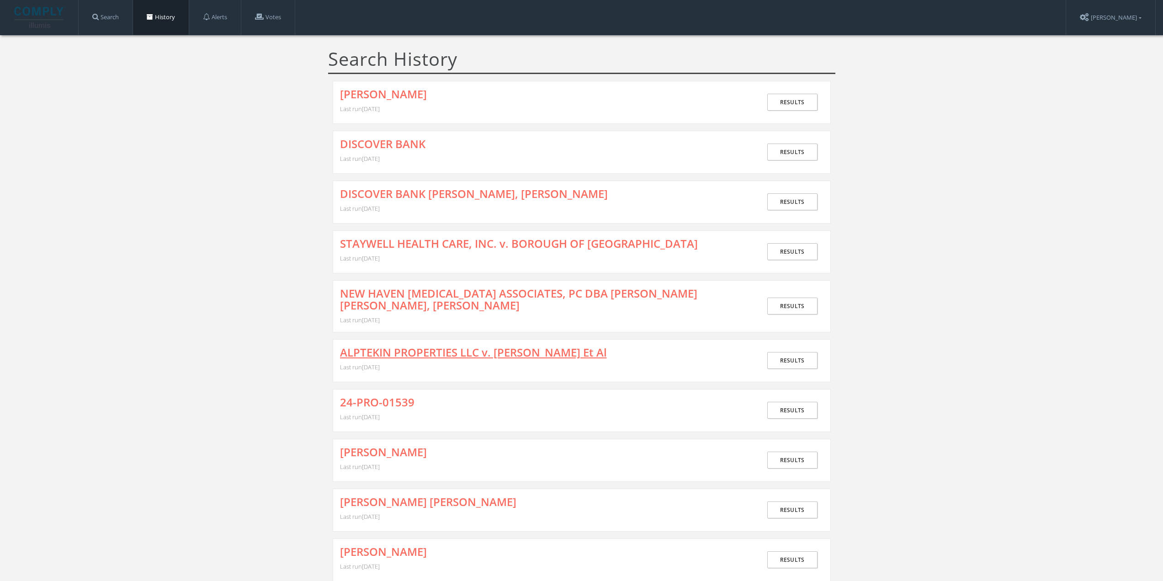
click at [386, 349] on link "ALPTEKIN PROPERTIES LLC v. [PERSON_NAME] Et Al" at bounding box center [473, 352] width 267 height 12
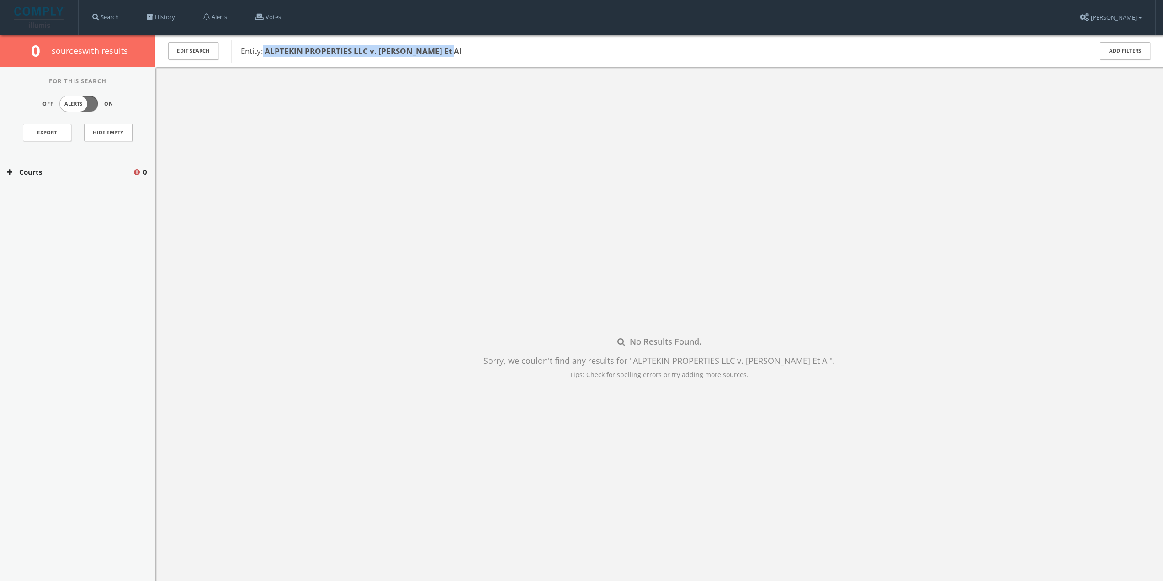
drag, startPoint x: 264, startPoint y: 50, endPoint x: 450, endPoint y: 53, distance: 185.9
click at [450, 53] on span "Entity: ALPTEKIN PROPERTIES LLC v. [PERSON_NAME] Et Al" at bounding box center [660, 51] width 839 height 12
click at [160, 23] on link "History" at bounding box center [161, 17] width 56 height 35
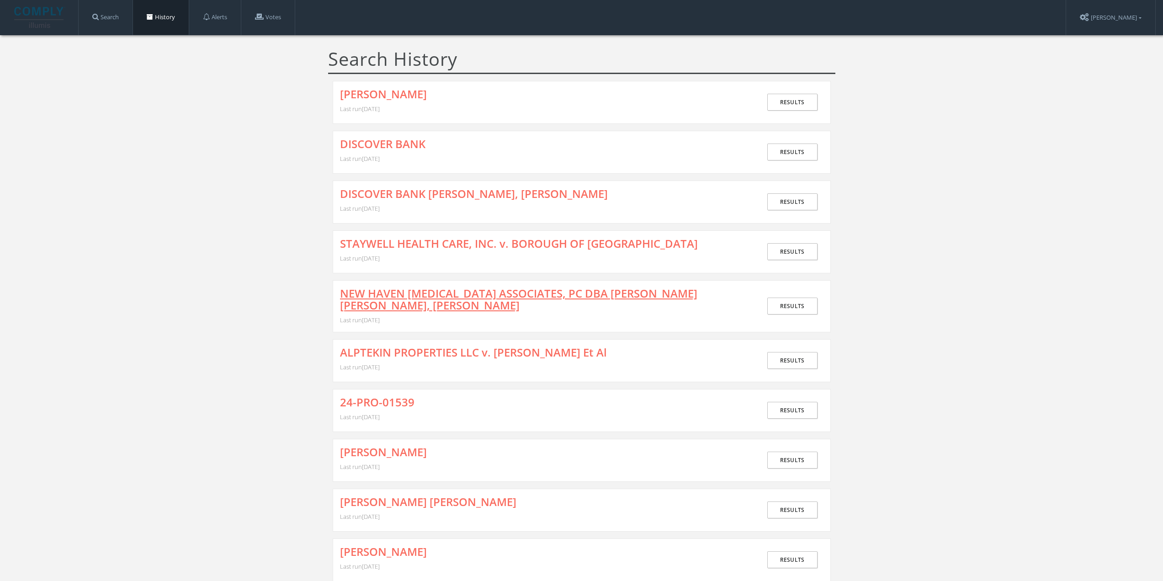
click at [458, 301] on link "NEW HAVEN [MEDICAL_DATA] ASSOCIATES, PC DBA [PERSON_NAME] [PERSON_NAME], [PERSO…" at bounding box center [544, 299] width 408 height 24
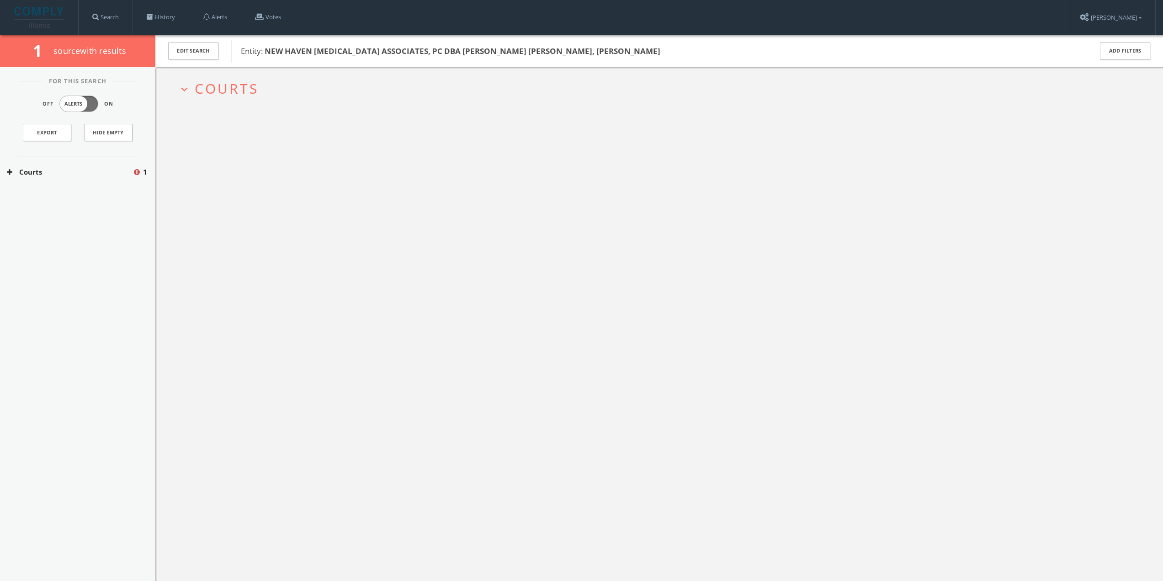
click at [233, 80] on span "Courts" at bounding box center [227, 88] width 64 height 19
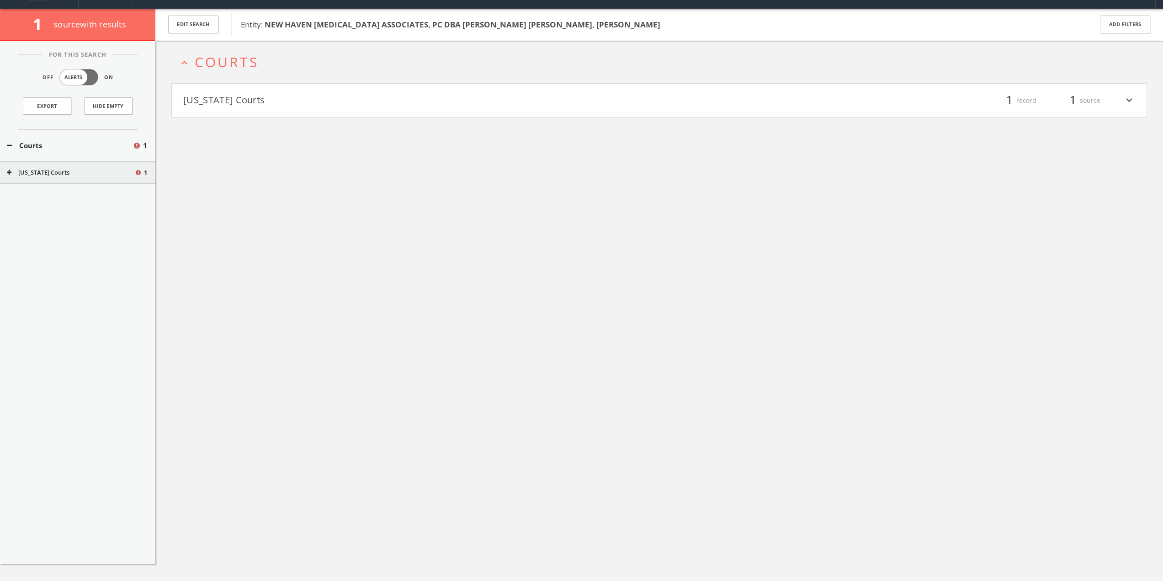
click at [265, 108] on h4 "[US_STATE] Courts filter_list 1 record 1 source expand_more" at bounding box center [659, 101] width 974 height 34
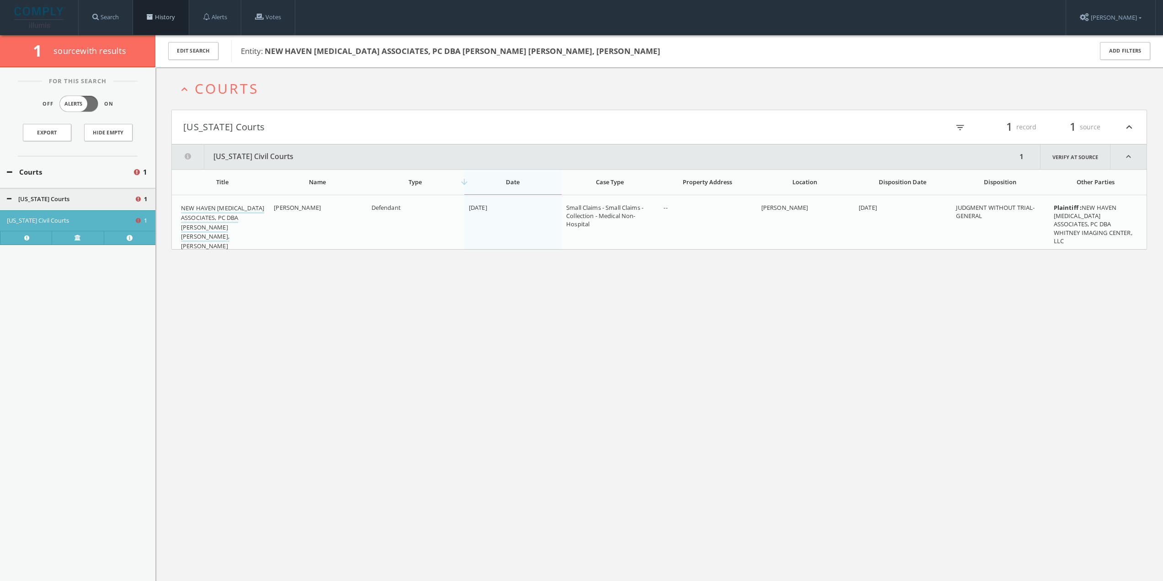
click at [154, 23] on link "History" at bounding box center [161, 17] width 56 height 35
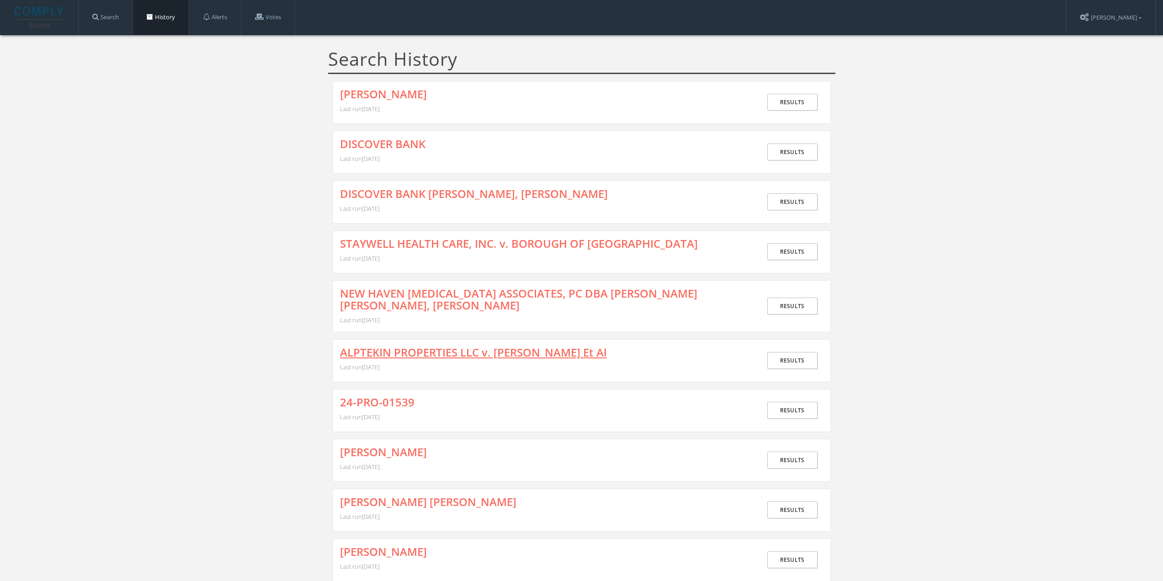
click at [407, 350] on link "ALPTEKIN PROPERTIES LLC v. [PERSON_NAME] Et Al" at bounding box center [473, 352] width 267 height 12
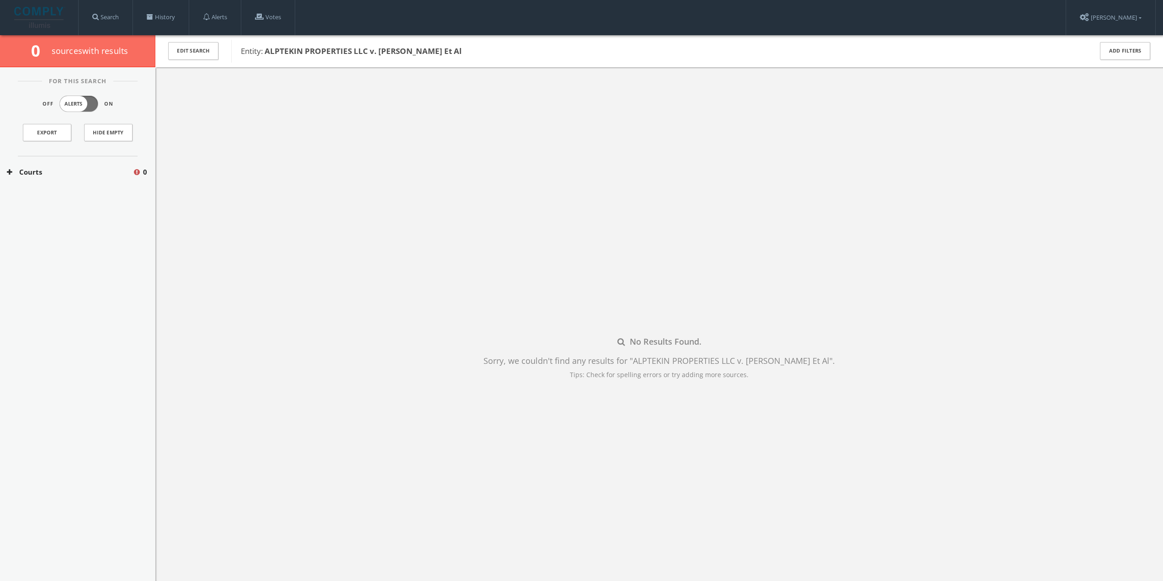
click at [64, 178] on div "Courts 0" at bounding box center [77, 172] width 155 height 32
click at [55, 207] on div "[US_STATE] Courts 0" at bounding box center [77, 199] width 155 height 23
click at [58, 202] on button "[US_STATE] Courts" at bounding box center [70, 199] width 127 height 9
click at [63, 200] on button "[US_STATE] Courts" at bounding box center [70, 199] width 127 height 9
click at [306, 225] on div "No Results Found. Sorry, we couldn't find any results for " ALPTEKIN PROPERTIES…" at bounding box center [658, 357] width 1007 height 581
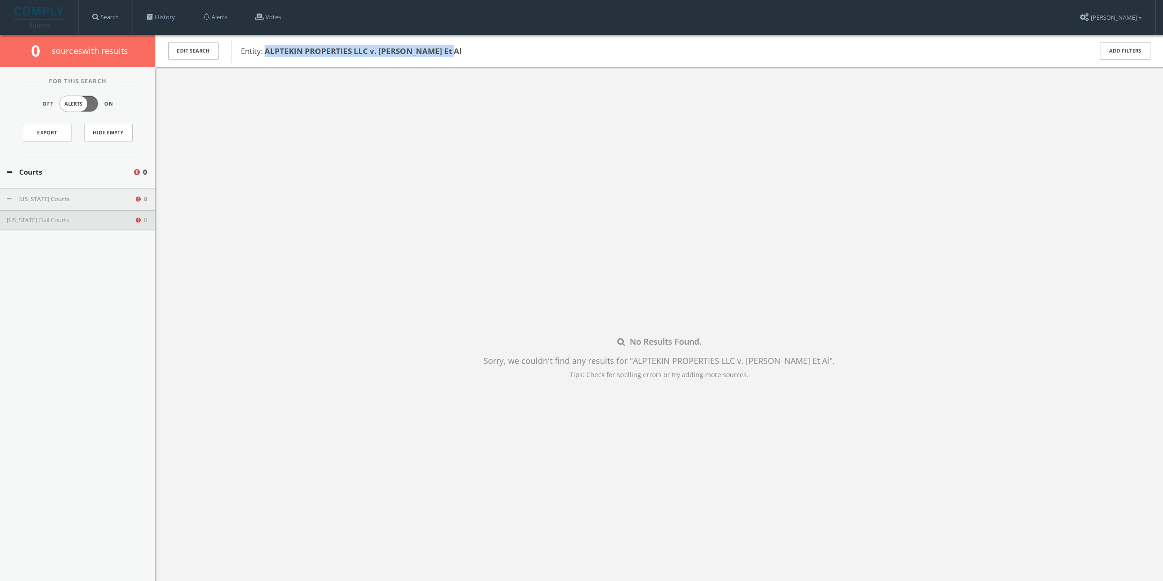
drag, startPoint x: 268, startPoint y: 49, endPoint x: 450, endPoint y: 58, distance: 183.0
click at [450, 58] on div "Entity: ALPTEKIN PROPERTIES LLC v. [PERSON_NAME] Et Al" at bounding box center [655, 51] width 849 height 23
copy b "ALPTEKIN PROPERTIES LLC v. [PERSON_NAME] Et Al"
click at [84, 219] on button "[US_STATE] Civil Courts" at bounding box center [70, 220] width 127 height 9
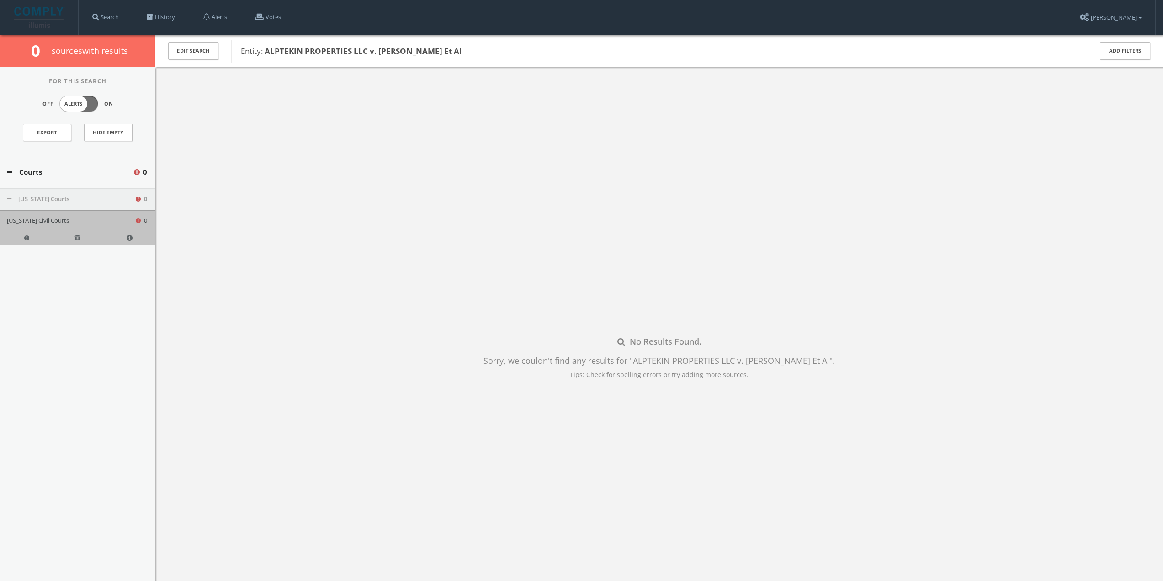
click at [638, 291] on div "No Results Found. Sorry, we couldn't find any results for " ALPTEKIN PROPERTIES…" at bounding box center [658, 357] width 1007 height 581
click at [181, 16] on link "History" at bounding box center [161, 17] width 56 height 35
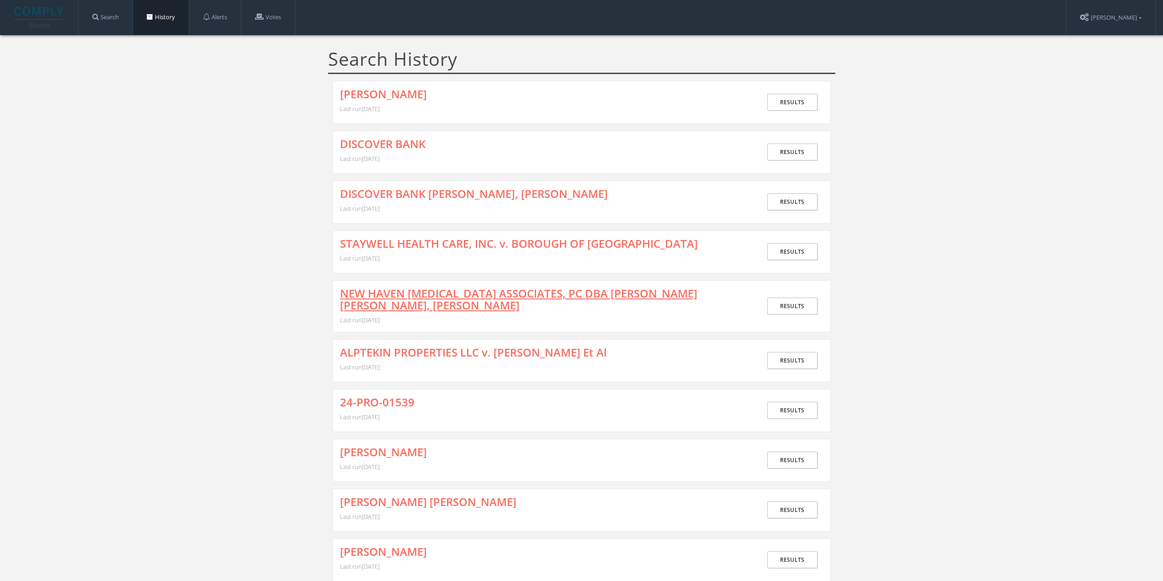
click at [388, 294] on link "NEW HAVEN [MEDICAL_DATA] ASSOCIATES, PC DBA [PERSON_NAME] [PERSON_NAME], [PERSO…" at bounding box center [544, 299] width 408 height 24
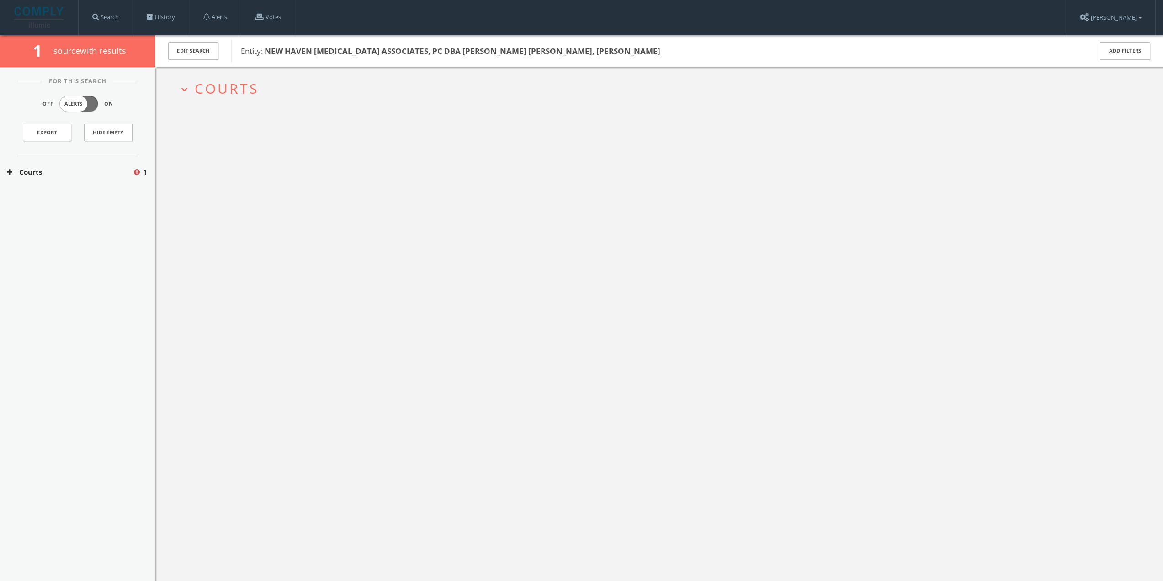
click at [57, 173] on button "Courts" at bounding box center [70, 172] width 126 height 11
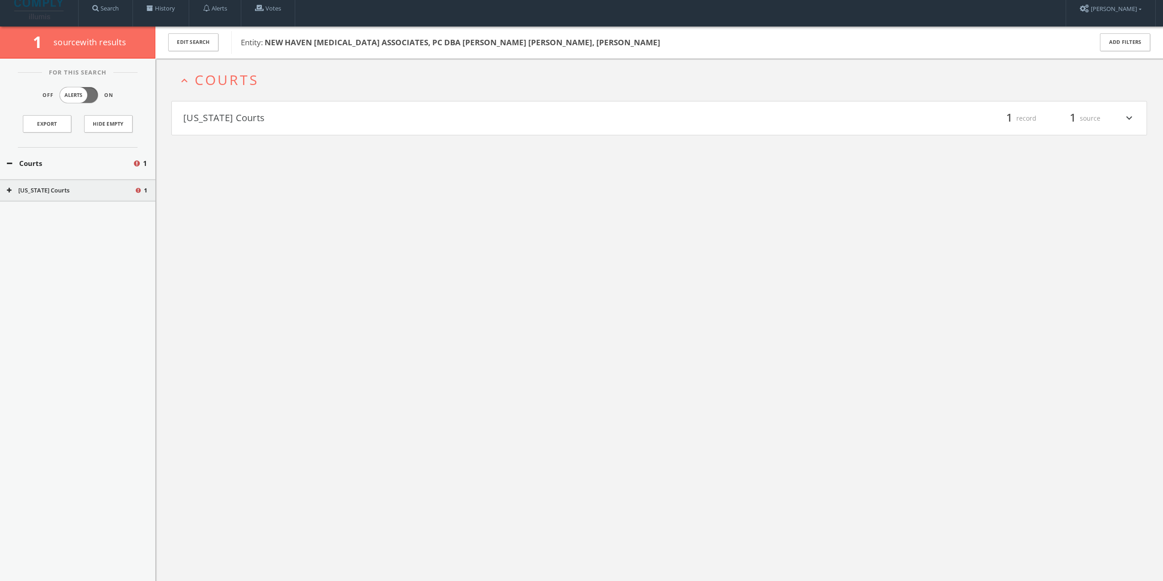
click at [41, 195] on div "[US_STATE] Courts 1" at bounding box center [77, 190] width 155 height 23
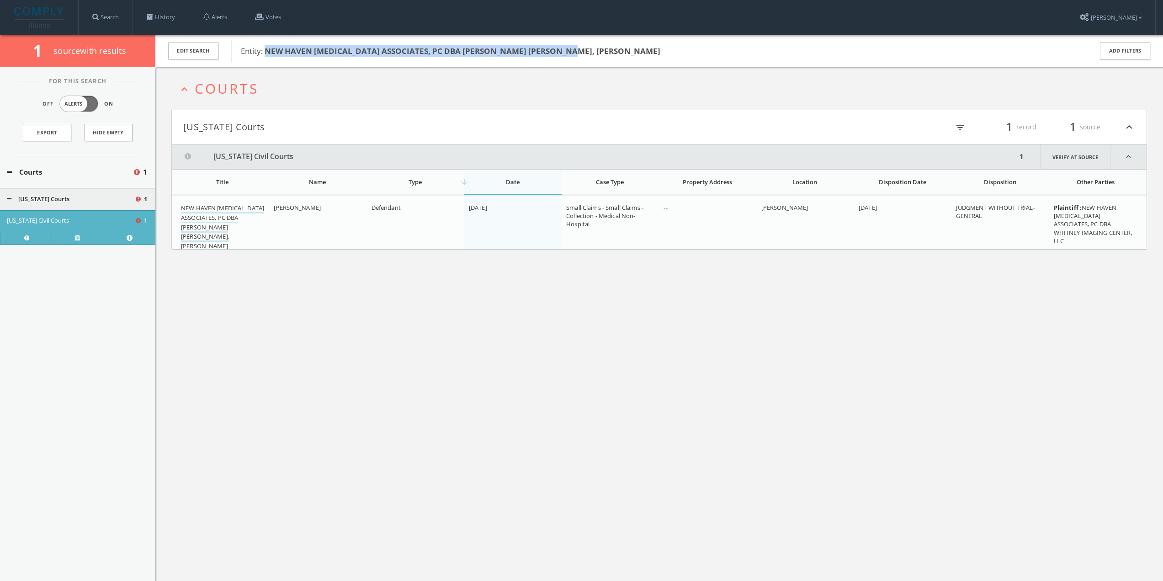
drag, startPoint x: 268, startPoint y: 48, endPoint x: 576, endPoint y: 49, distance: 308.8
click at [576, 49] on span "Entity: NEW HAVEN [MEDICAL_DATA] ASSOCIATES, PC [PERSON_NAME] [PERSON_NAME], [P…" at bounding box center [660, 51] width 839 height 12
copy b "NEW HAVEN [MEDICAL_DATA] ASSOCIATES, PC DBA [PERSON_NAME] [PERSON_NAME], [PERSO…"
click at [334, 390] on div "expand_less Courts [US_STATE] Courts filter_list 1 record 1 source expand_less …" at bounding box center [658, 357] width 1007 height 581
drag, startPoint x: 989, startPoint y: 488, endPoint x: 943, endPoint y: 467, distance: 50.7
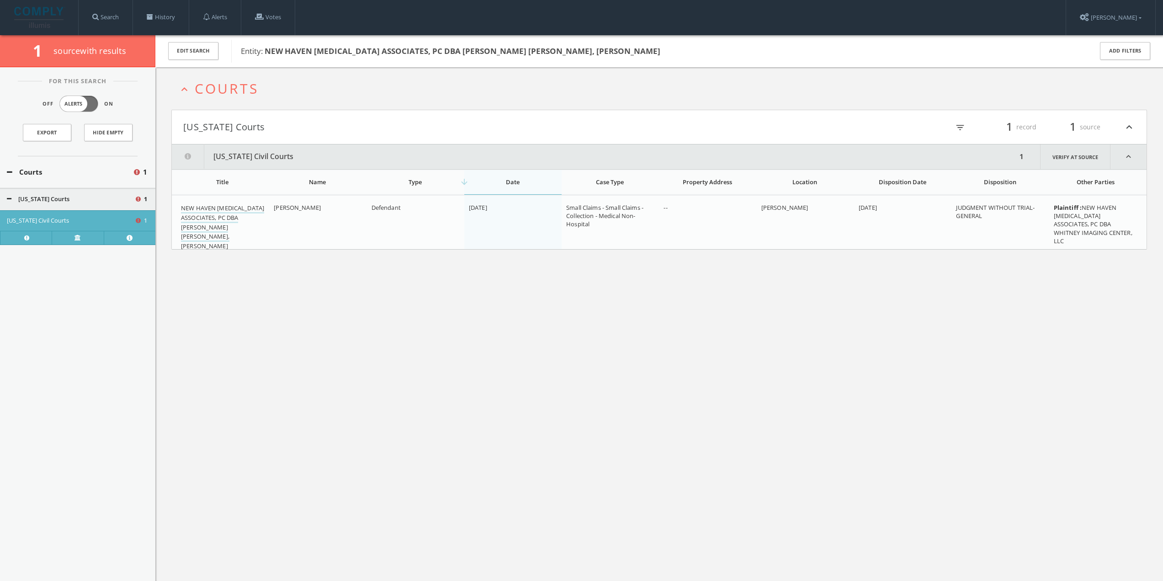
click at [946, 469] on div "expand_less Courts [US_STATE] Courts filter_list 1 record 1 source expand_less …" at bounding box center [658, 357] width 1007 height 581
click at [177, 15] on link "History" at bounding box center [161, 17] width 56 height 35
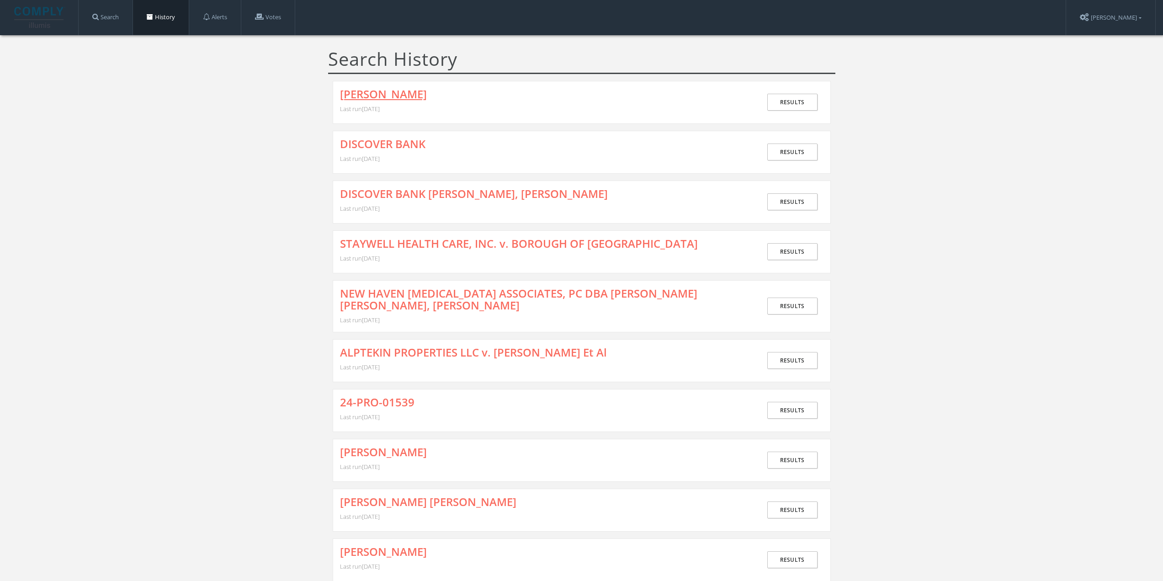
click at [413, 99] on link "[PERSON_NAME]" at bounding box center [383, 94] width 87 height 12
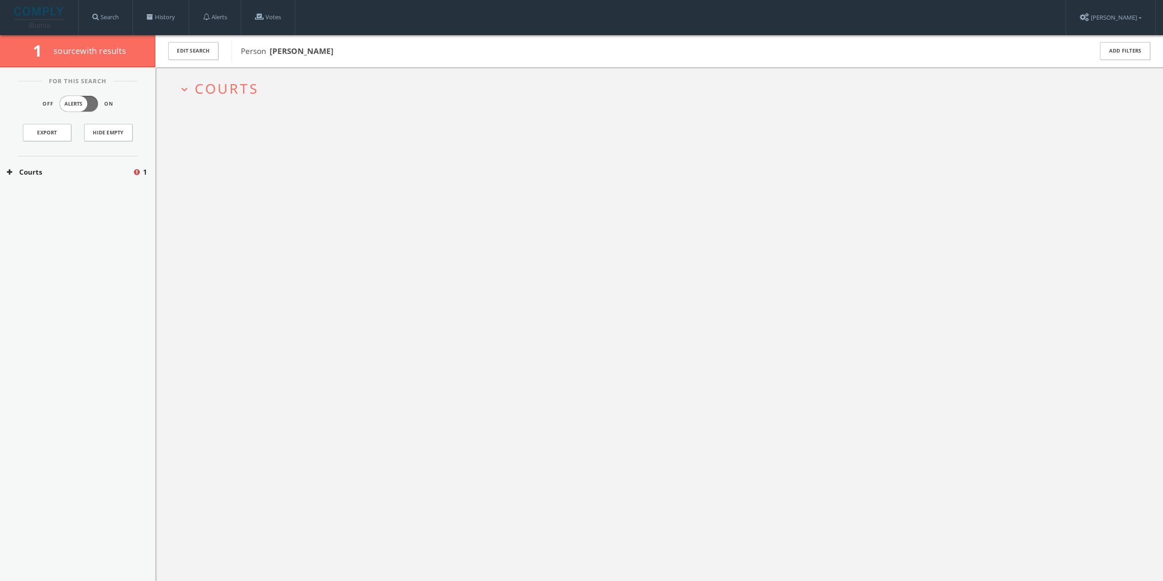
click at [217, 94] on span "Courts" at bounding box center [227, 88] width 64 height 19
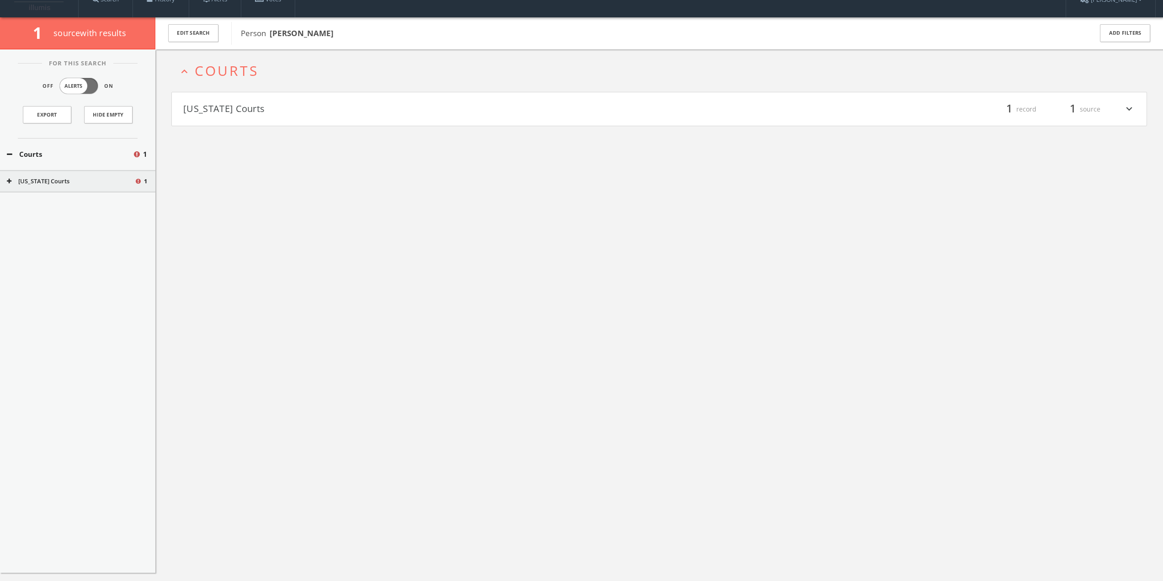
click at [226, 106] on h4 "[US_STATE] Courts filter_list 1 record 1 source expand_more" at bounding box center [659, 109] width 974 height 34
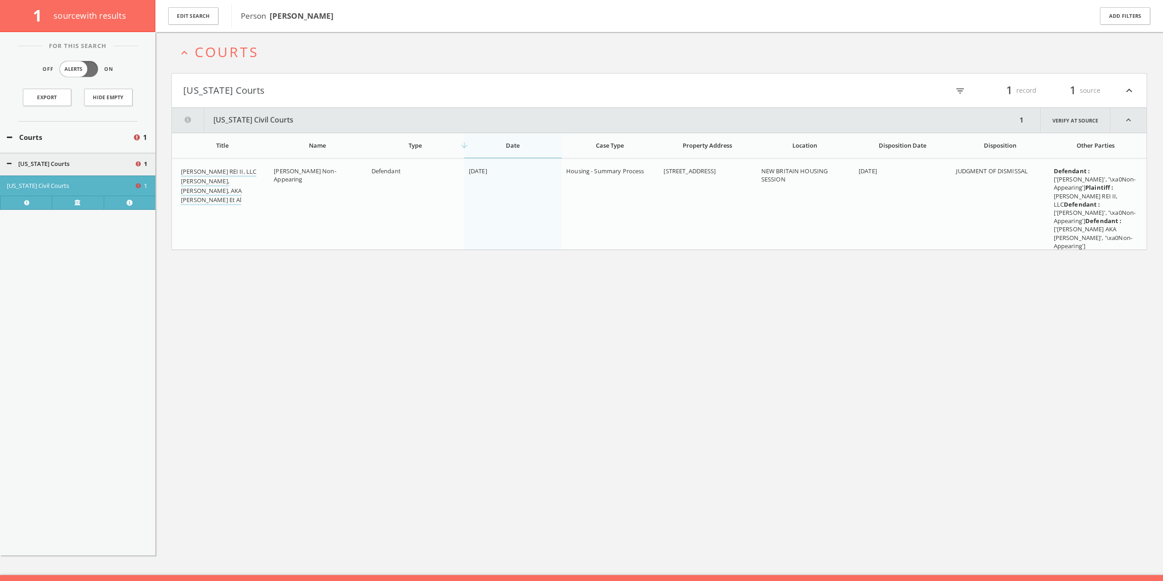
scroll to position [53, 0]
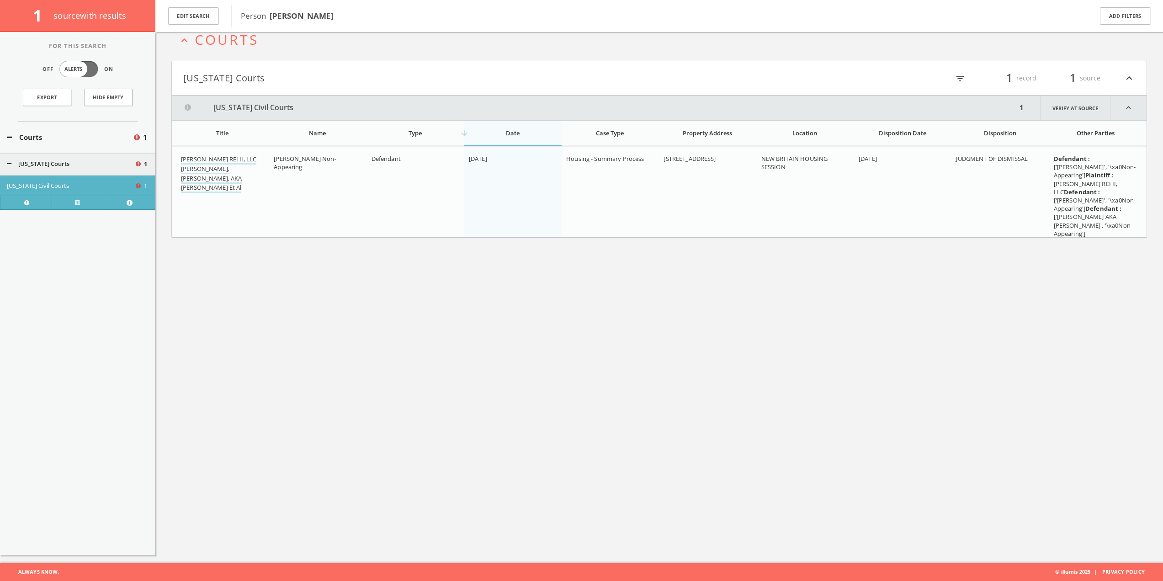
click at [446, 69] on h4 "[US_STATE] Courts filter_list 1 record 1 source expand_less" at bounding box center [659, 78] width 974 height 34
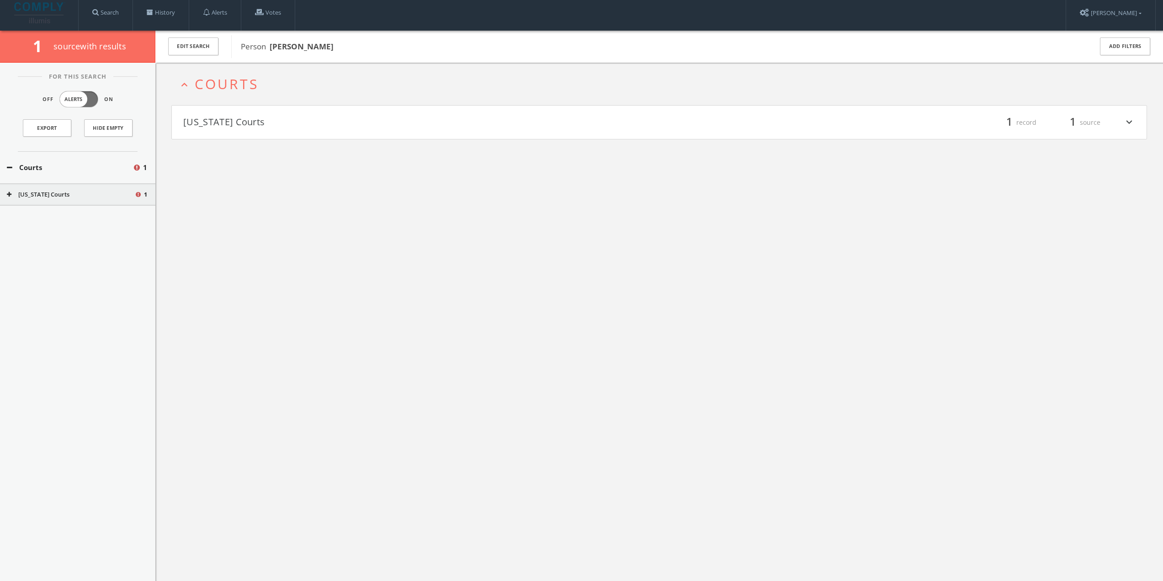
scroll to position [0, 0]
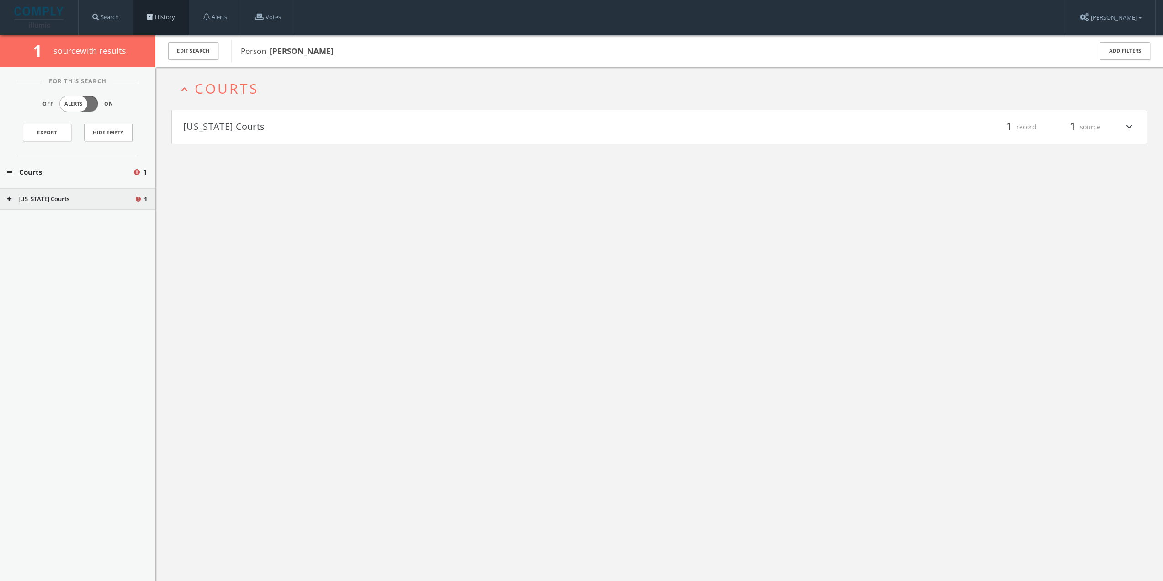
click at [170, 9] on link "History" at bounding box center [161, 17] width 56 height 35
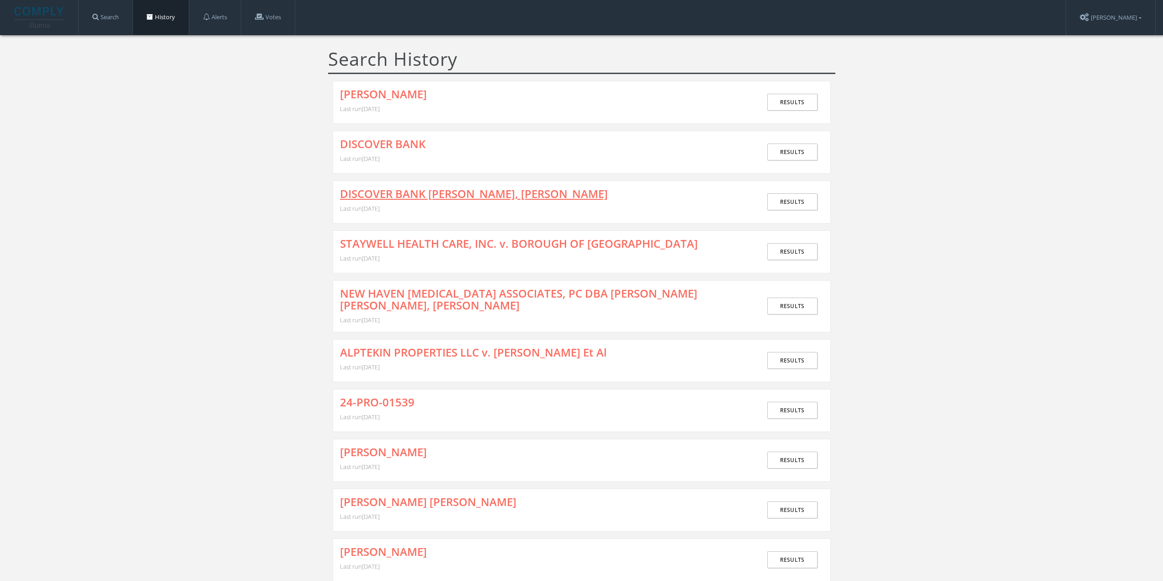
click at [465, 192] on link "DISCOVER BANK [PERSON_NAME], [PERSON_NAME]" at bounding box center [474, 194] width 268 height 12
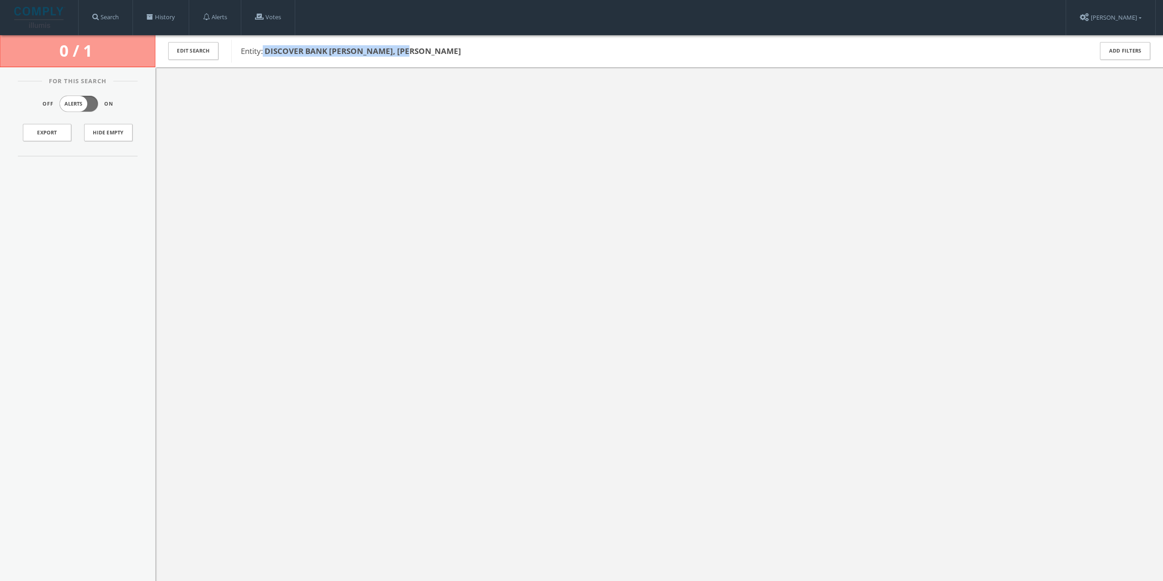
drag, startPoint x: 264, startPoint y: 49, endPoint x: 416, endPoint y: 53, distance: 152.2
click at [416, 53] on span "Entity: DISCOVER BANK [PERSON_NAME], [PERSON_NAME]" at bounding box center [660, 51] width 839 height 12
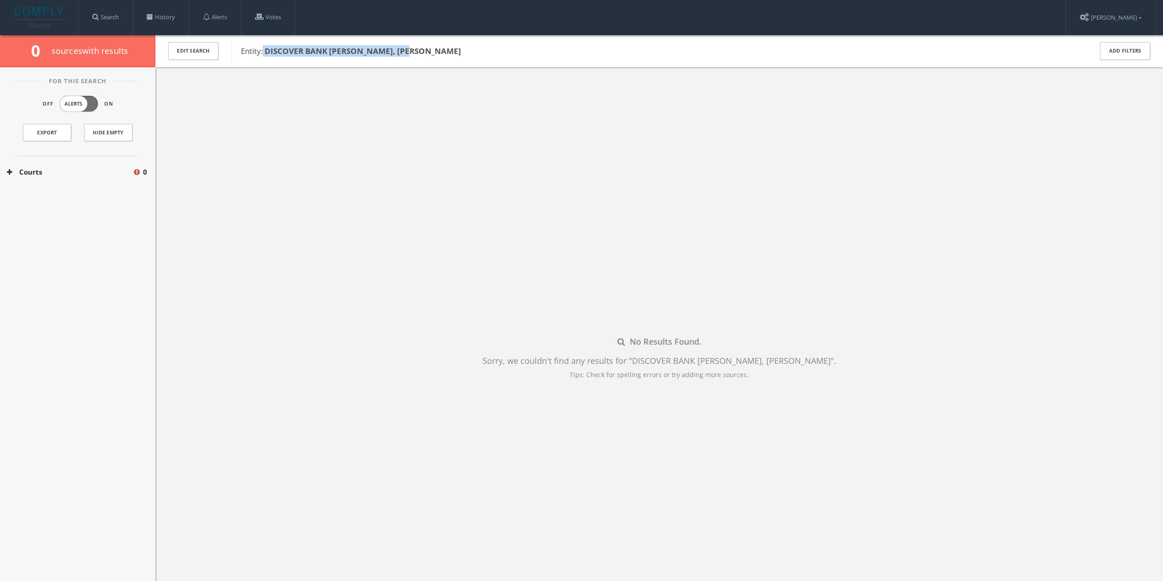
click at [76, 176] on button "Courts" at bounding box center [70, 172] width 126 height 11
click at [74, 200] on button "[US_STATE] Courts" at bounding box center [70, 199] width 127 height 9
click at [238, 217] on div "No Results Found. Sorry, we couldn't find any results for " DISCOVER BANK [PERS…" at bounding box center [658, 357] width 1007 height 581
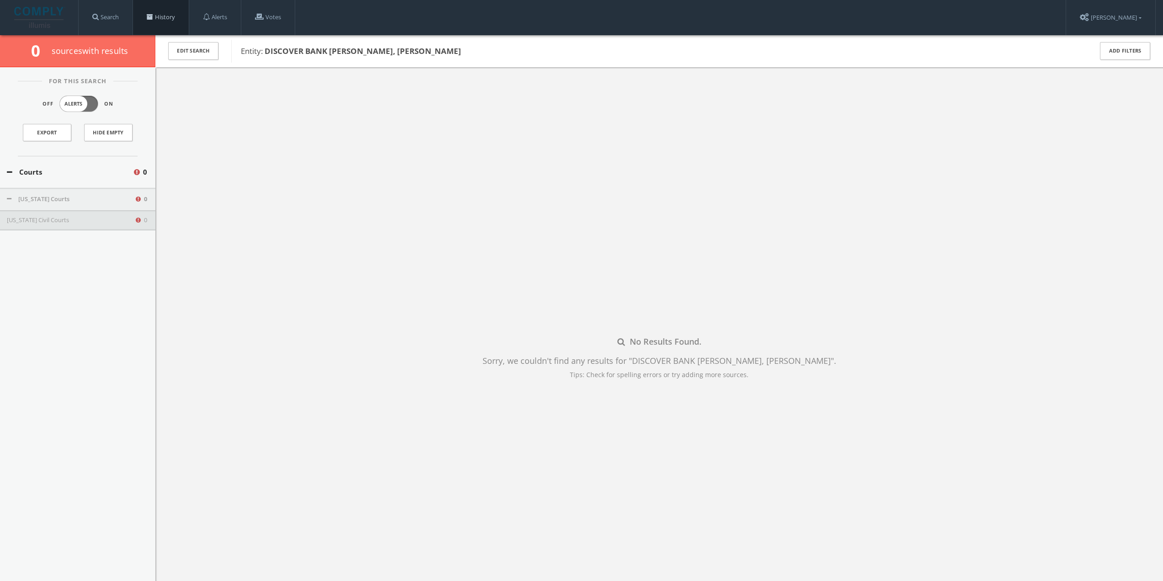
click at [142, 12] on link "History" at bounding box center [161, 17] width 56 height 35
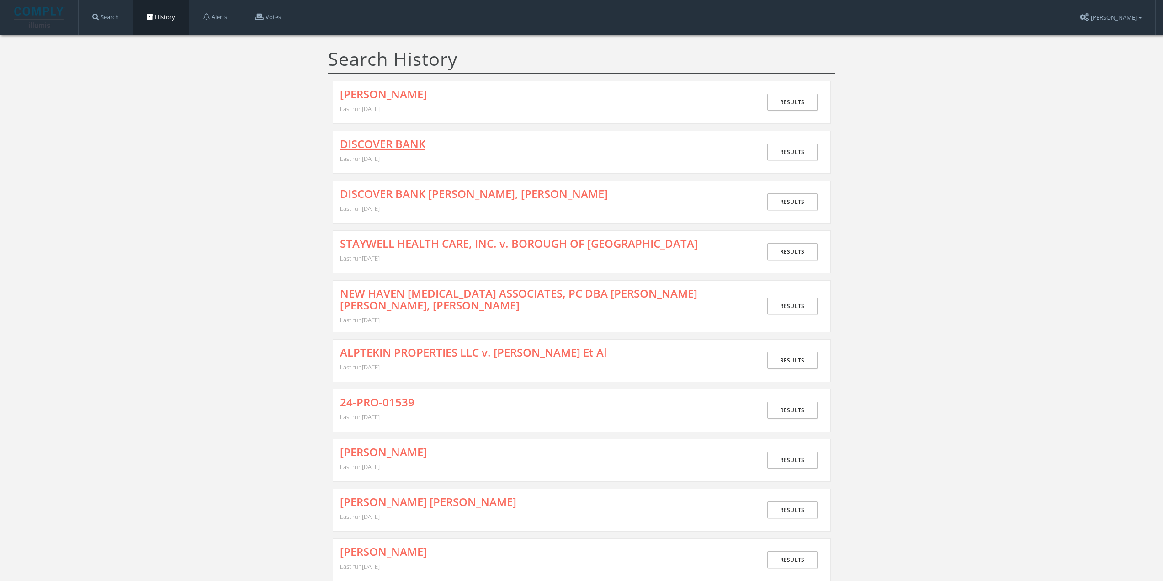
click at [367, 148] on link "DISCOVER BANK" at bounding box center [382, 144] width 85 height 12
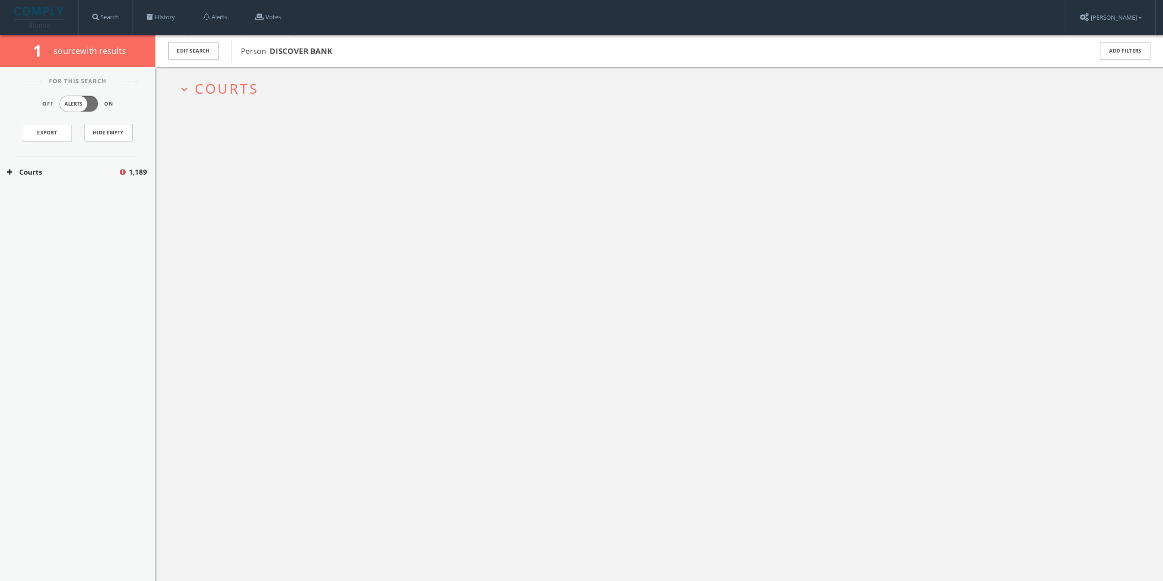
click at [97, 169] on button "Courts" at bounding box center [62, 172] width 111 height 11
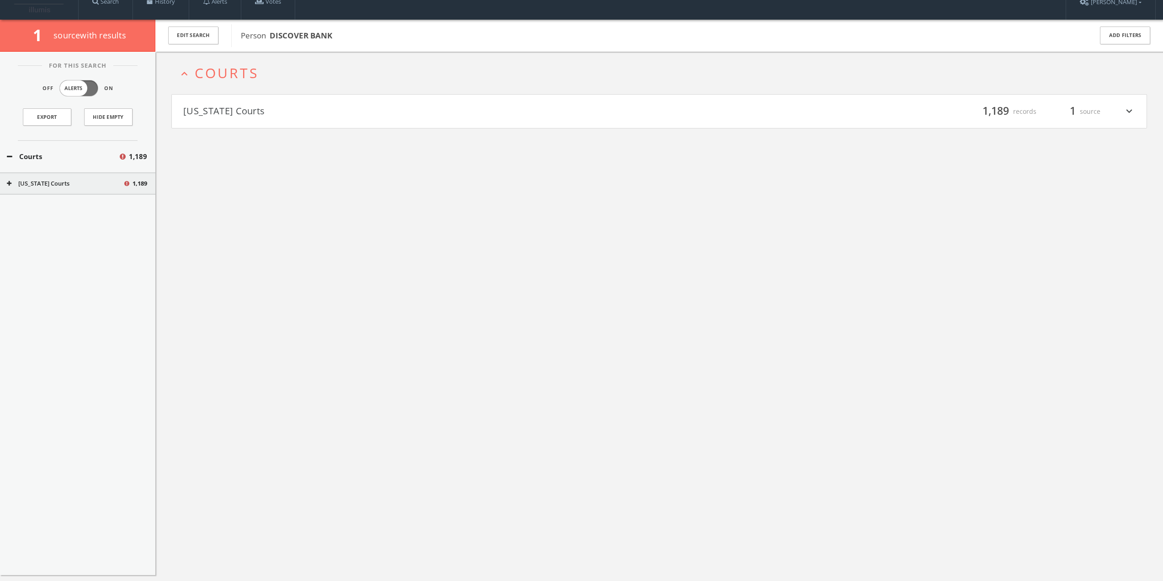
click at [78, 188] on div "[US_STATE] Courts 1,189" at bounding box center [77, 183] width 155 height 23
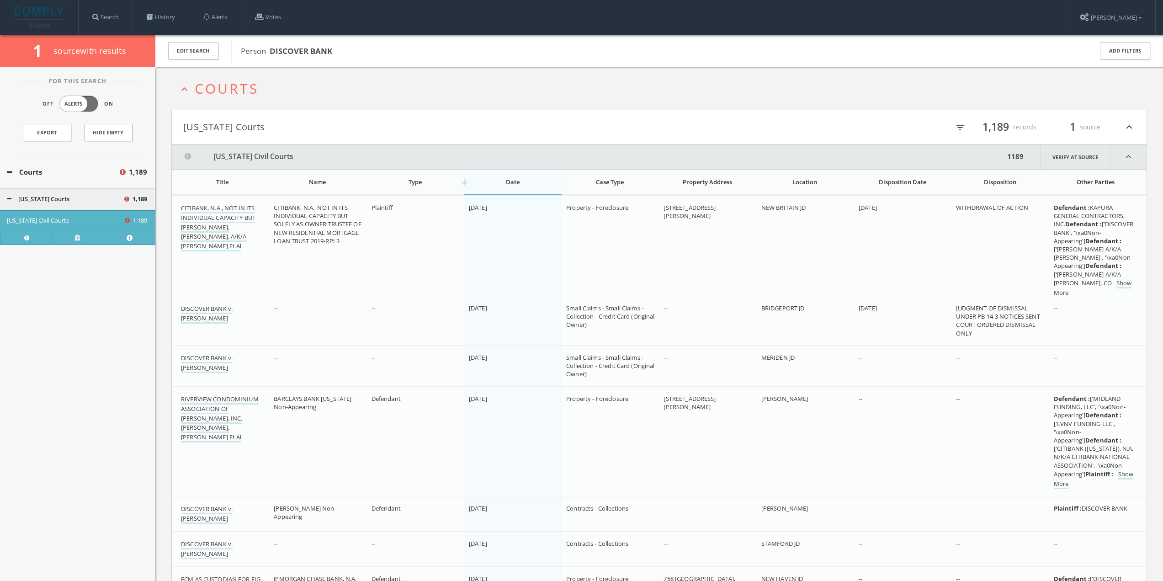
click at [650, 75] on h2 "expand_less Courts" at bounding box center [658, 88] width 975 height 42
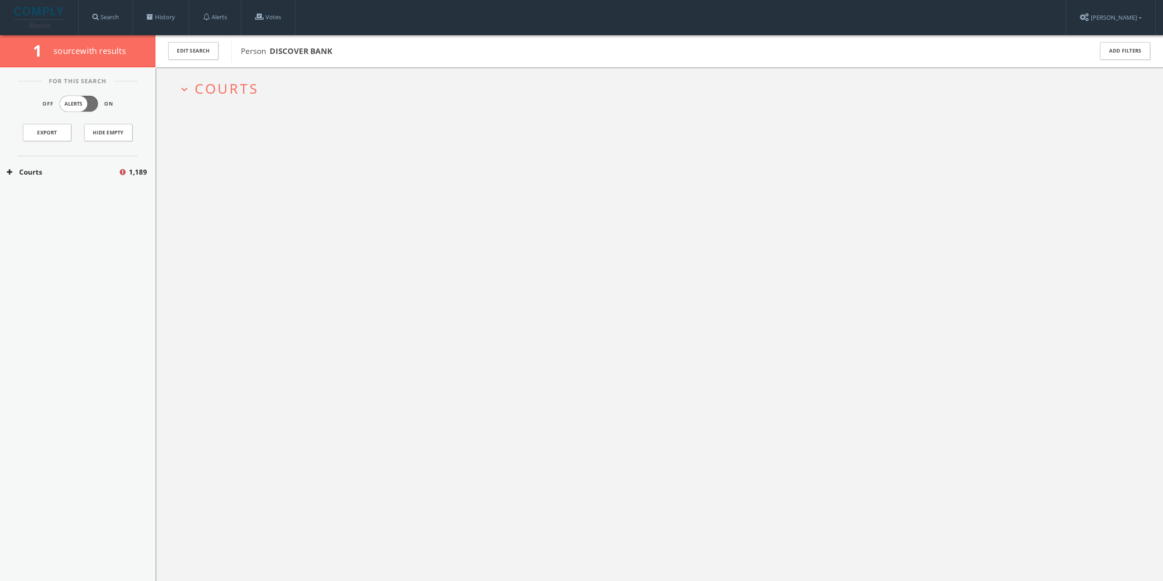
click at [651, 73] on h2 "expand_more Courts" at bounding box center [658, 88] width 975 height 42
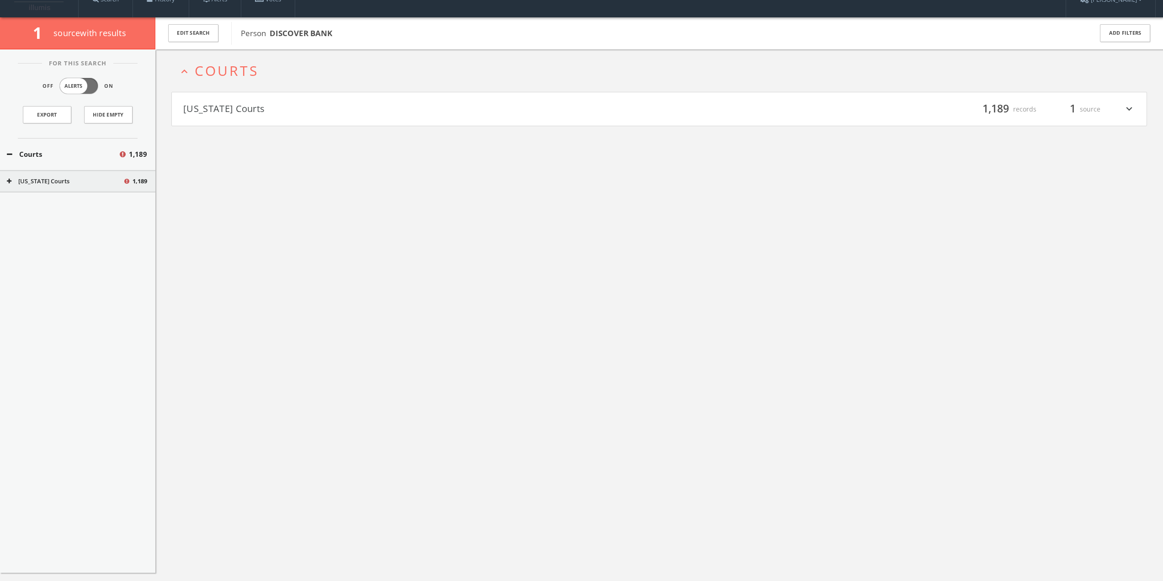
click at [461, 124] on div "expand_less Courts [US_STATE] Courts filter_list 1,189 records 1 source expand_…" at bounding box center [658, 339] width 1007 height 581
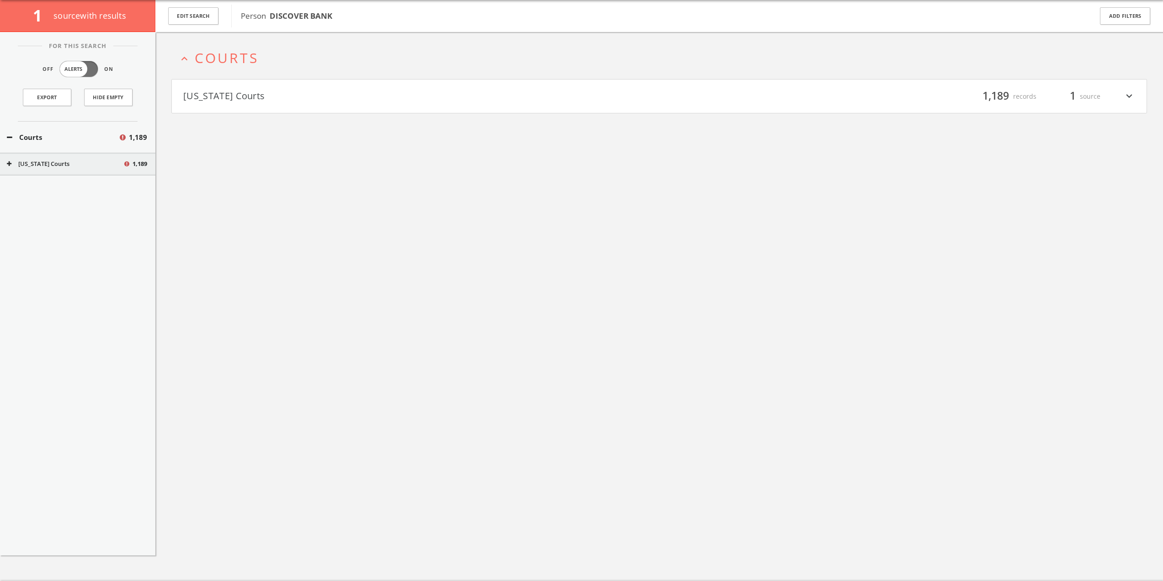
click at [492, 95] on button "[US_STATE] Courts" at bounding box center [421, 97] width 476 height 16
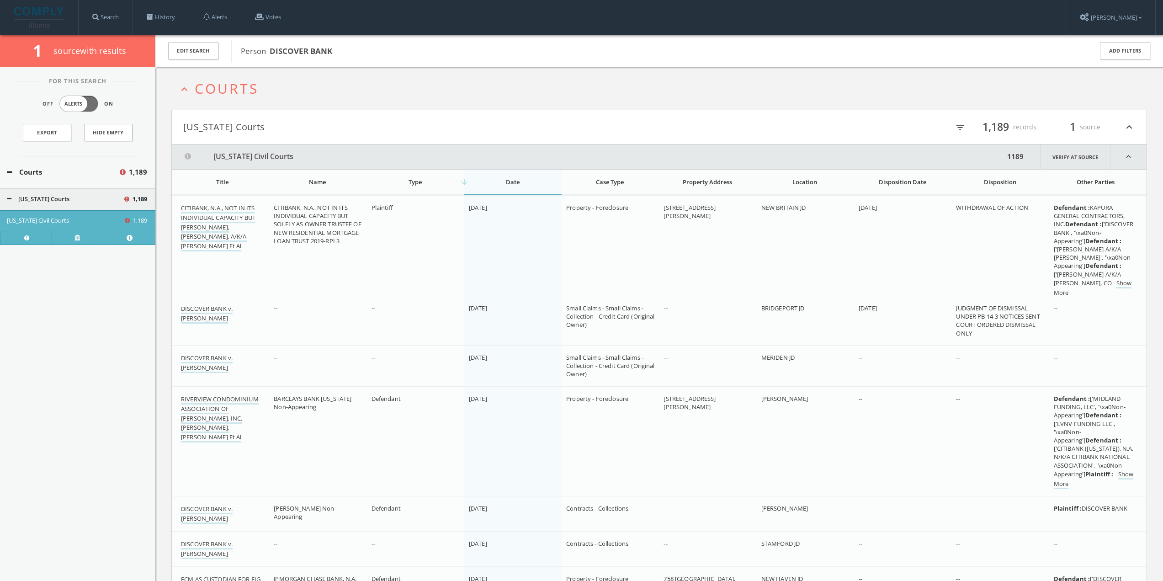
click at [817, 34] on div "Search History Alerts Votes Eri Matraku Edit Profile Change Password Security H…" at bounding box center [616, 17] width 1077 height 35
click at [153, 20] on link "History" at bounding box center [161, 17] width 56 height 35
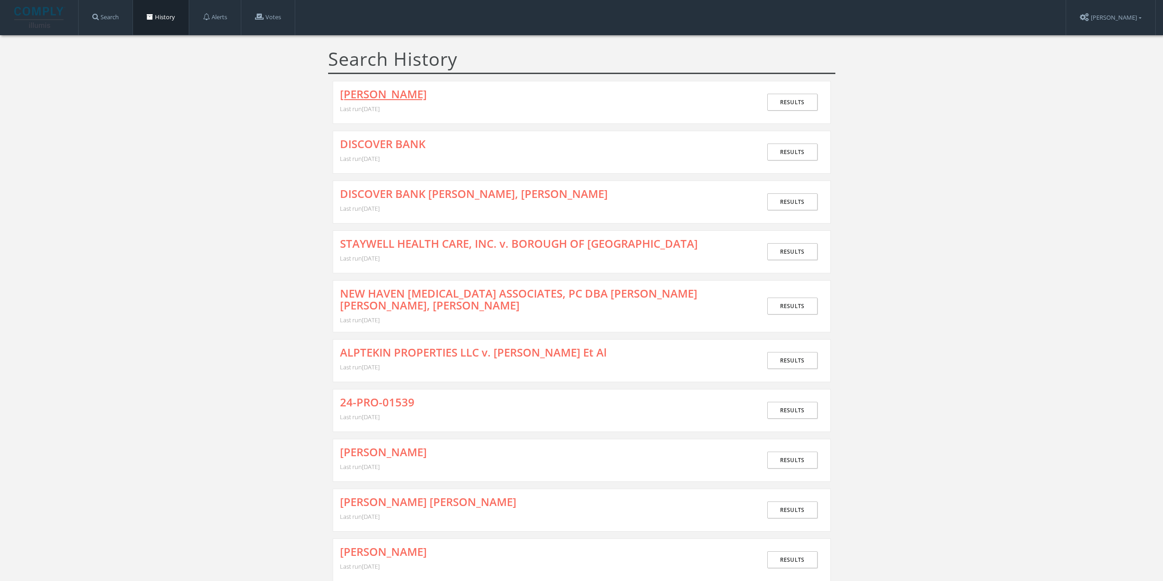
click at [370, 94] on link "[PERSON_NAME]" at bounding box center [383, 94] width 87 height 12
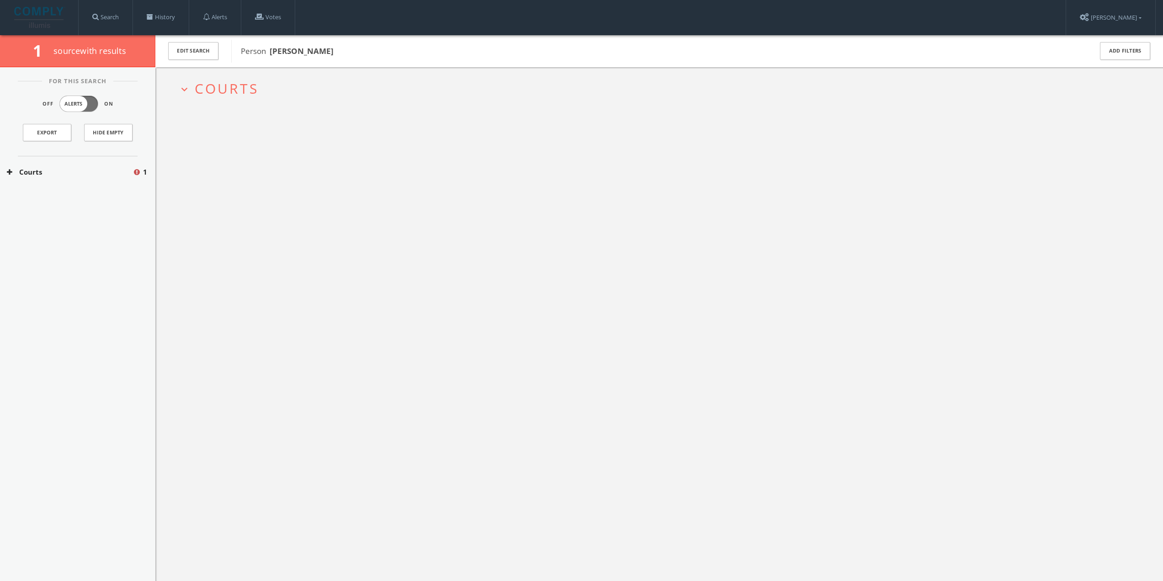
click at [98, 170] on button "Courts" at bounding box center [70, 172] width 126 height 11
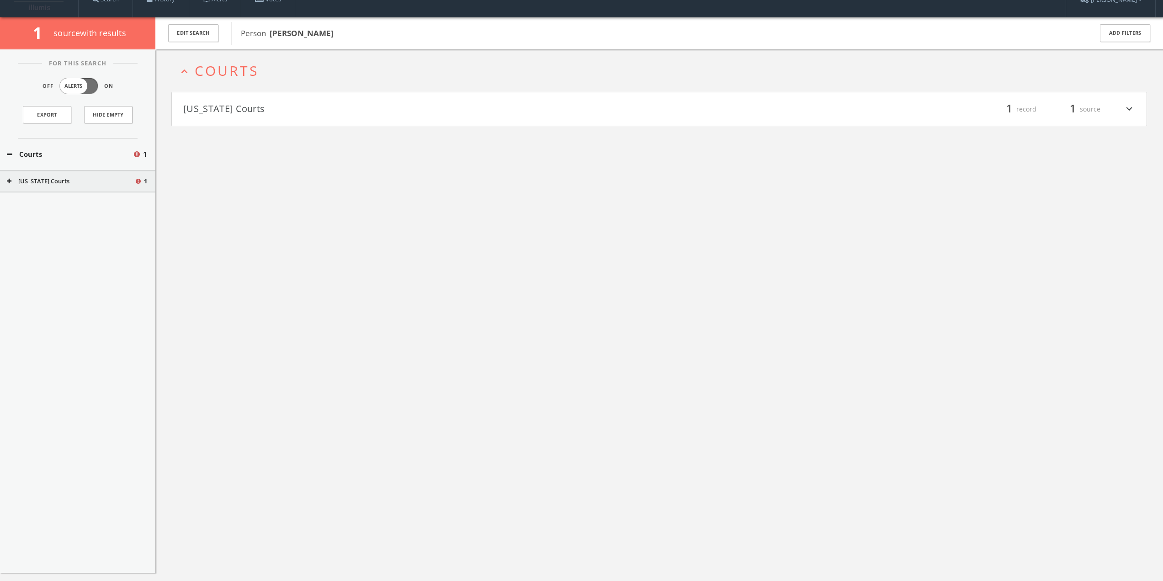
click at [84, 192] on div "For This Search Off Alerts On Export Hide Empty Courts 1 [US_STATE] Courts 1" at bounding box center [77, 310] width 155 height 523
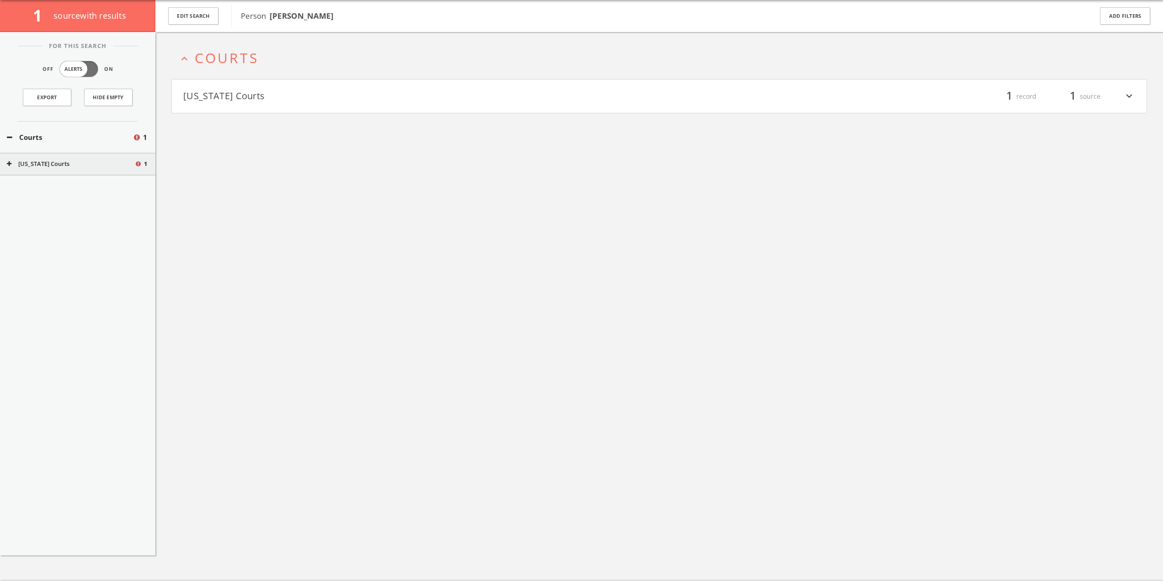
click at [107, 166] on button "[US_STATE] Courts" at bounding box center [70, 163] width 127 height 9
